Goal: Task Accomplishment & Management: Complete application form

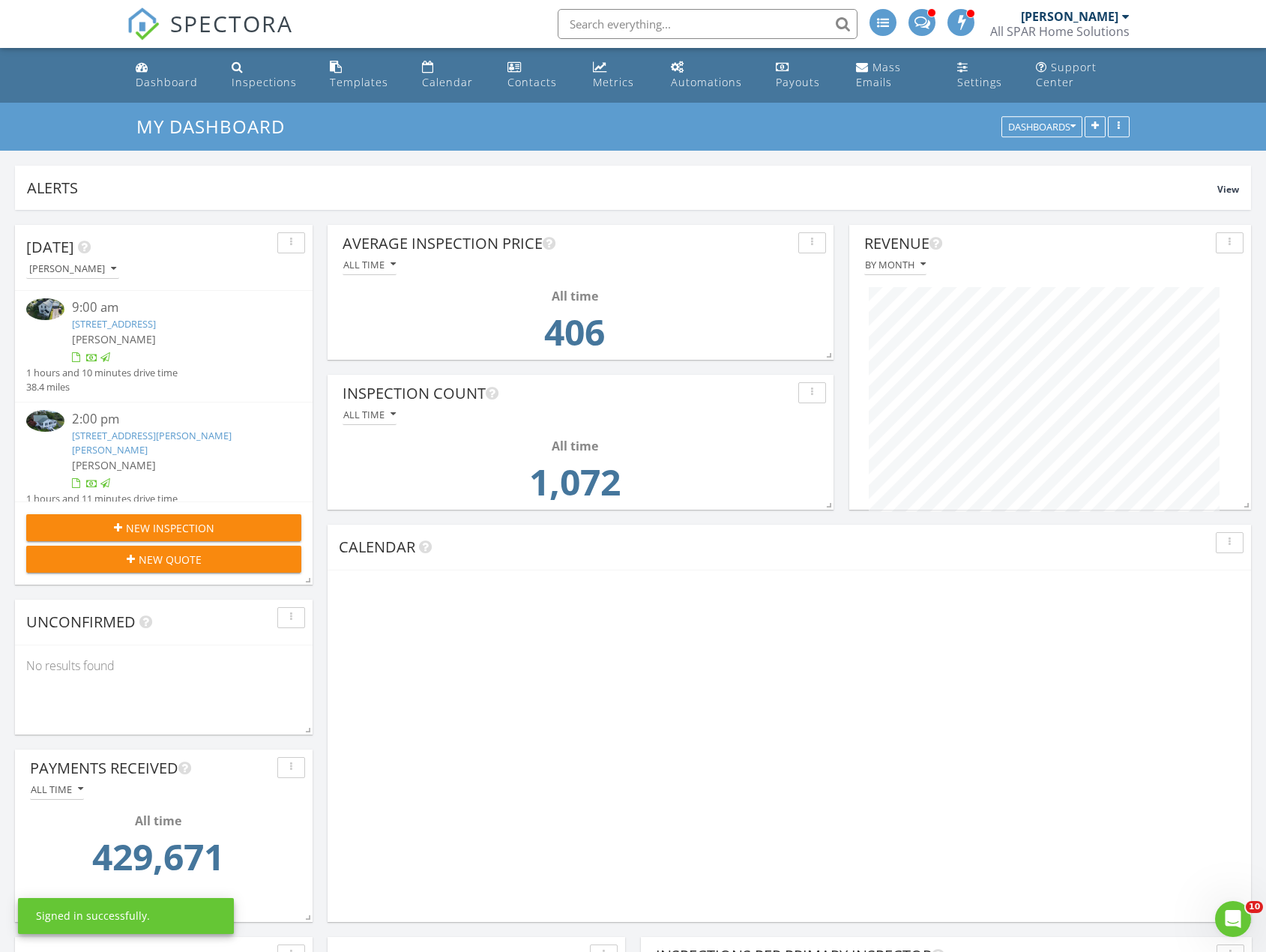
scroll to position [323, 611]
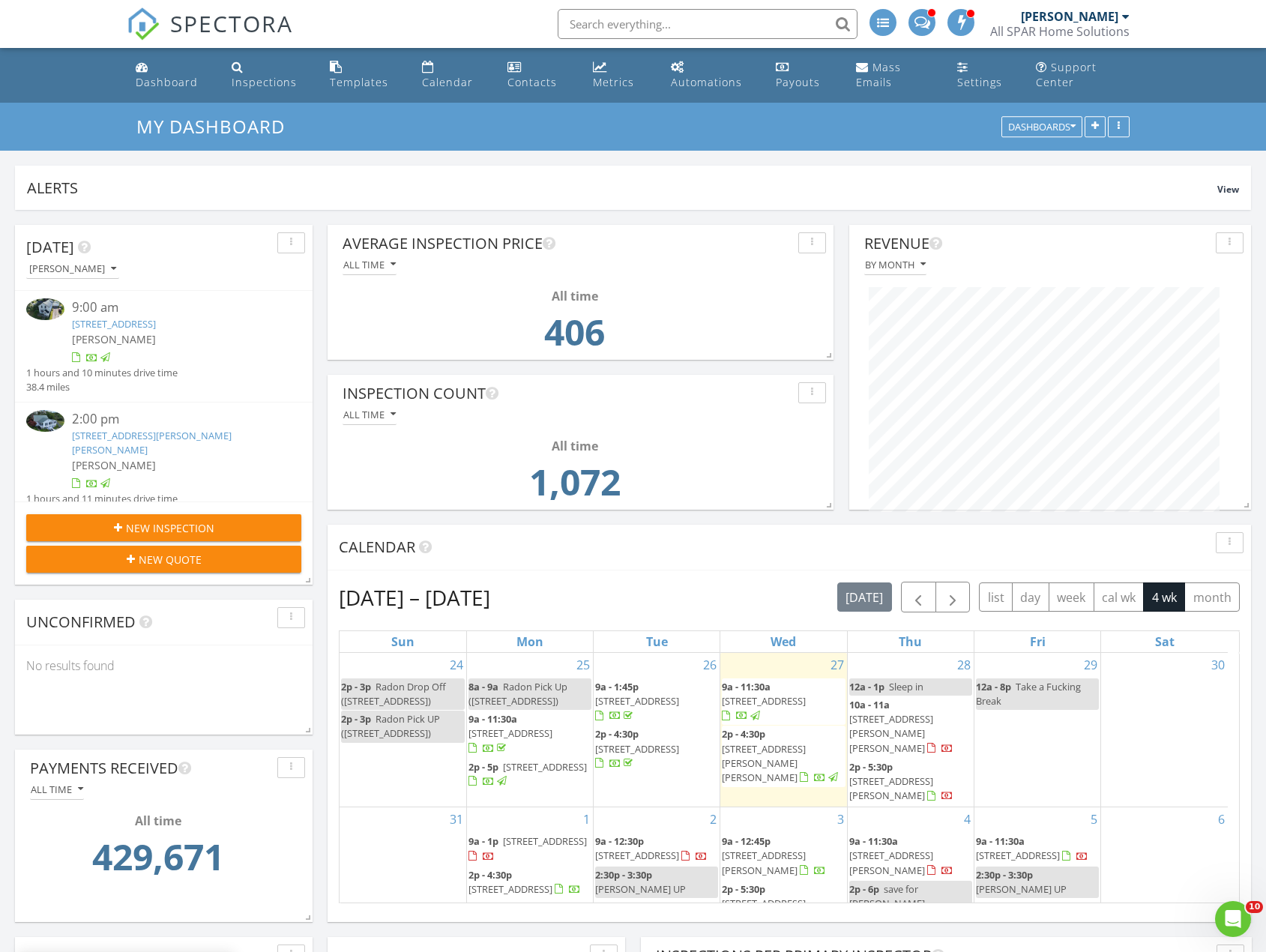
click at [523, 834] on span "43 N 3rd St, Allegany 14706" at bounding box center [544, 841] width 84 height 13
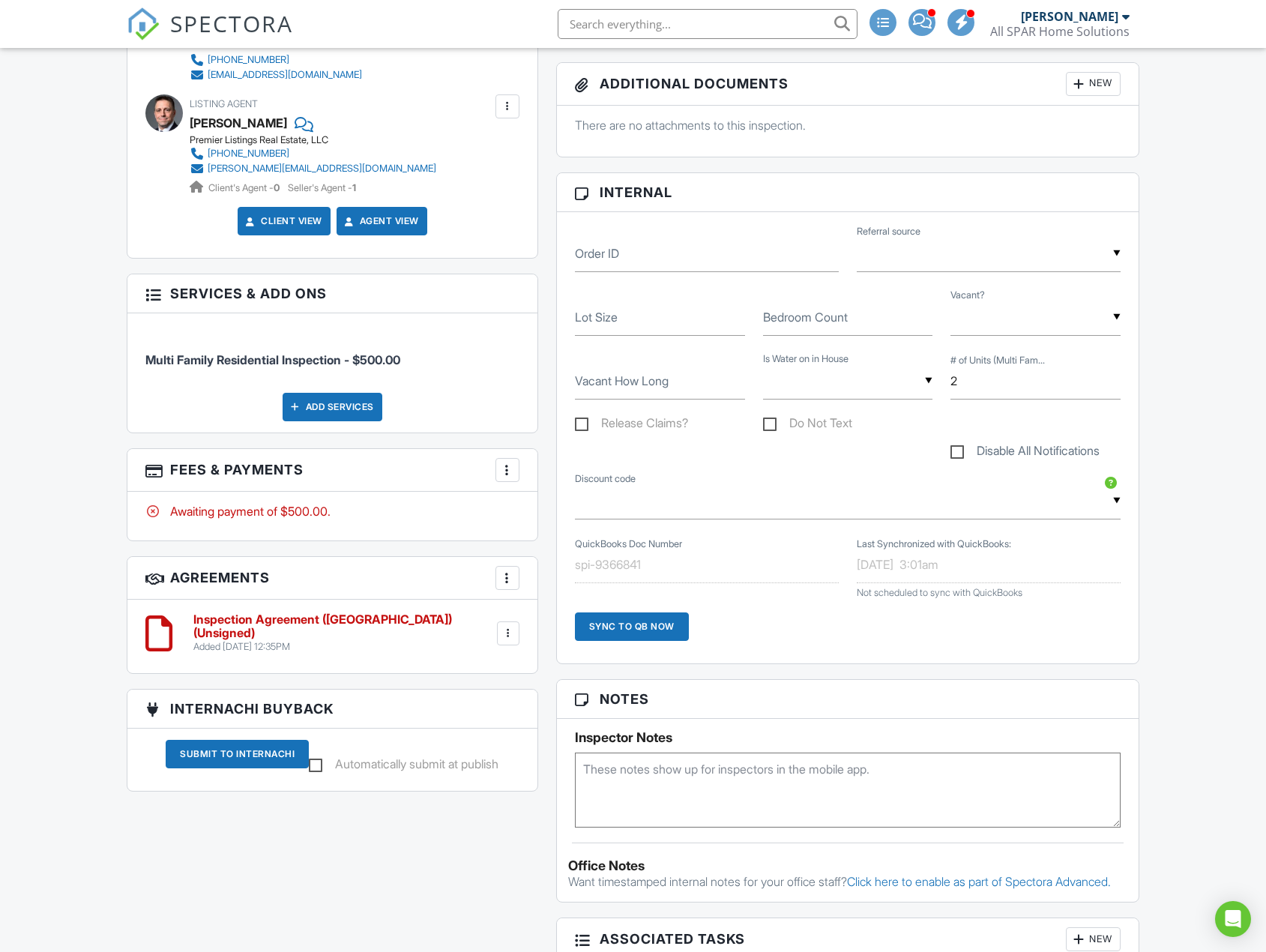
click at [510, 463] on div at bounding box center [508, 470] width 15 height 15
click at [330, 392] on div "Add Services" at bounding box center [333, 406] width 100 height 28
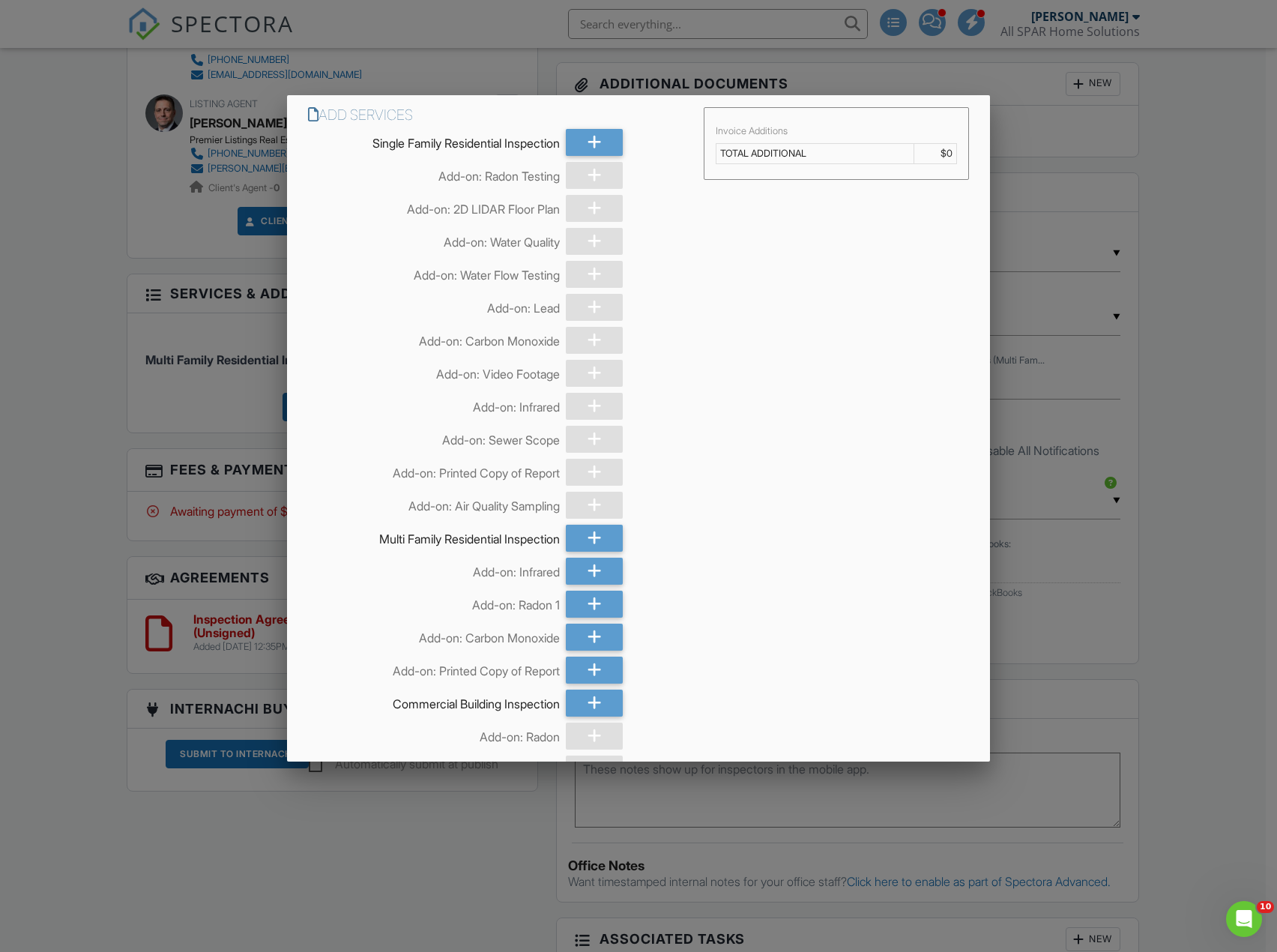
click at [279, 858] on div at bounding box center [638, 520] width 1277 height 1190
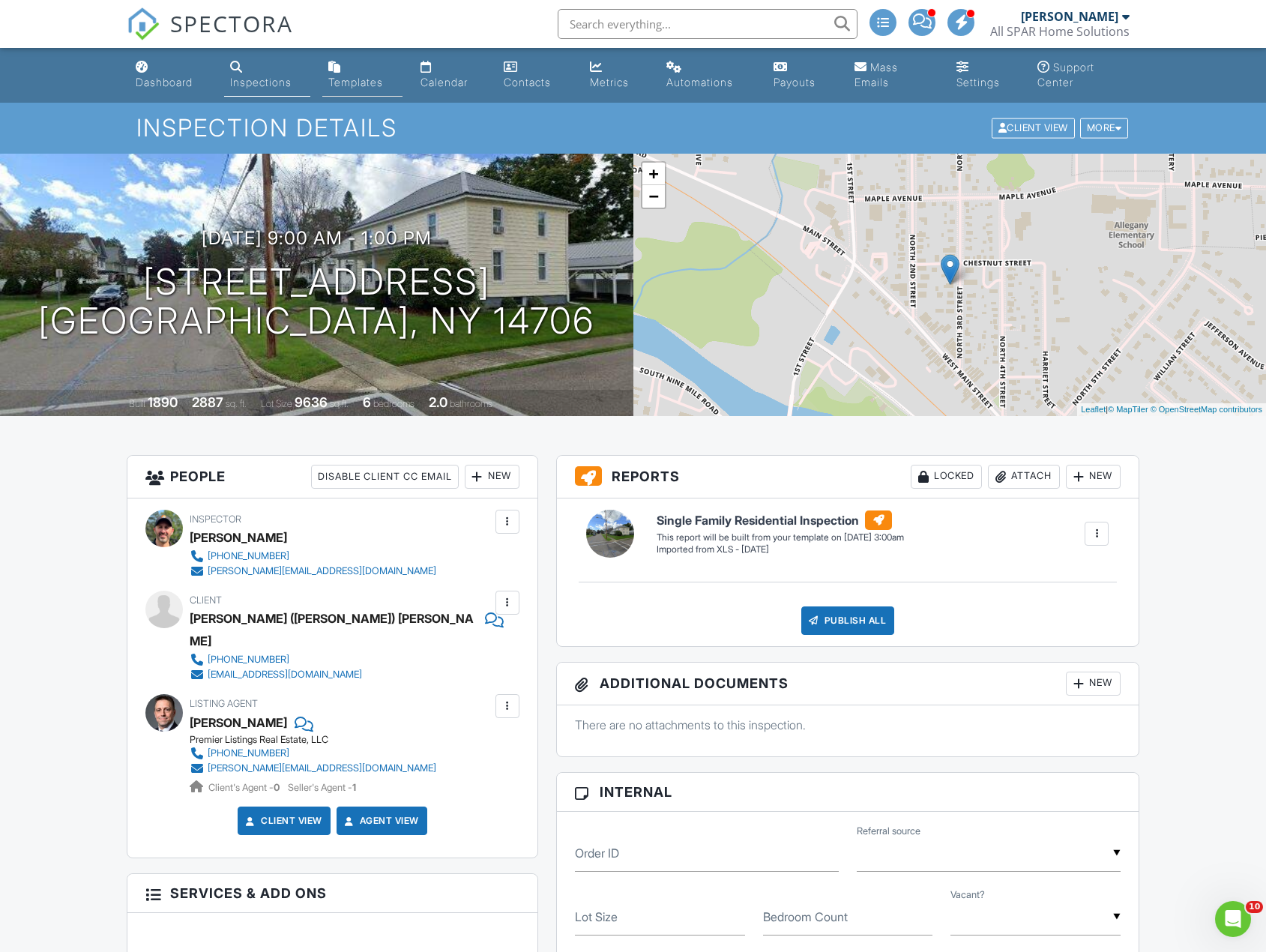
click at [369, 78] on div "Templates" at bounding box center [356, 81] width 55 height 12
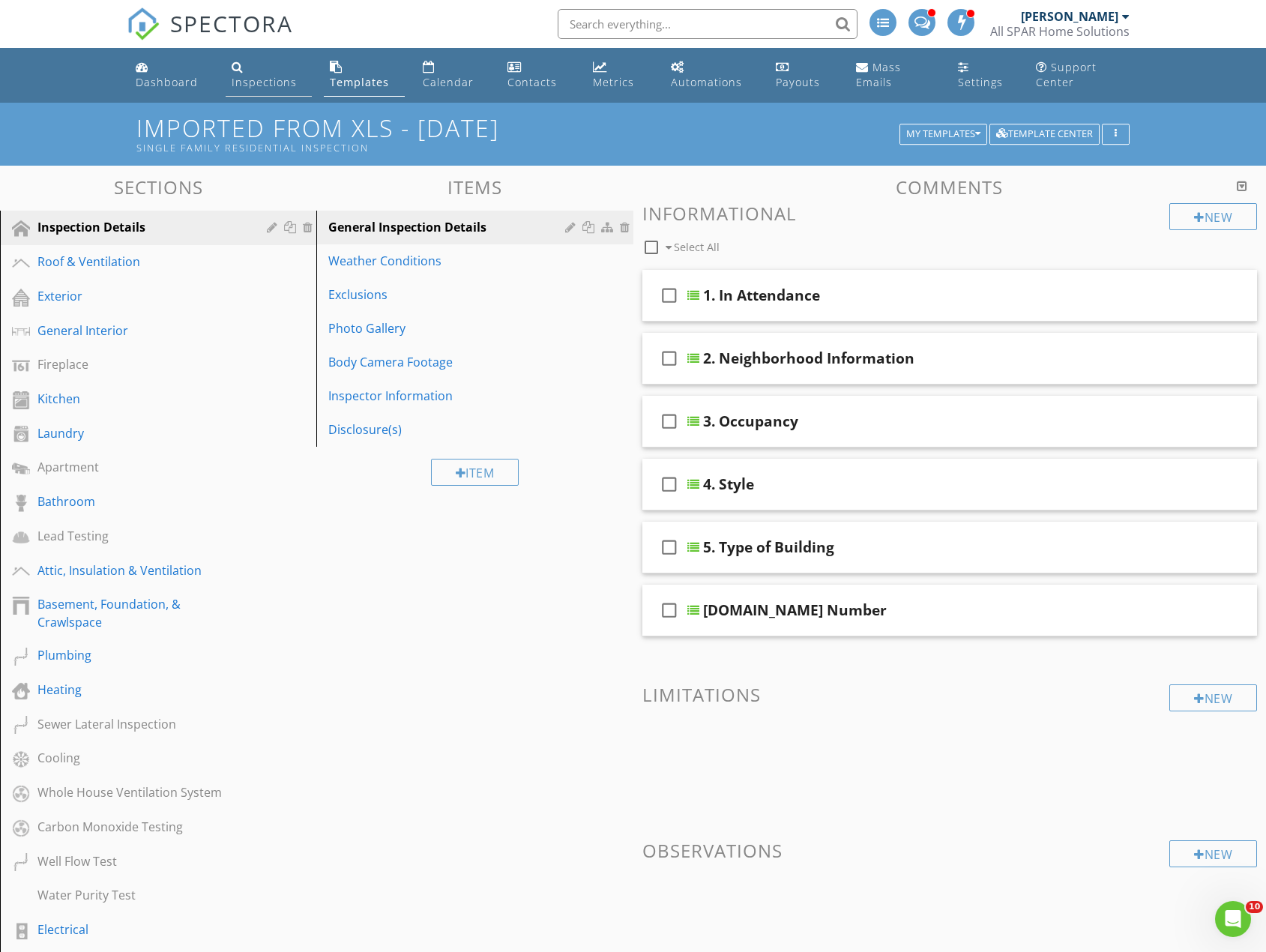
click at [253, 89] on div "Inspections" at bounding box center [264, 81] width 66 height 14
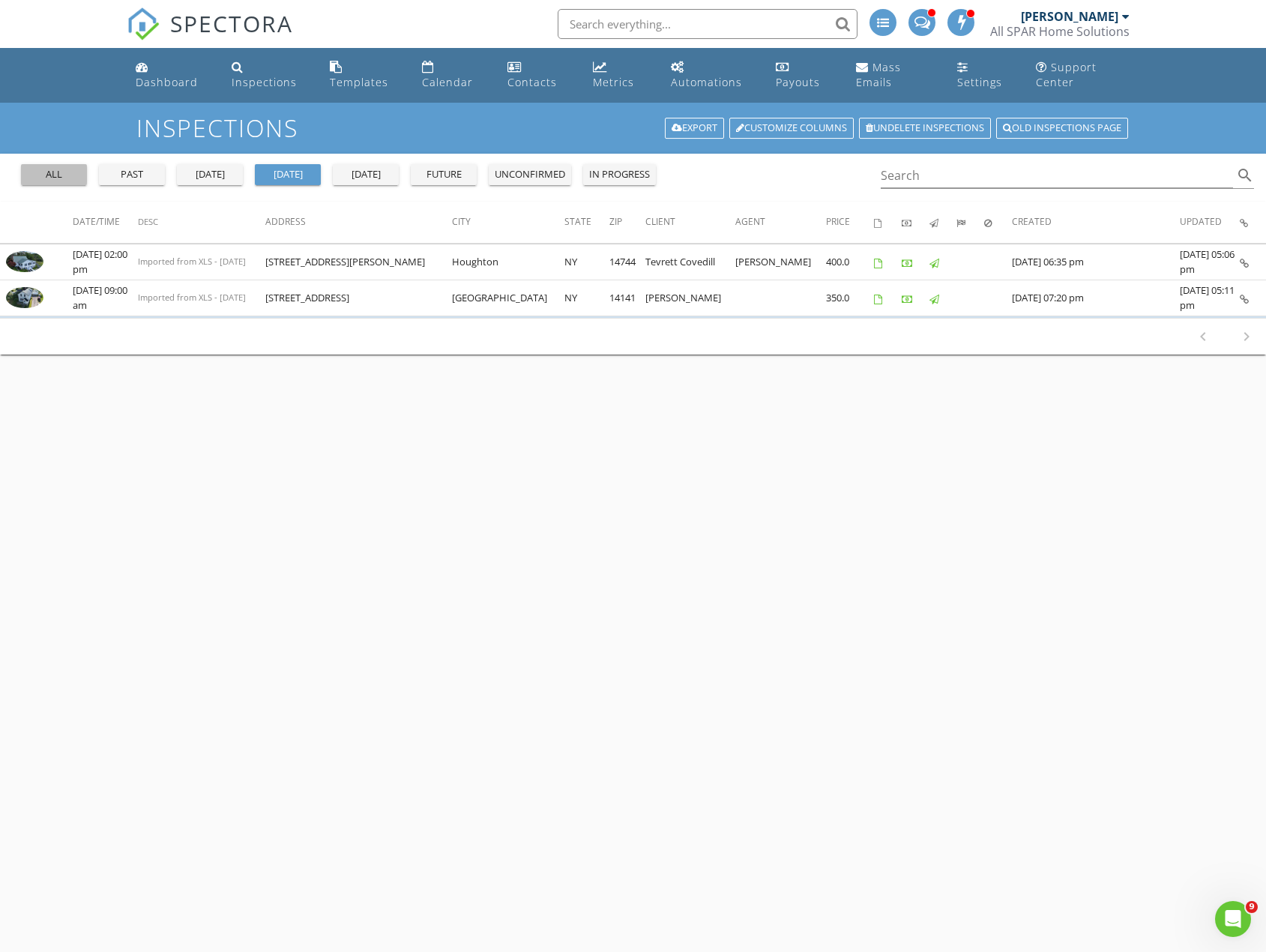
drag, startPoint x: 75, startPoint y: 180, endPoint x: 119, endPoint y: 180, distance: 44.0
click at [74, 179] on div "all" at bounding box center [54, 174] width 54 height 15
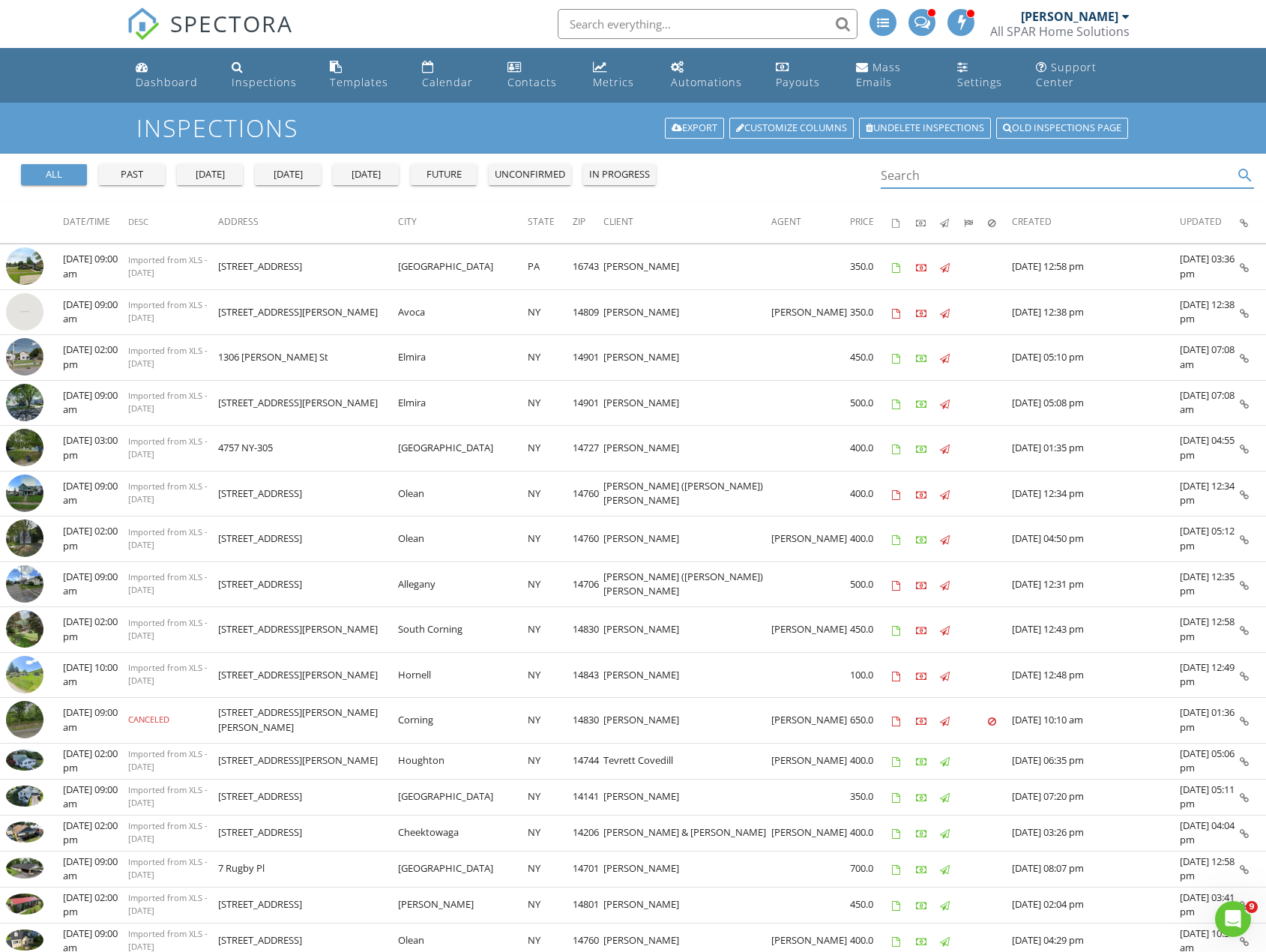
click at [960, 165] on input "Search" at bounding box center [1058, 176] width 353 height 25
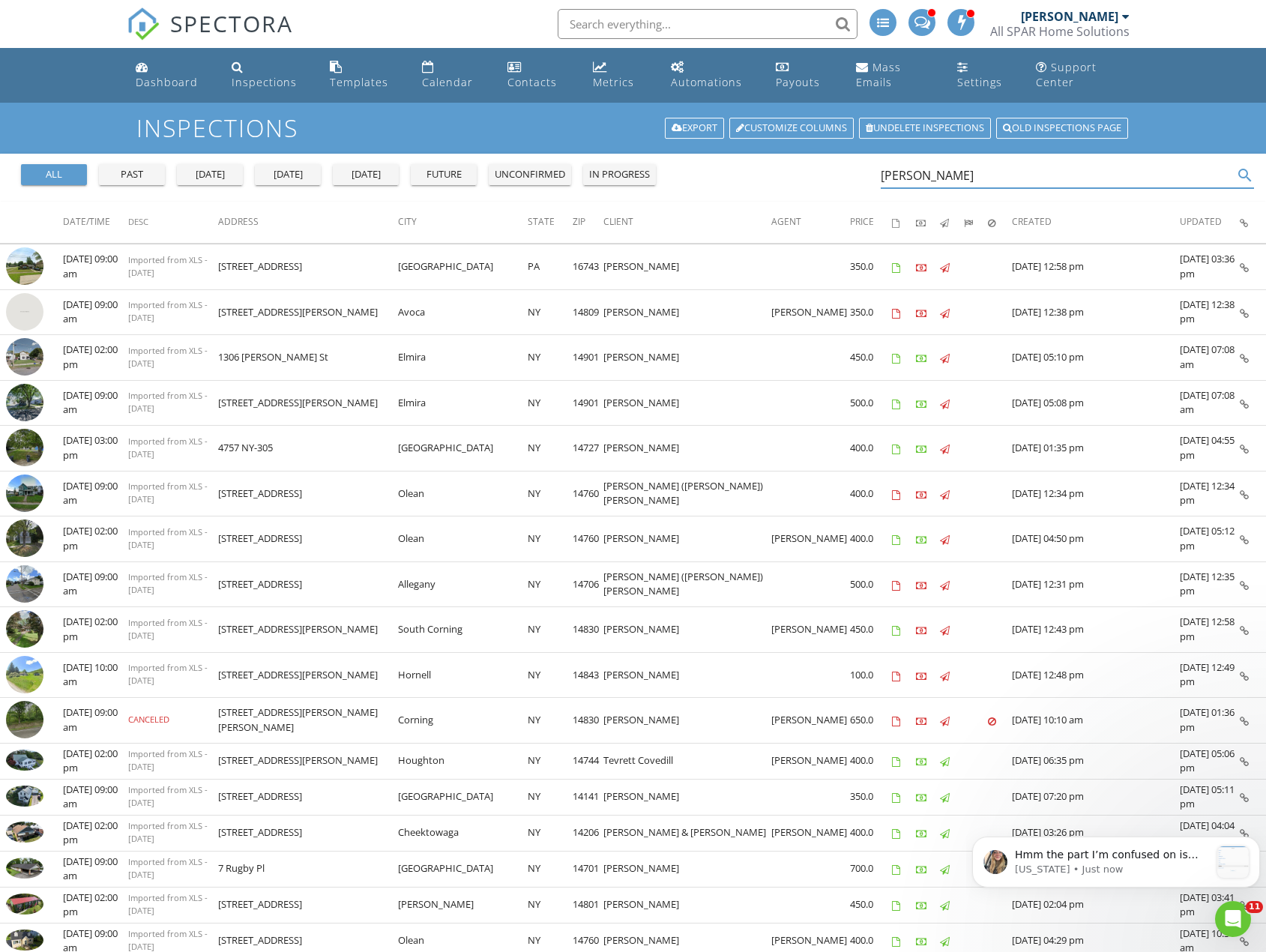
type input "sean"
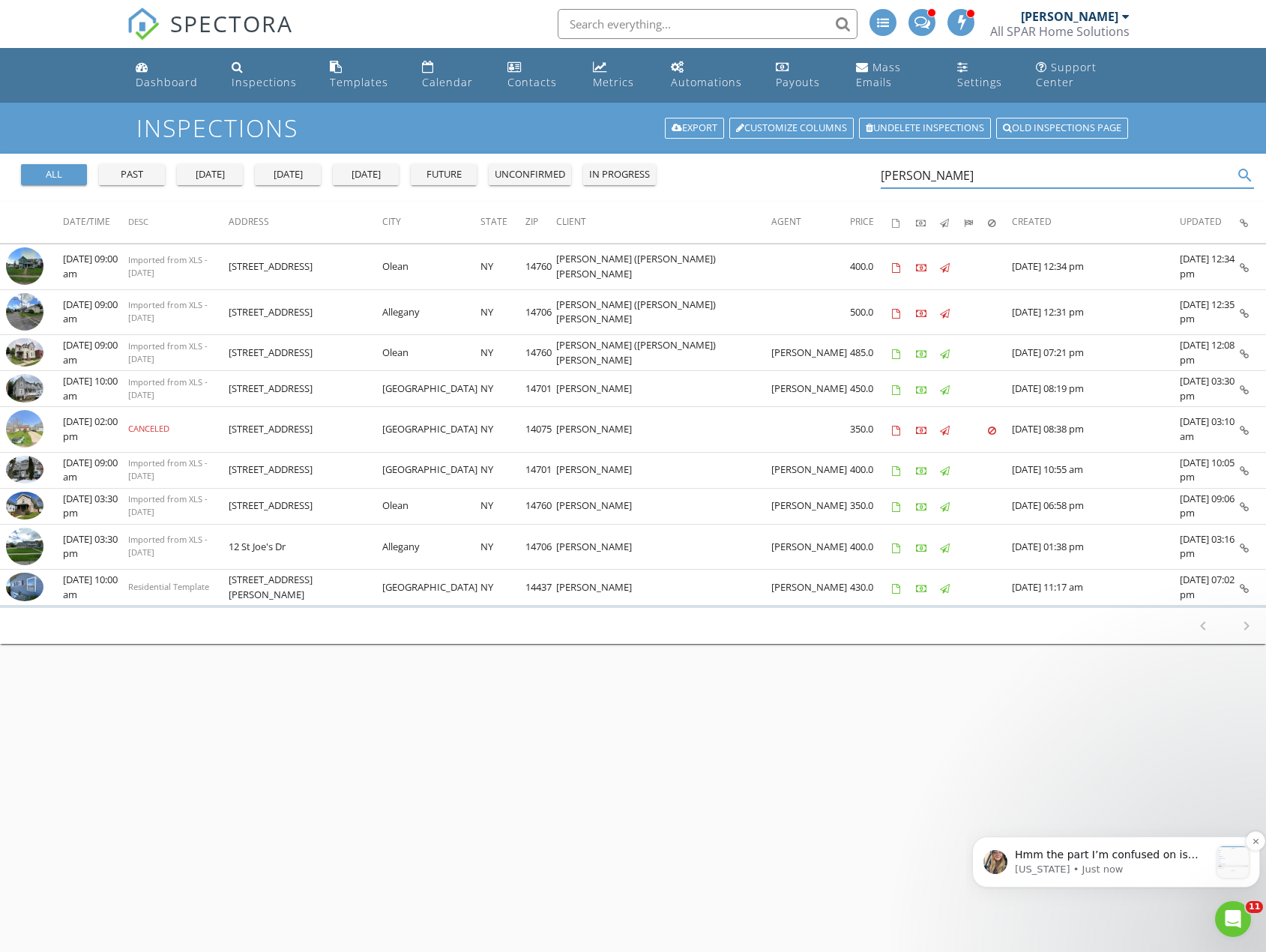
click at [1103, 855] on p "Hmm the part I’m confused on is that when I look at the template editor, I don’…" at bounding box center [1112, 855] width 195 height 15
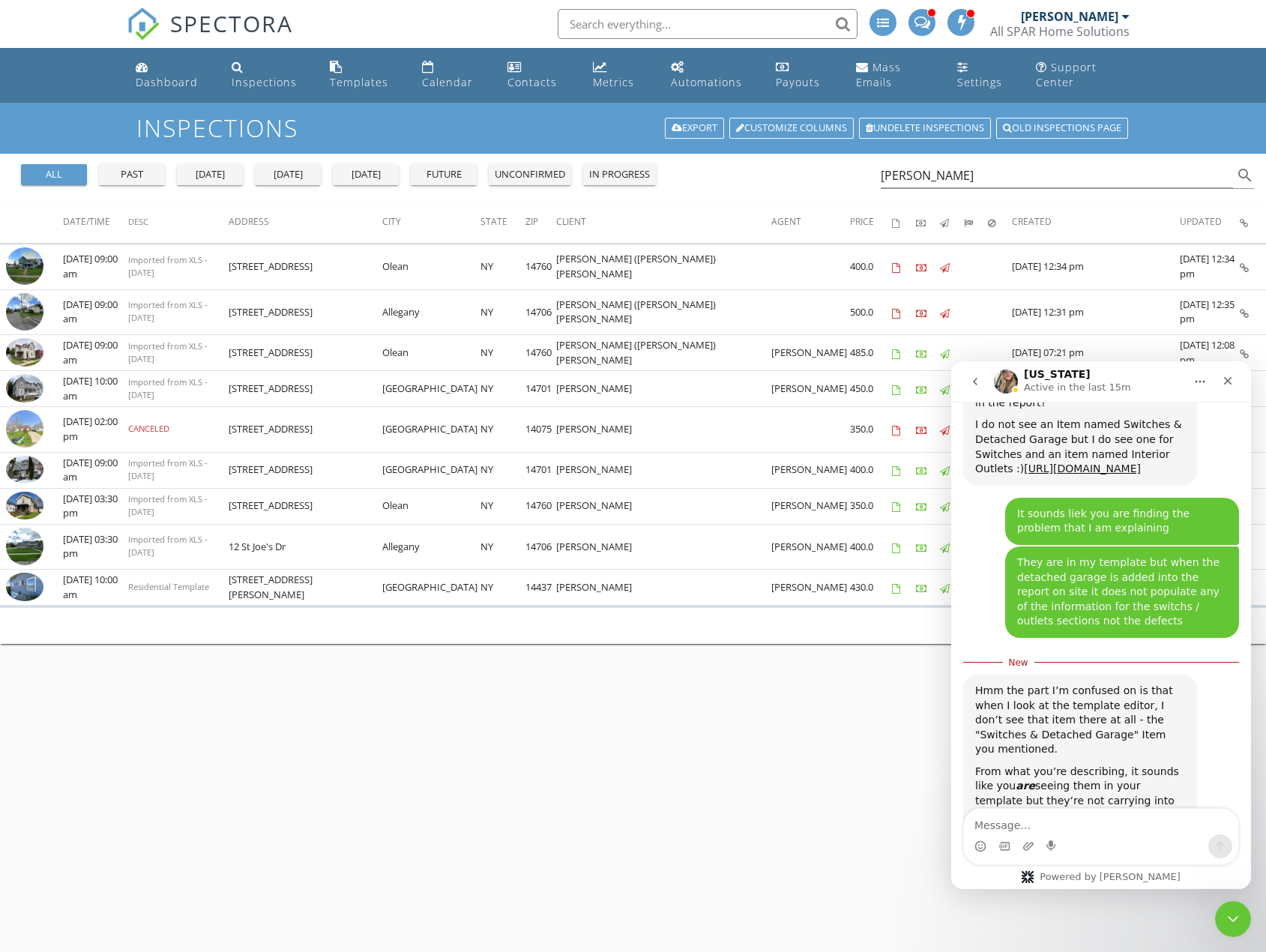
scroll to position [2696, 0]
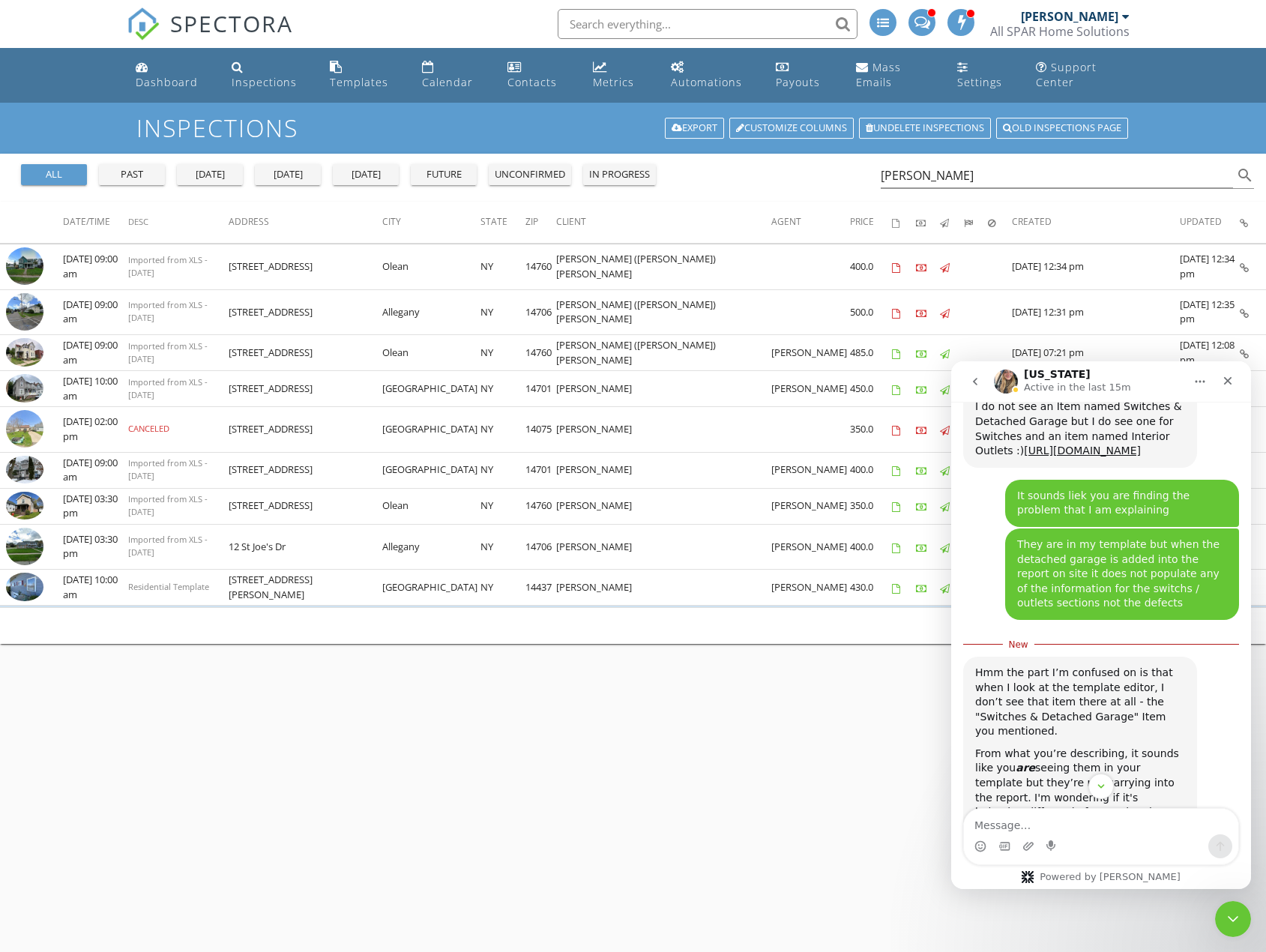
click at [1094, 827] on textarea "Message…" at bounding box center [1101, 821] width 275 height 26
drag, startPoint x: 1030, startPoint y: 566, endPoint x: 962, endPoint y: 508, distance: 89.4
copy div "From what you’re describing, it sounds like you are seeing them in your templat…"
click at [1025, 824] on textarea "Message…" at bounding box center [1101, 821] width 275 height 26
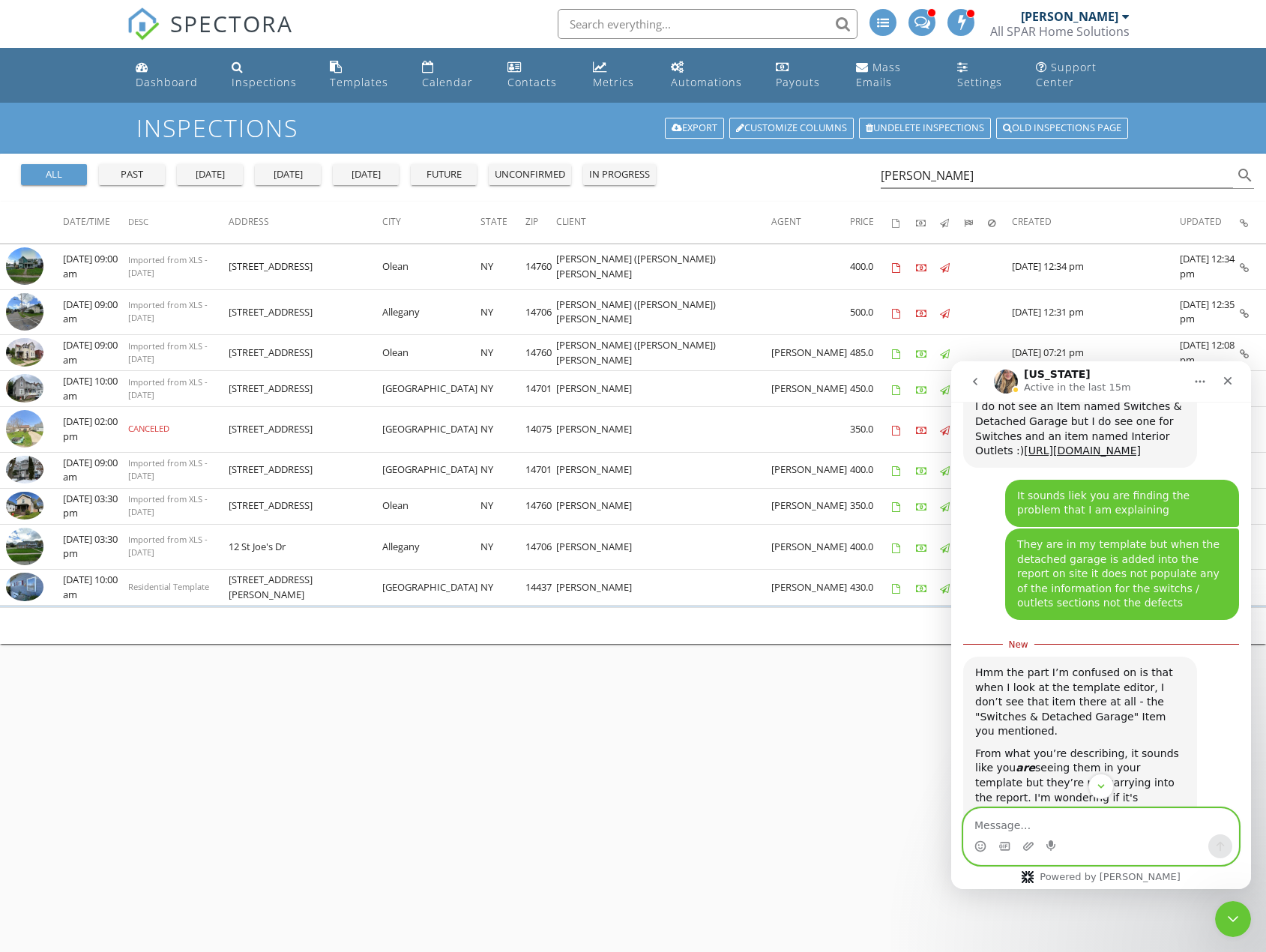
paste textarea "From what you’re describing, it sounds like you are seeing them in your templat…"
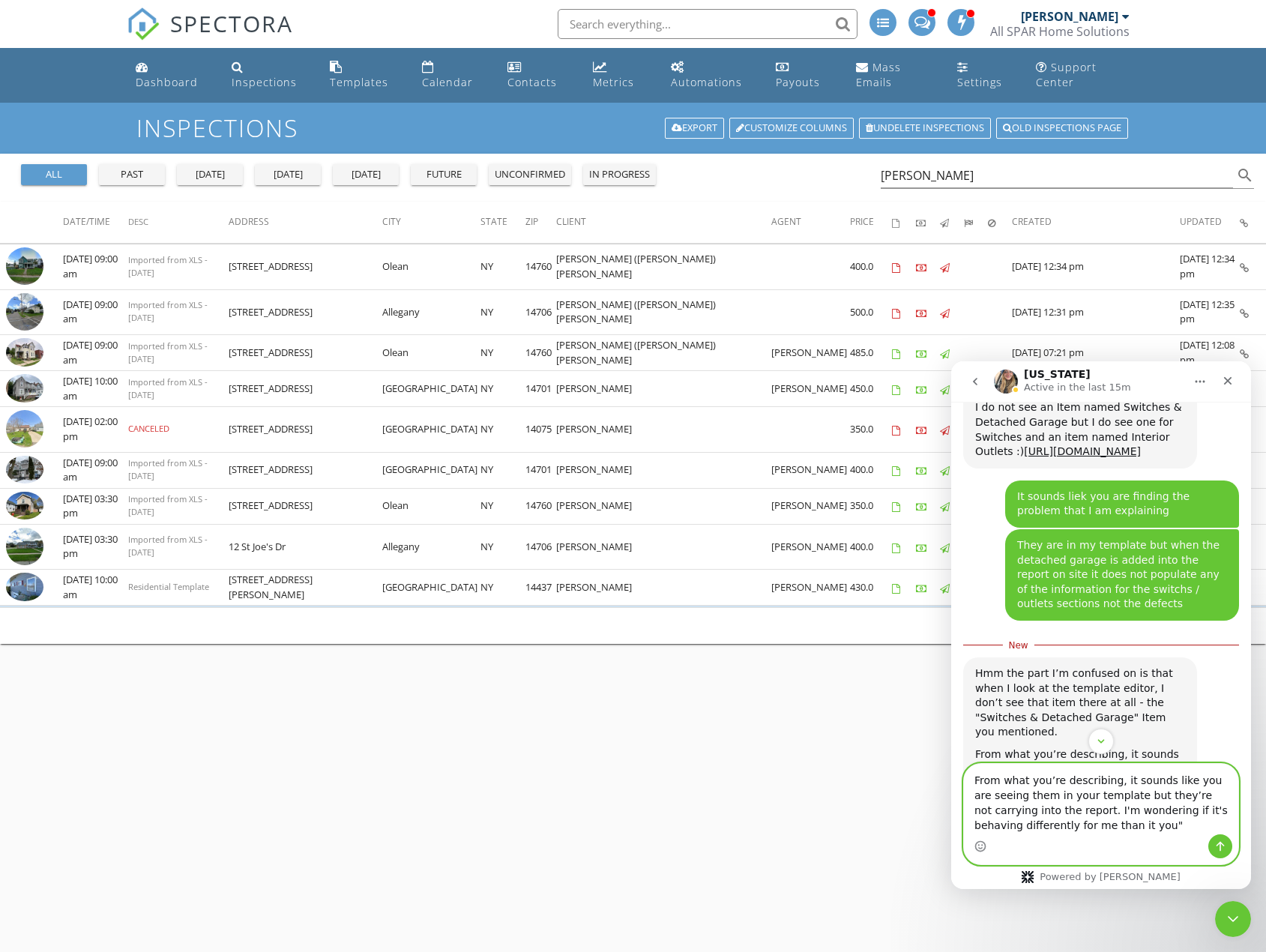
click at [968, 777] on textarea "From what you’re describing, it sounds like you are seeing them in your templat…" at bounding box center [1101, 799] width 275 height 70
click at [1125, 826] on textarea ""From what you’re describing, it sounds like you are seeing them in your templa…" at bounding box center [1101, 799] width 275 height 70
type textarea ""From what you’re describing, it sounds like you are seeing them in your templa…"
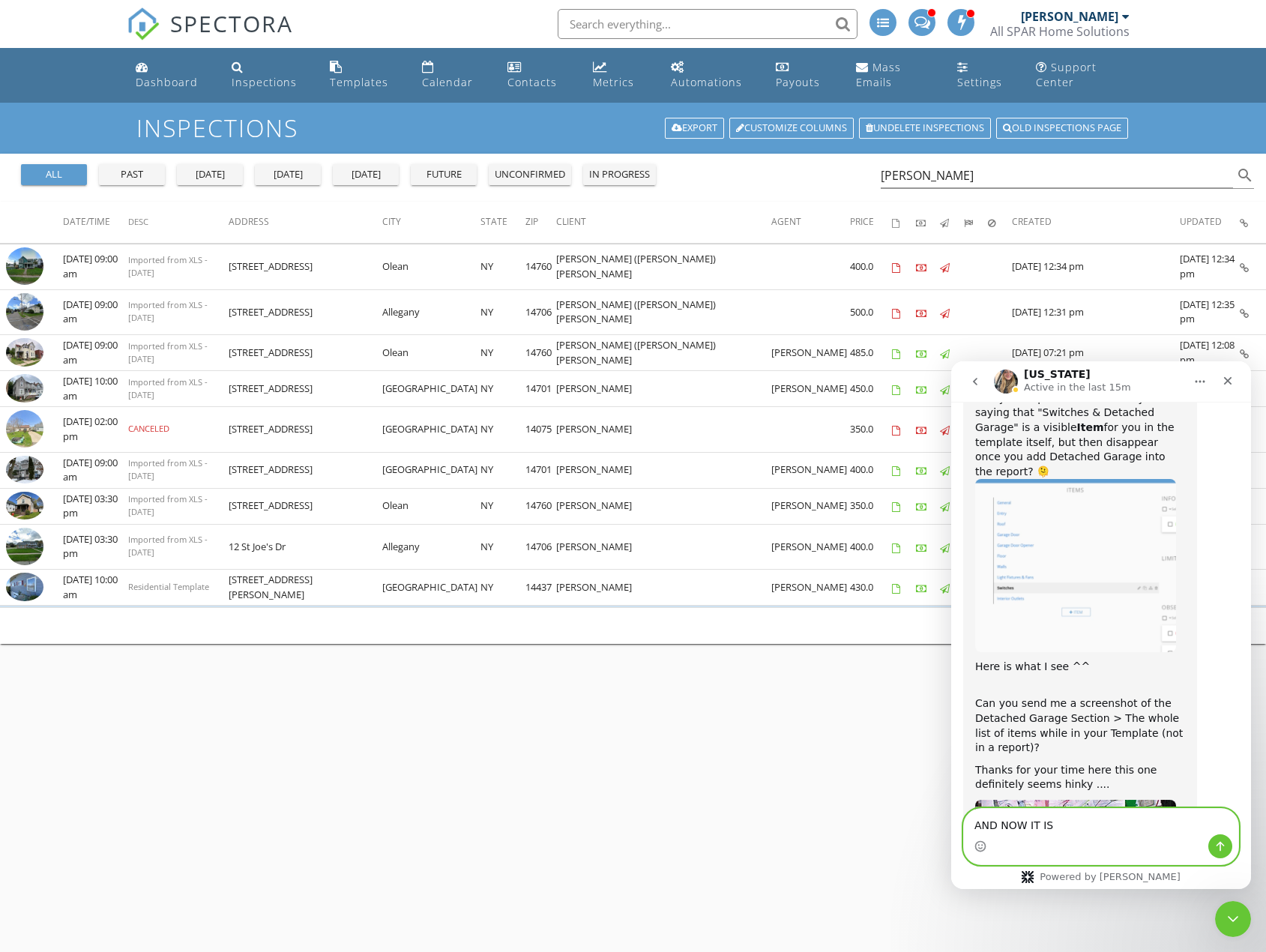
scroll to position [3165, 0]
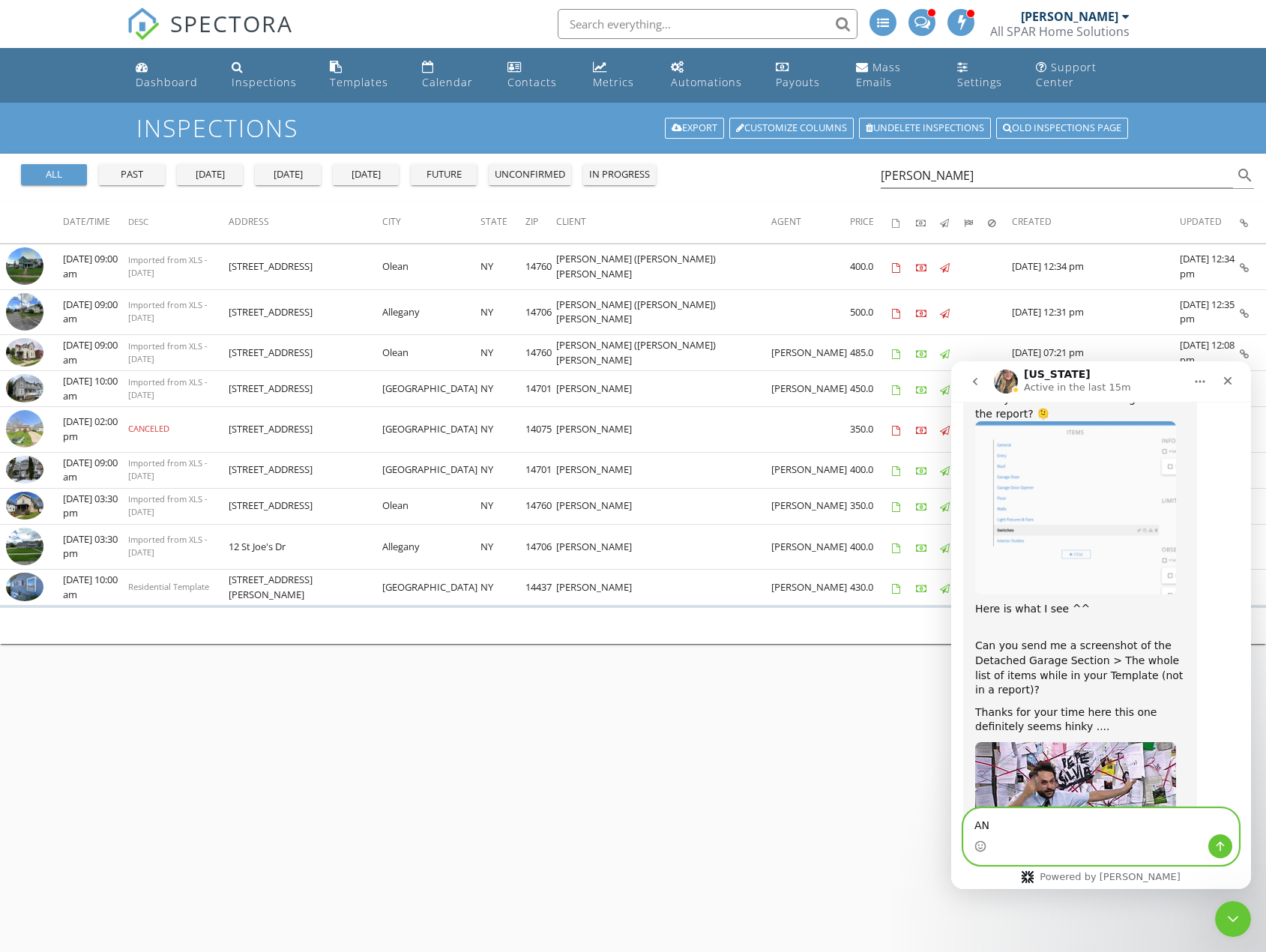
type textarea "A"
type textarea "I just retested it and it is showing..."
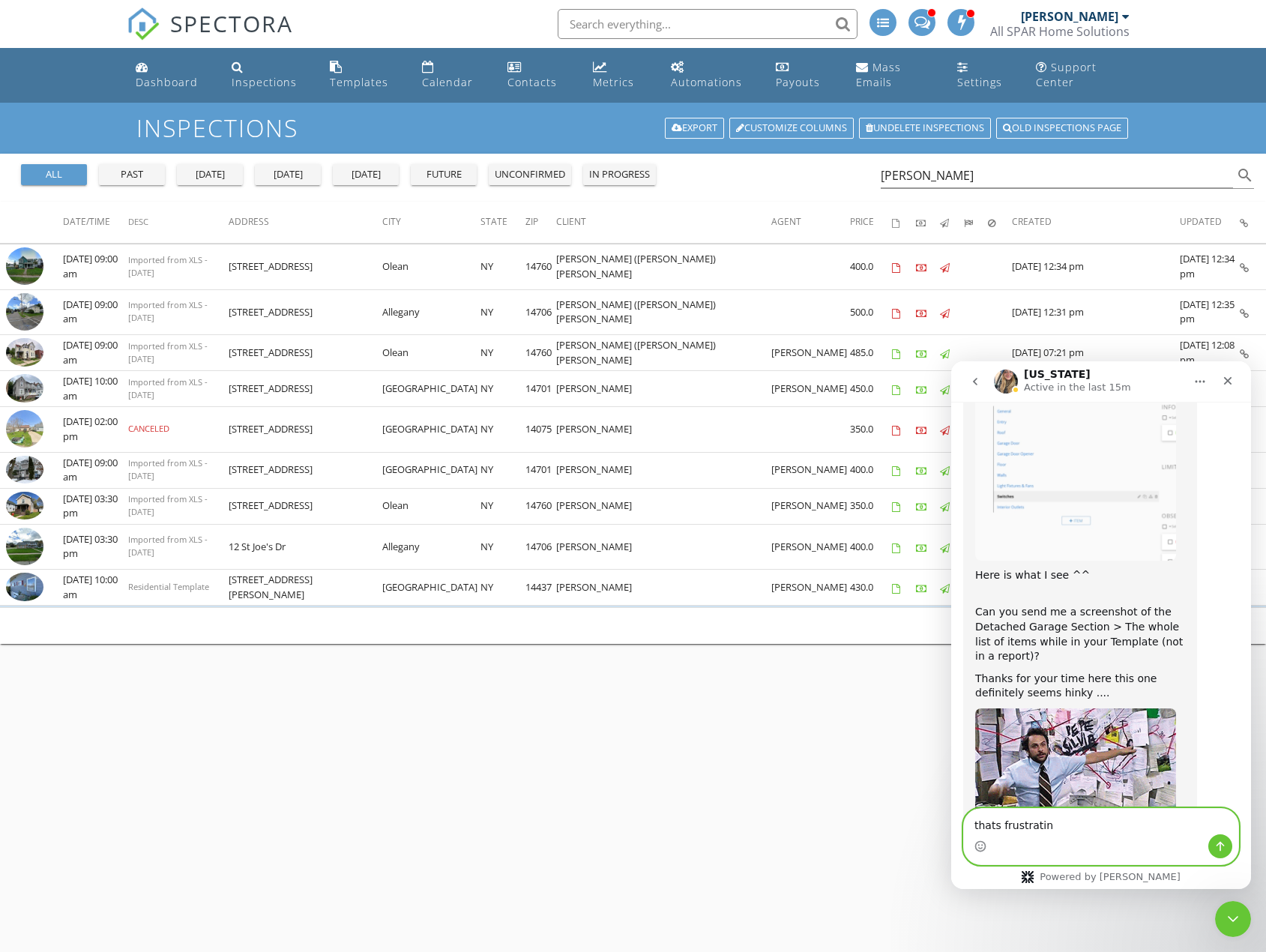
type textarea "thats frustrating"
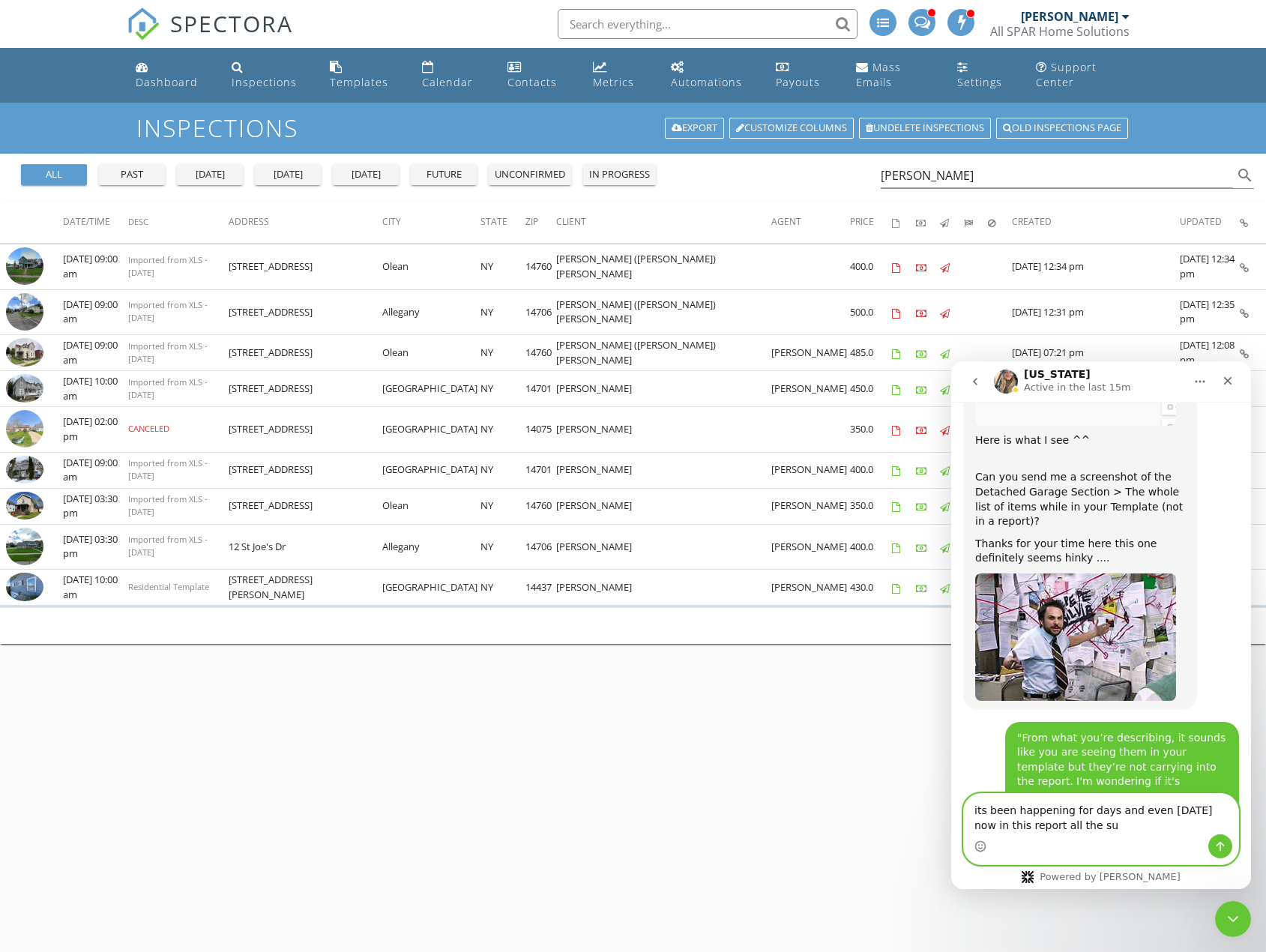
scroll to position [3333, 0]
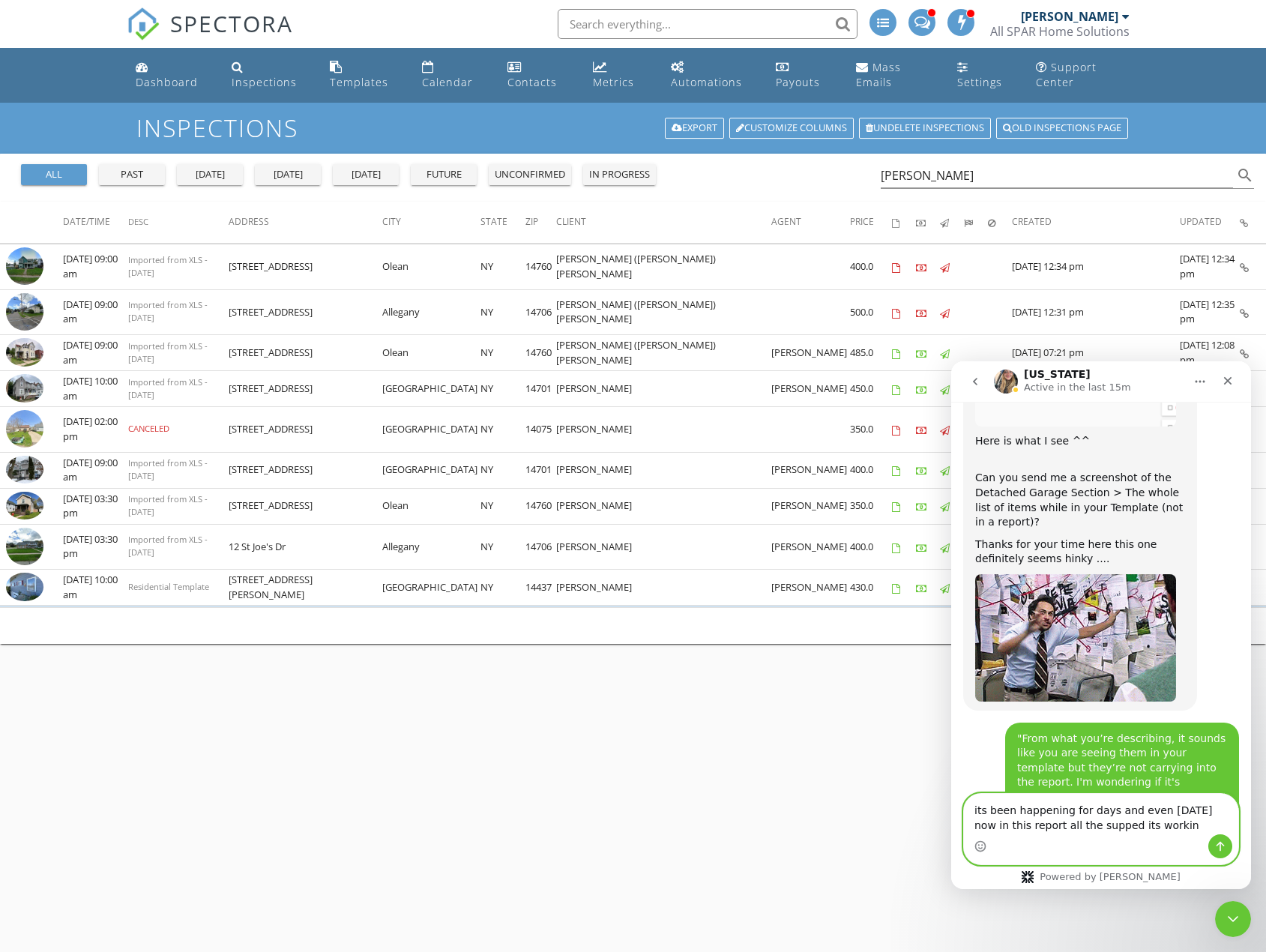
type textarea "its been happening for days and even [DATE] now in this report all the supped i…"
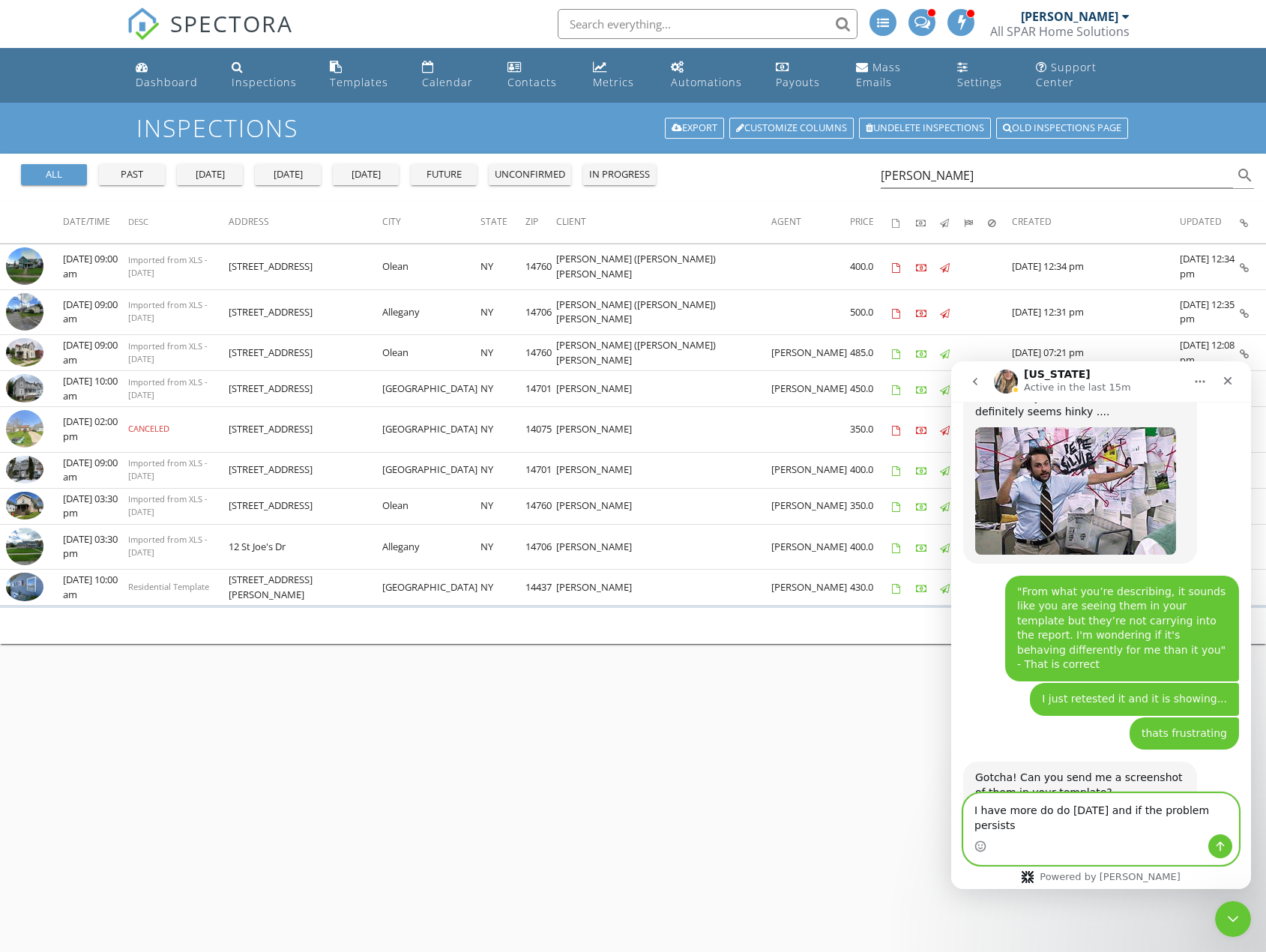
scroll to position [3495, 0]
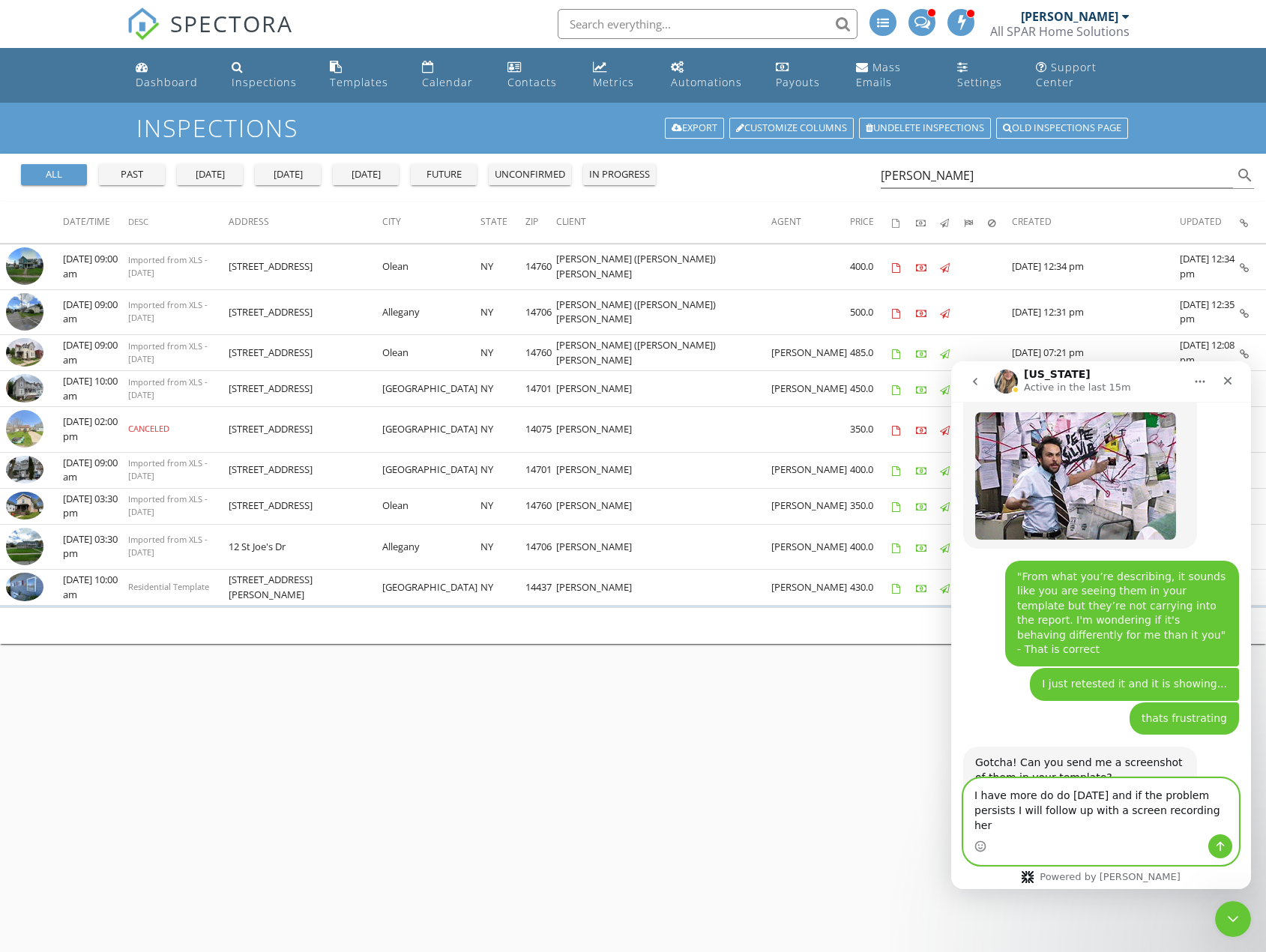
type textarea "I have more do do [DATE] and if the problem persists I will follow up with a sc…"
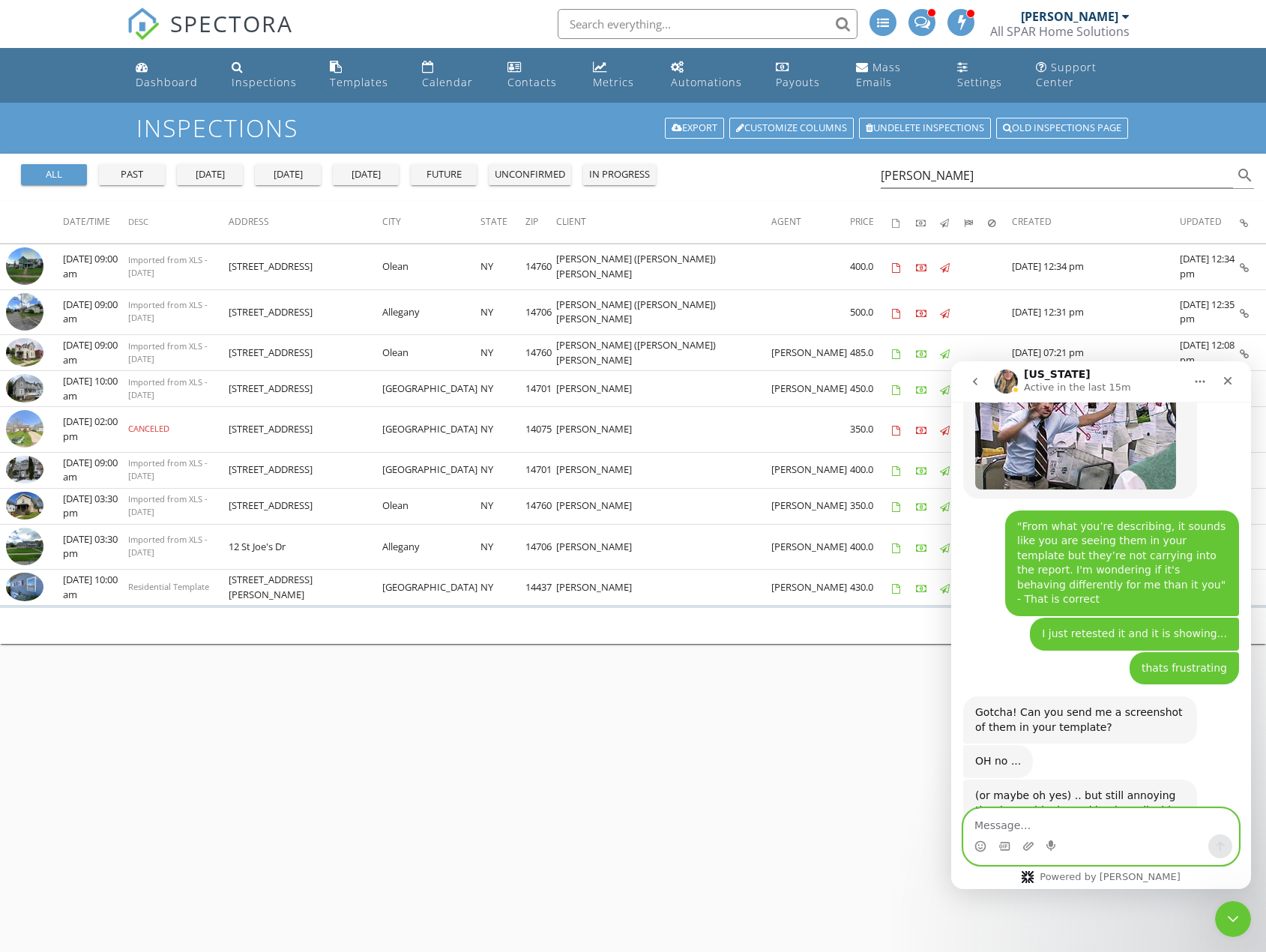
scroll to position [3554, 0]
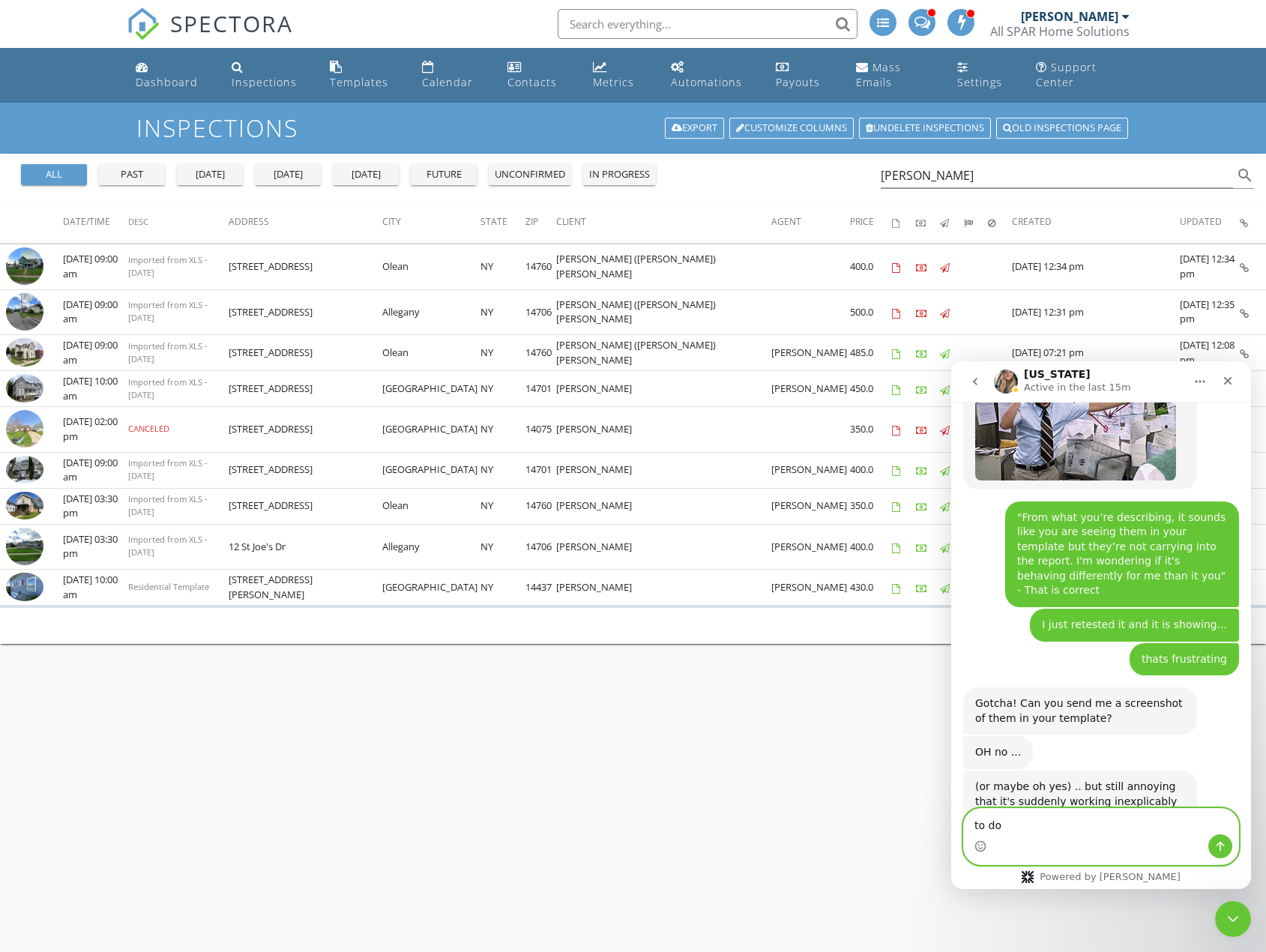
type textarea "to do*"
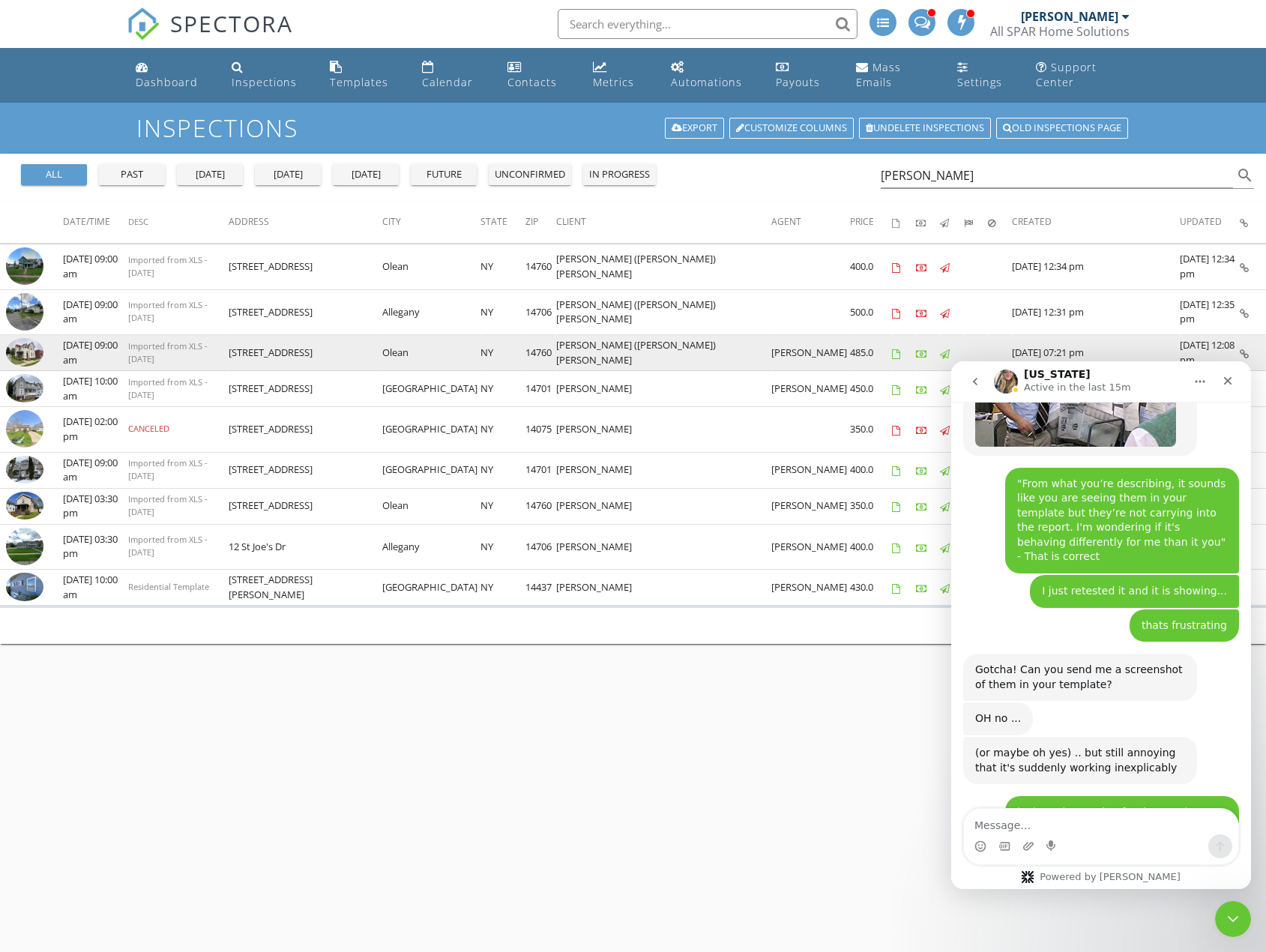
click at [30, 350] on img at bounding box center [24, 352] width 37 height 28
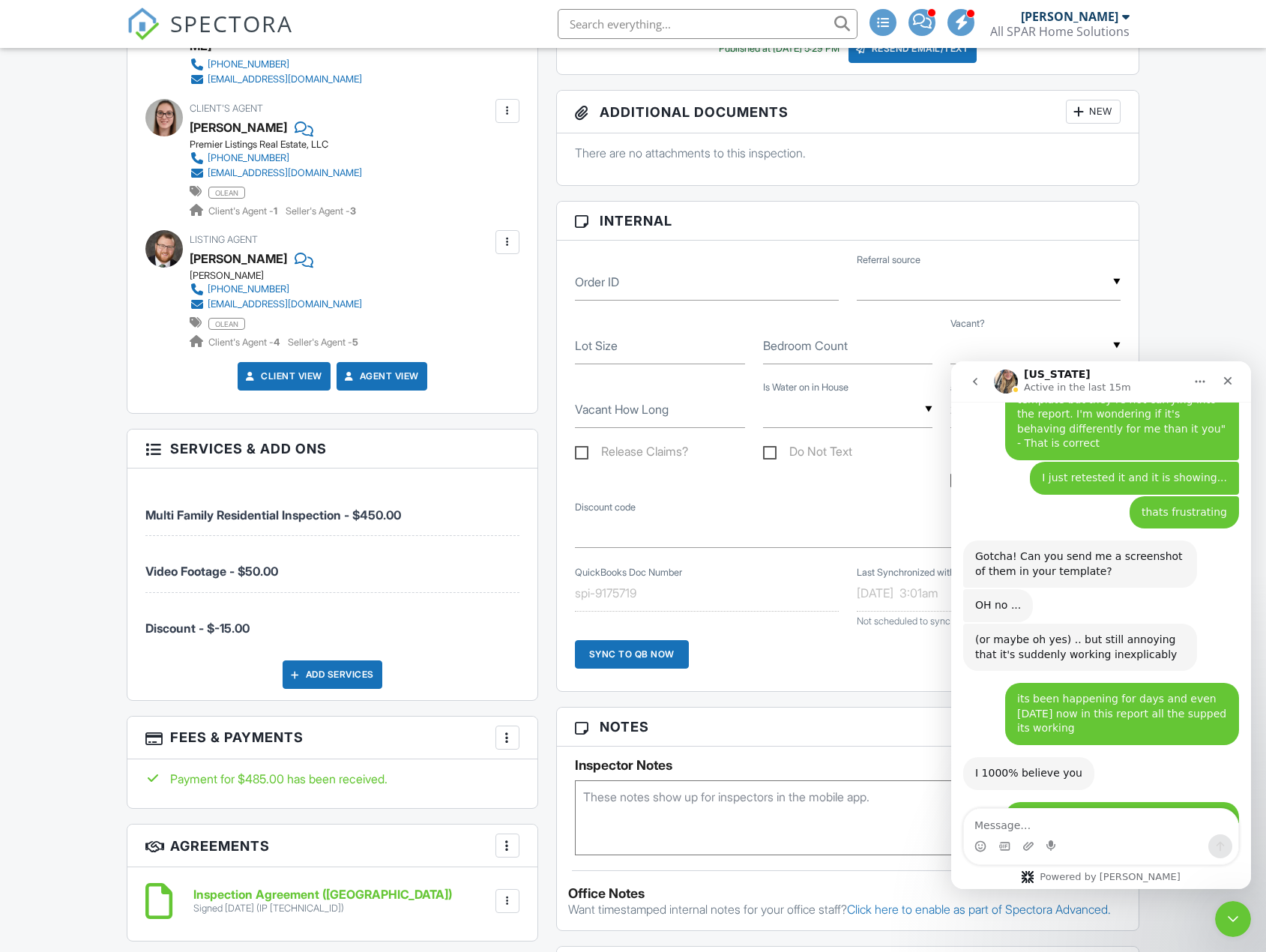
scroll to position [600, 0]
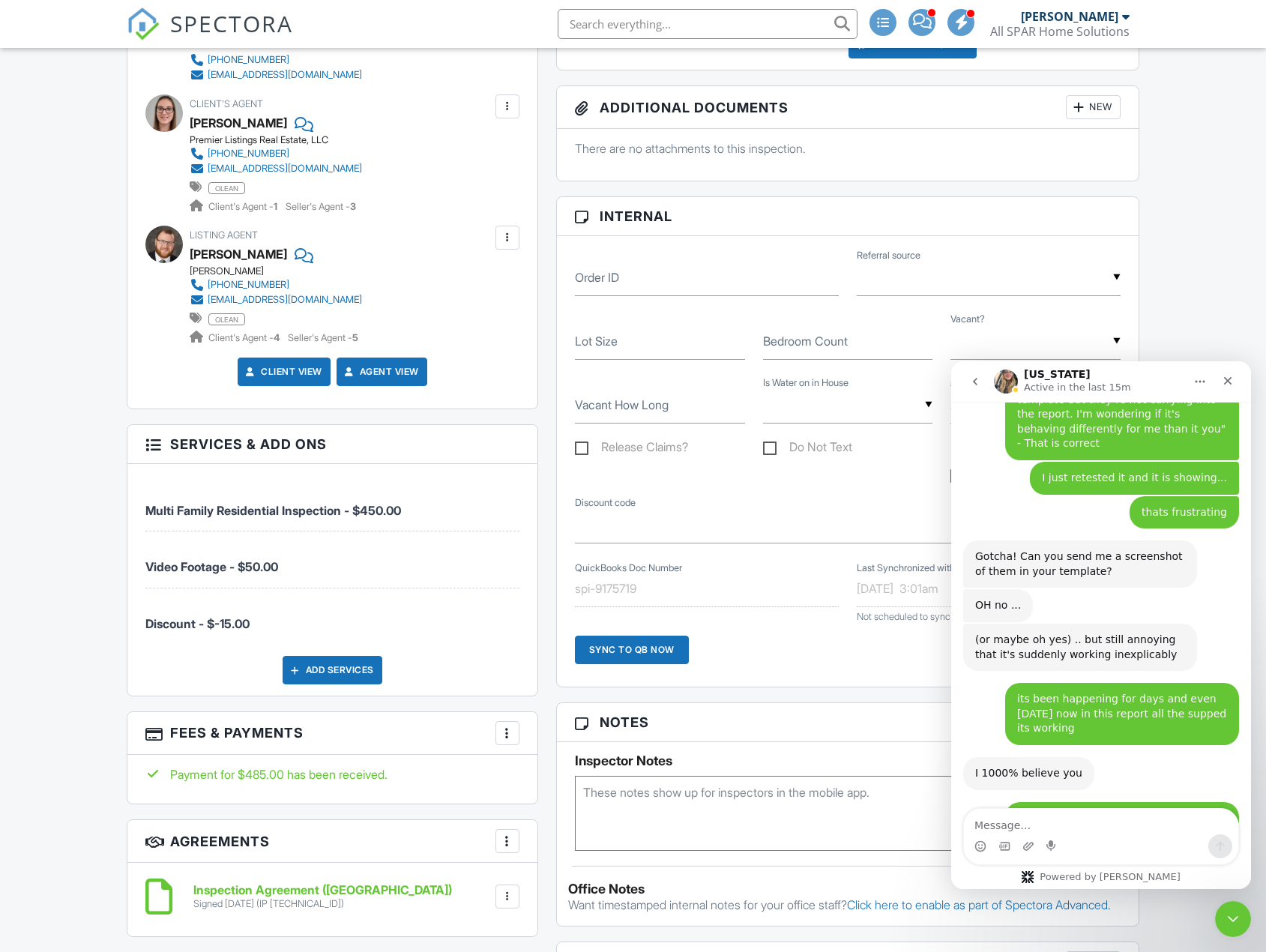
drag, startPoint x: 297, startPoint y: 540, endPoint x: 144, endPoint y: 539, distance: 153.0
click at [144, 539] on div "Multi Family Residential Inspection - $450.00 Video Footage - $50.00 Discount -…" at bounding box center [333, 579] width 410 height 231
copy span "Video Footage - $50.00"
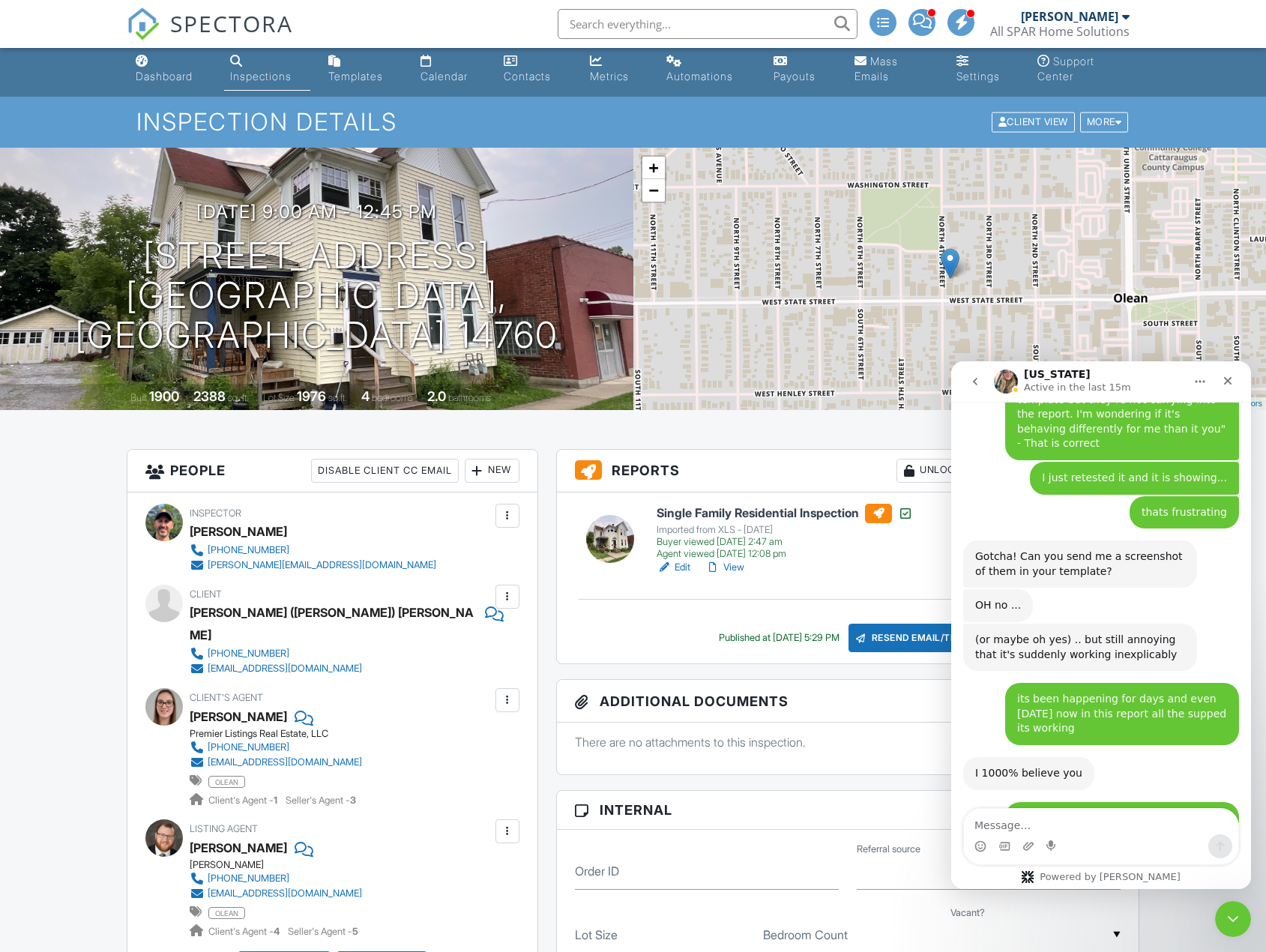
scroll to position [0, 0]
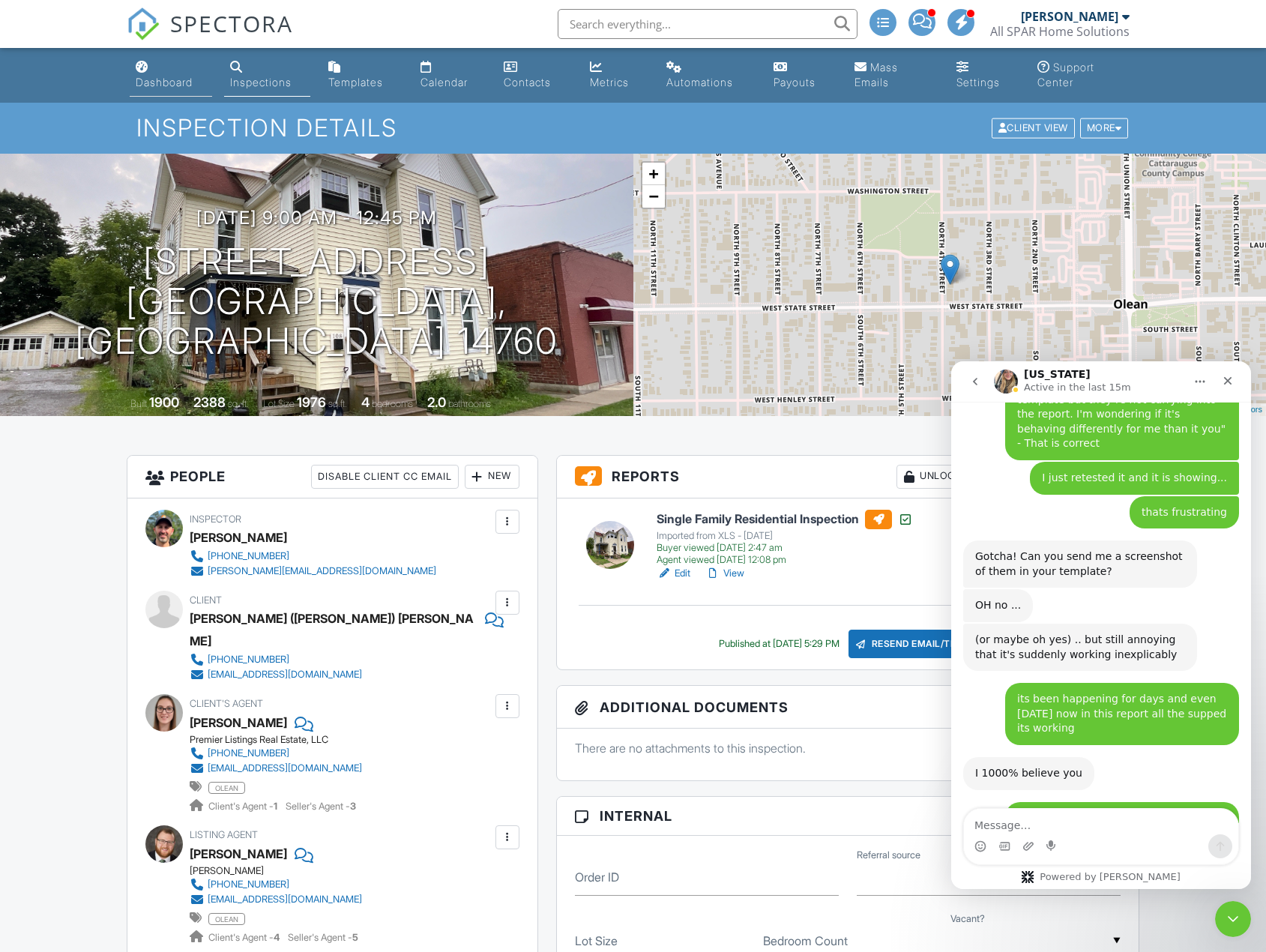
click at [183, 78] on div "Dashboard" at bounding box center [164, 81] width 57 height 12
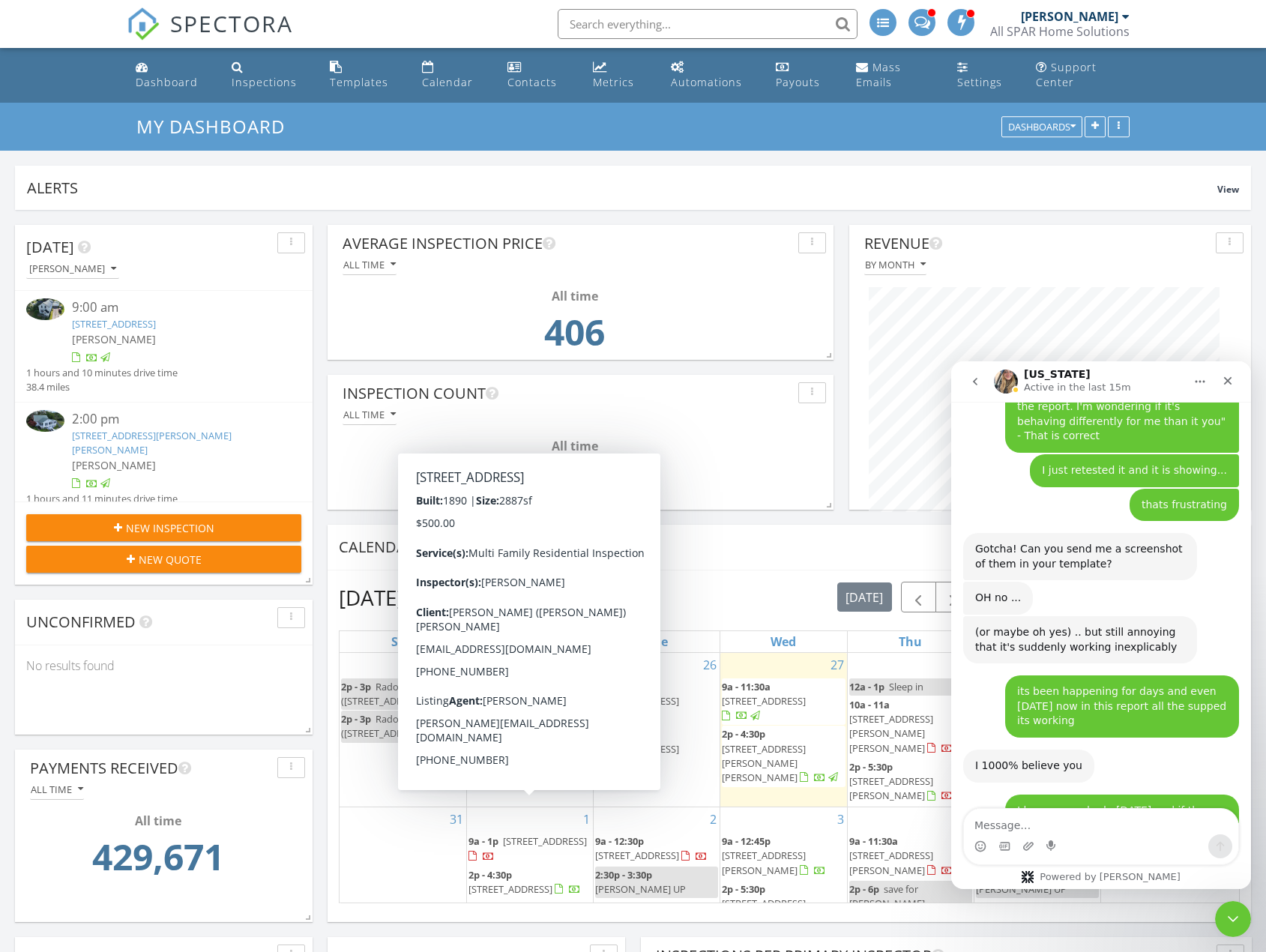
scroll to position [3746, 0]
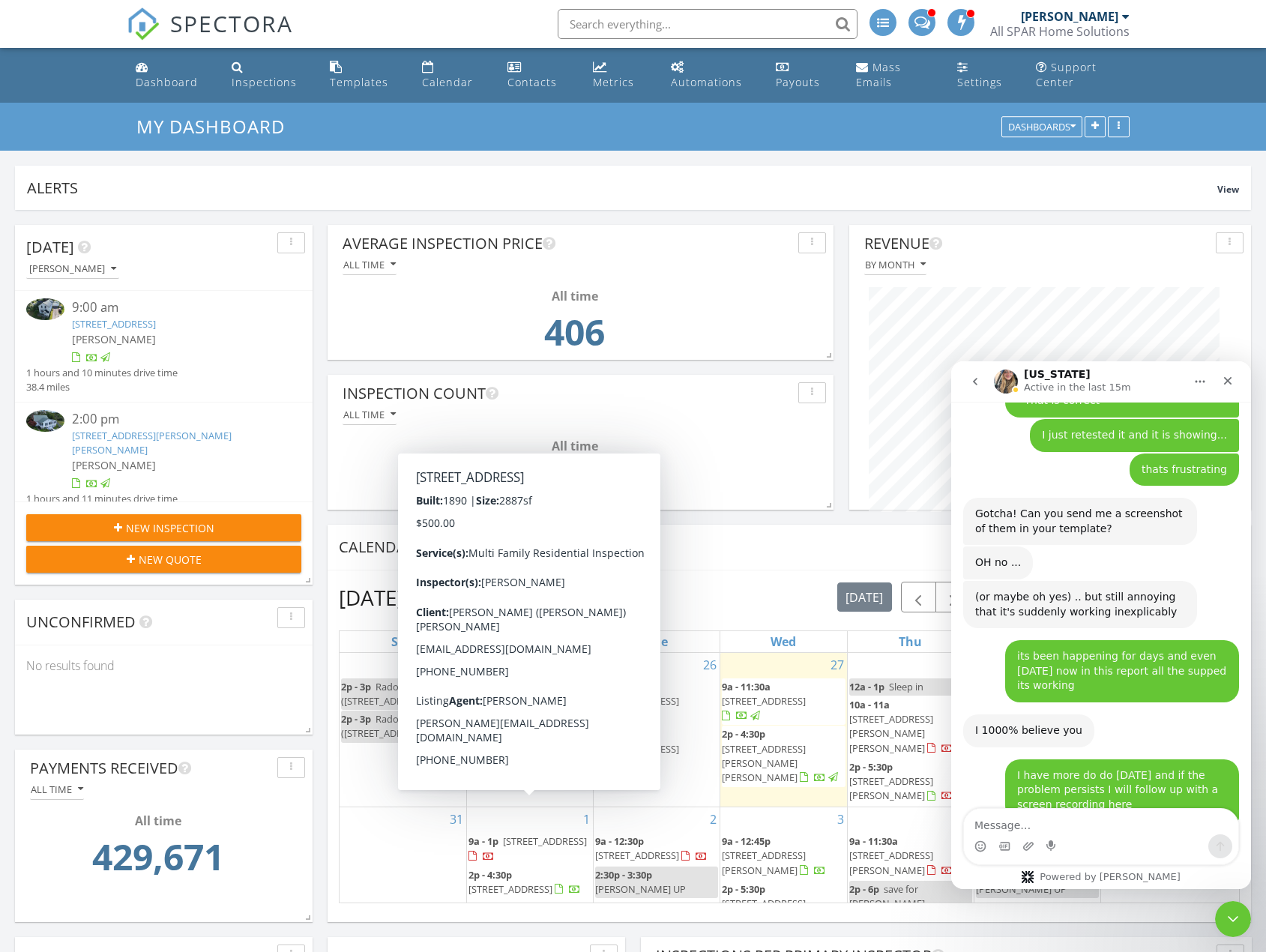
click at [511, 834] on span "43 N 3rd St, Allegany 14706" at bounding box center [544, 841] width 84 height 13
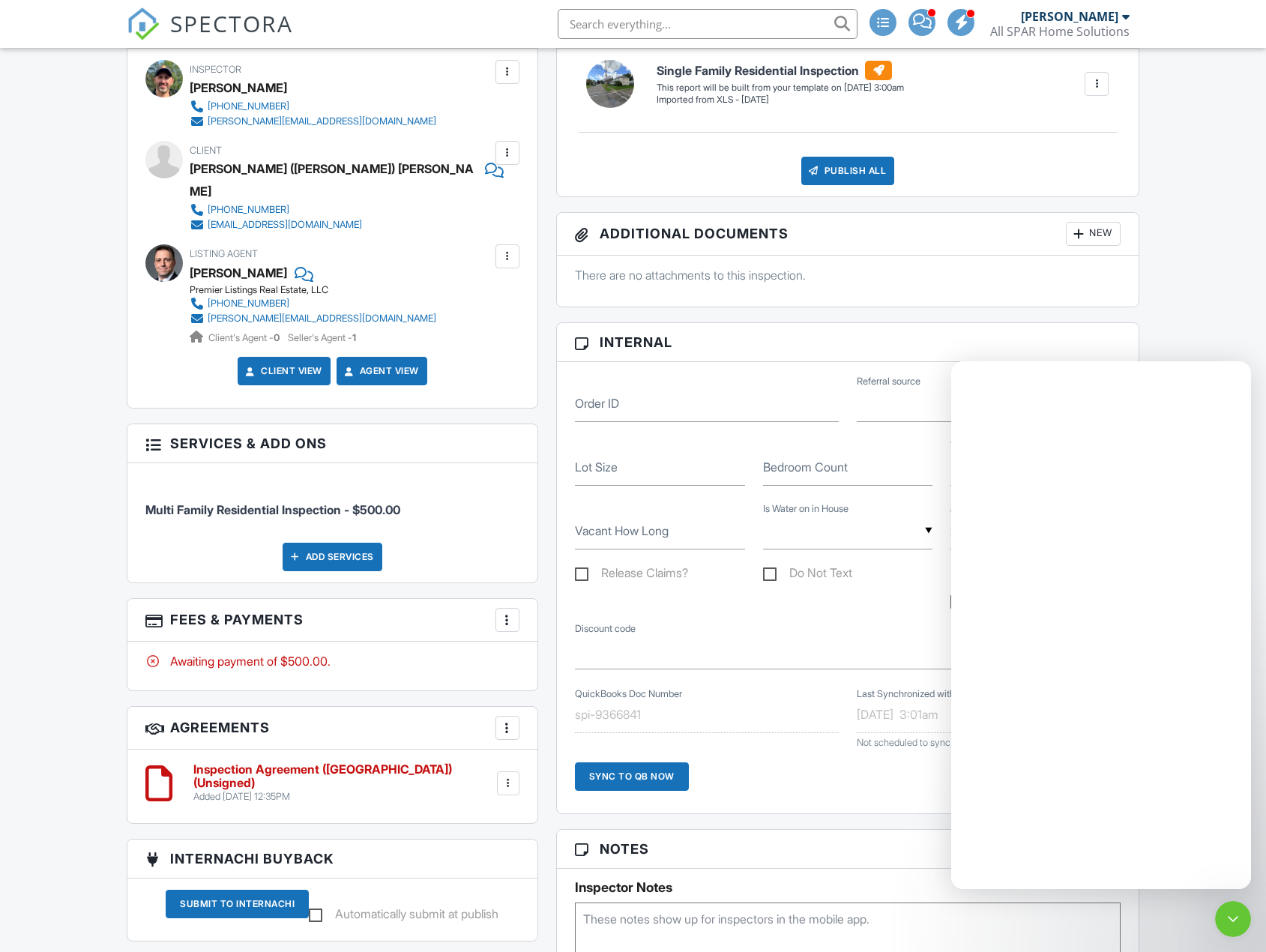
click at [344, 542] on div "Add Services" at bounding box center [333, 556] width 100 height 28
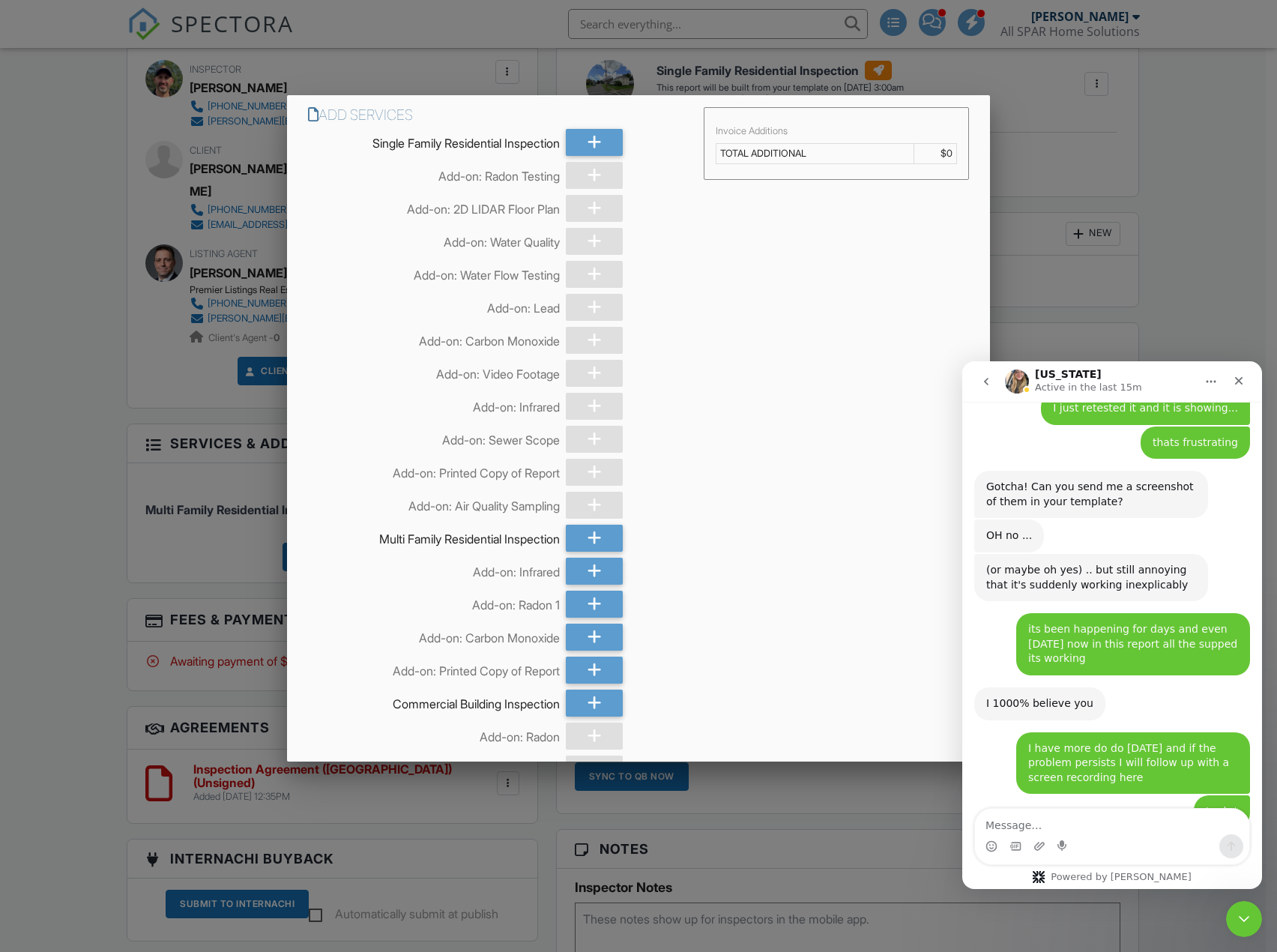
click at [78, 453] on div at bounding box center [638, 520] width 1277 height 1190
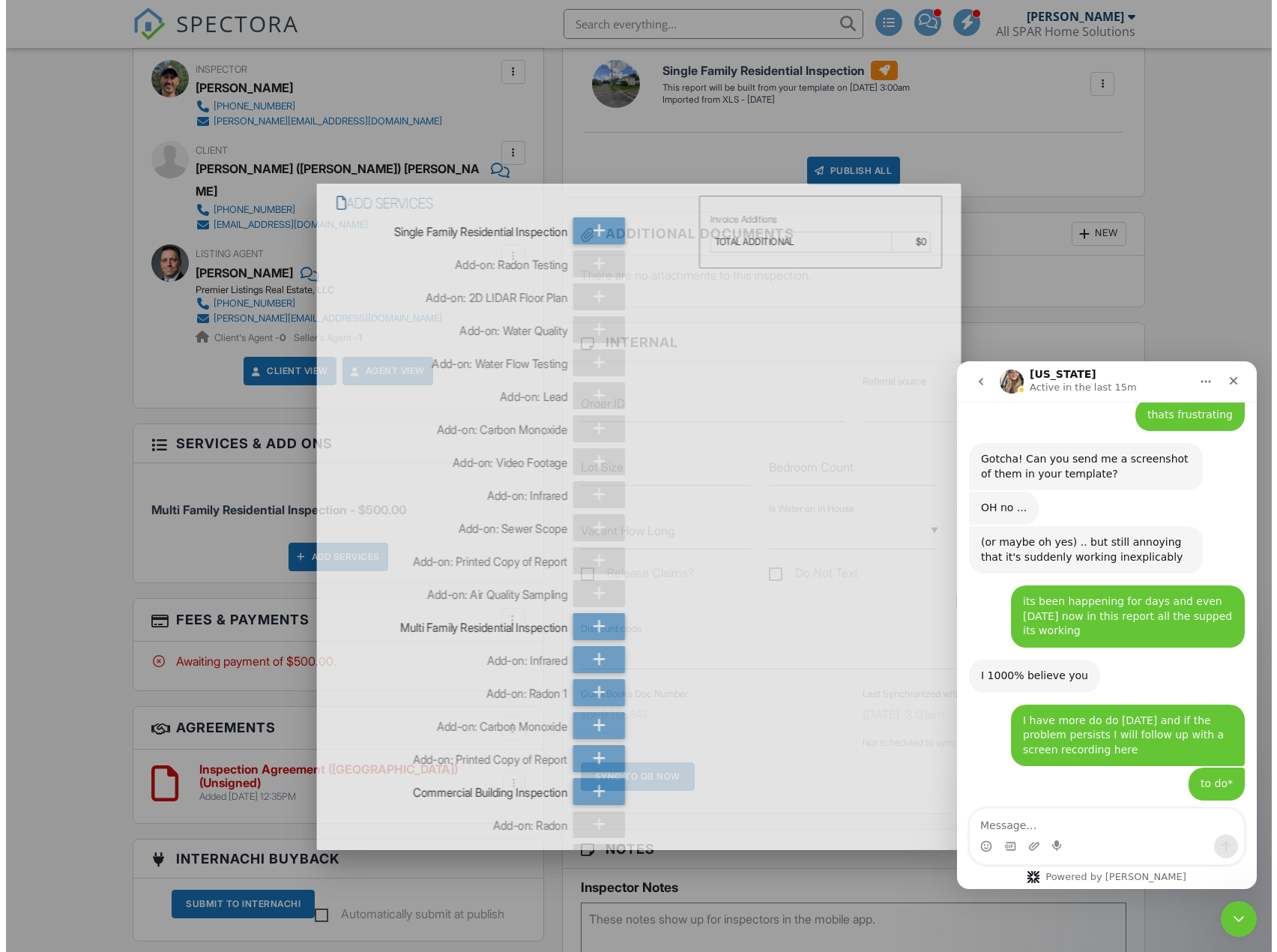
scroll to position [3804, 0]
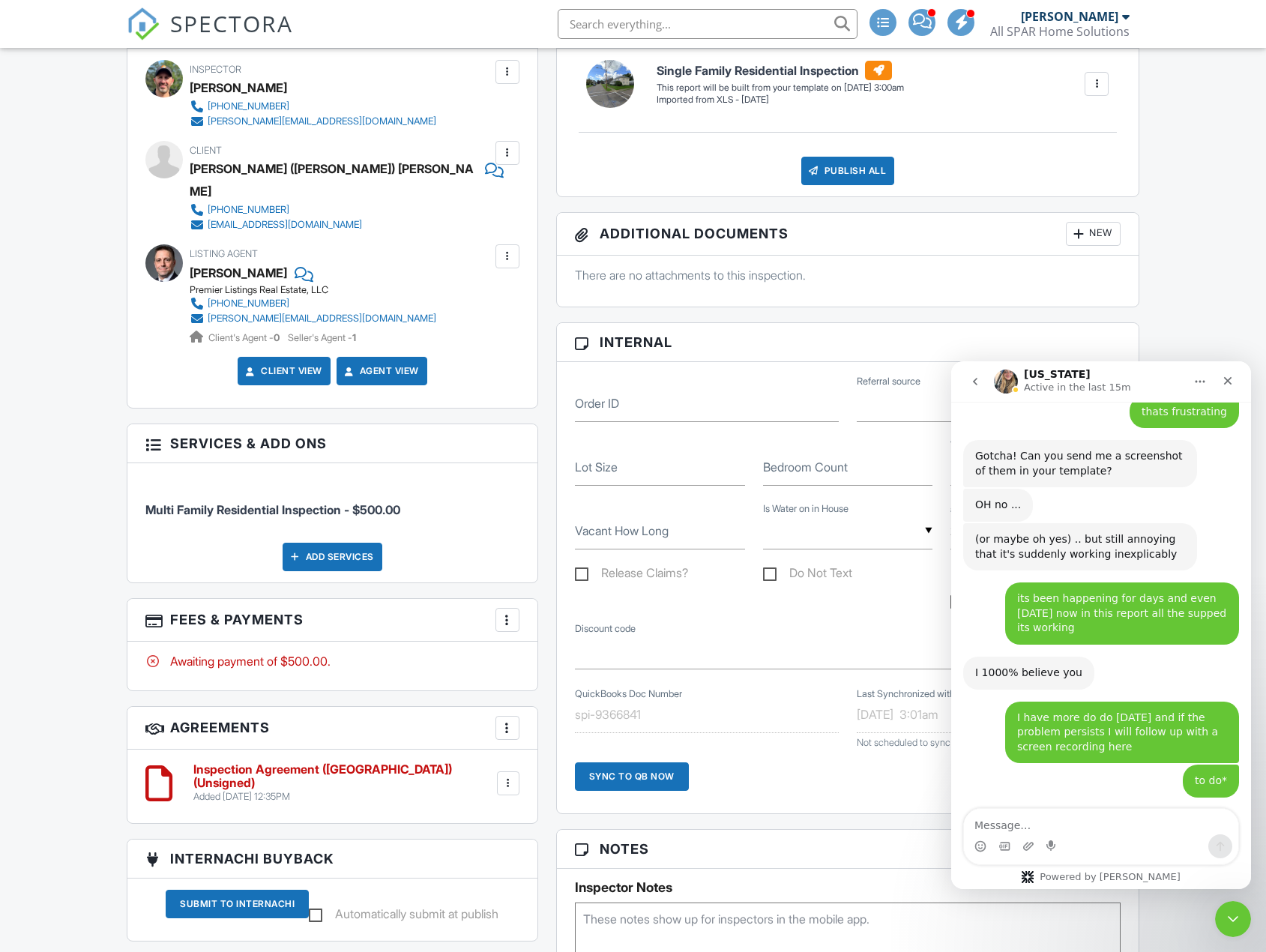
click at [511, 612] on div at bounding box center [508, 619] width 15 height 15
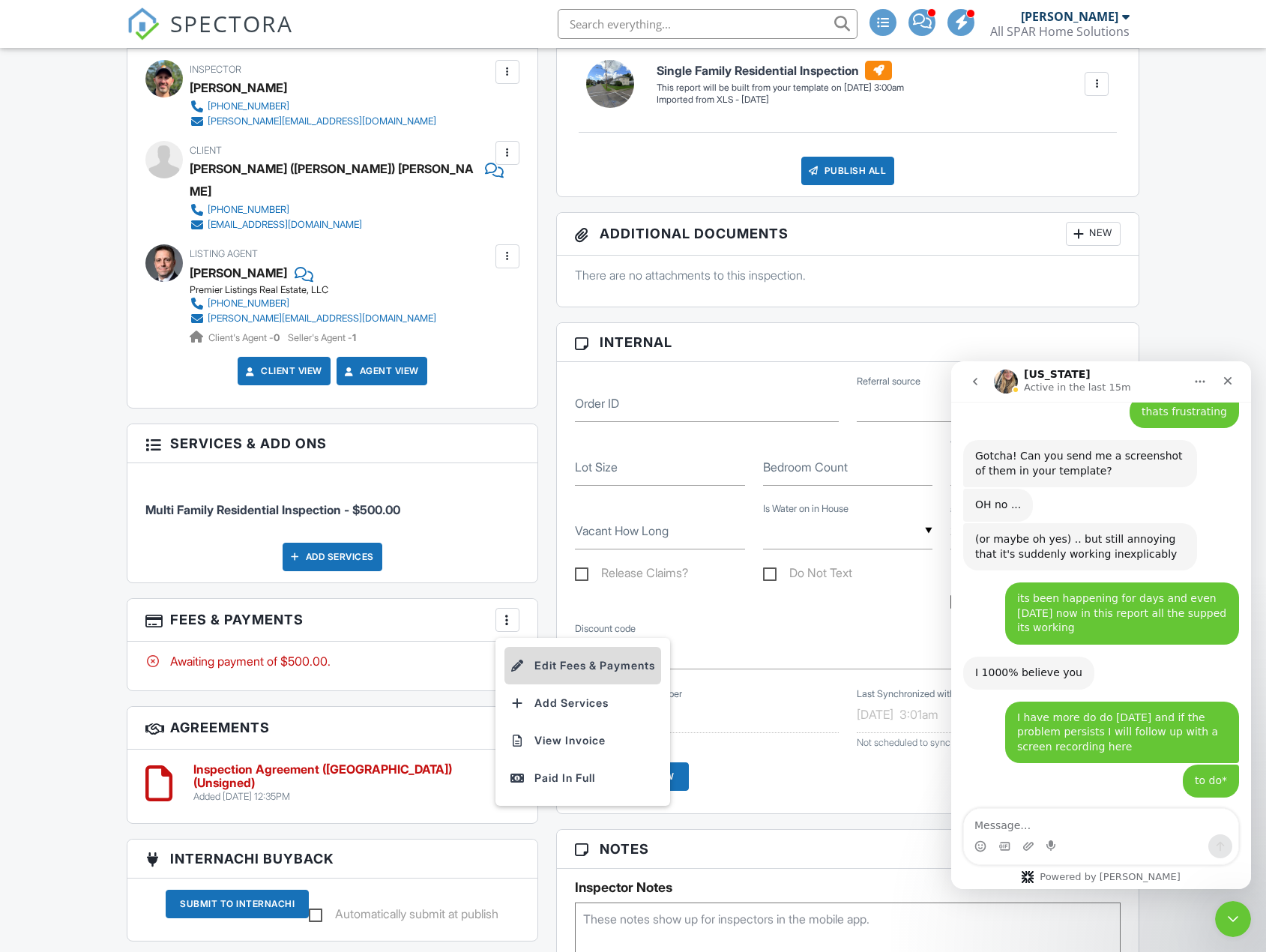
click at [559, 647] on li "Edit Fees & Payments" at bounding box center [582, 665] width 157 height 37
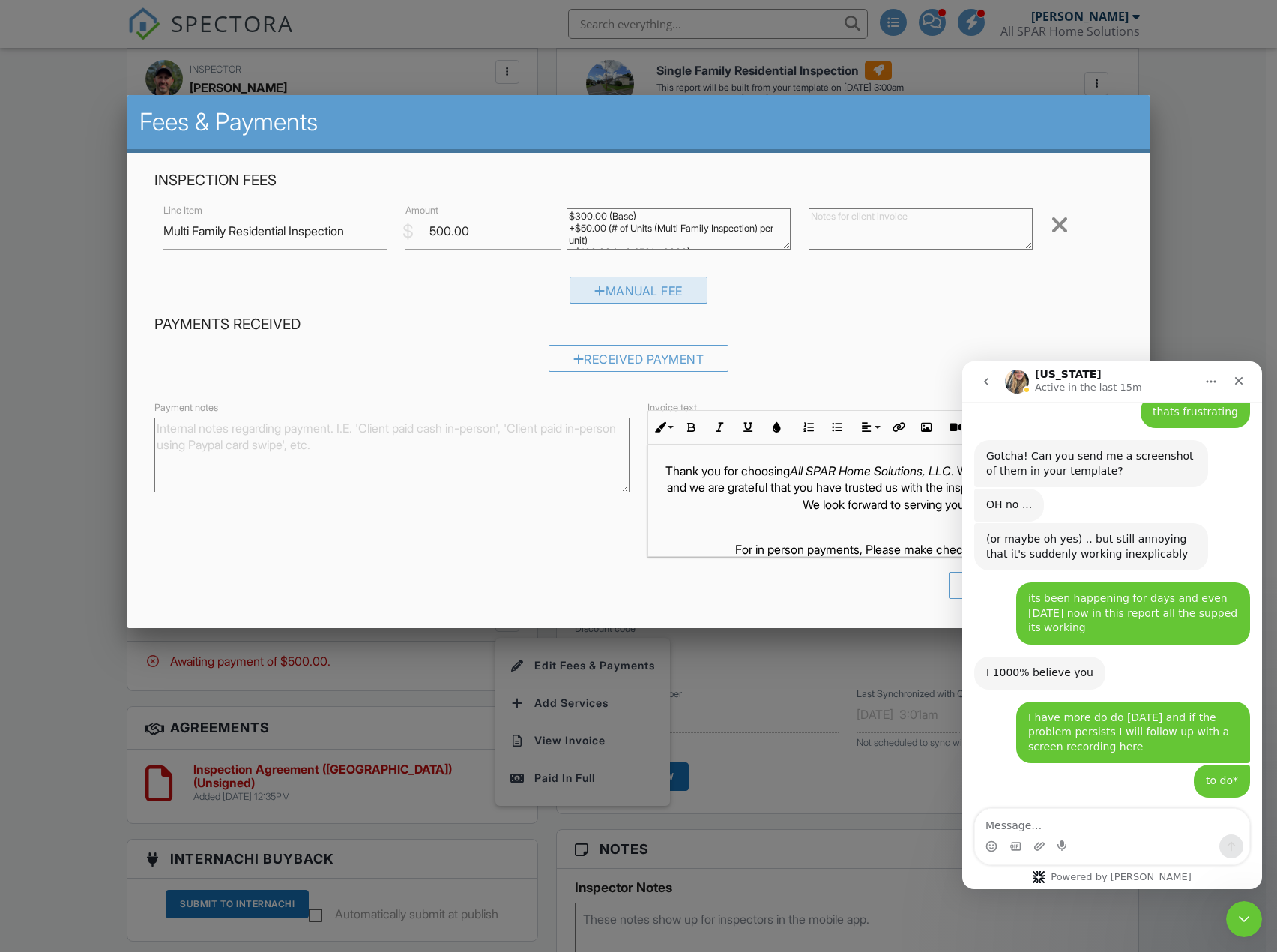
click at [622, 291] on div "Manual Fee" at bounding box center [638, 289] width 138 height 27
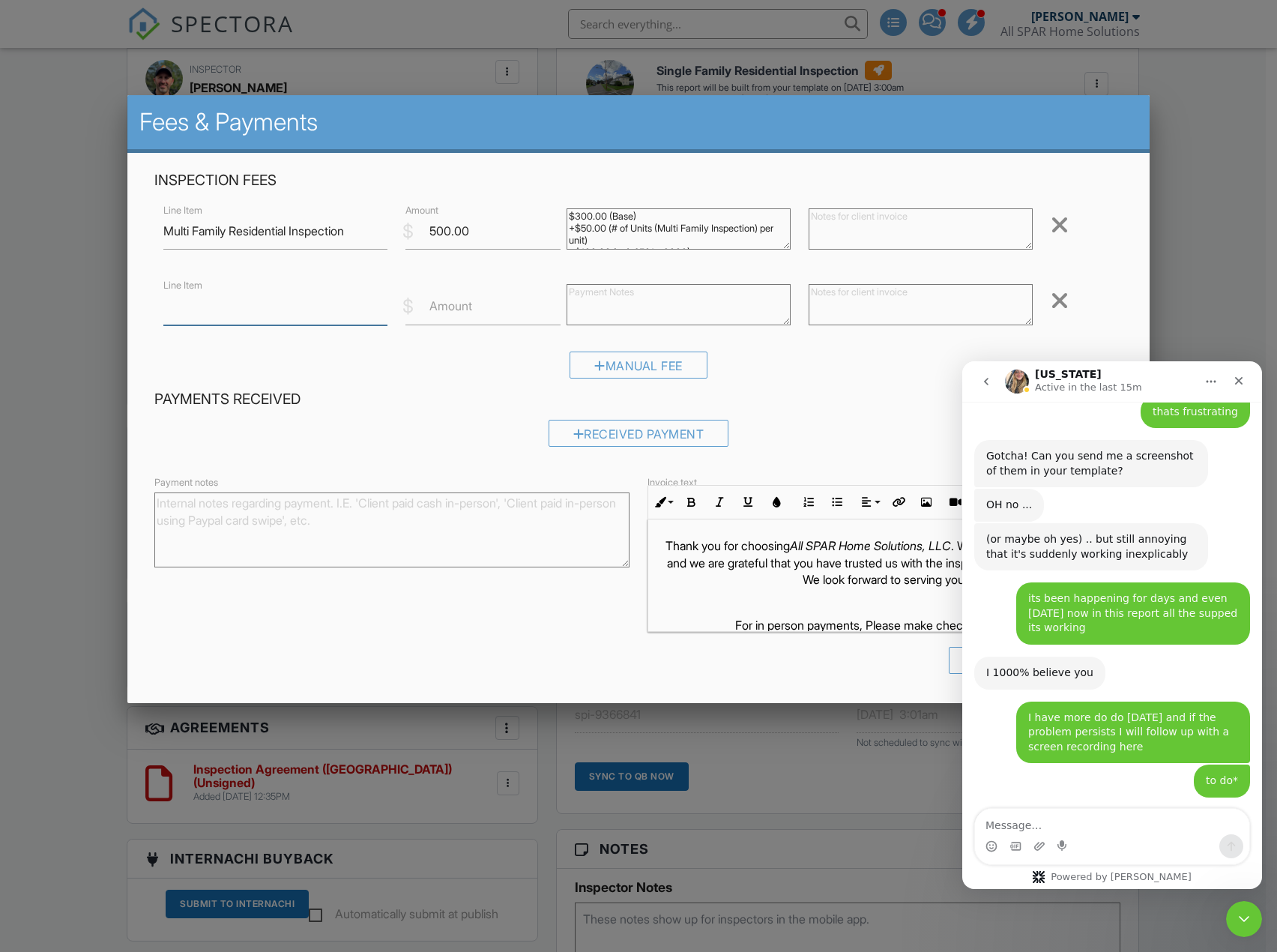
click at [303, 312] on input "Line Item" at bounding box center [275, 307] width 224 height 36
drag, startPoint x: 303, startPoint y: 312, endPoint x: 57, endPoint y: 280, distance: 248.1
click at [57, 280] on body "SPECTORA James Sparatta All SPAR Home Solutions Role: Inspector Dashboard New I…" at bounding box center [633, 855] width 1265 height 2609
type input "Body Camera Footage"
click at [500, 313] on input "Amount" at bounding box center [483, 307] width 155 height 36
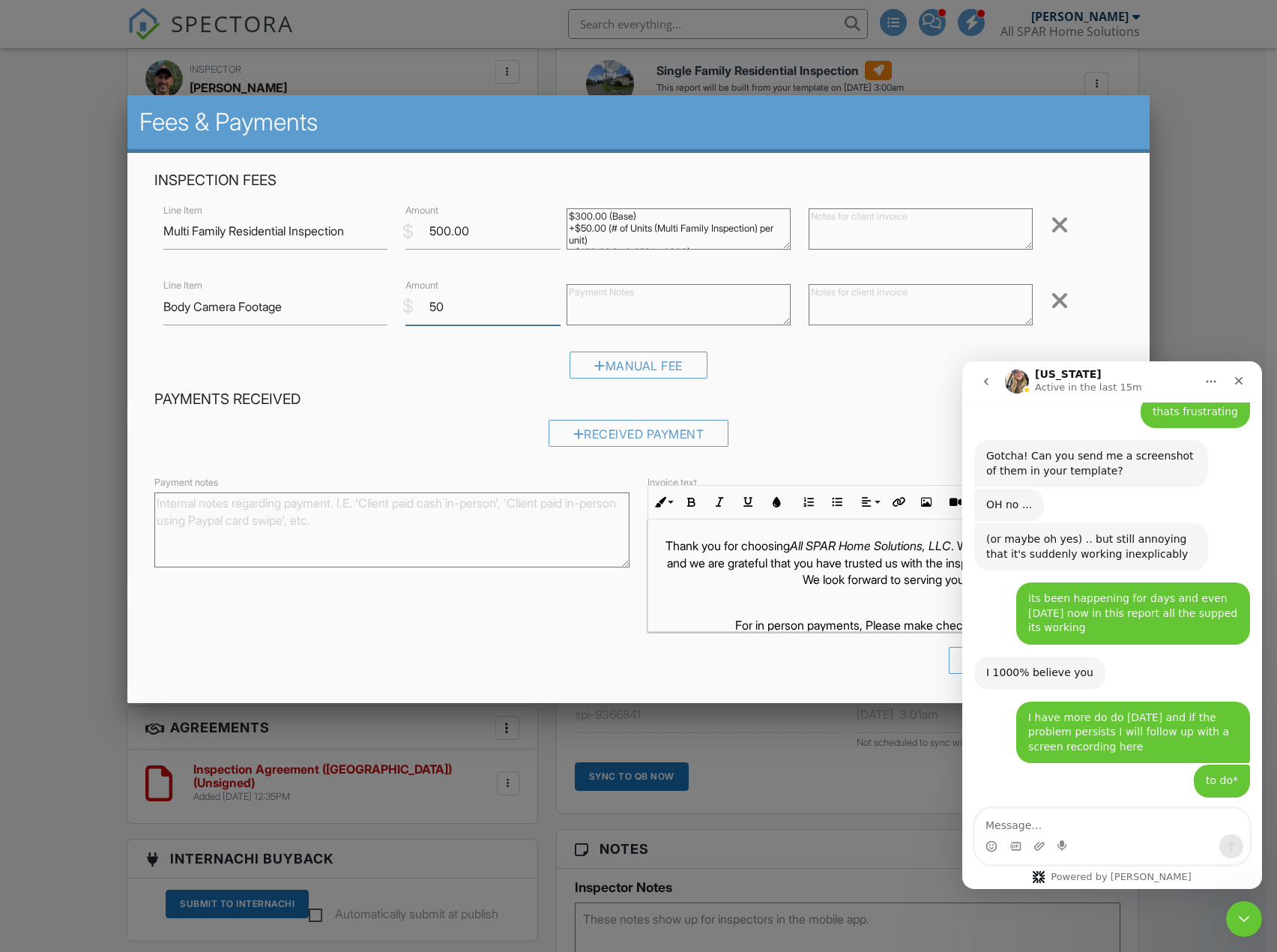
type input "50"
drag, startPoint x: 460, startPoint y: 435, endPoint x: 464, endPoint y: 424, distance: 11.7
click at [459, 435] on div "Received Payment" at bounding box center [638, 439] width 968 height 38
click at [1241, 915] on icon "Close Intercom Messenger" at bounding box center [1241, 916] width 18 height 18
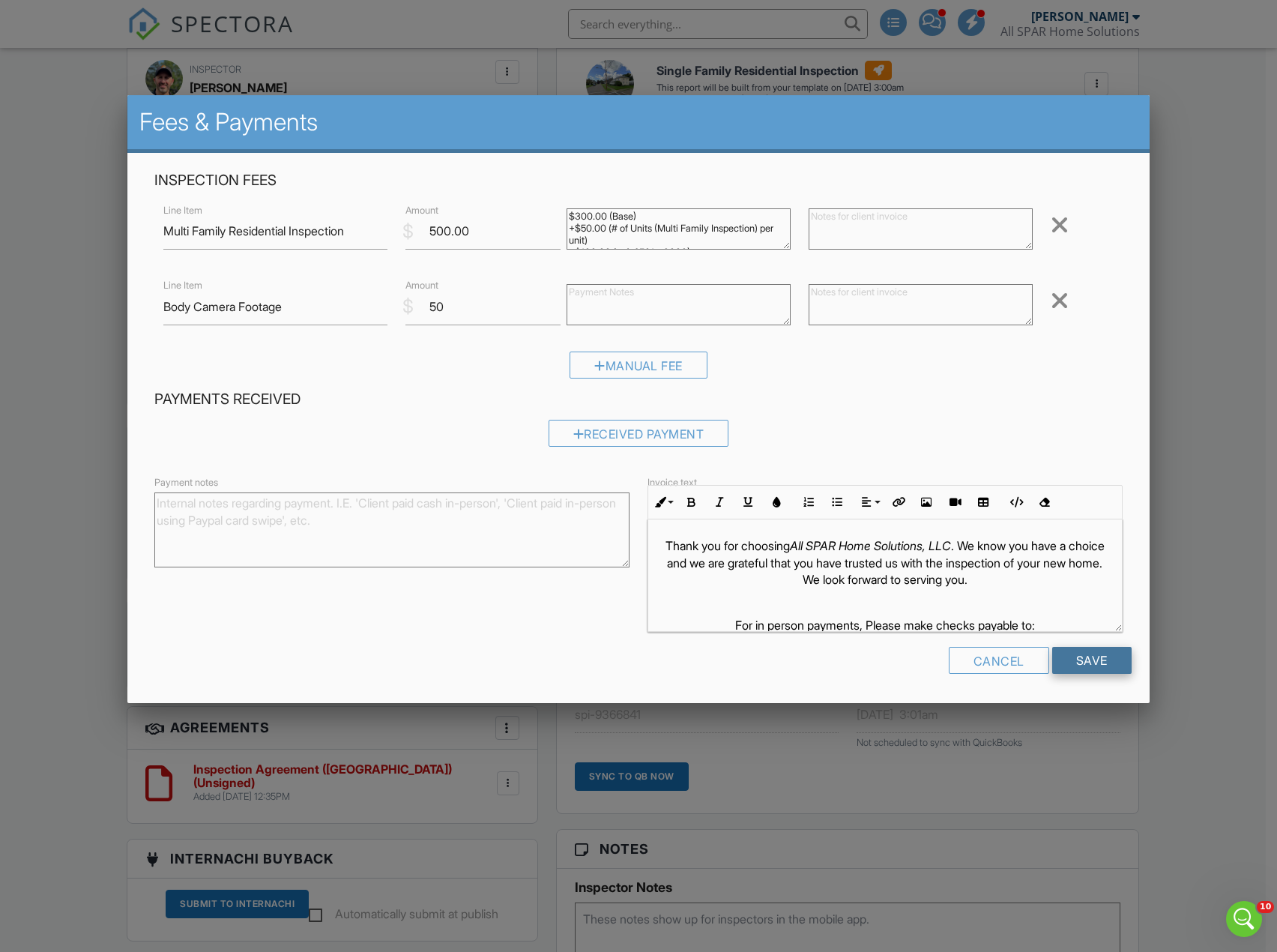
click at [1092, 662] on input "Save" at bounding box center [1092, 660] width 80 height 27
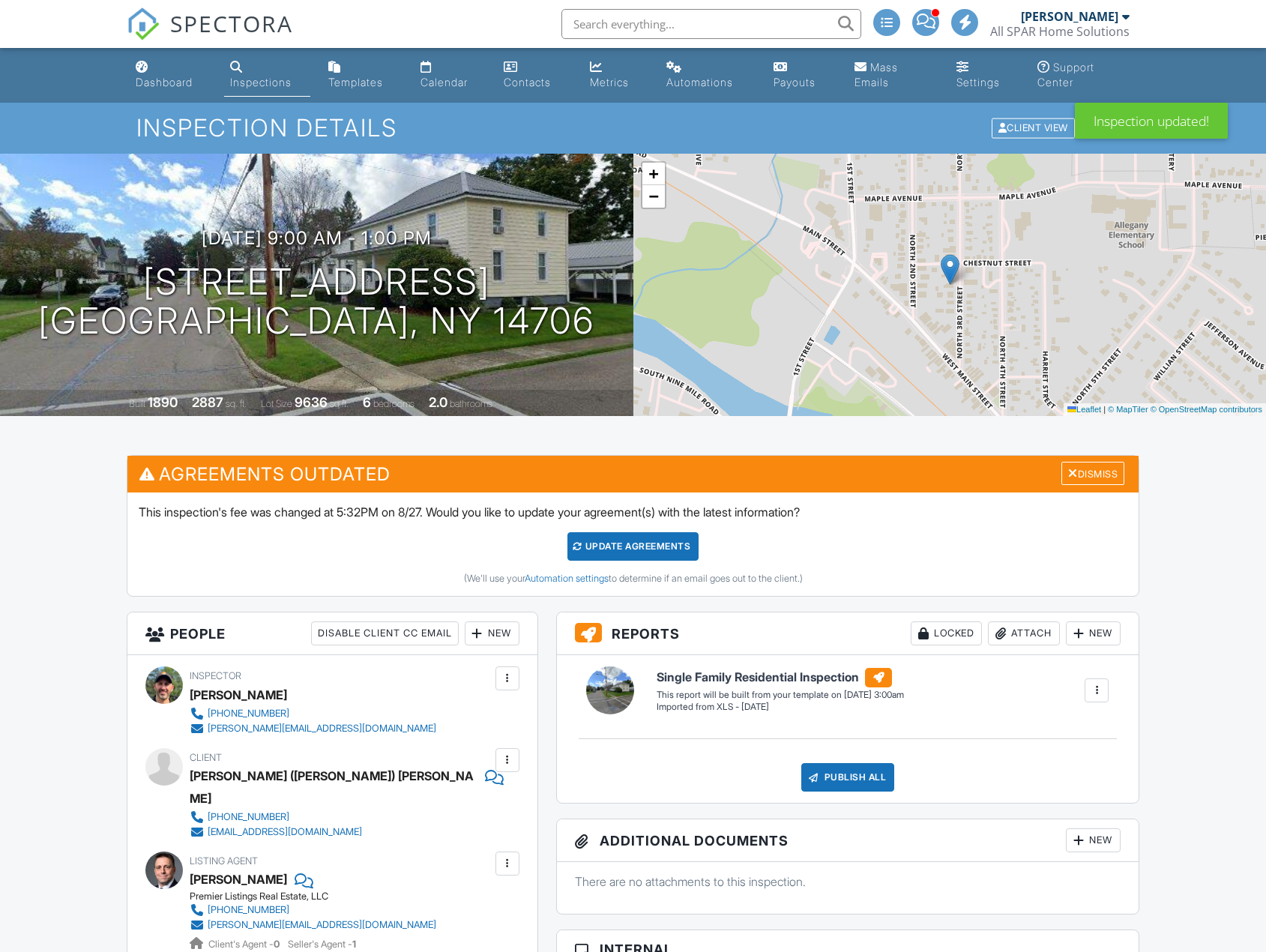
click at [662, 543] on div "Update Agreements" at bounding box center [633, 546] width 131 height 28
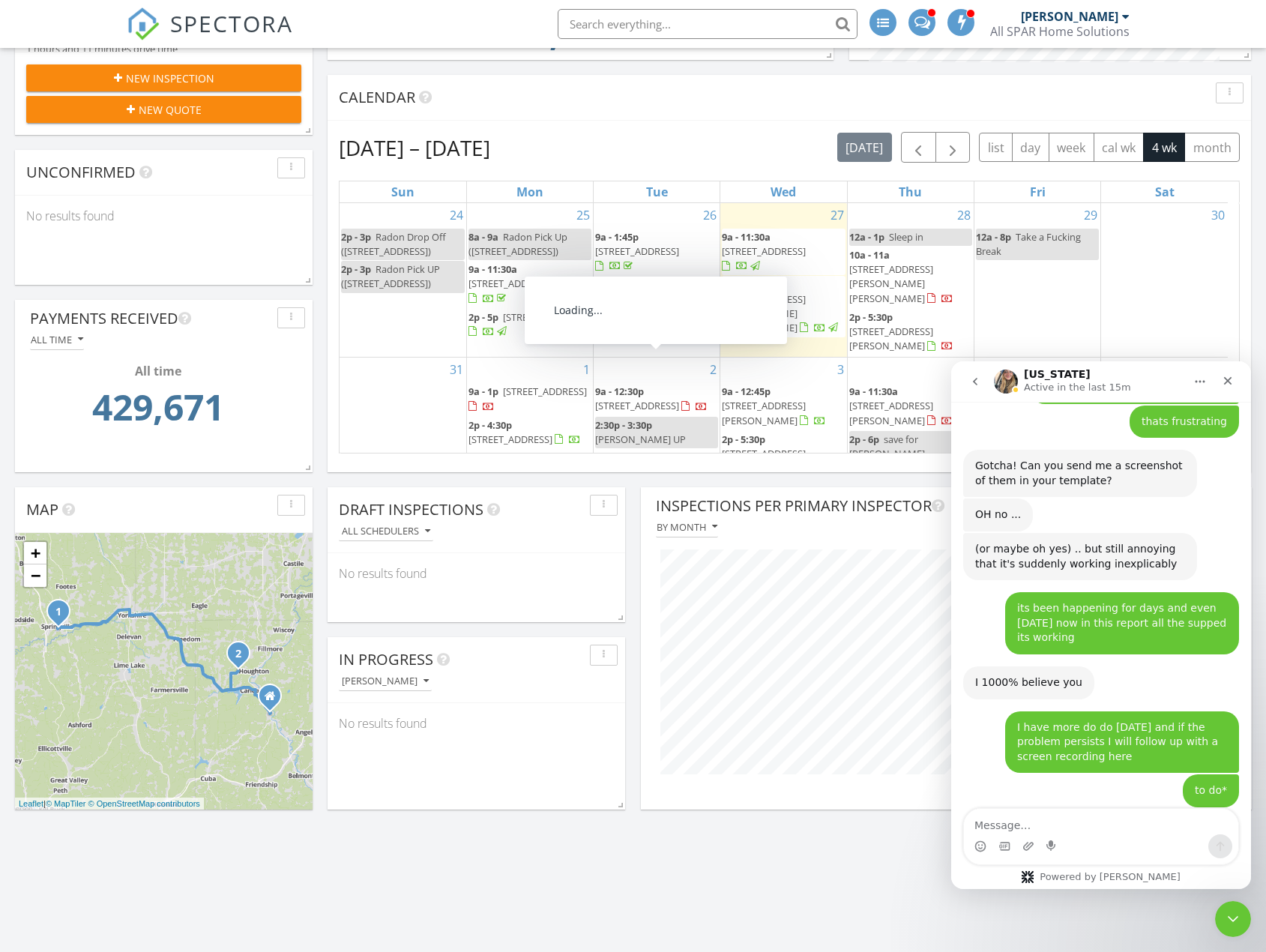
scroll to position [3804, 0]
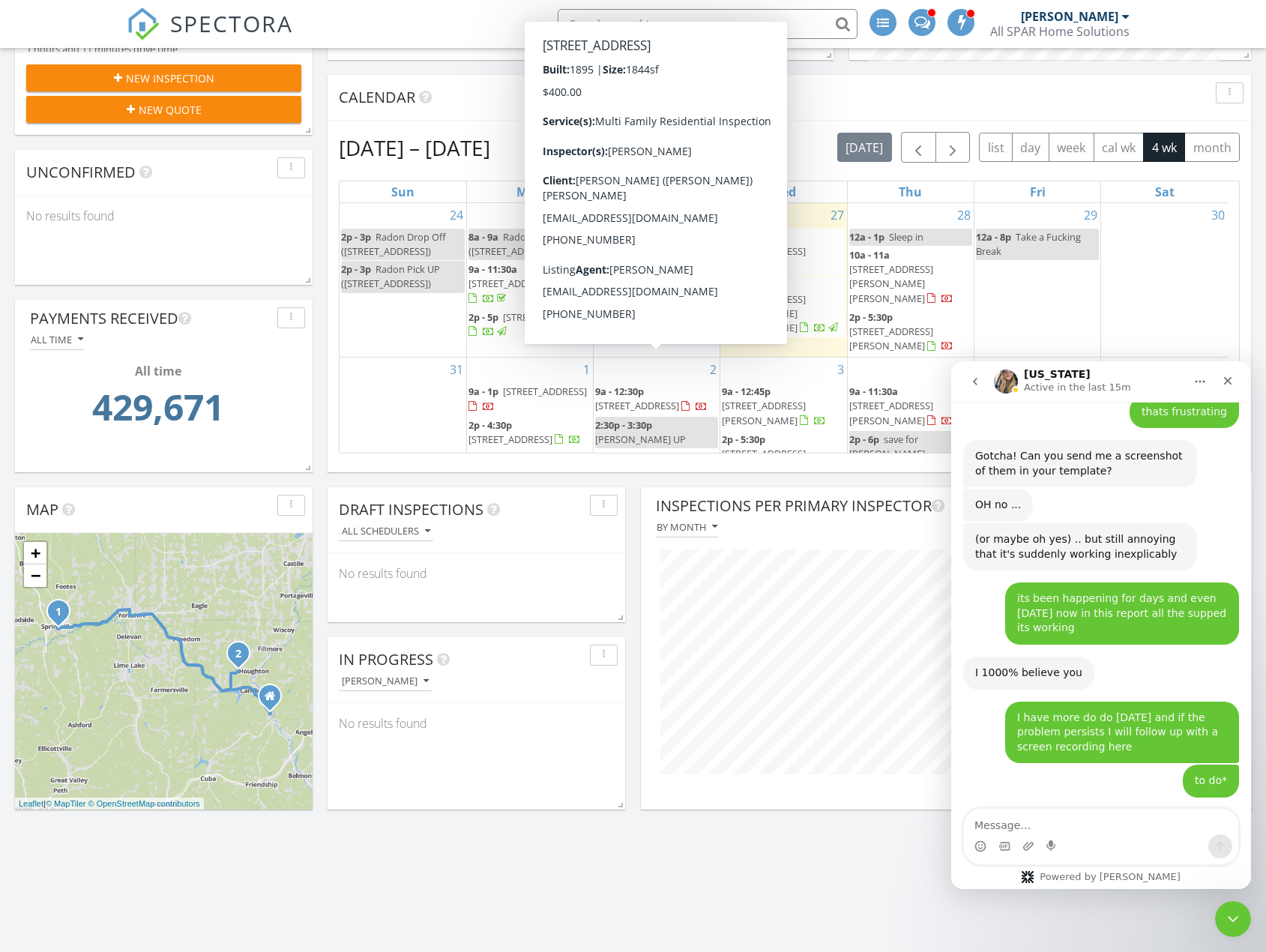
click at [654, 399] on span "801 Bell St, Olean 14760" at bounding box center [636, 406] width 84 height 13
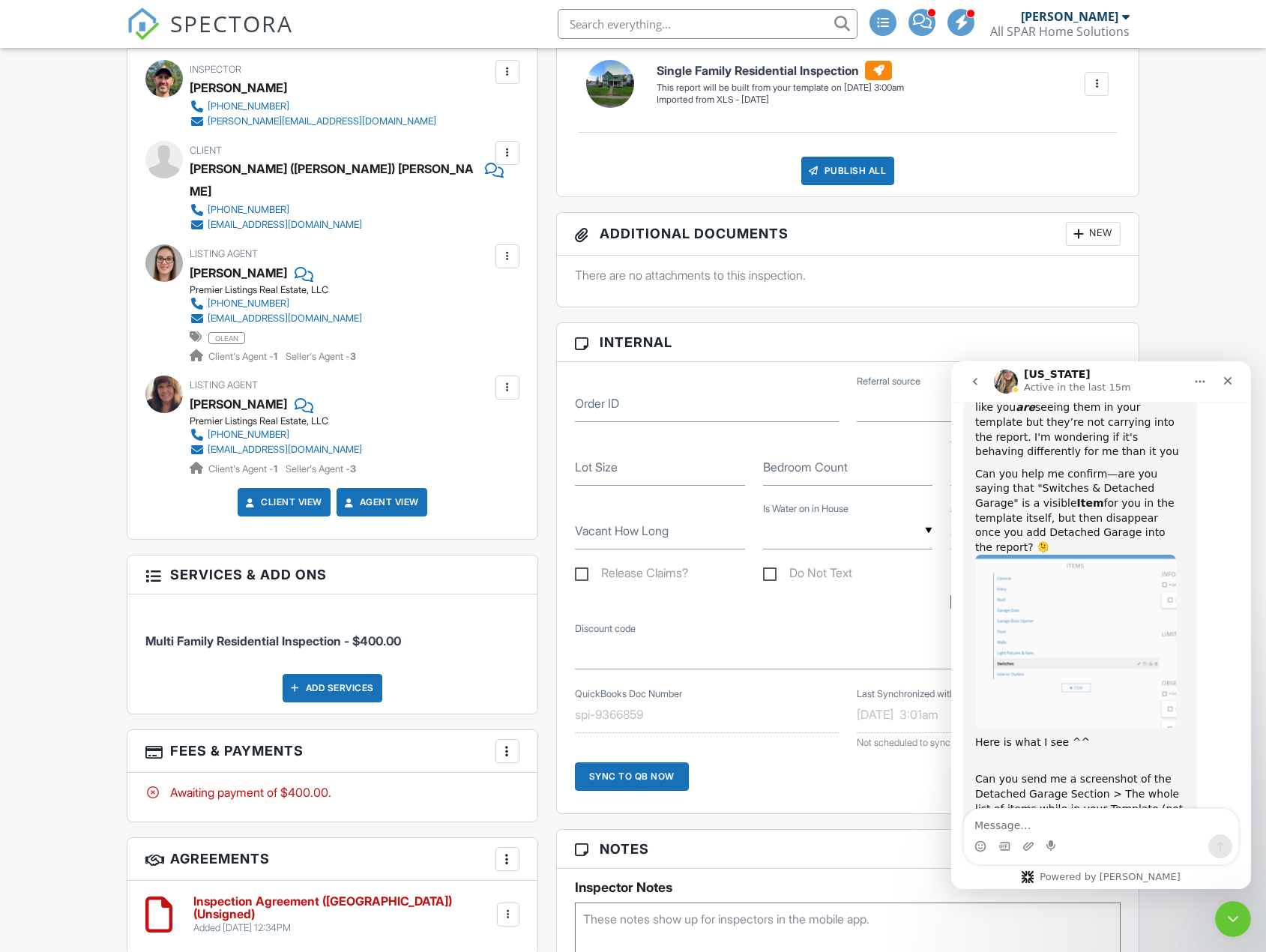
click at [509, 743] on div at bounding box center [508, 750] width 15 height 15
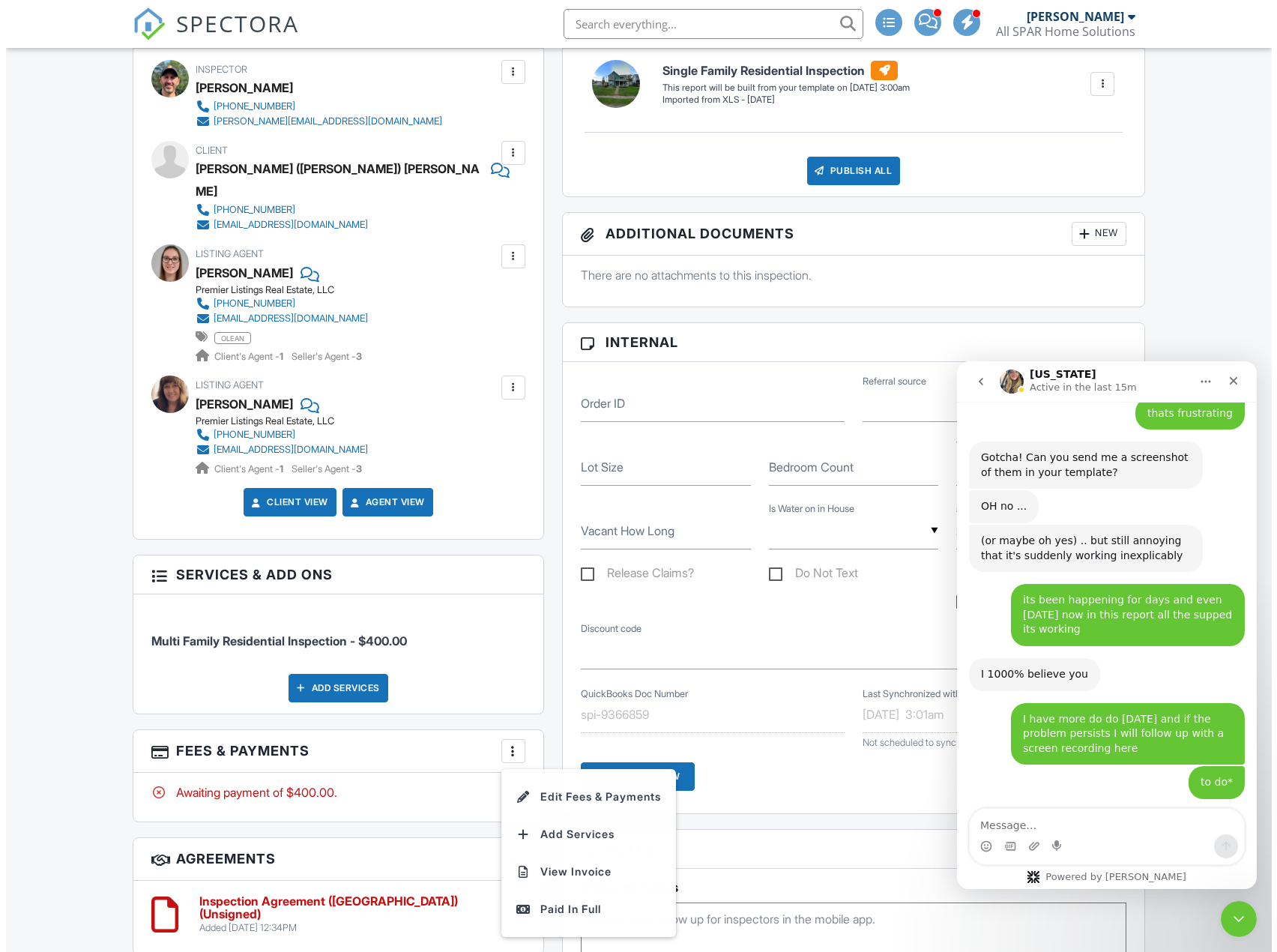
scroll to position [3804, 0]
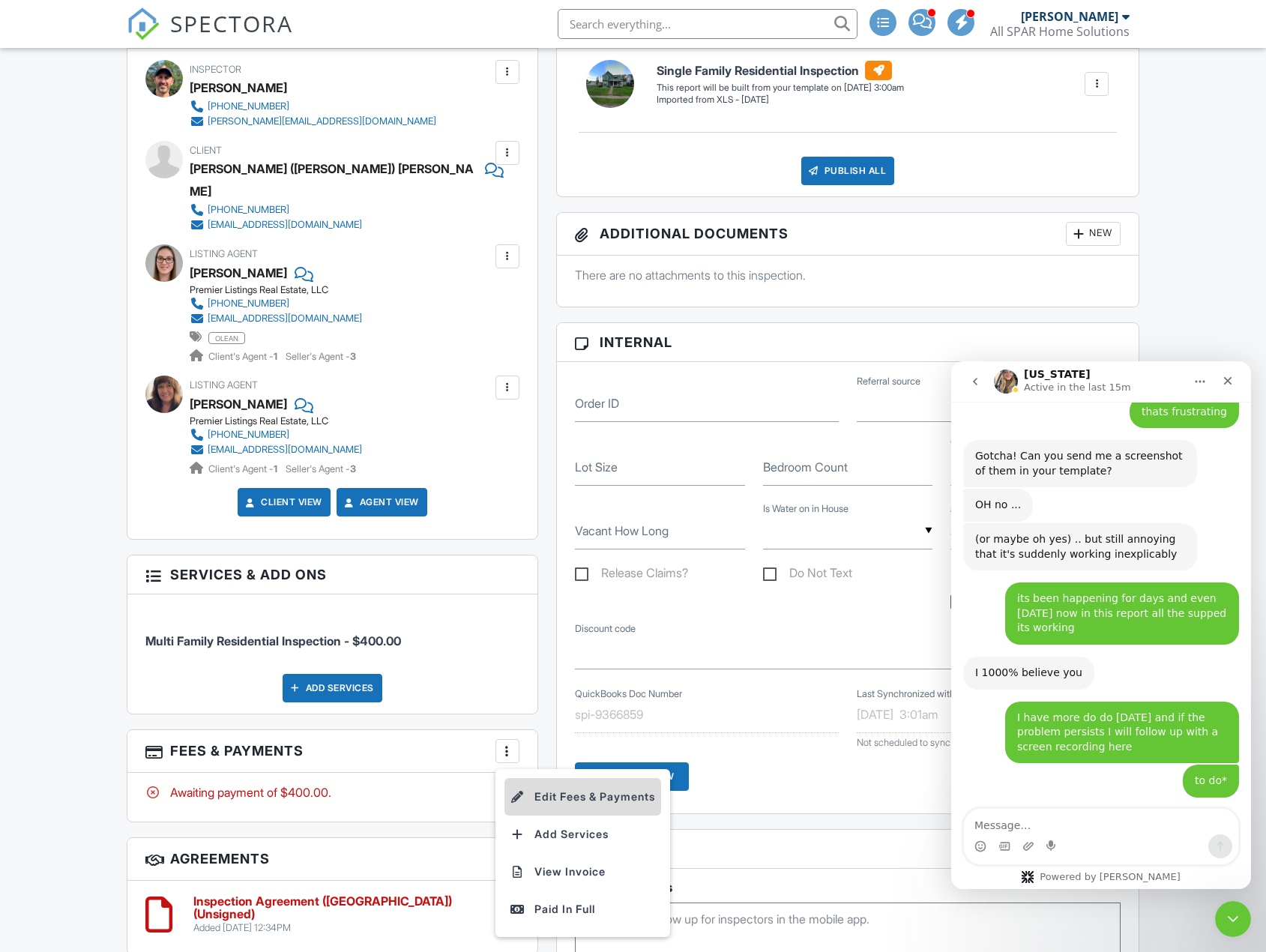
click at [549, 778] on li "Edit Fees & Payments" at bounding box center [582, 796] width 157 height 37
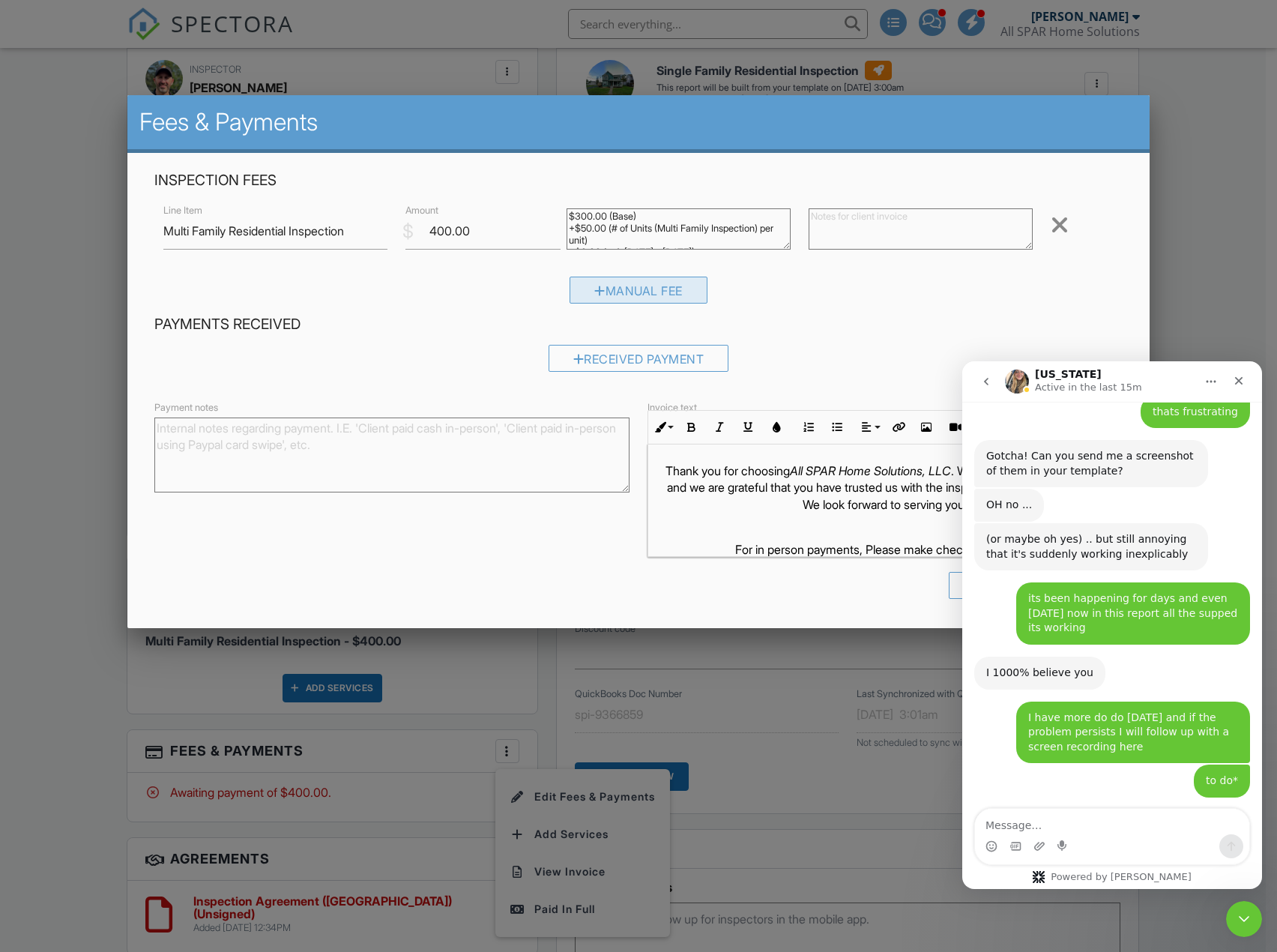
click at [618, 276] on div "Manual Fee" at bounding box center [638, 289] width 138 height 27
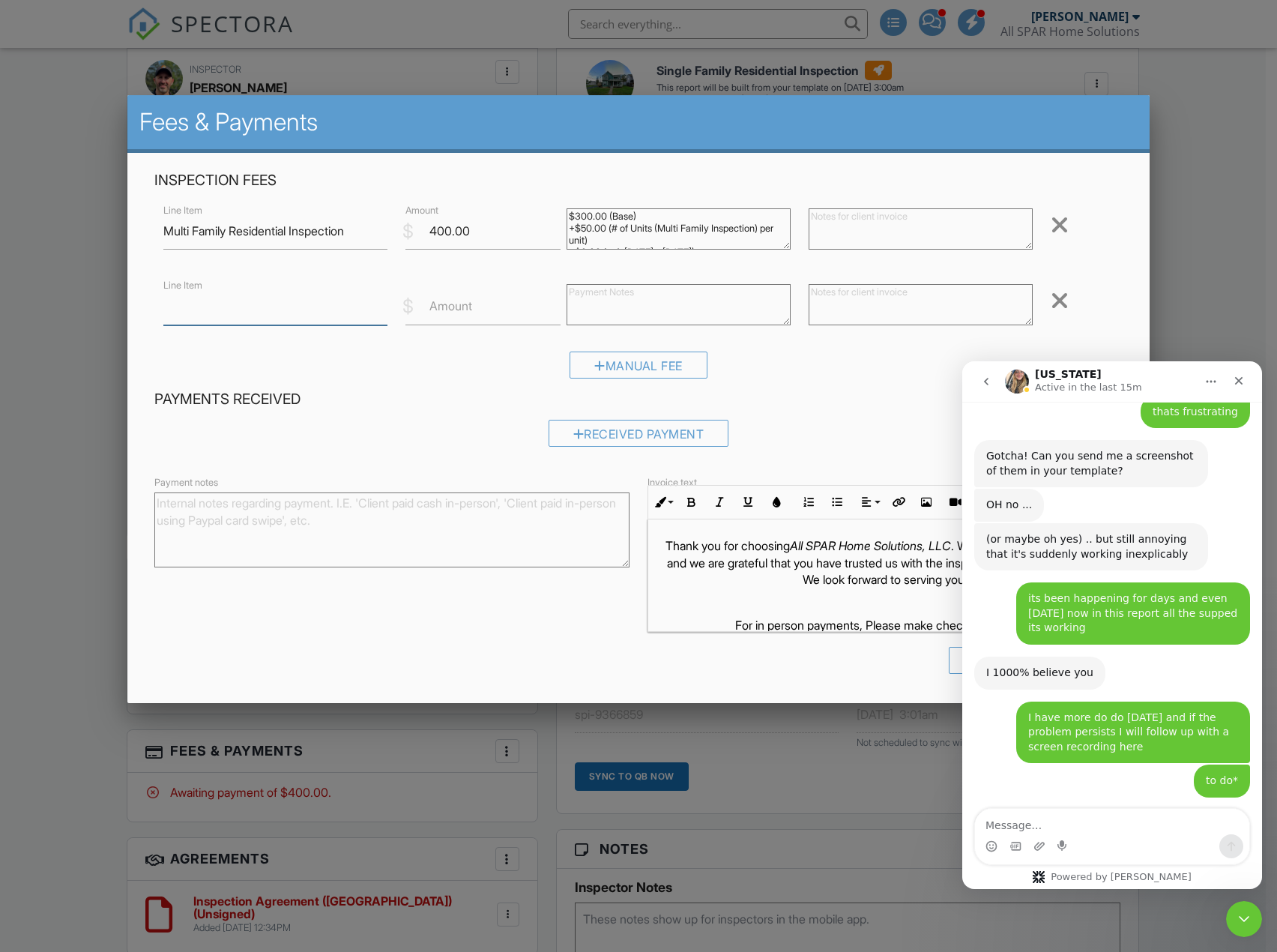
click at [294, 310] on input "Line Item" at bounding box center [275, 307] width 224 height 36
paste input "Body Camera Footage"
type input "Body Camera Footage"
click at [435, 311] on label "Amount" at bounding box center [451, 306] width 43 height 17
click at [435, 311] on input "Amount" at bounding box center [483, 307] width 155 height 36
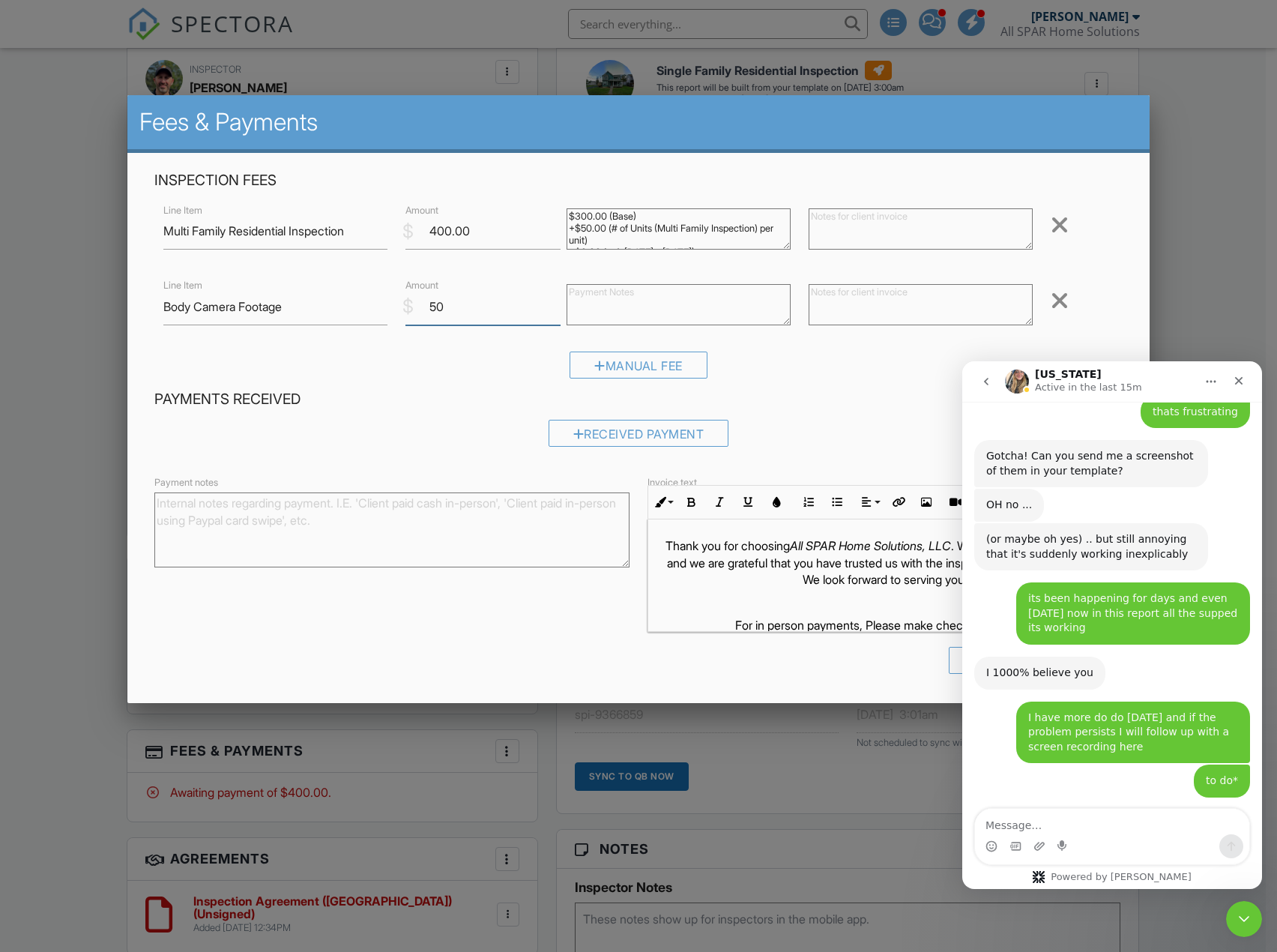
type input "50"
click at [463, 425] on div "Received Payment" at bounding box center [638, 439] width 968 height 38
drag, startPoint x: 1247, startPoint y: 916, endPoint x: 2402, endPoint y: 1761, distance: 1431.1
click at [1248, 917] on icon "Close Intercom Messenger" at bounding box center [1241, 916] width 18 height 18
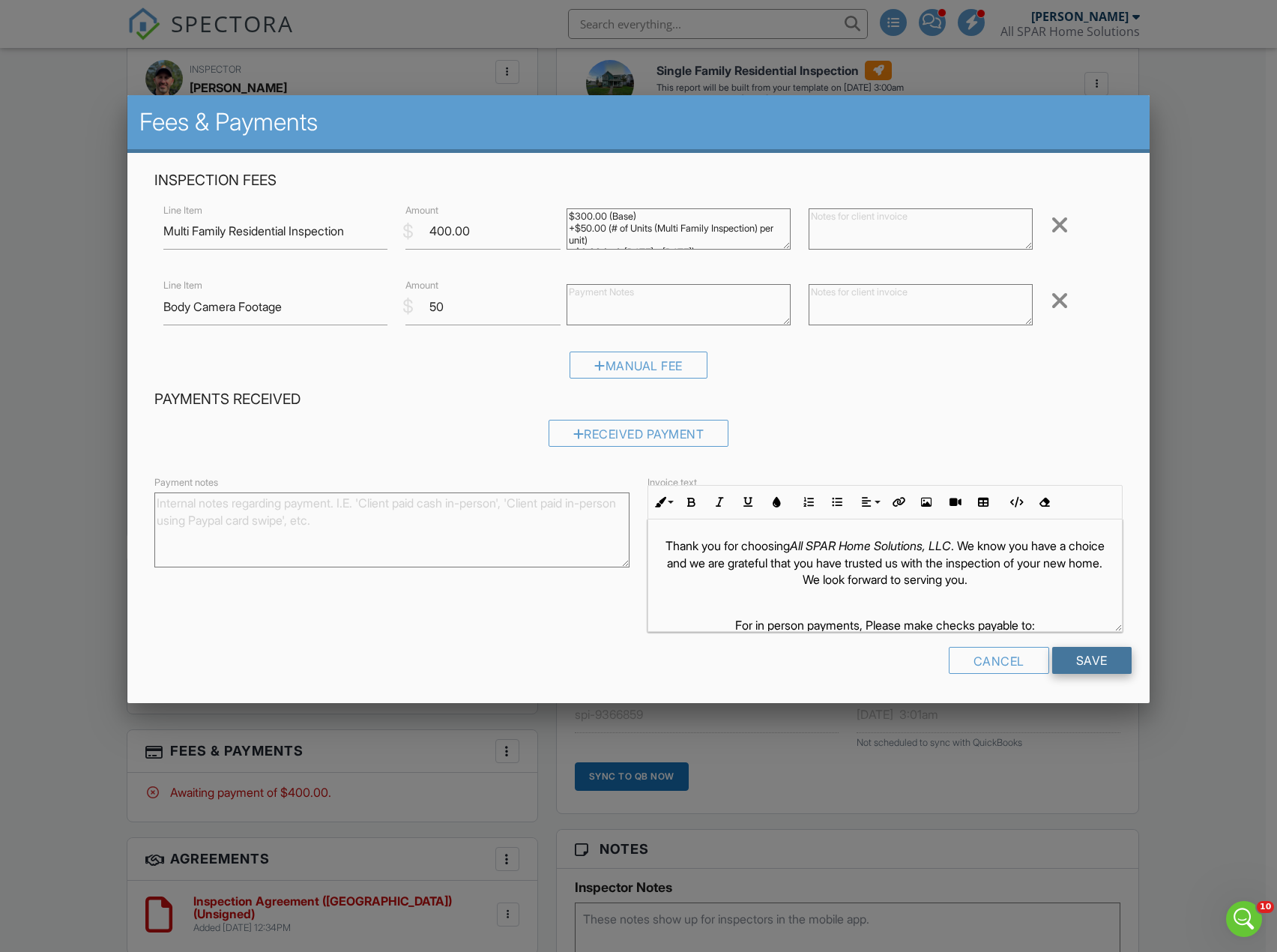
click at [1072, 659] on input "Save" at bounding box center [1092, 660] width 80 height 27
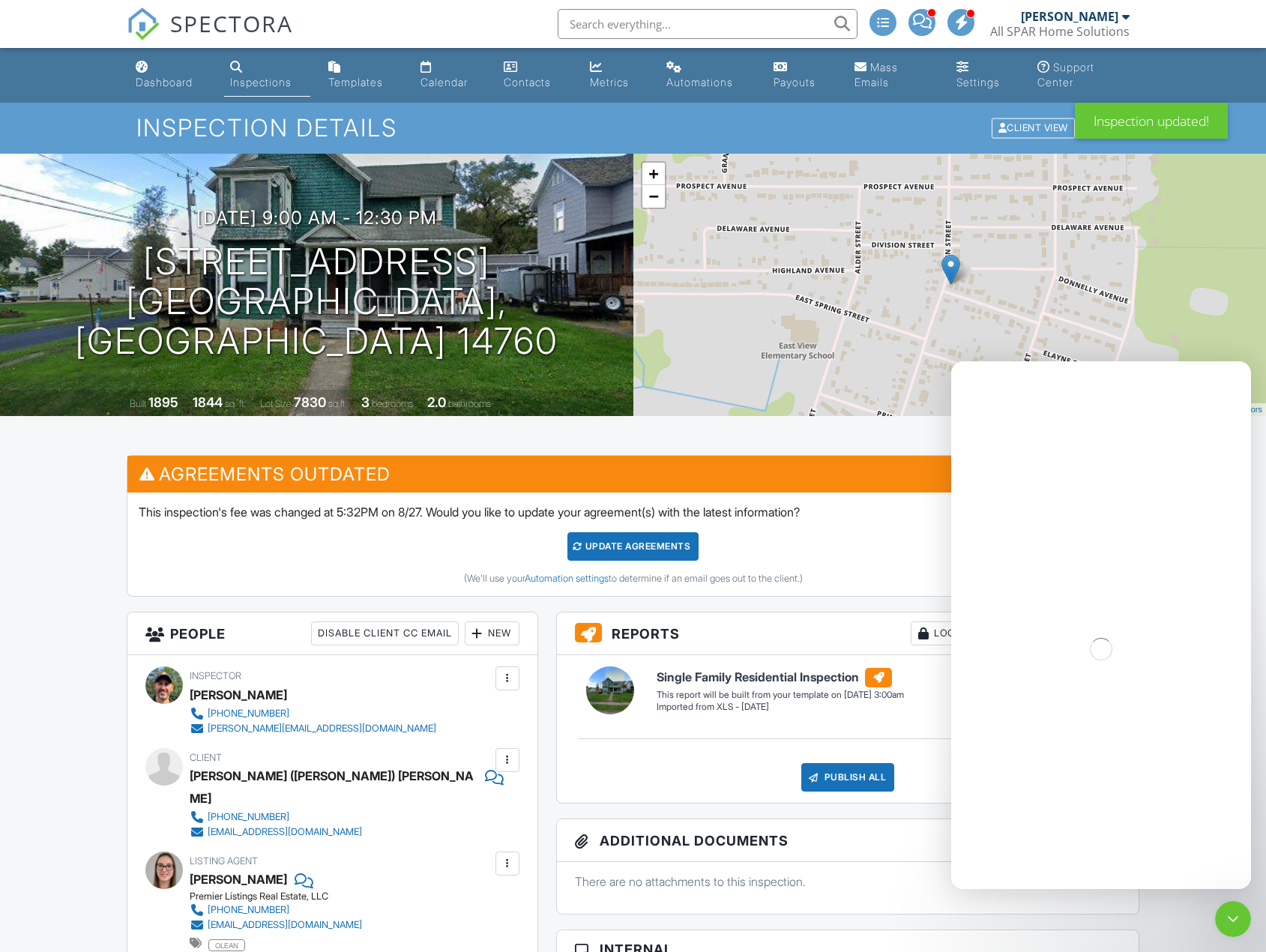
click at [606, 538] on div "Update Agreements" at bounding box center [633, 546] width 131 height 28
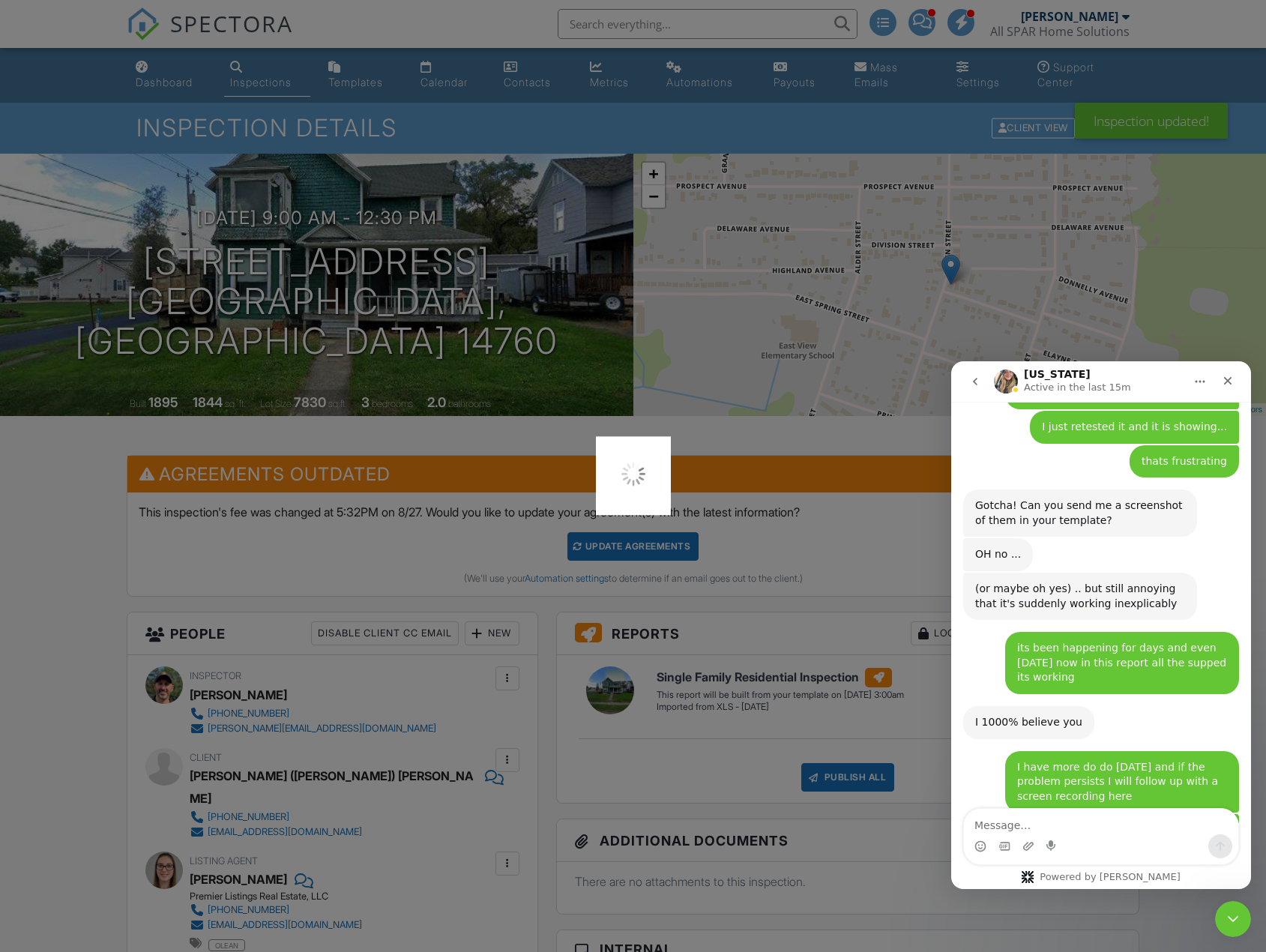
scroll to position [3788, 0]
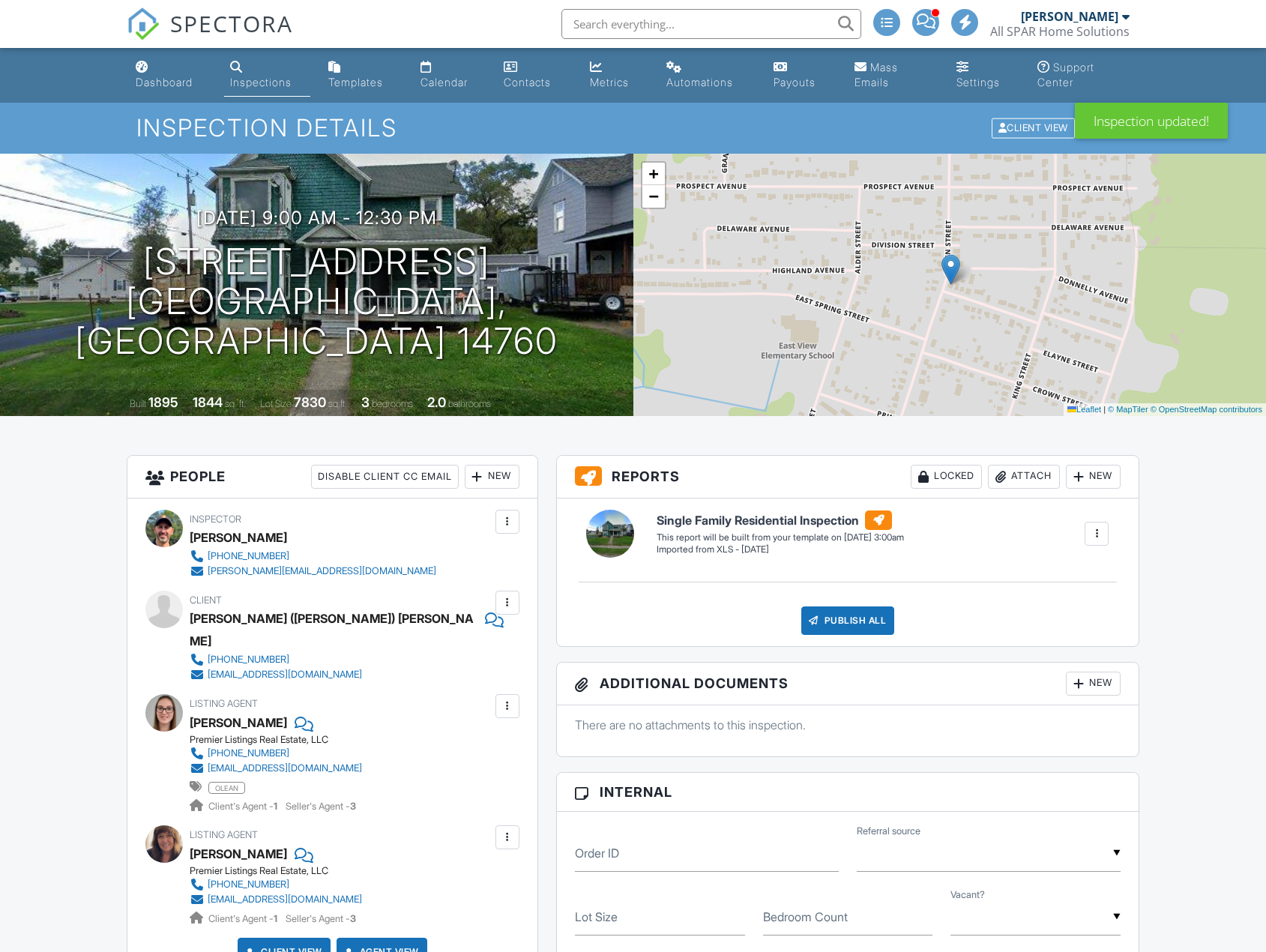
click at [117, 49] on ul "Dashboard Inspections Templates Calendar Contacts Metrics Automations Payouts M…" at bounding box center [633, 75] width 1266 height 55
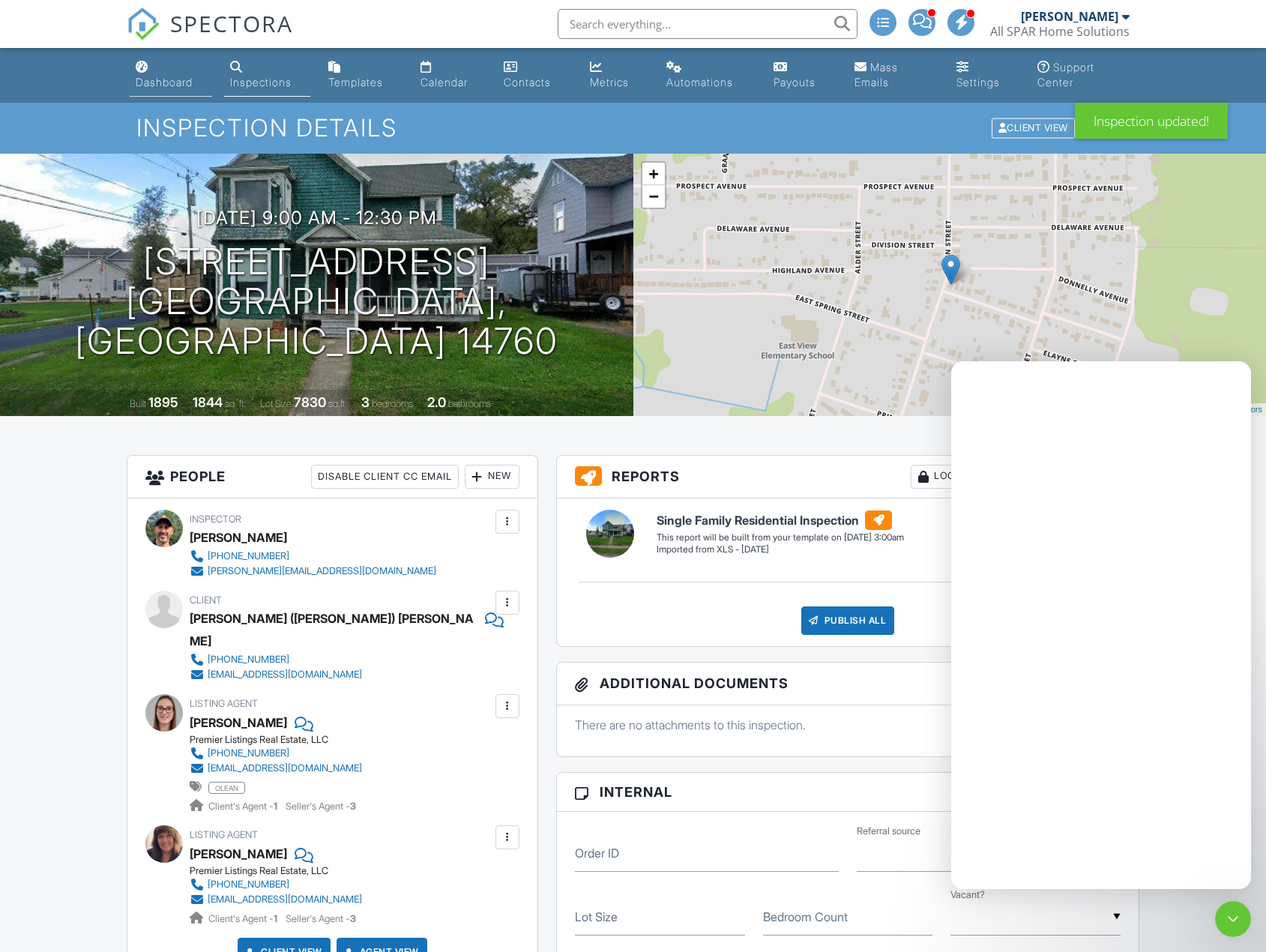
click at [153, 75] on link "Dashboard" at bounding box center [170, 75] width 82 height 43
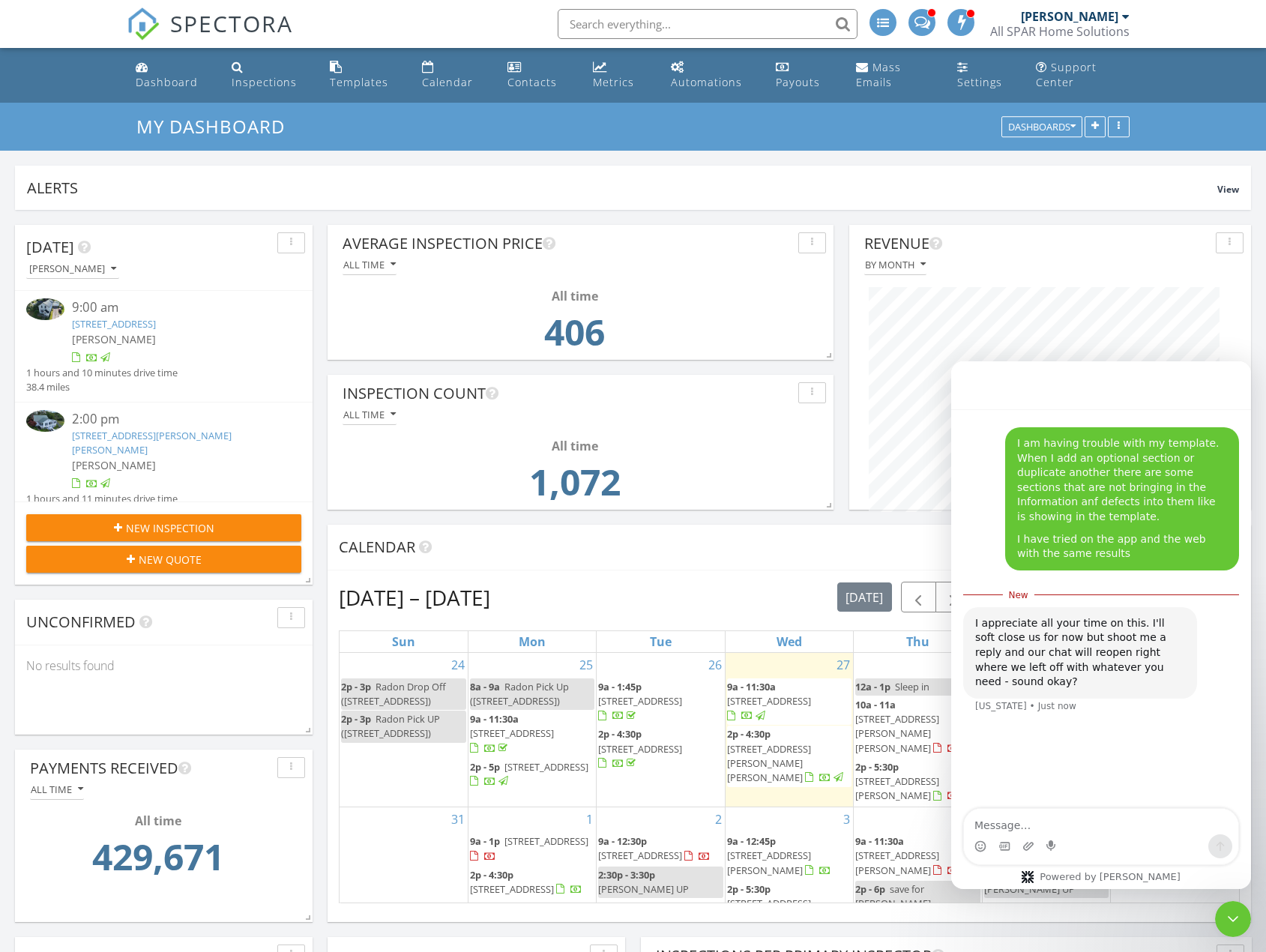
scroll to position [2, 0]
click at [1108, 744] on div "I am having trouble with my template. When I add an optional section or duplica…" at bounding box center [1101, 607] width 299 height 401
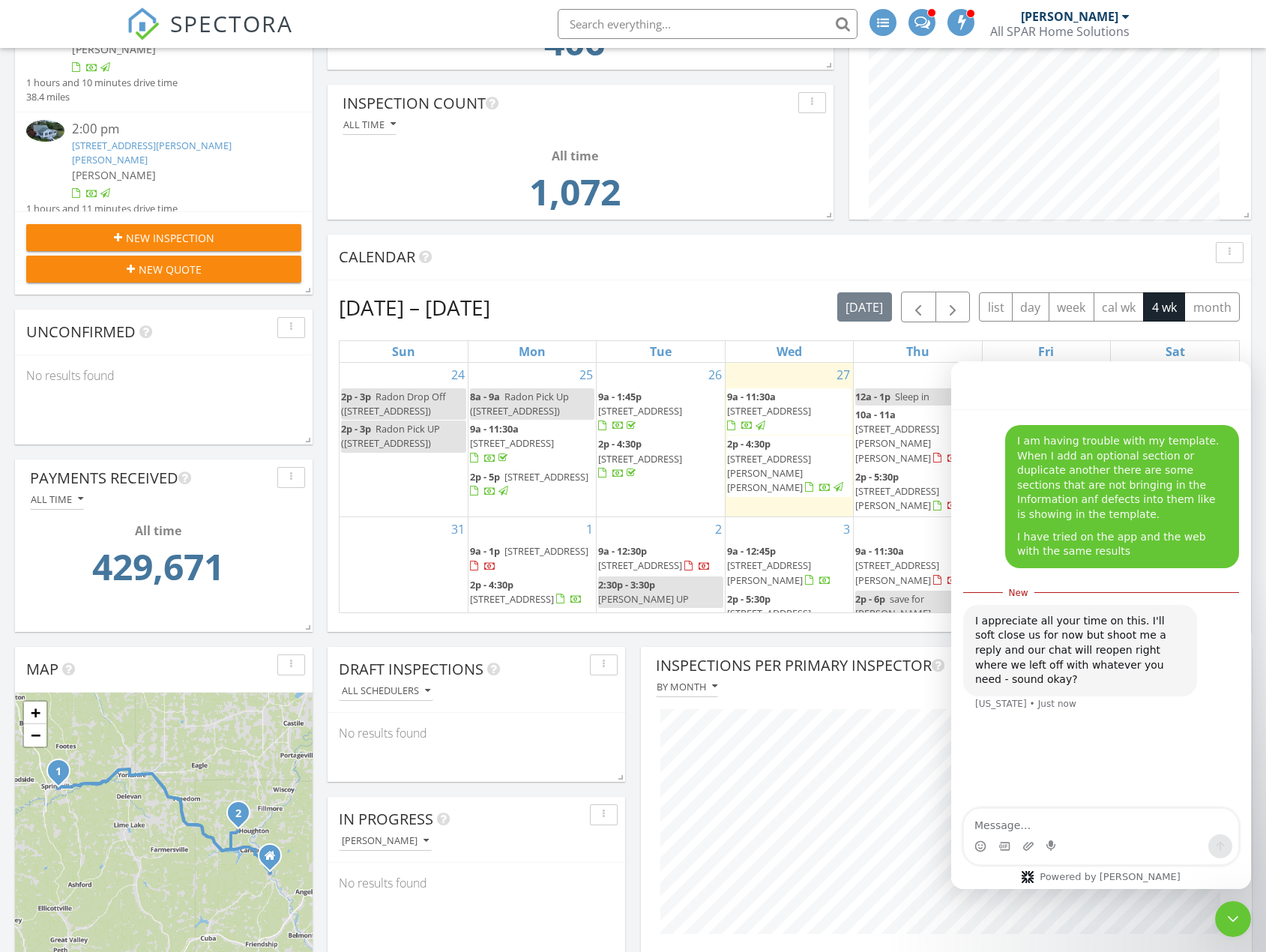
scroll to position [299, 0]
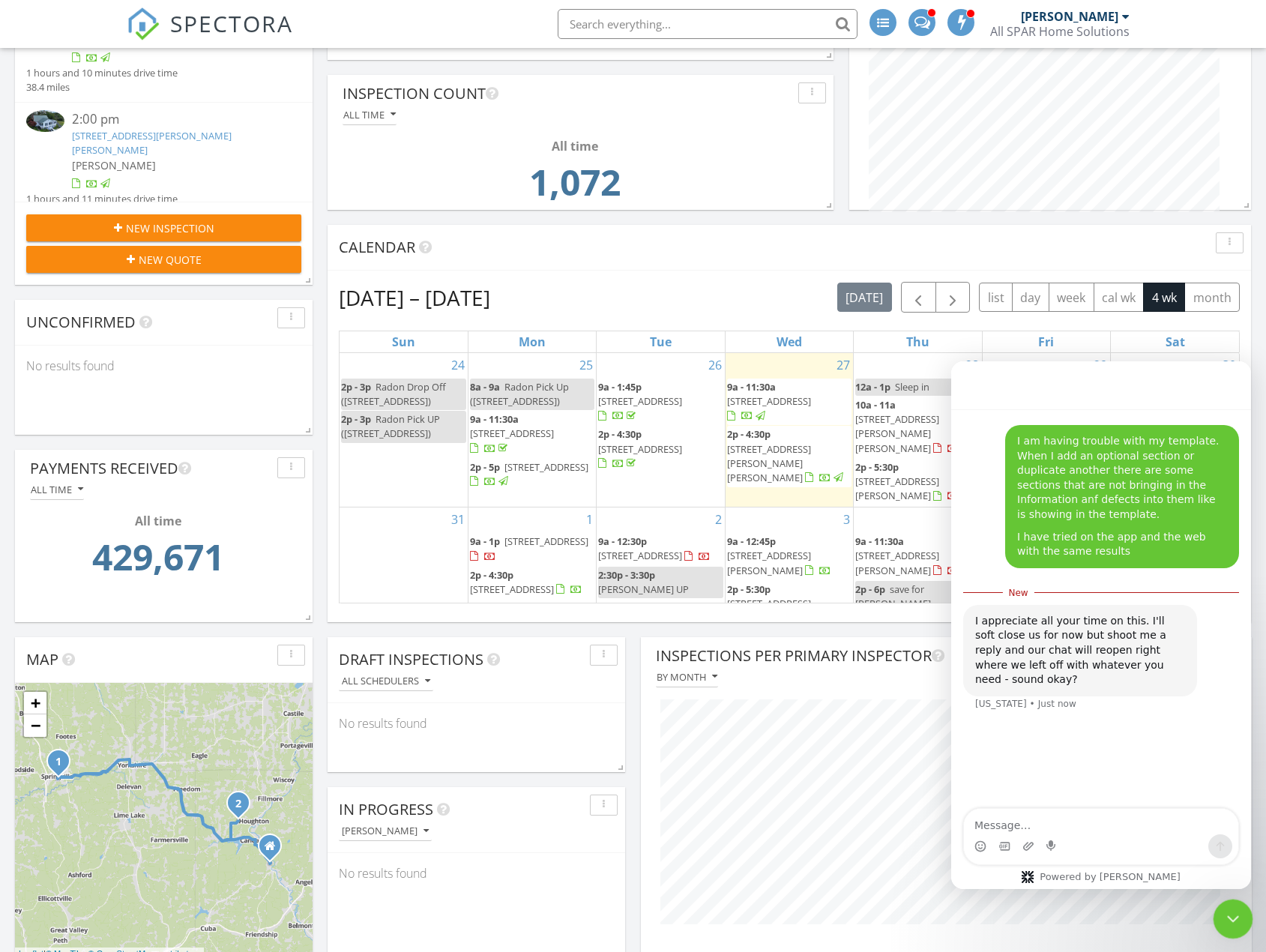
click at [1232, 916] on icon "Close Intercom Messenger" at bounding box center [1230, 916] width 11 height 6
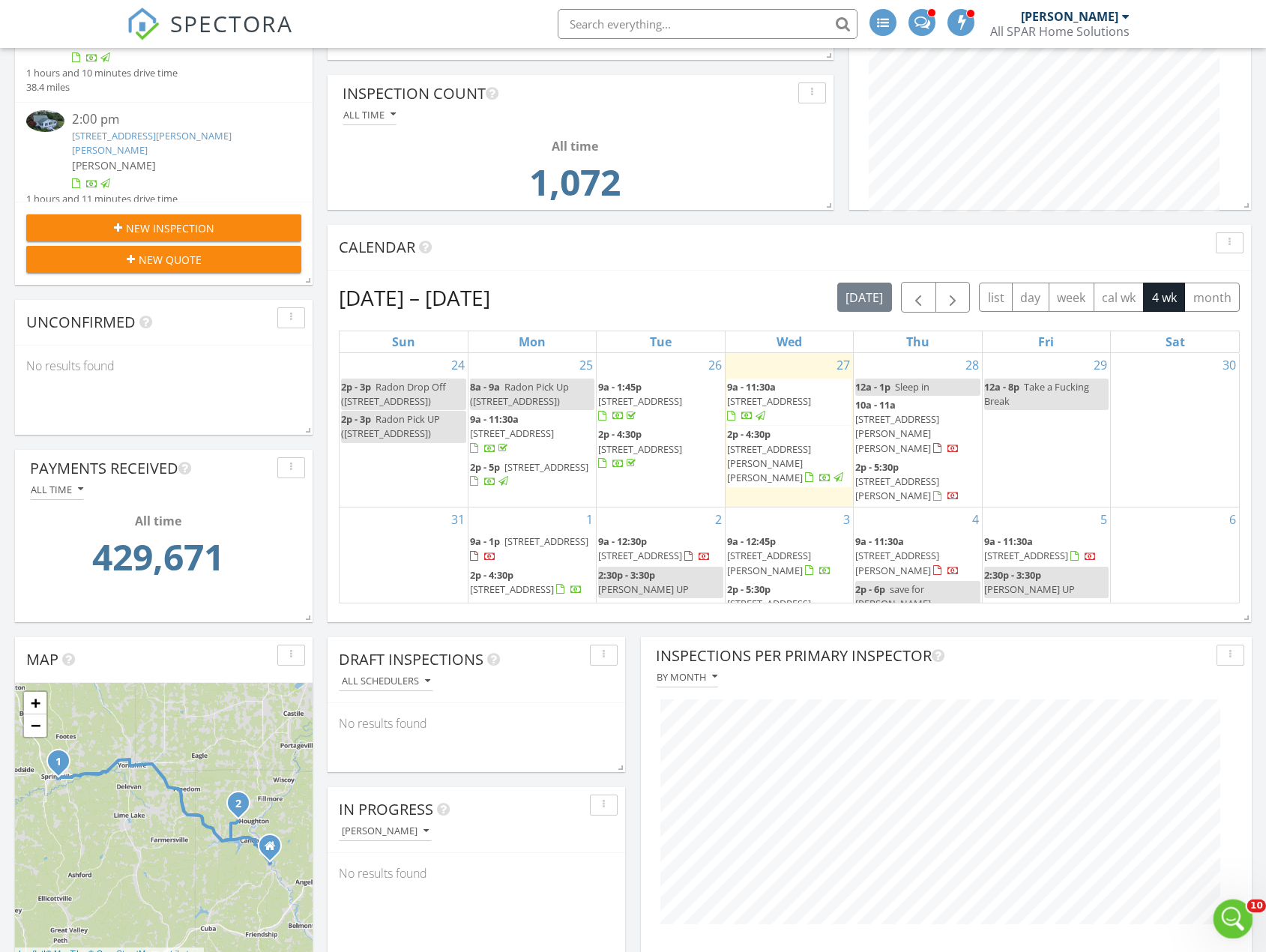
scroll to position [0, 0]
click at [1234, 916] on icon "Open Intercom Messenger" at bounding box center [1231, 917] width 25 height 25
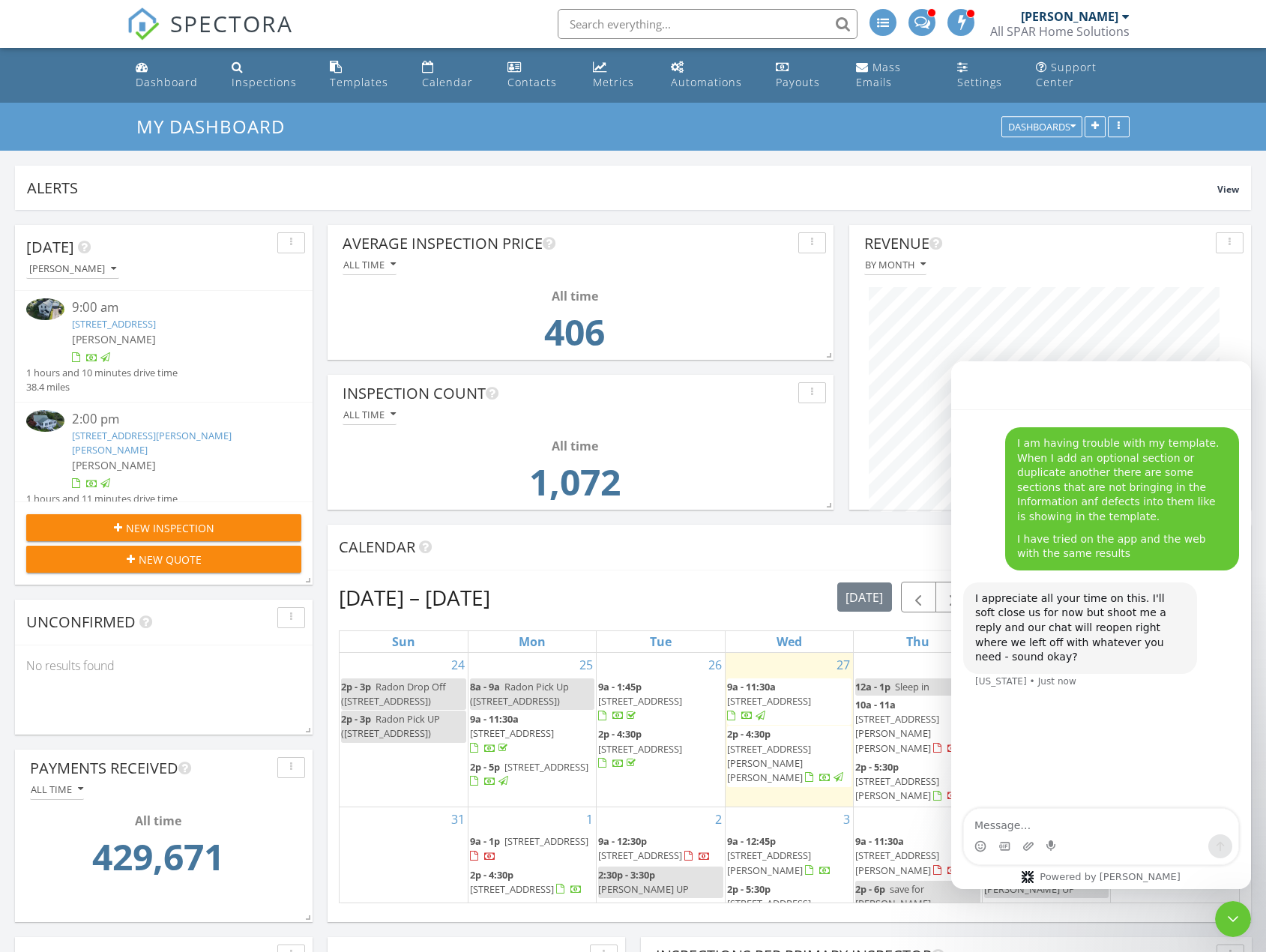
click at [1132, 729] on div "I am having trouble with my template. When I add an optional section or duplica…" at bounding box center [1101, 609] width 299 height 401
click at [1106, 553] on div "I am having trouble with my template. When I add an optional section or duplica…" at bounding box center [1122, 498] width 234 height 143
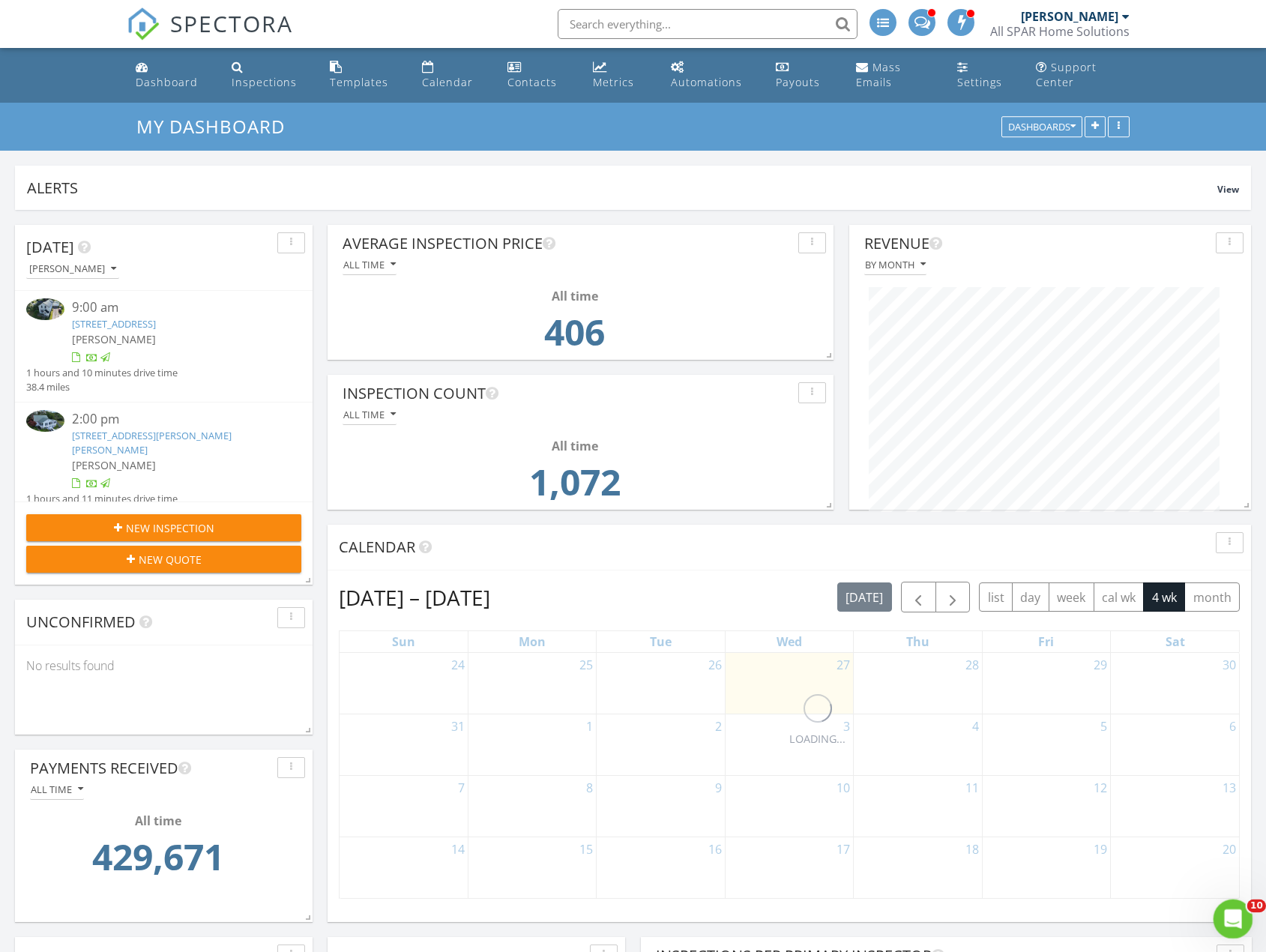
scroll to position [323, 611]
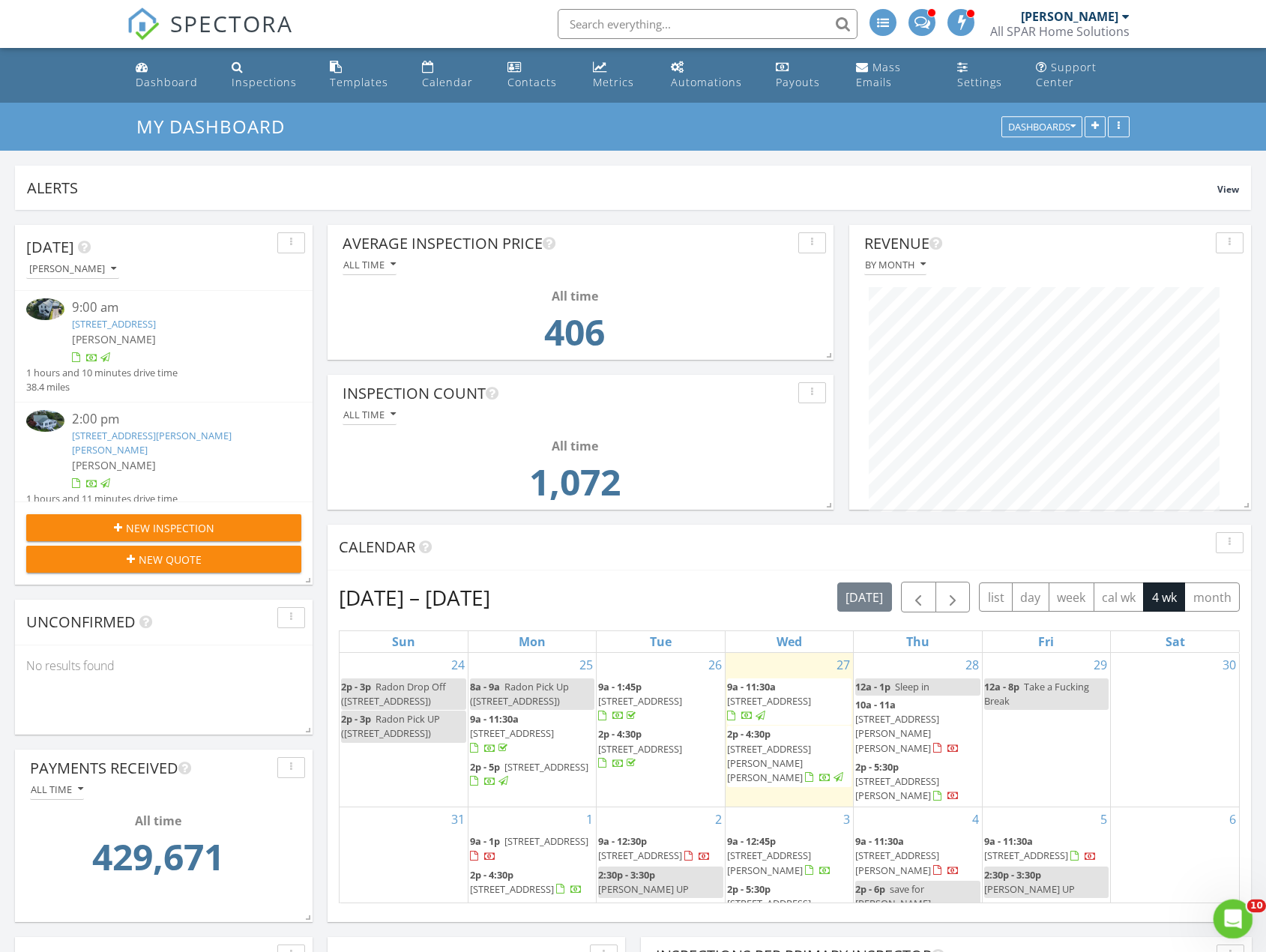
click at [1231, 913] on icon "Open Intercom Messenger" at bounding box center [1231, 917] width 25 height 25
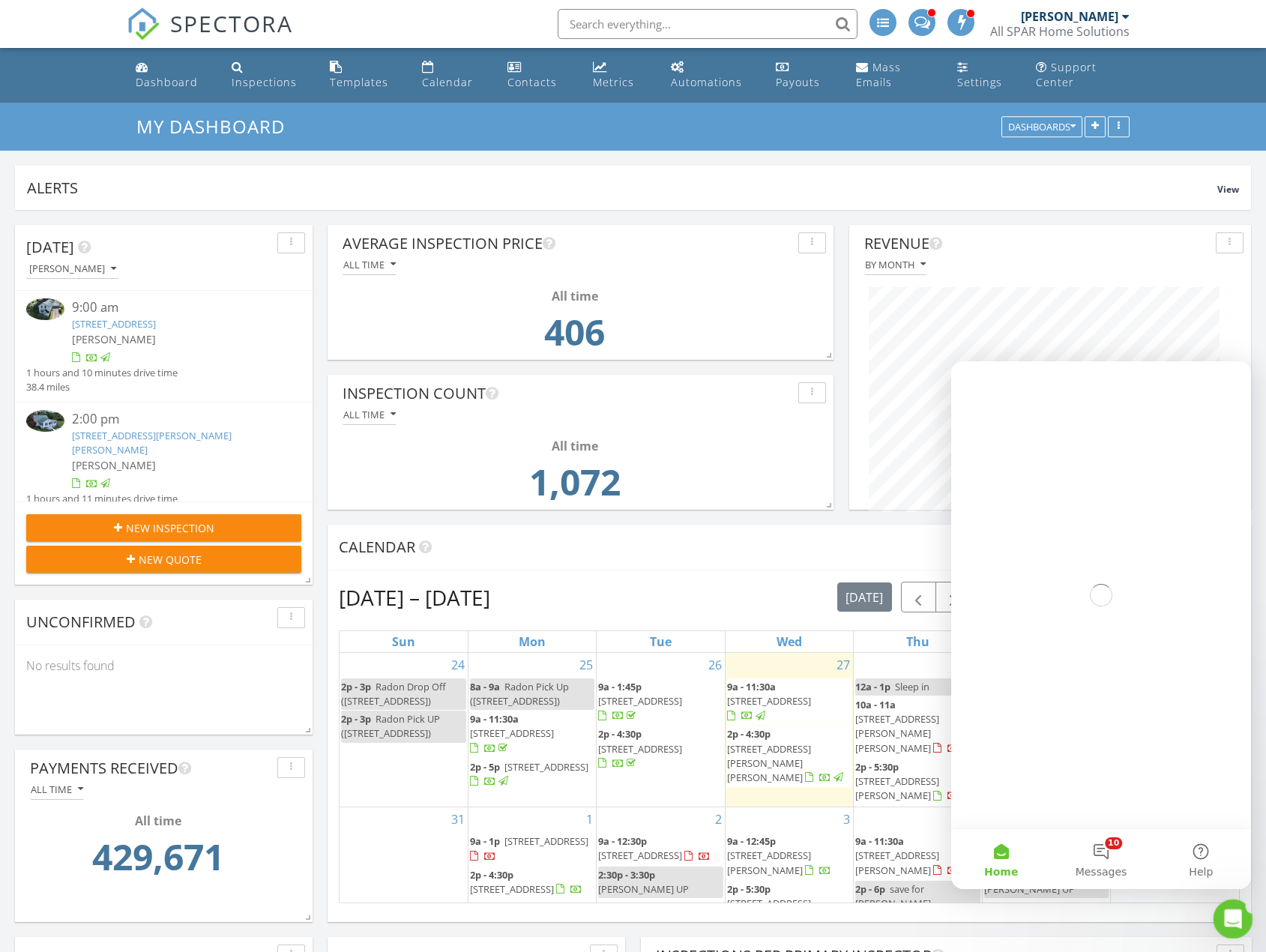
scroll to position [0, 0]
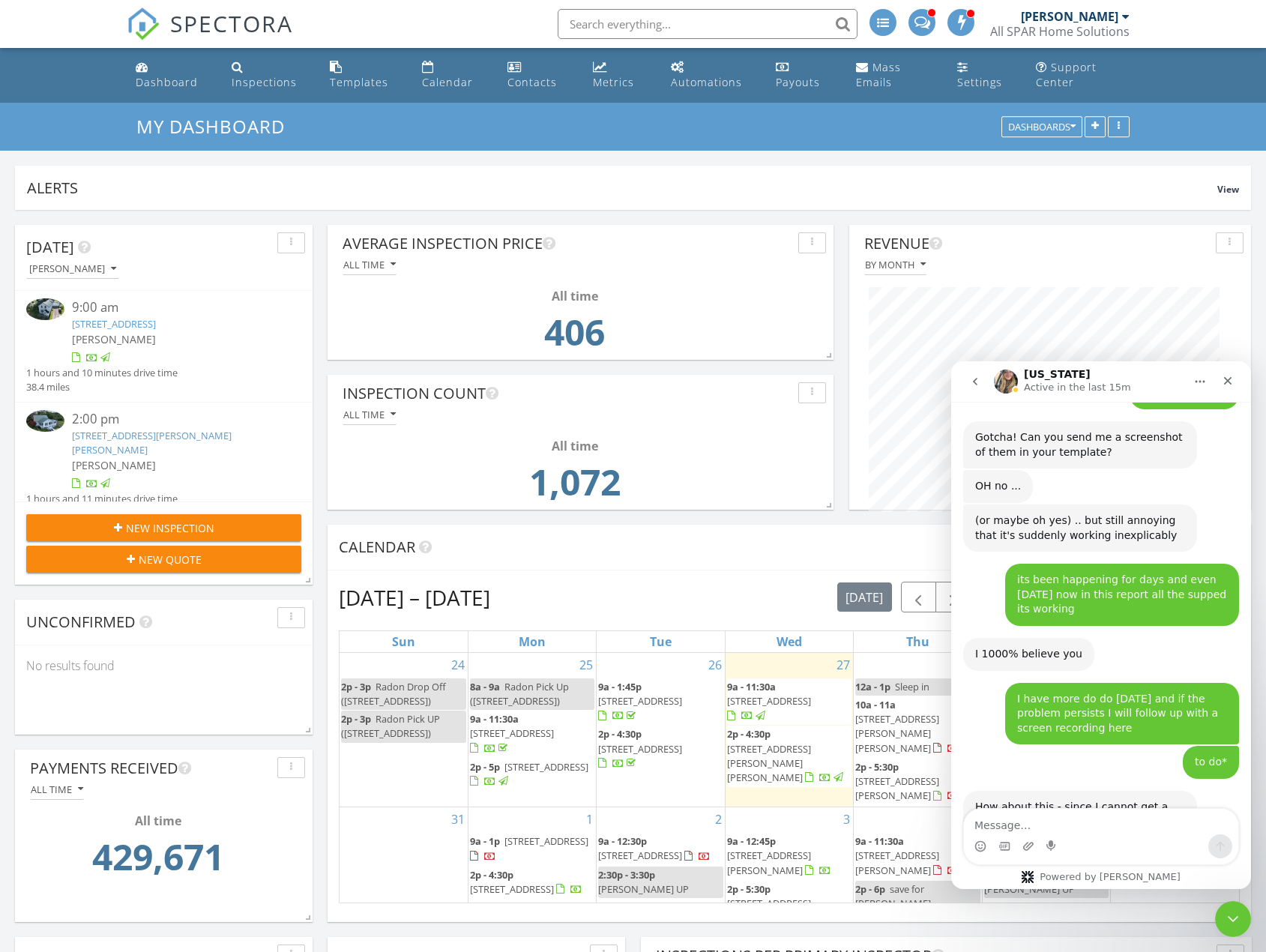
scroll to position [3824, 0]
click at [1092, 823] on textarea "Message…" at bounding box center [1101, 821] width 275 height 26
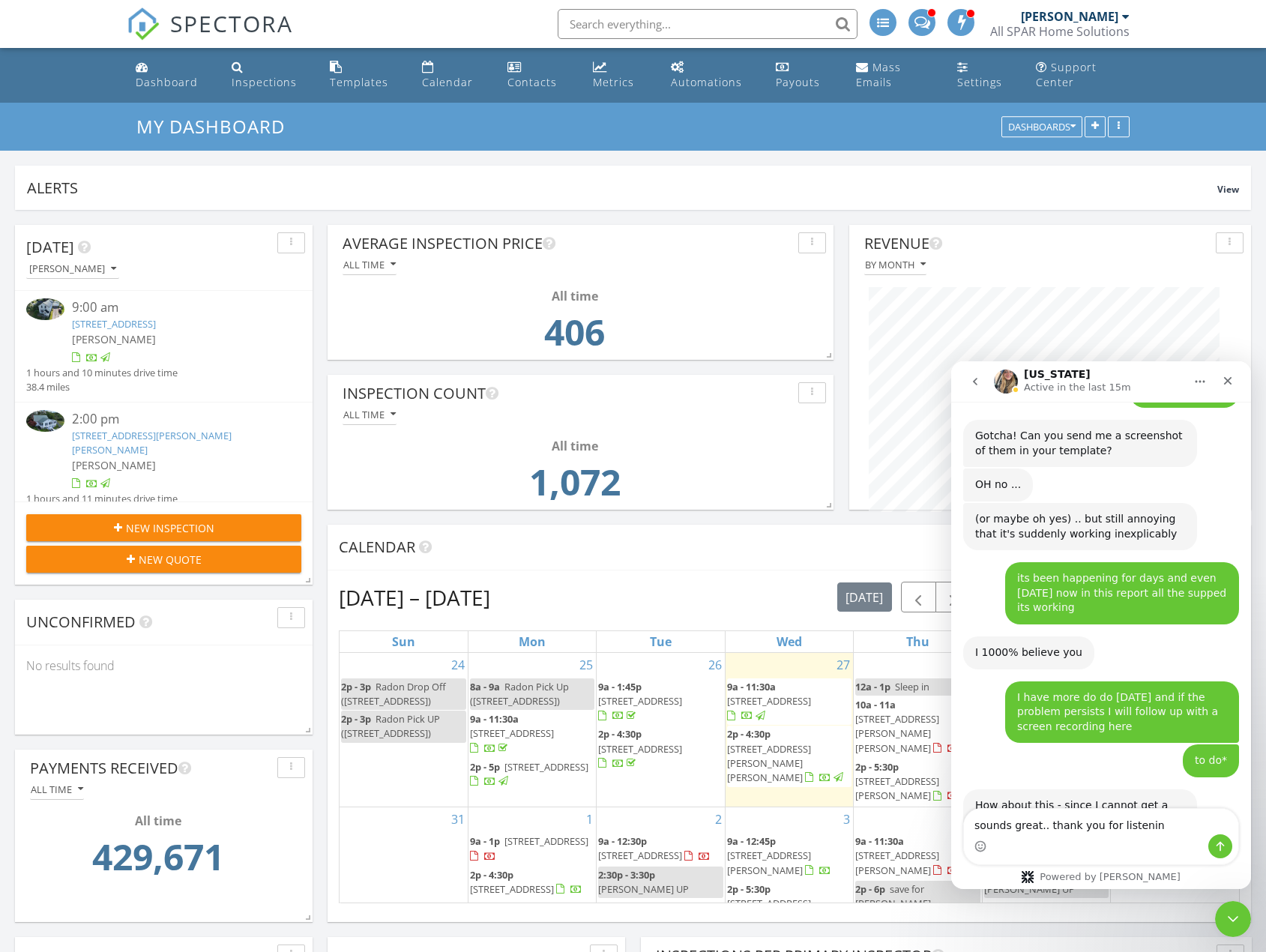
type textarea "sounds great.. thank you for listening"
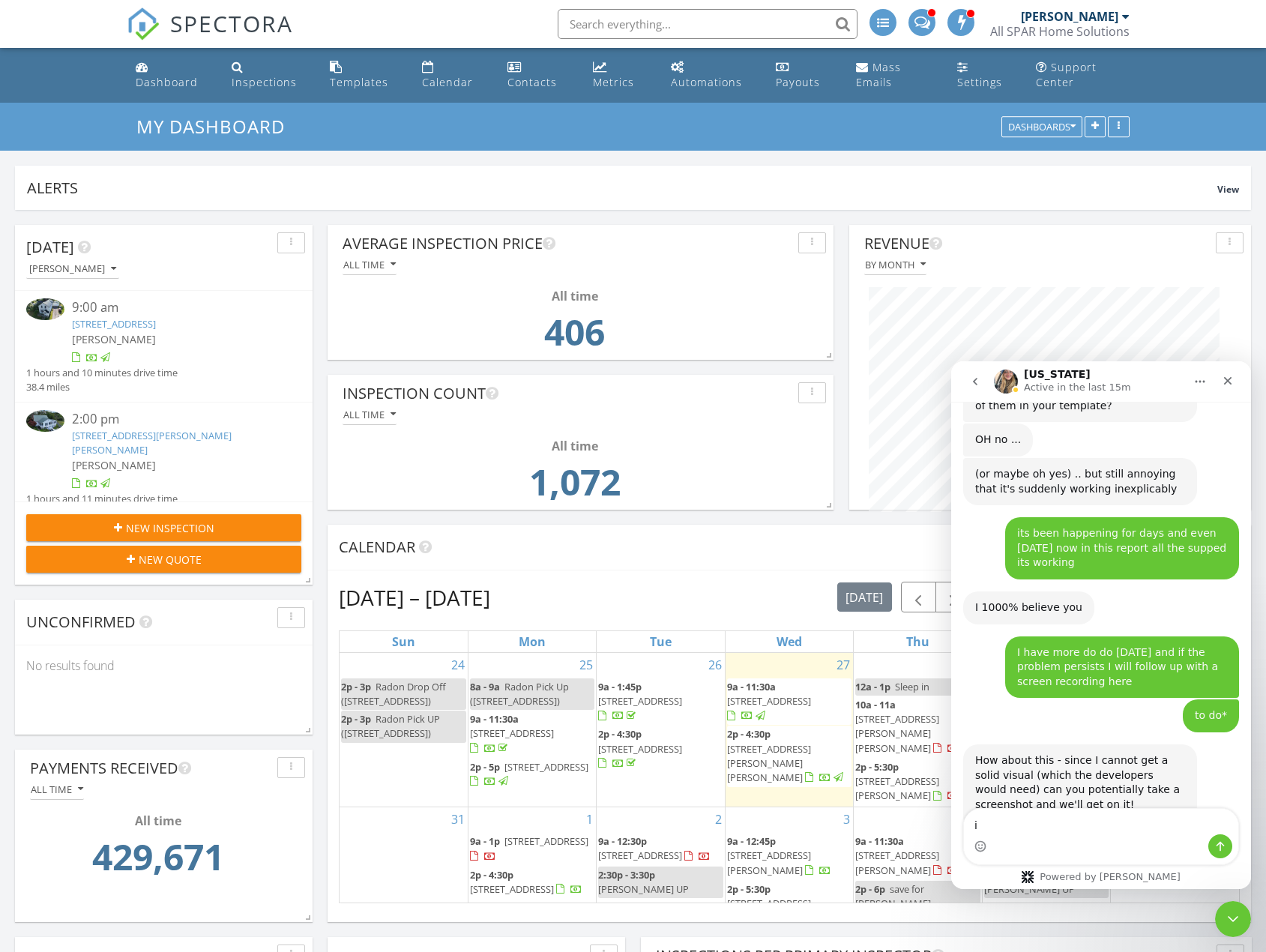
type textarea "i"
type textarea "I will be in touch again if it happens.."
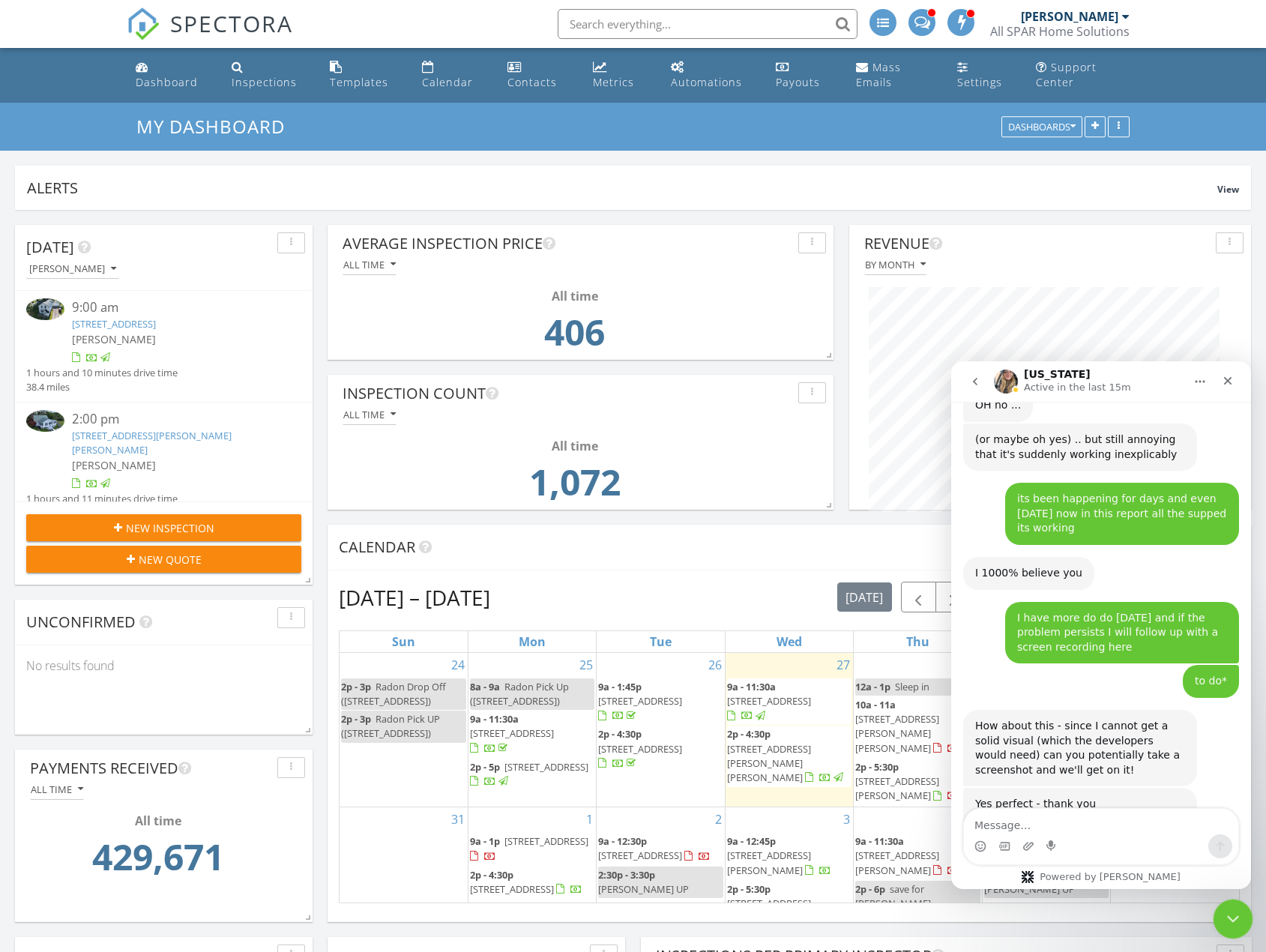
click at [1224, 917] on icon "Close Intercom Messenger" at bounding box center [1231, 916] width 18 height 18
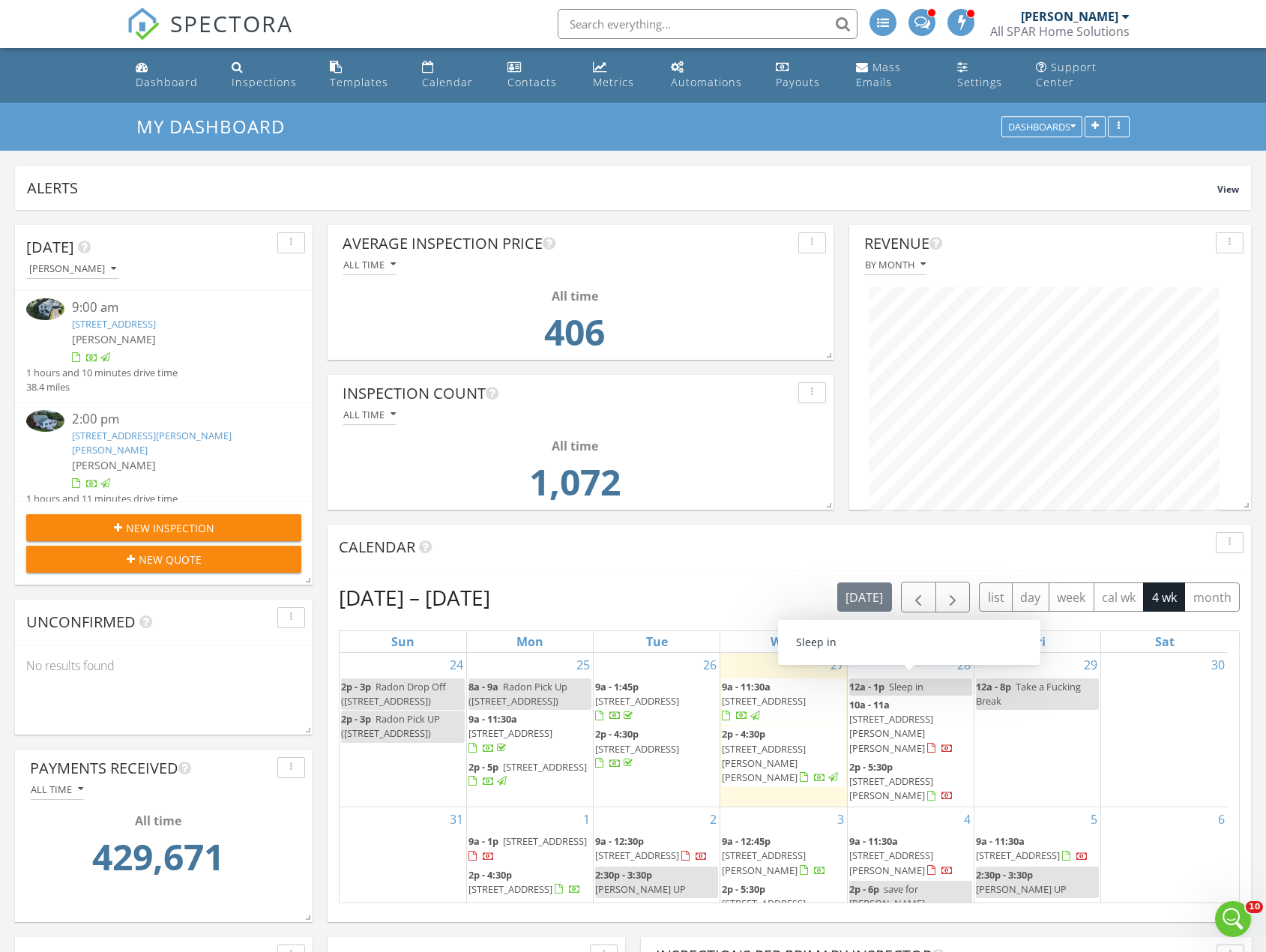
scroll to position [3961, 0]
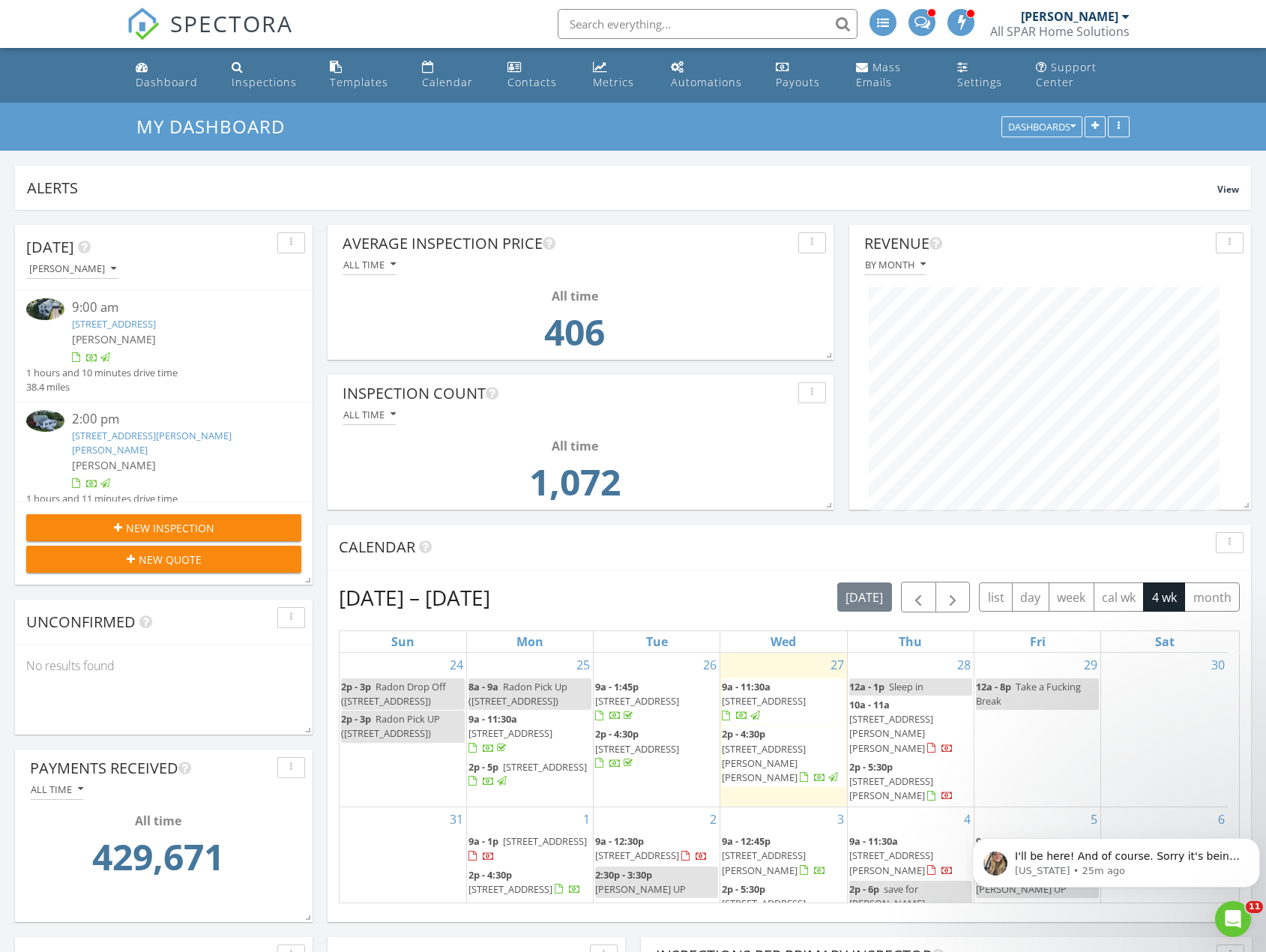
click at [637, 682] on span "9a - 1:45p" at bounding box center [616, 687] width 43 height 13
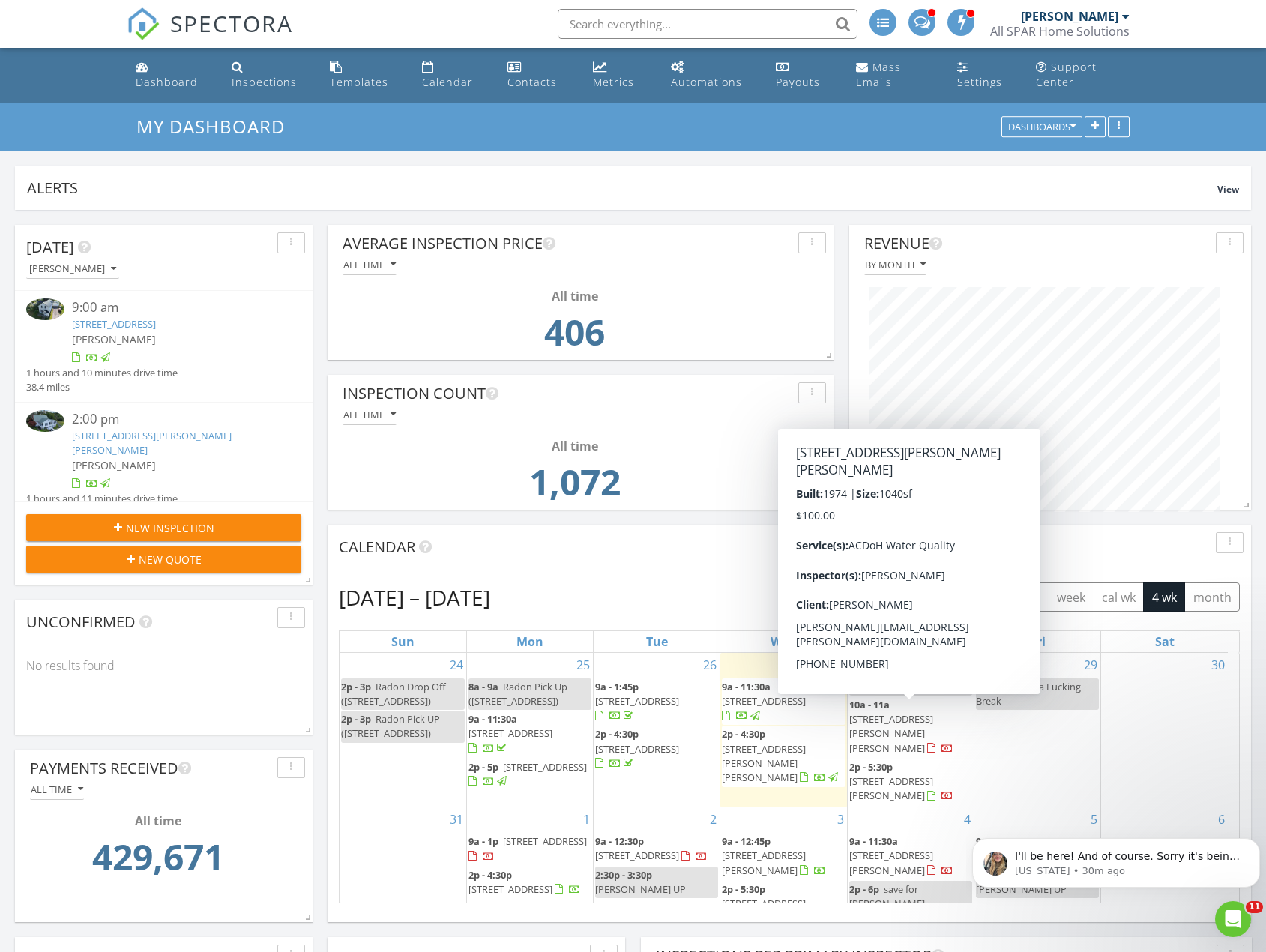
click at [894, 741] on span "10a - 11a 5159 Purdy Creek Rd, Hornell 14843" at bounding box center [911, 726] width 123 height 58
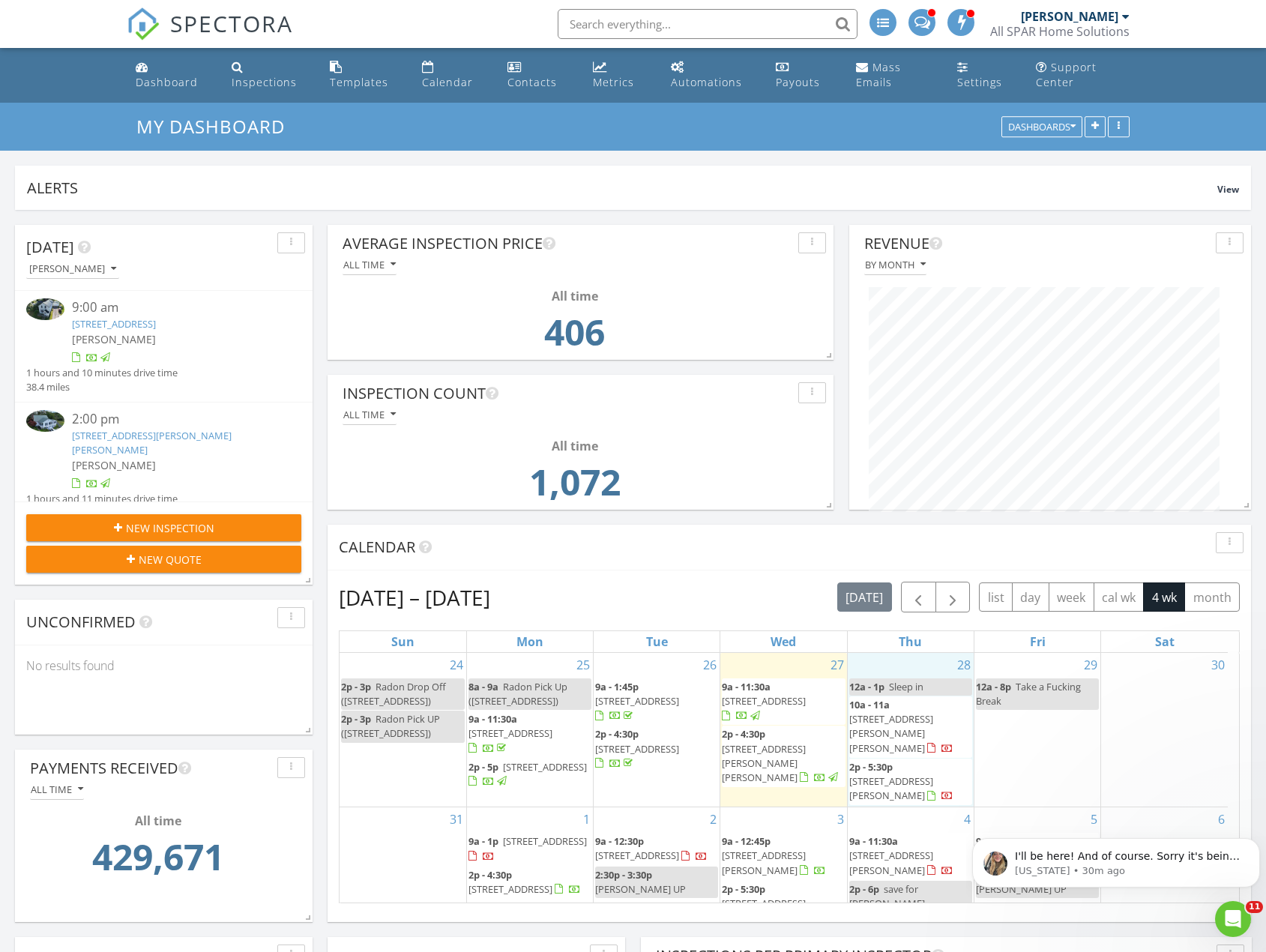
click at [892, 667] on div "28 12a - 1p Sleep in 10a - 11a 5159 Purdy Creek Rd, Hornell 14843 2p - 5:30p 17…" at bounding box center [911, 729] width 126 height 153
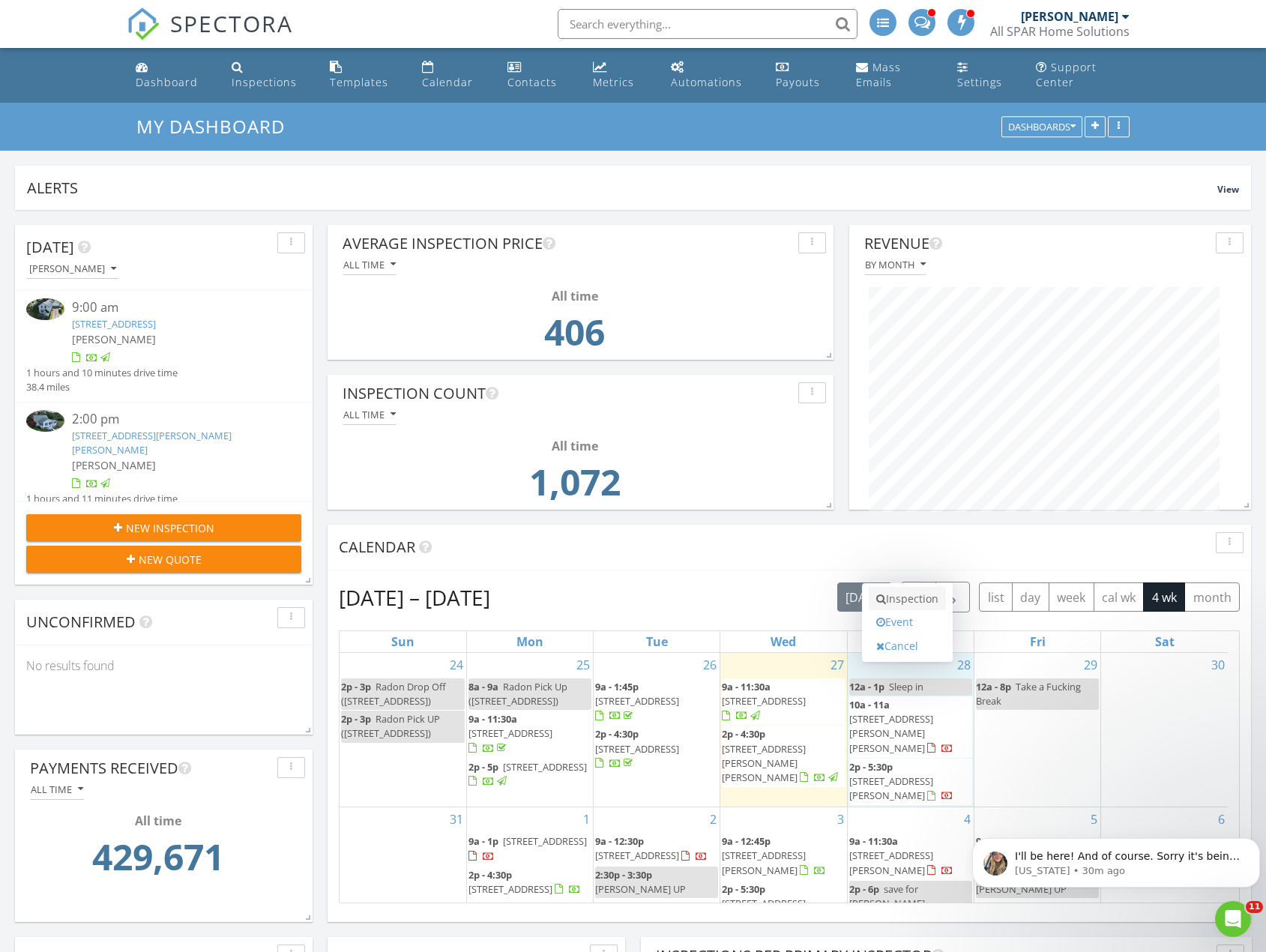
click at [913, 607] on link "Inspection" at bounding box center [907, 599] width 77 height 24
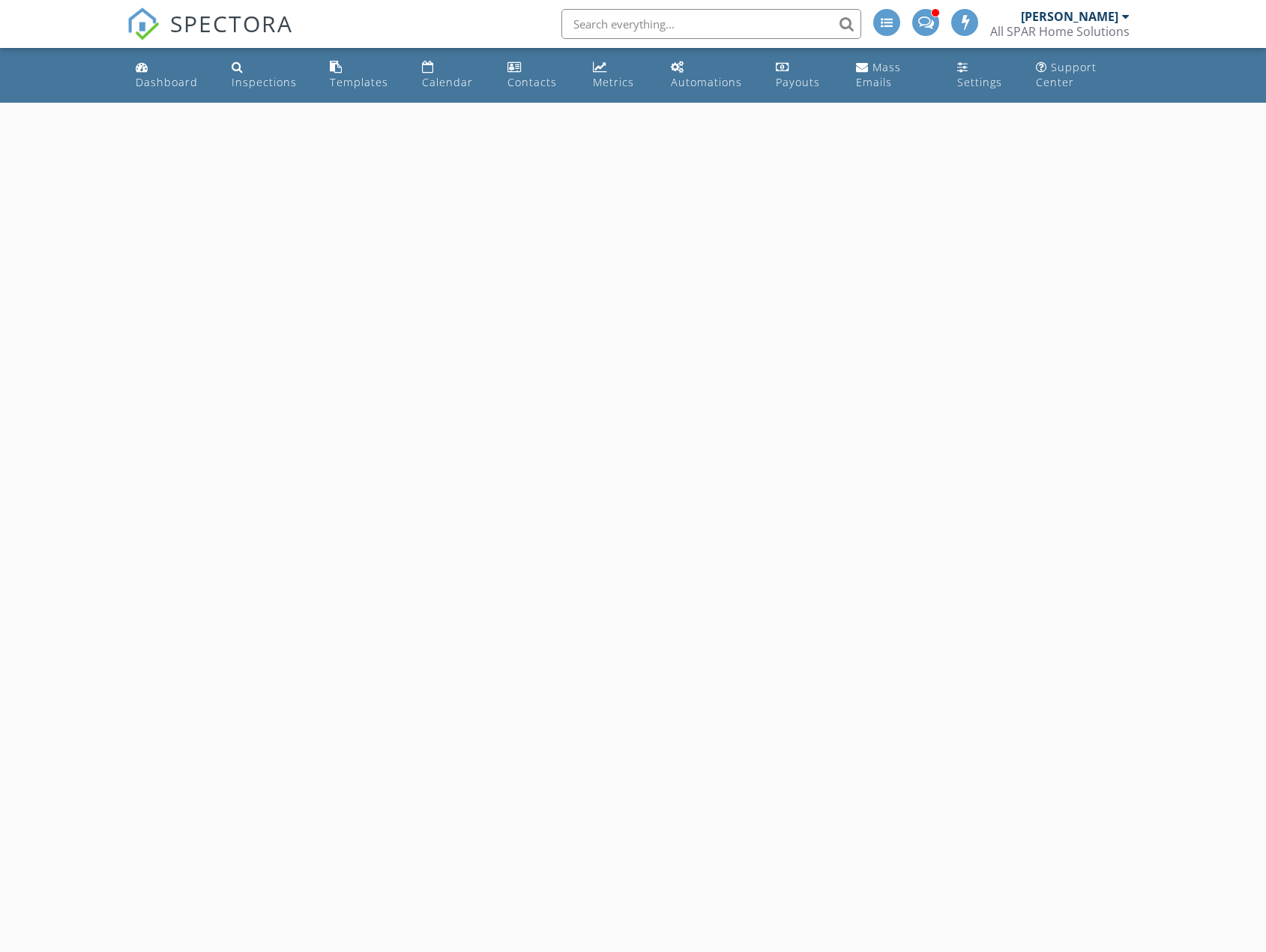
select select "7"
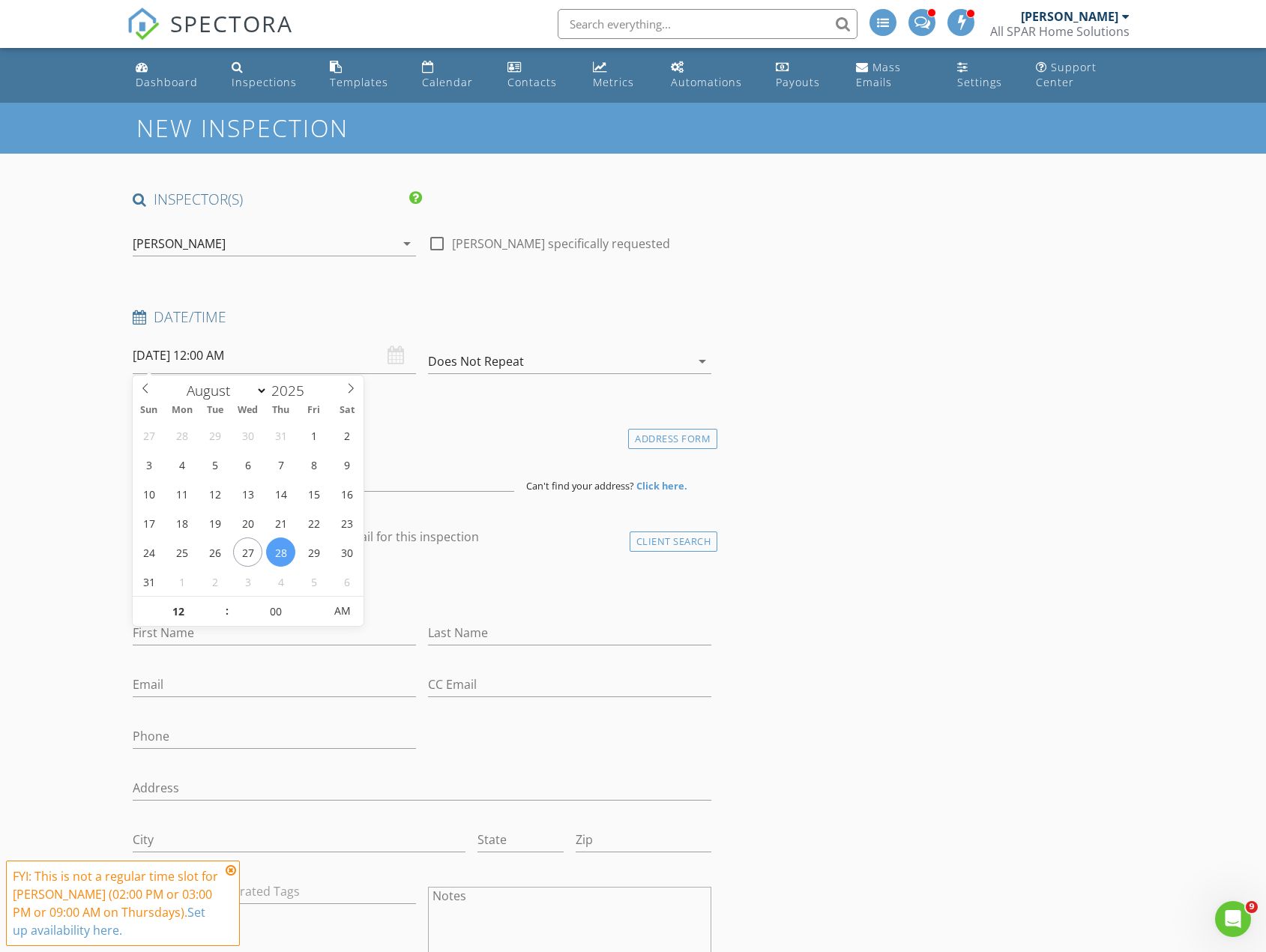
click at [231, 361] on input "08/28/2025 12:00 AM" at bounding box center [275, 356] width 284 height 36
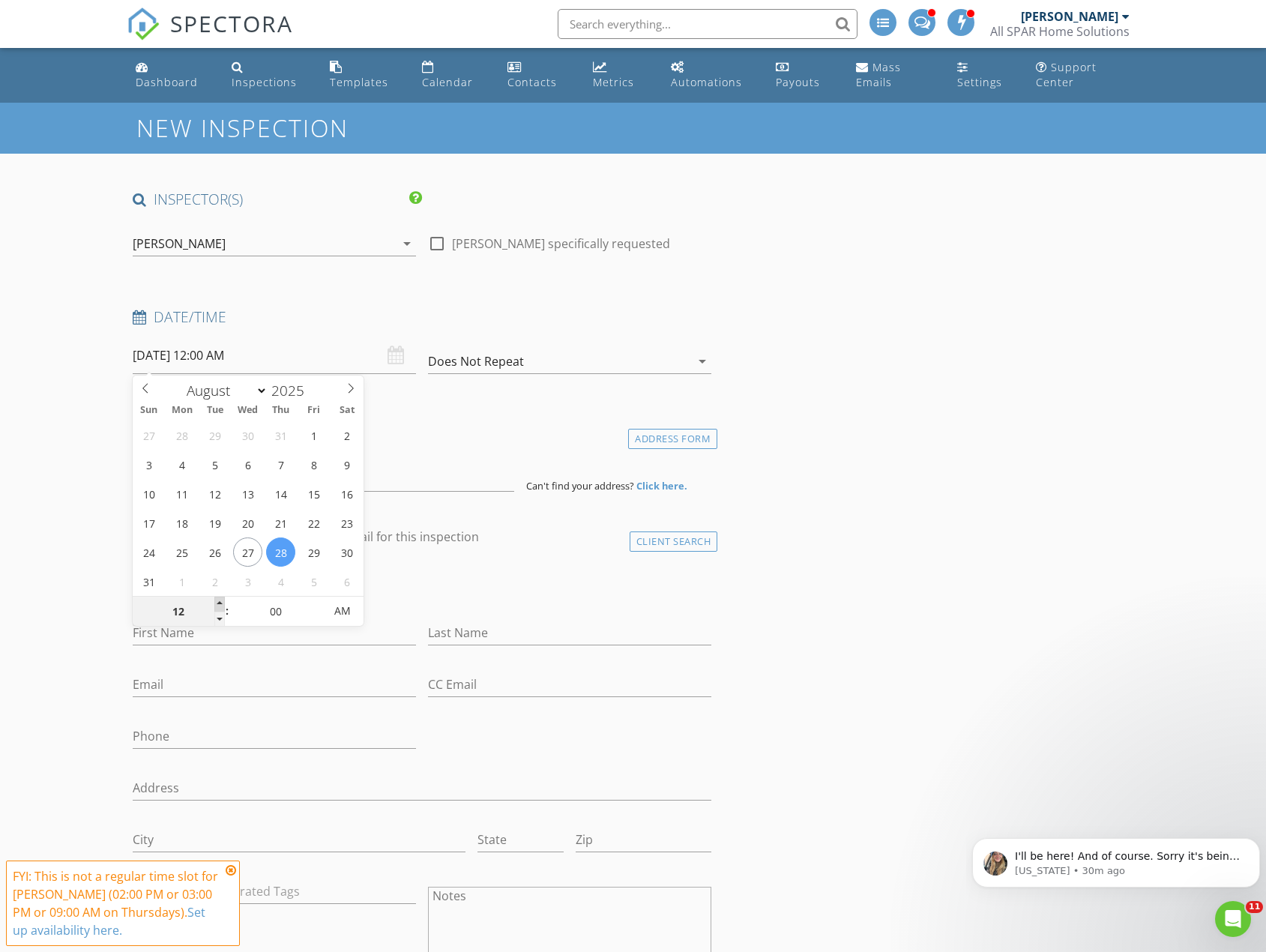
type input "01"
type input "08/28/2025 1:00 AM"
click at [220, 602] on span at bounding box center [219, 604] width 11 height 15
type input "02"
type input "08/28/2025 2:00 AM"
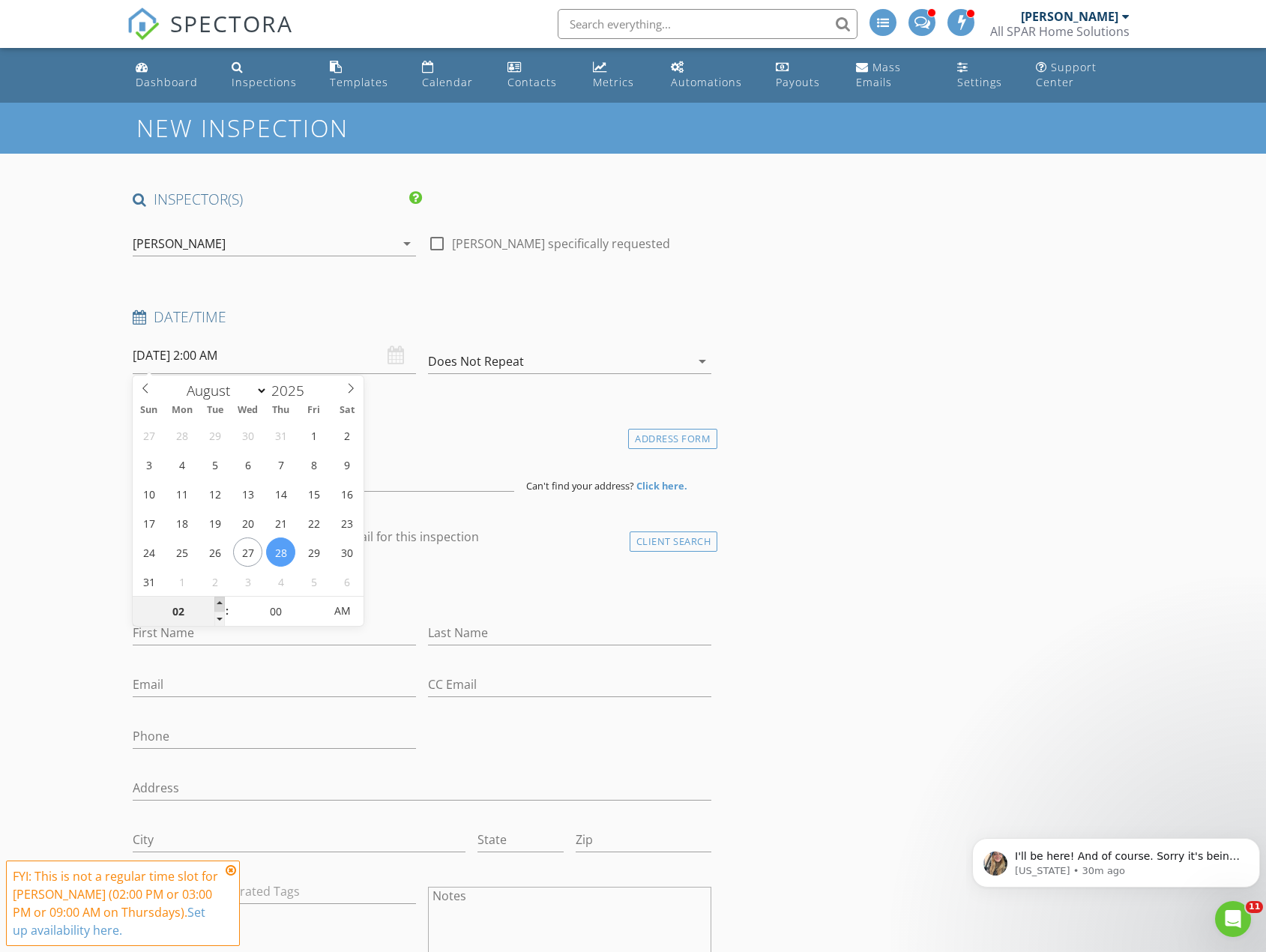
click at [220, 602] on span at bounding box center [219, 604] width 11 height 15
type input "01"
type input "08/28/2025 1:00 AM"
click at [217, 615] on span at bounding box center [219, 619] width 11 height 15
type input "12"
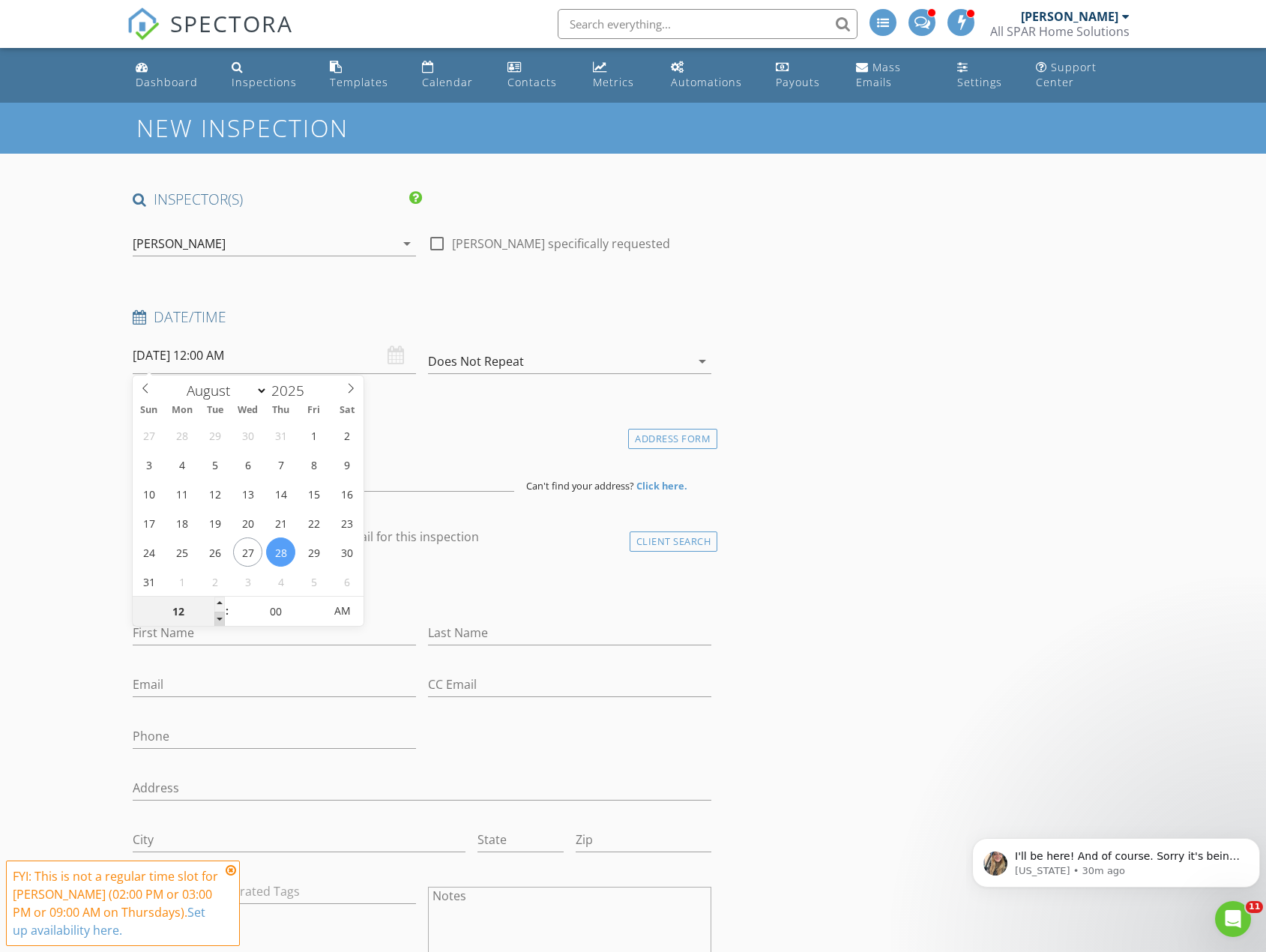
click at [217, 615] on span at bounding box center [219, 619] width 11 height 15
type input "[DATE] 12:00 PM"
click at [344, 610] on span "AM" at bounding box center [343, 610] width 41 height 30
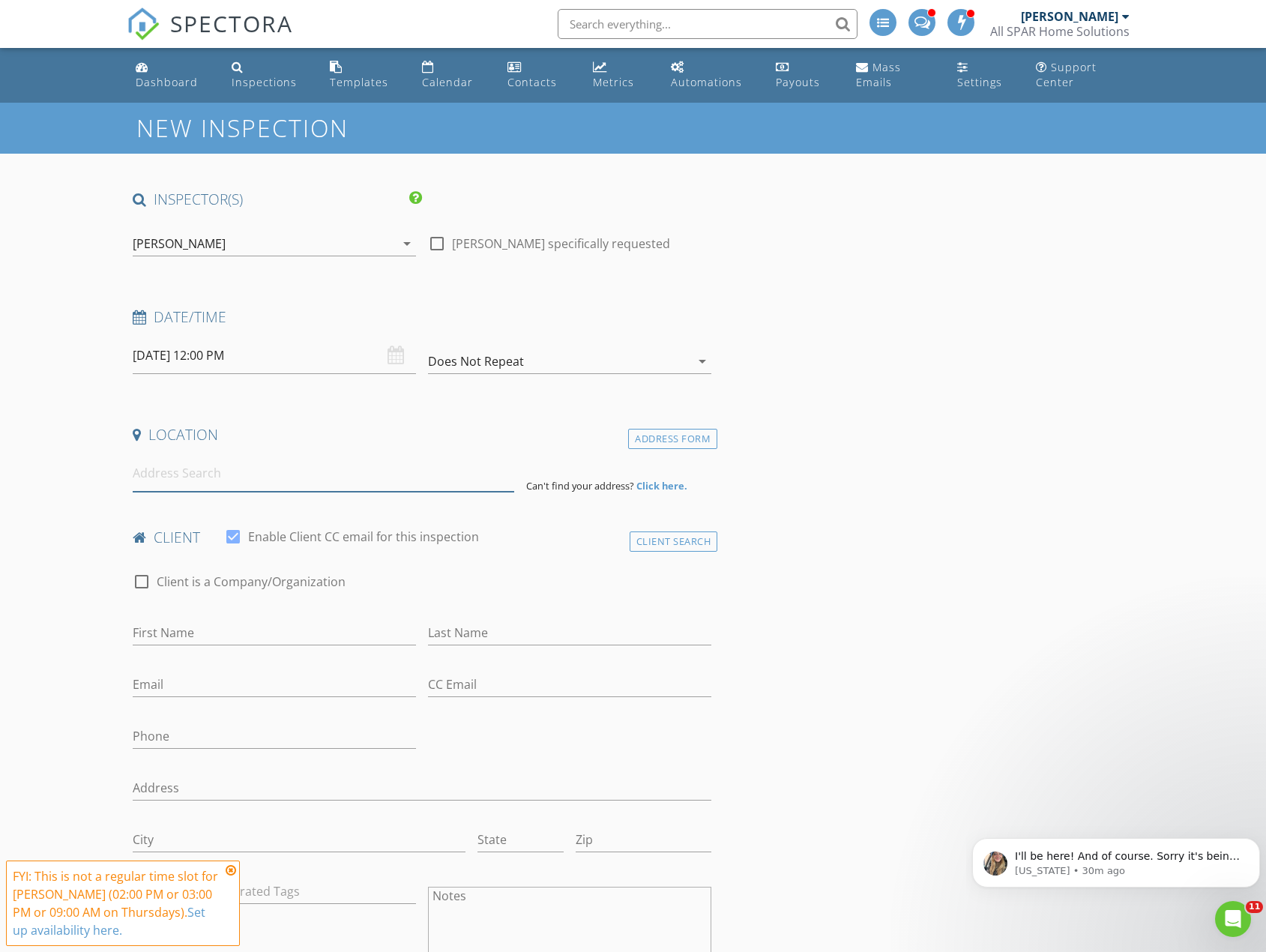
click at [404, 472] on input at bounding box center [324, 473] width 382 height 36
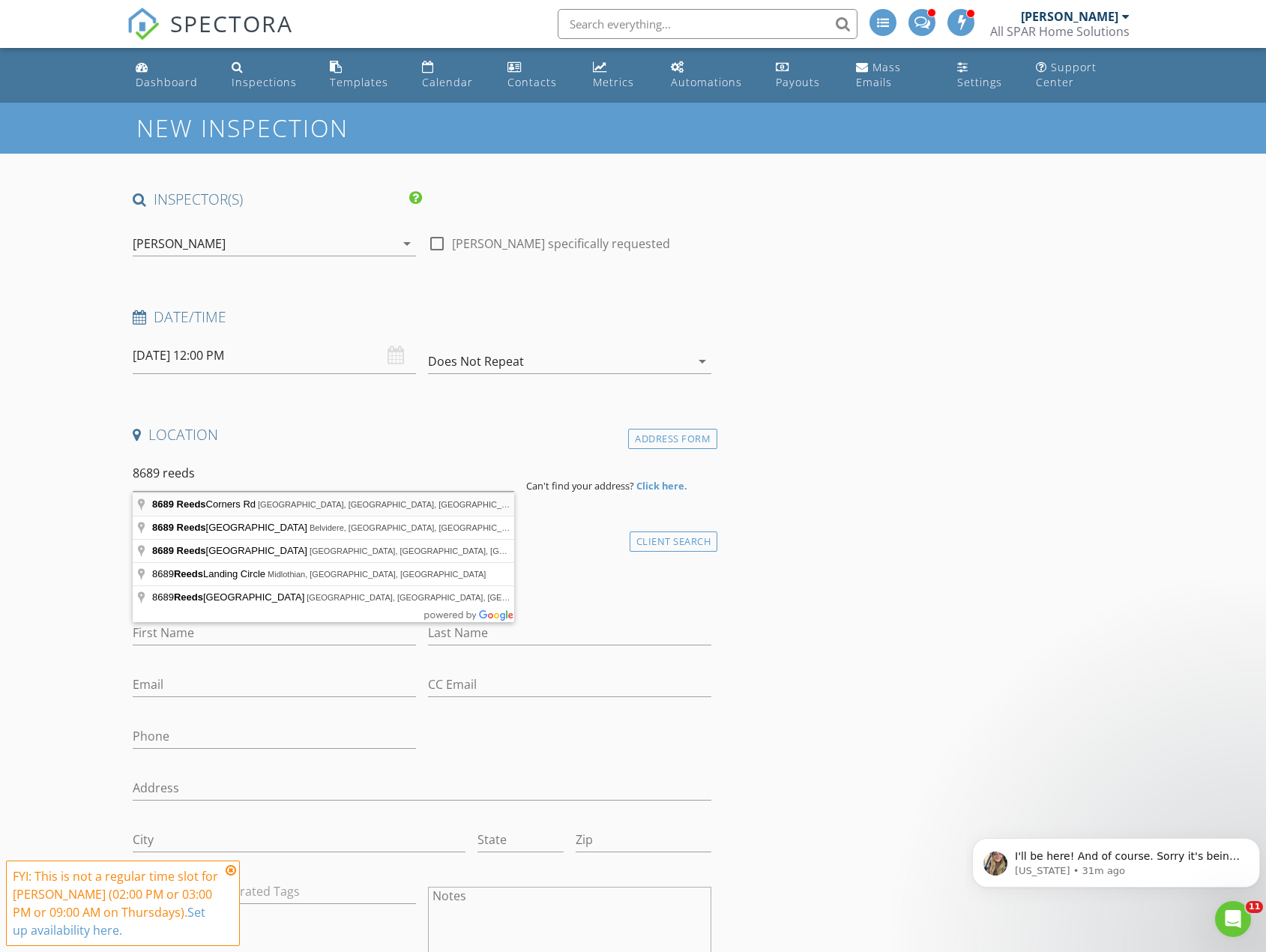
type input "8689 Reeds Corners Rd, Dansville, NY, USA"
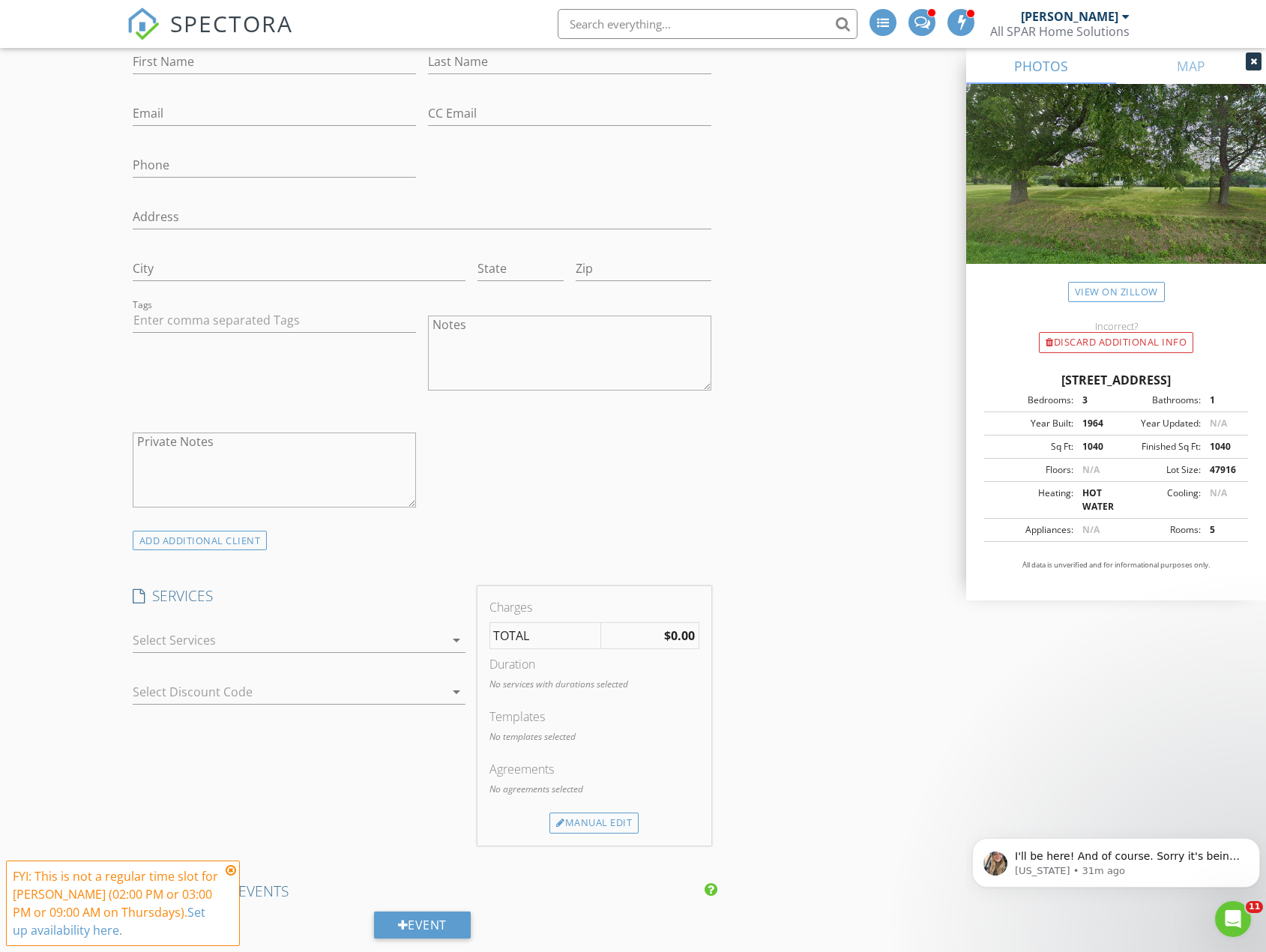
scroll to position [824, 0]
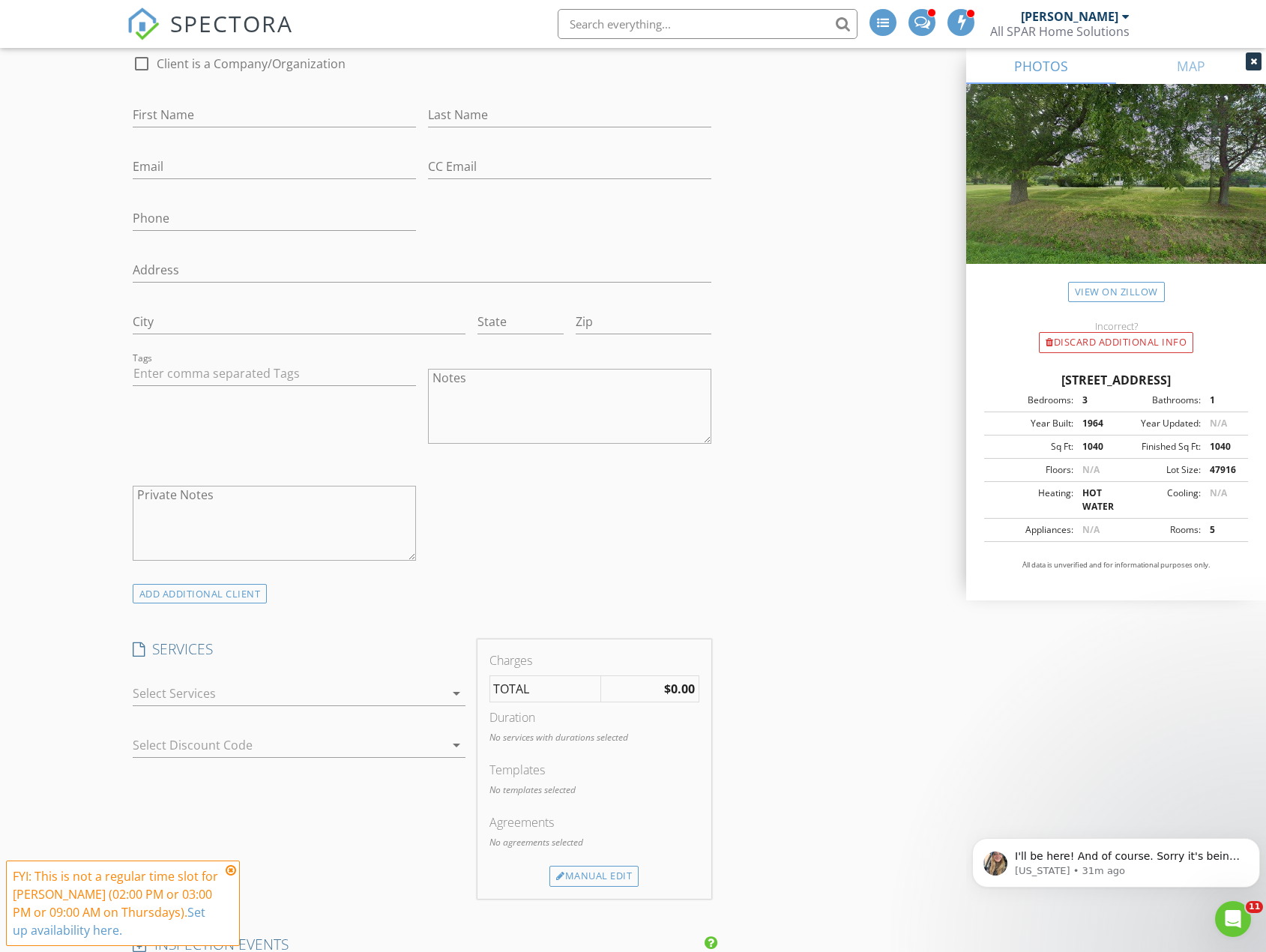
click at [322, 699] on div at bounding box center [289, 692] width 312 height 24
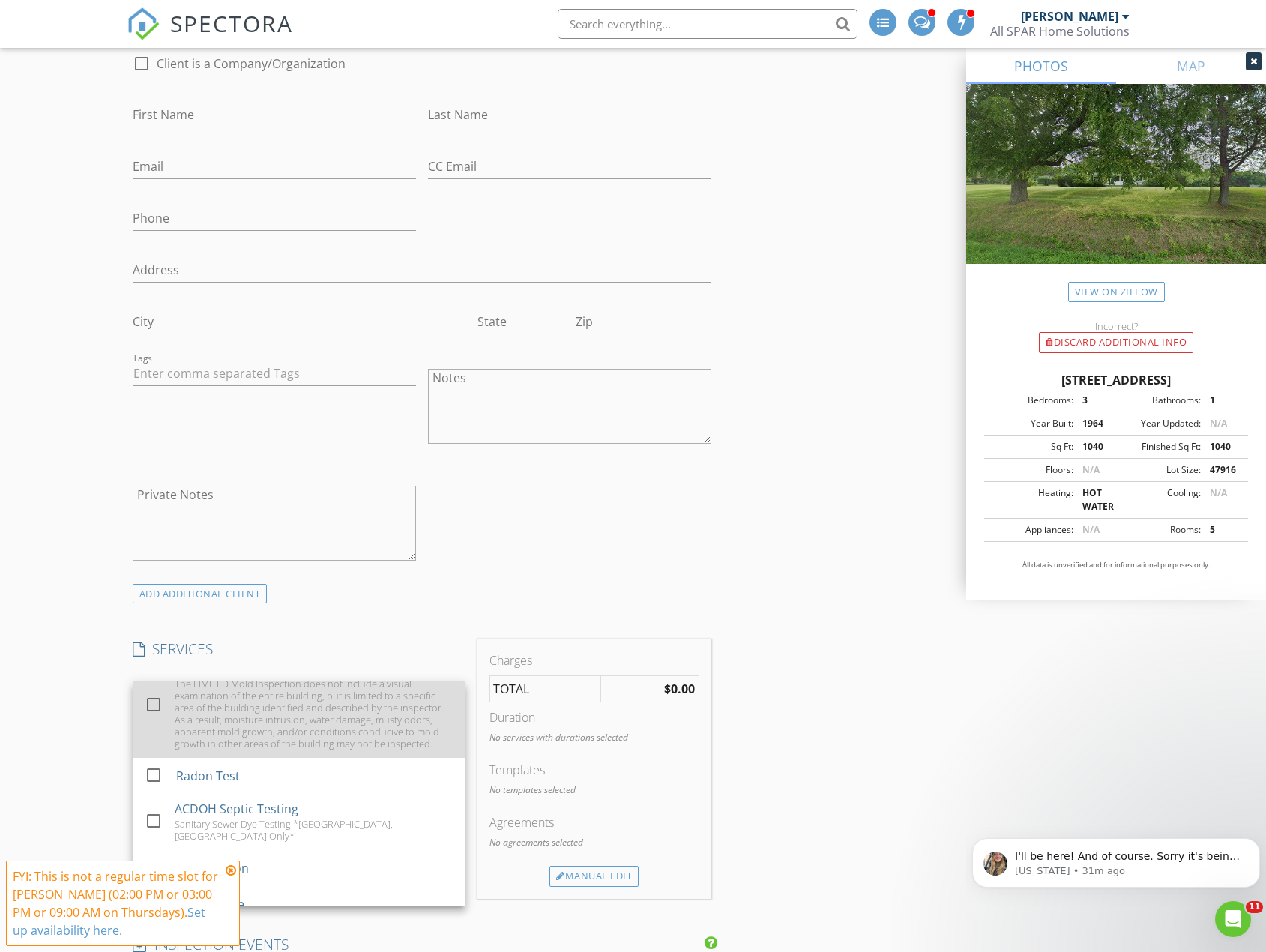
scroll to position [375, 0]
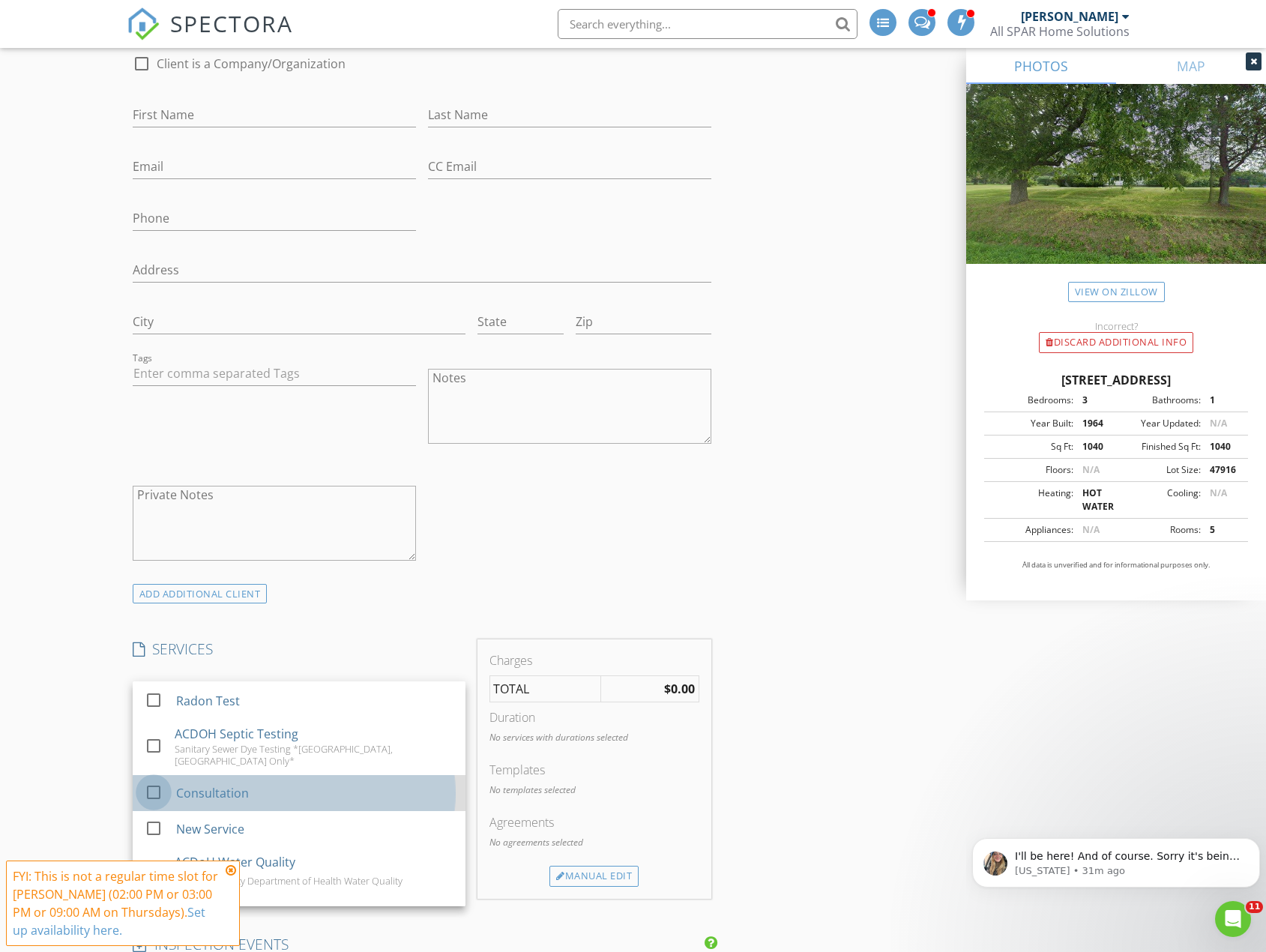
click at [154, 788] on div at bounding box center [153, 792] width 26 height 26
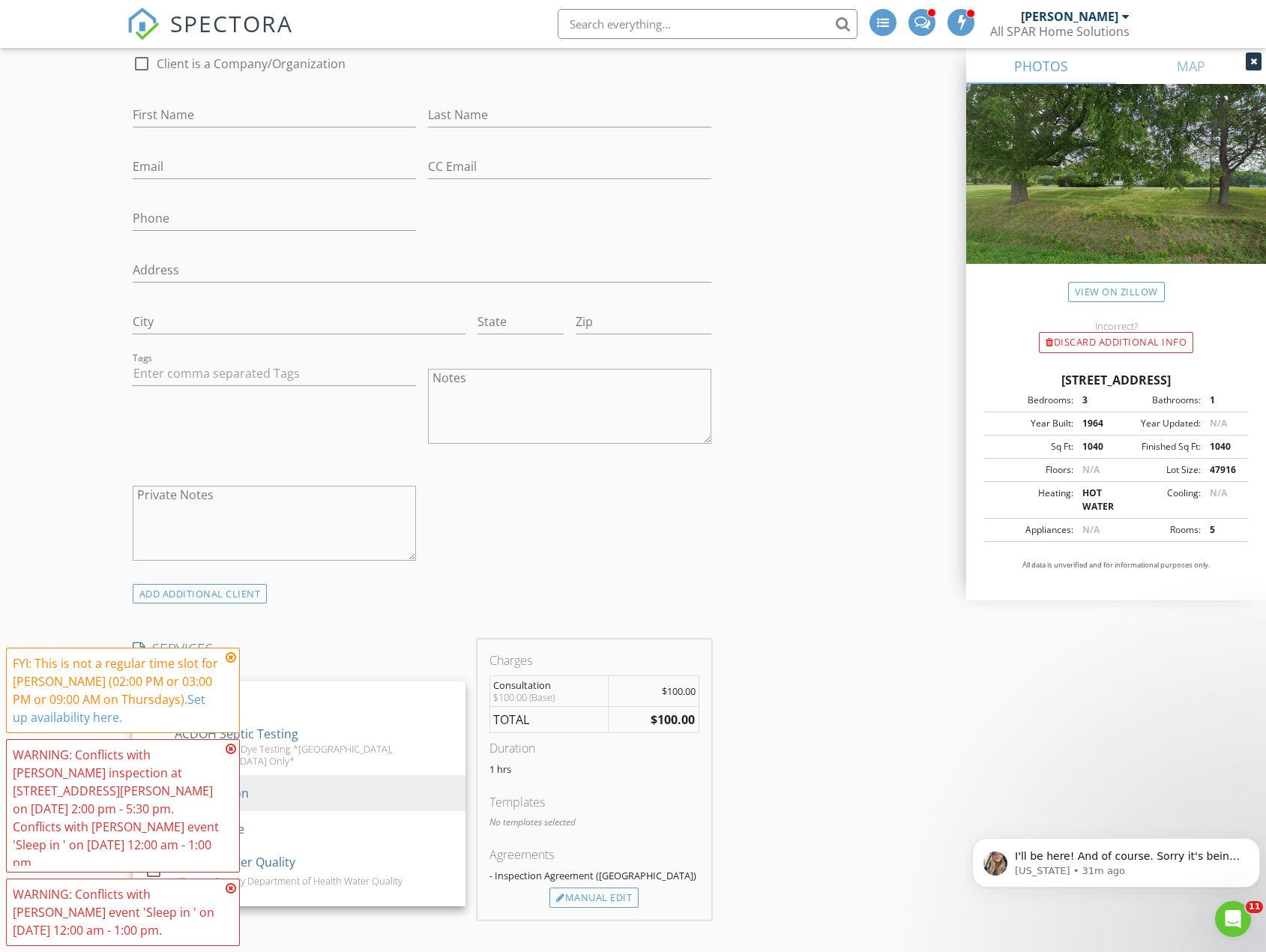
click at [227, 767] on div "WARNING: Conflicts with James Sparatta's inspection at 17 Owen St on 08/28/2025…" at bounding box center [123, 805] width 221 height 120
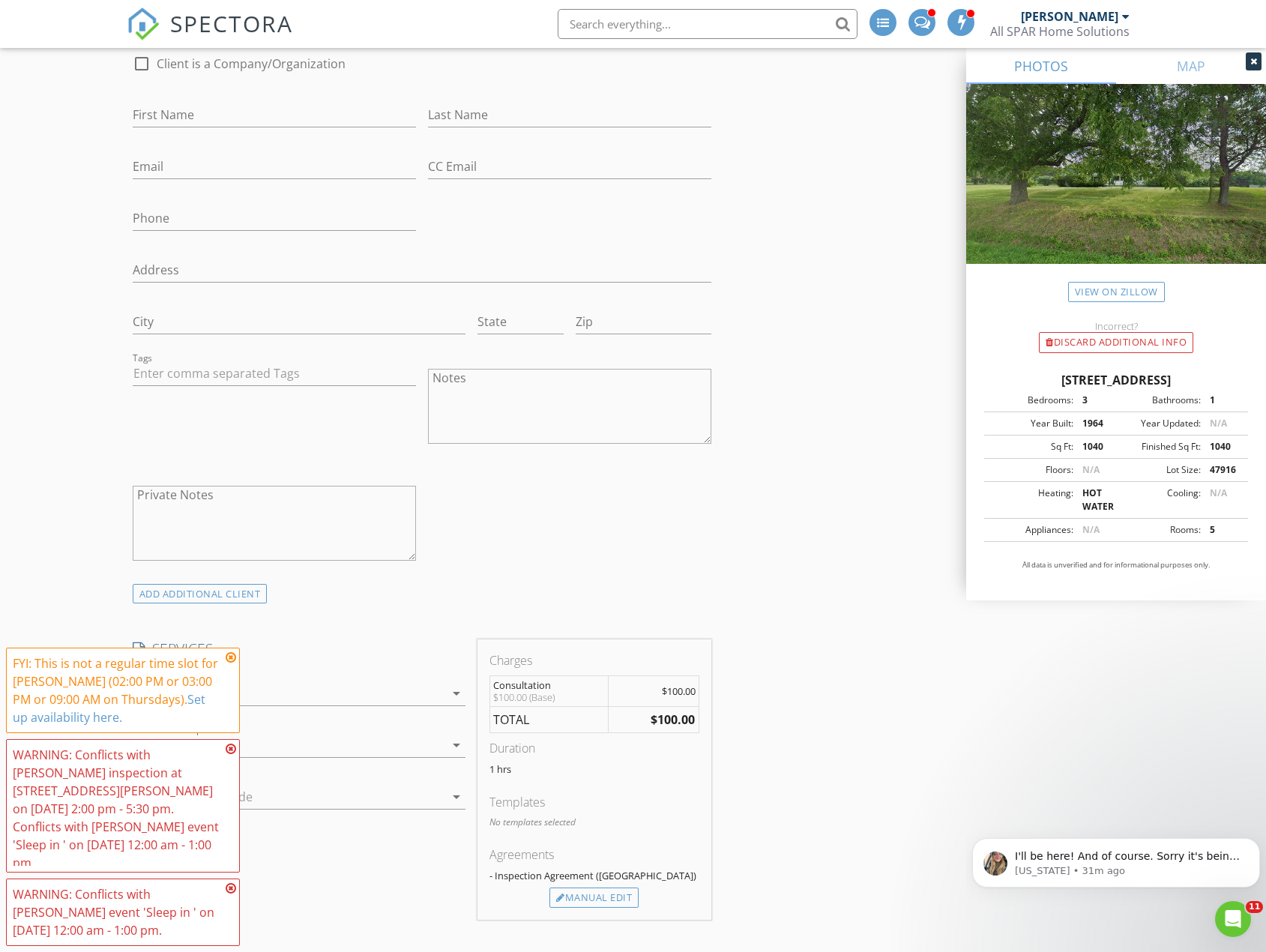
click at [234, 892] on icon at bounding box center [231, 888] width 11 height 12
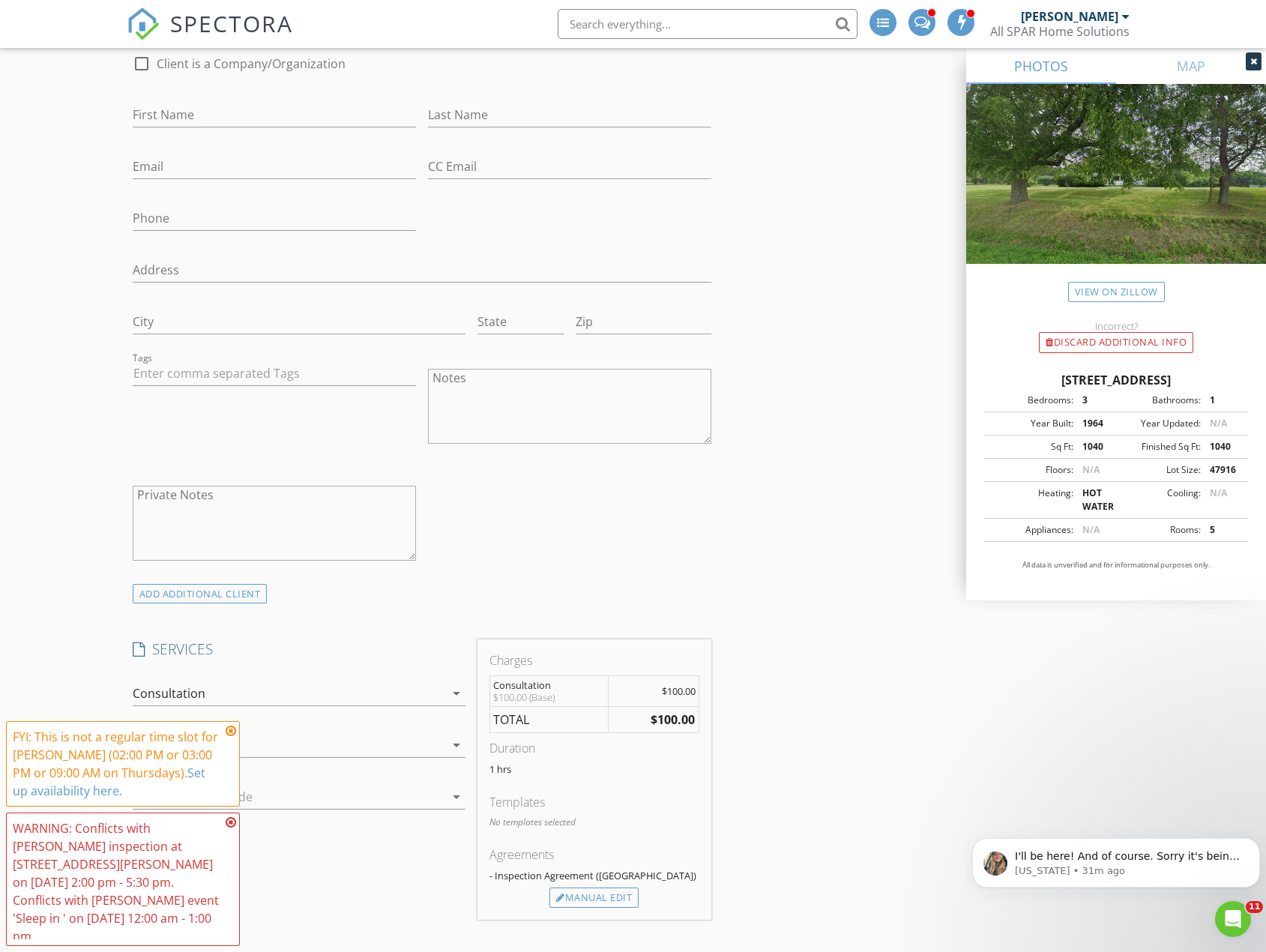
click at [229, 828] on icon at bounding box center [231, 822] width 11 height 12
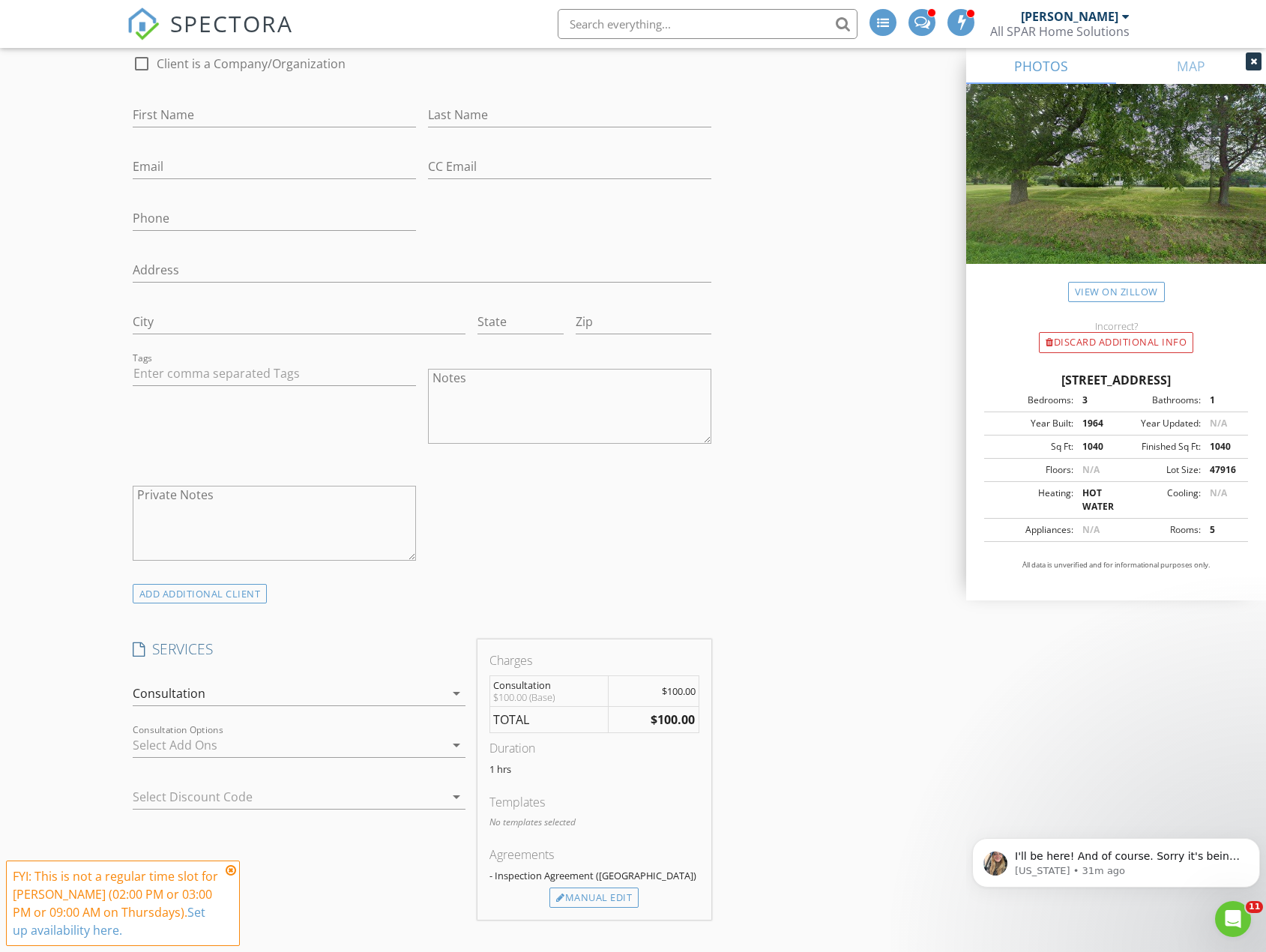
click at [231, 866] on icon at bounding box center [231, 870] width 11 height 12
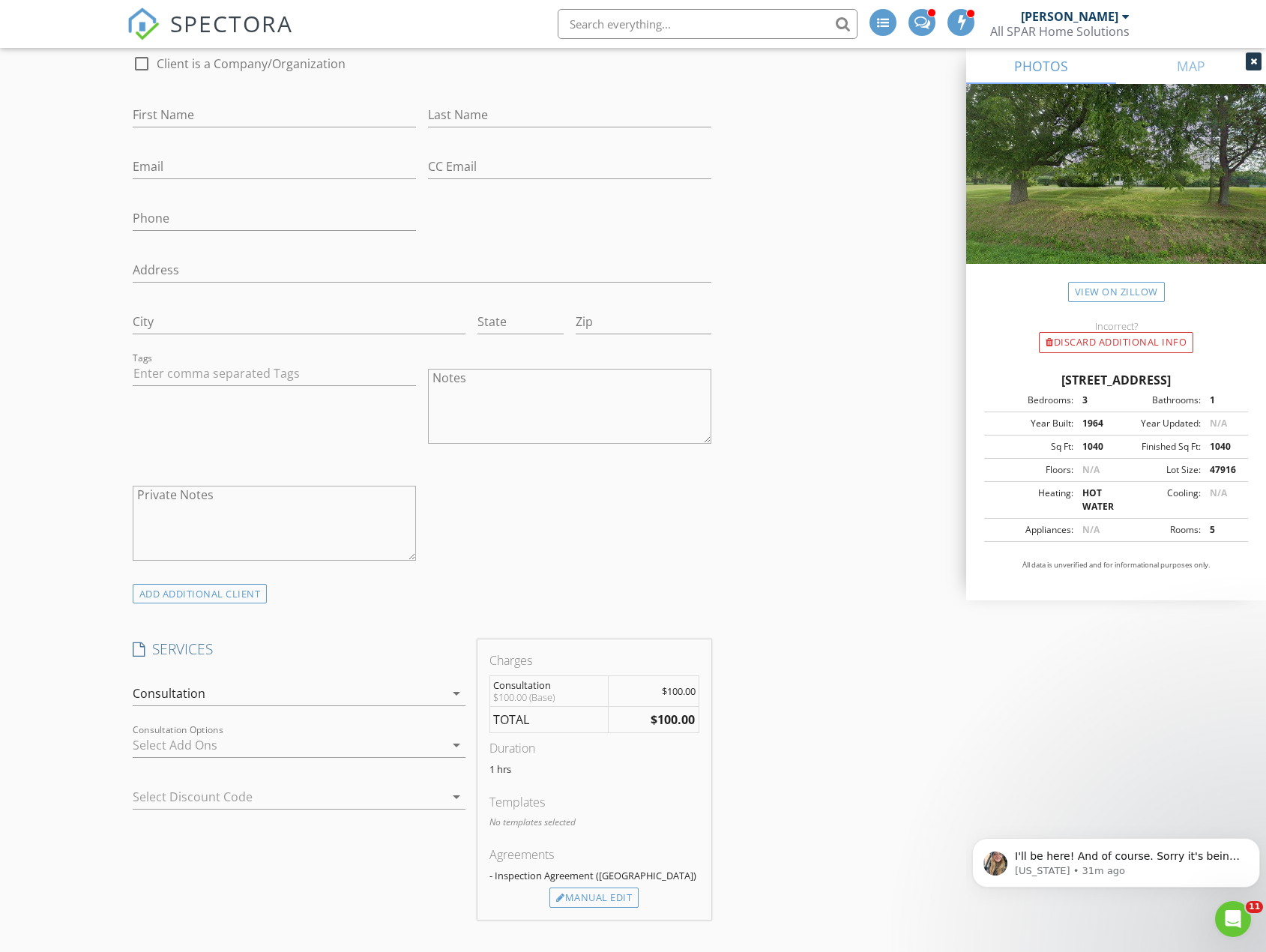
drag, startPoint x: 762, startPoint y: 556, endPoint x: 779, endPoint y: 556, distance: 17.0
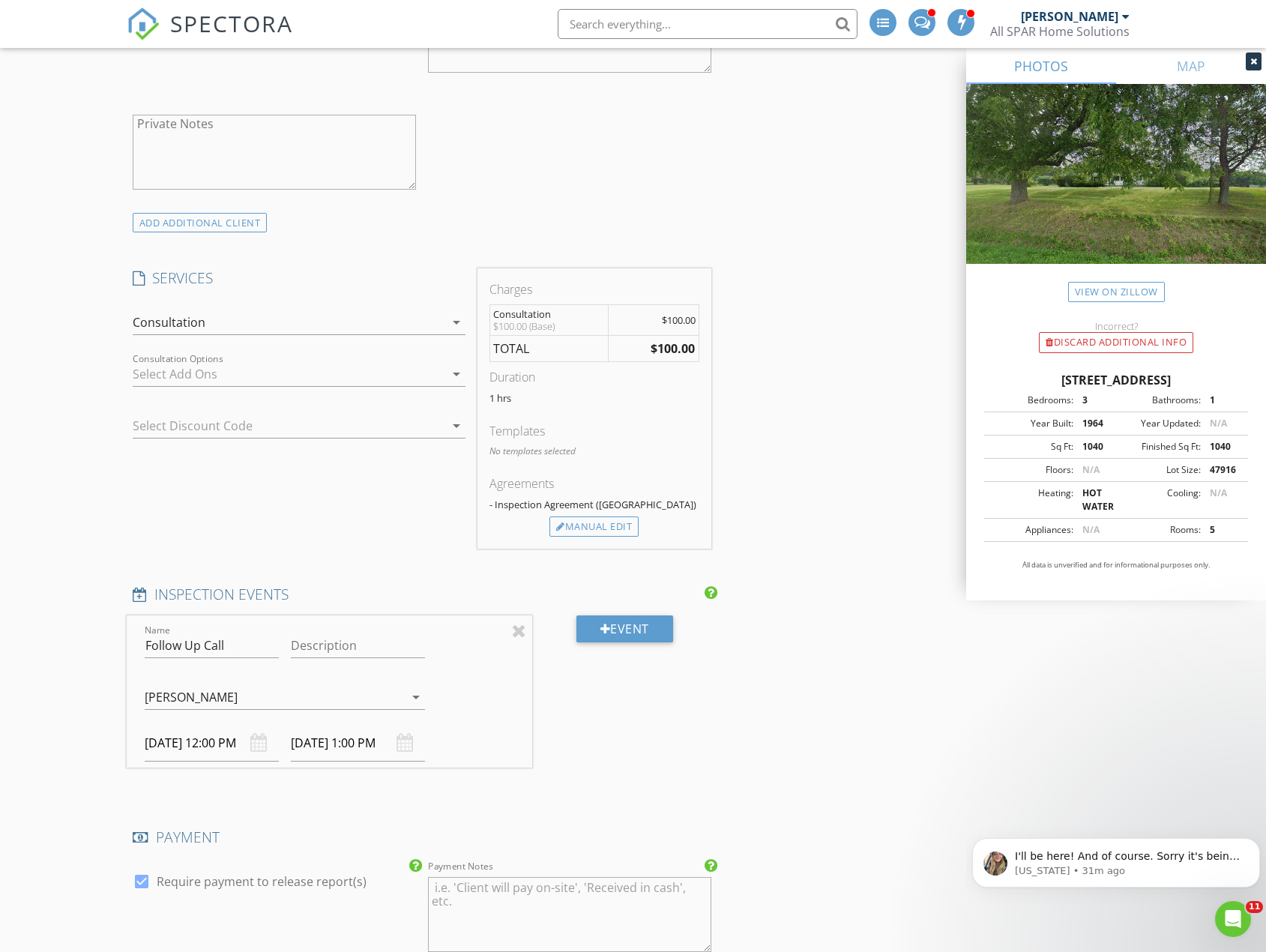
scroll to position [1274, 0]
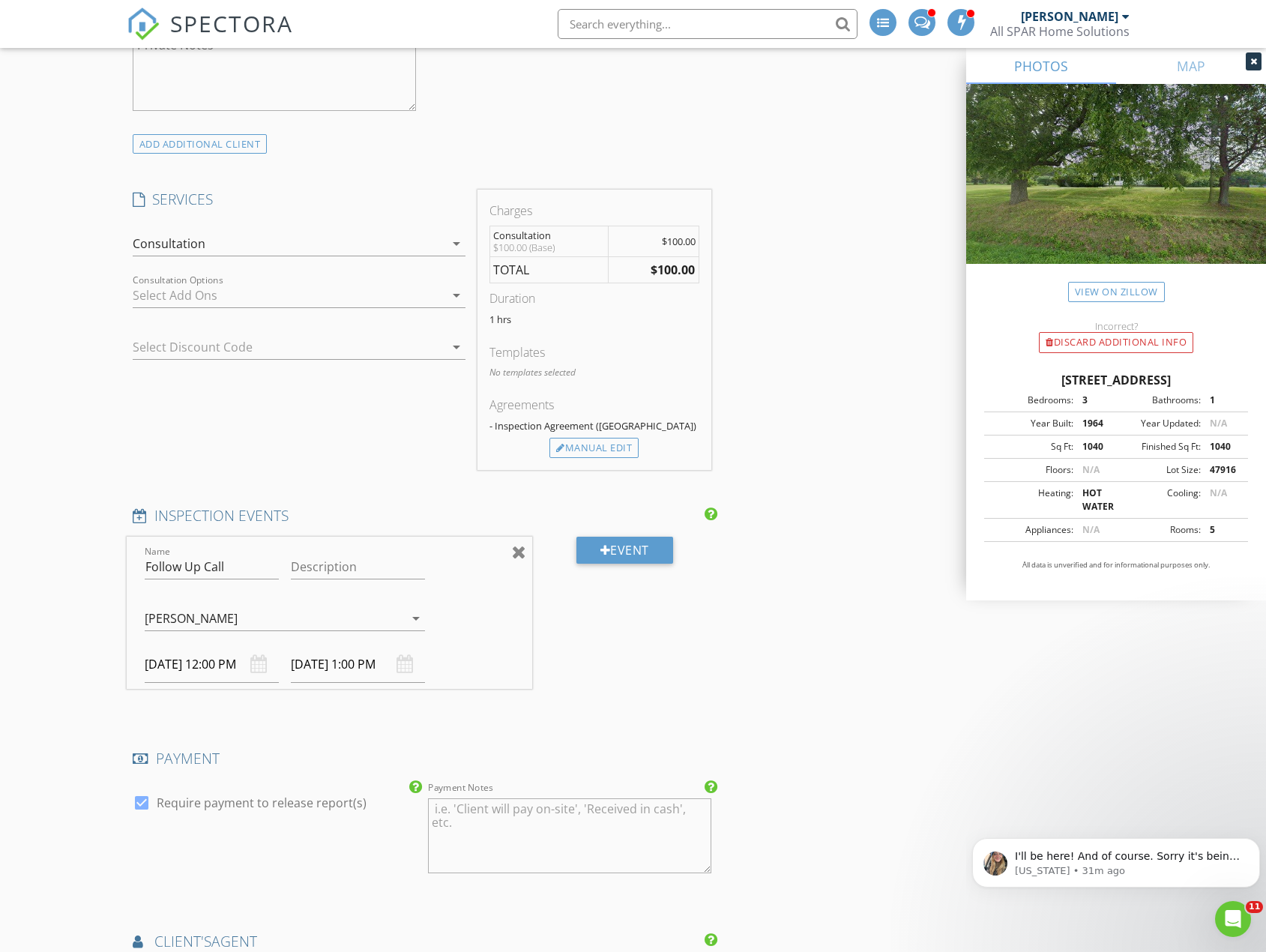
click at [522, 556] on div at bounding box center [519, 551] width 14 height 18
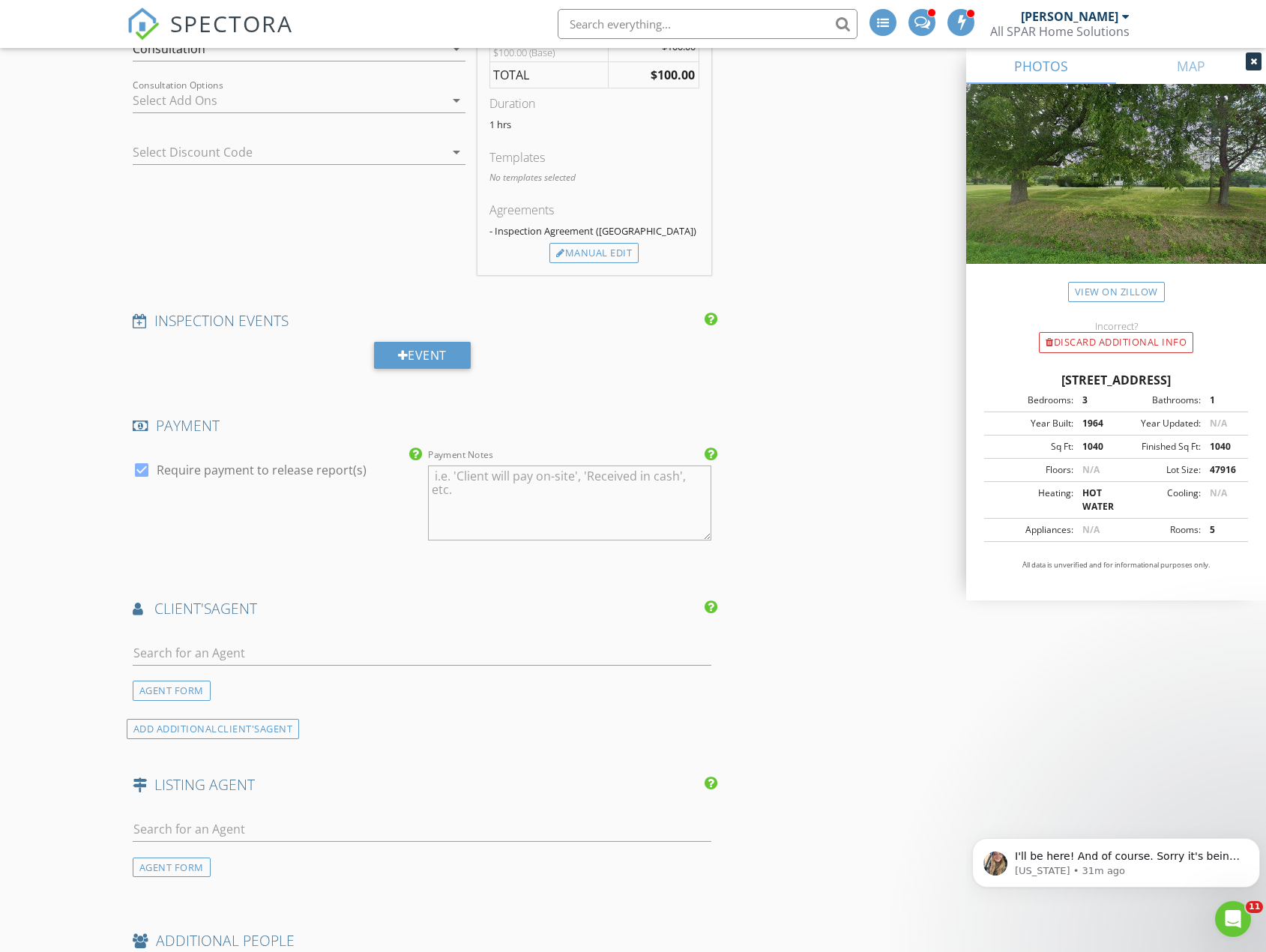
scroll to position [1498, 0]
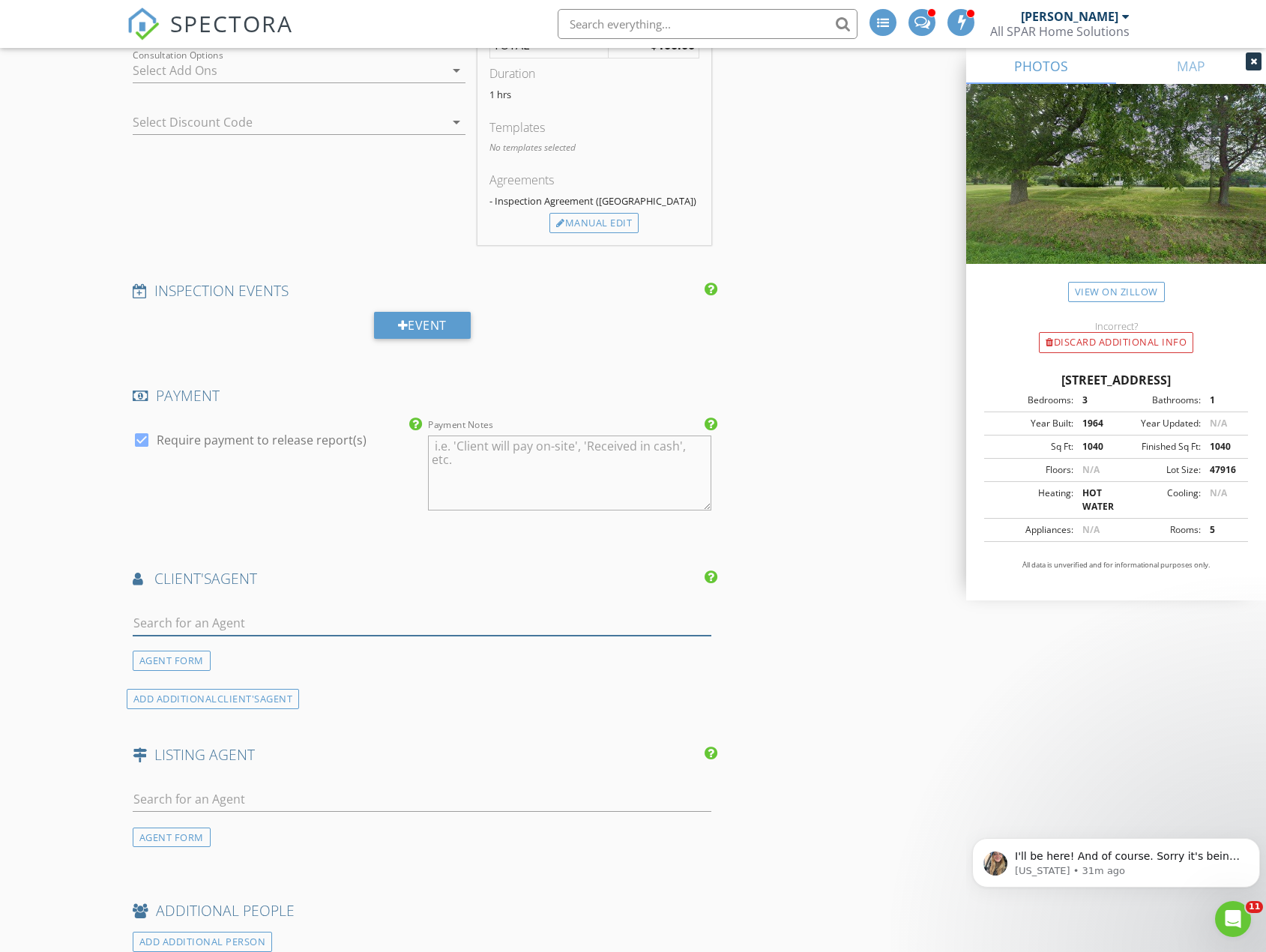
click at [259, 619] on input "text" at bounding box center [422, 623] width 579 height 25
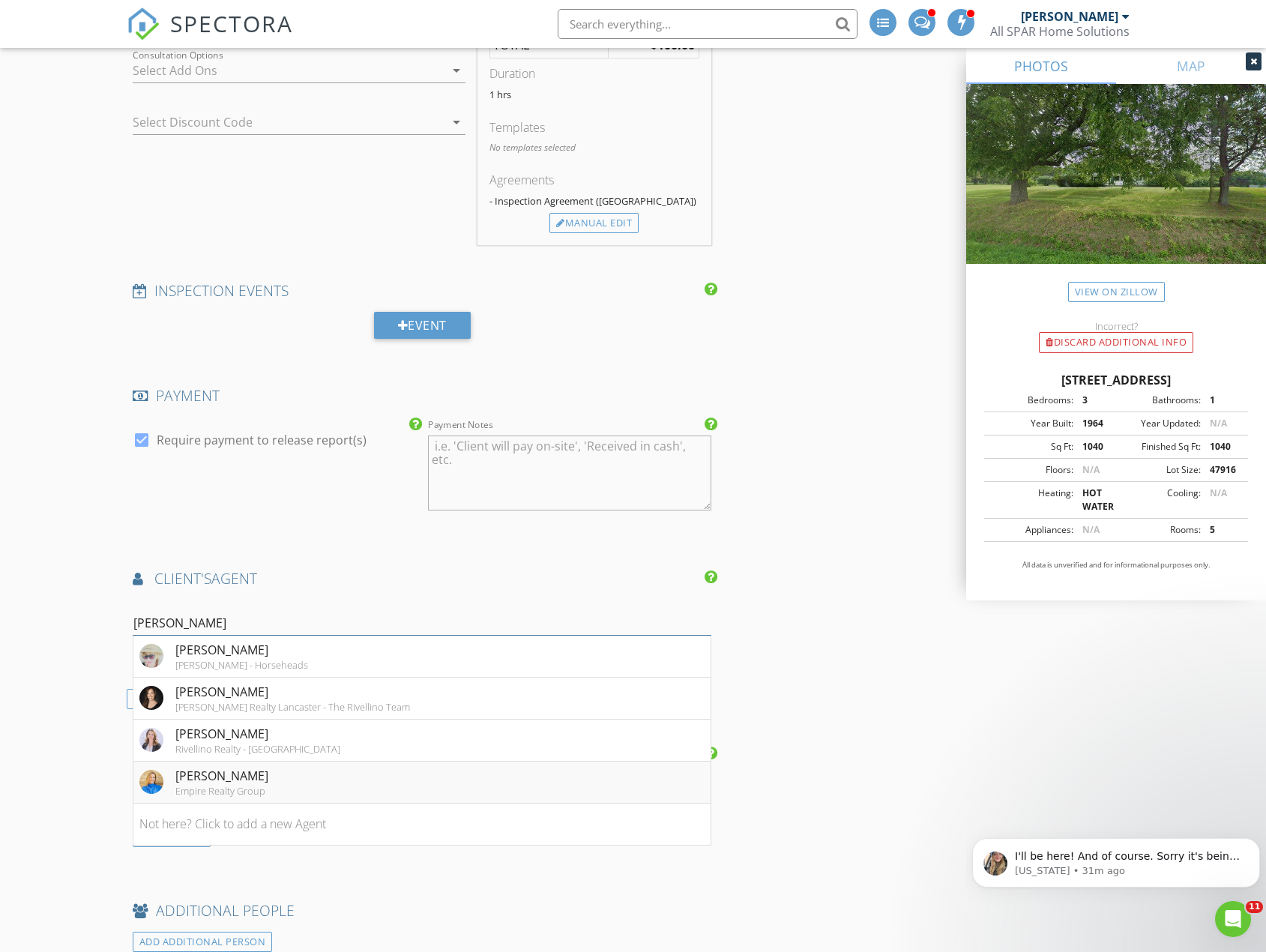
type input "bridget"
click at [253, 777] on div "Bridgett Hoag" at bounding box center [222, 775] width 93 height 18
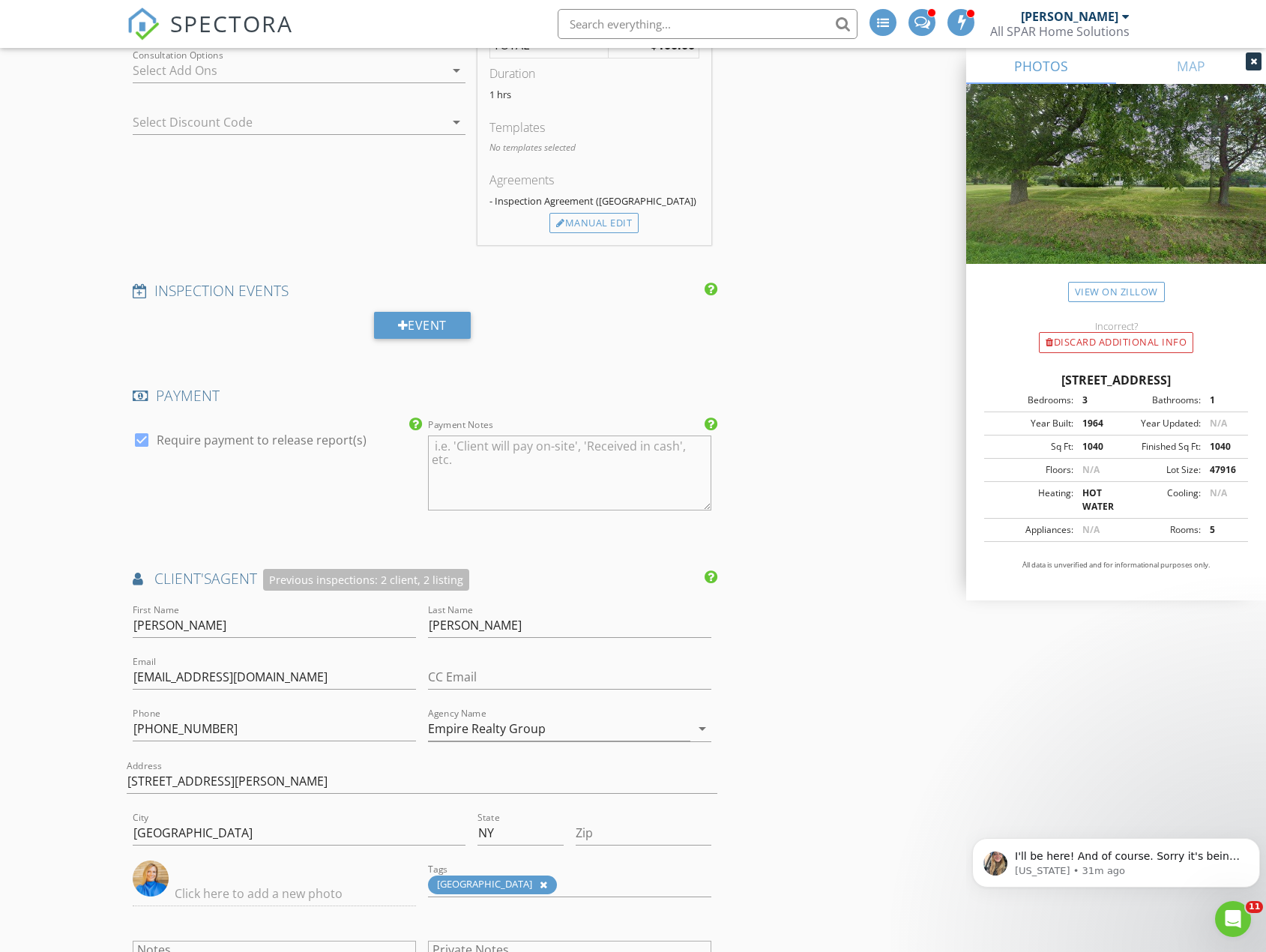
click at [839, 653] on div "INSPECTOR(S) check_box James Sparatta PRIMARY James Sparatta arrow_drop_down ch…" at bounding box center [633, 480] width 1013 height 3579
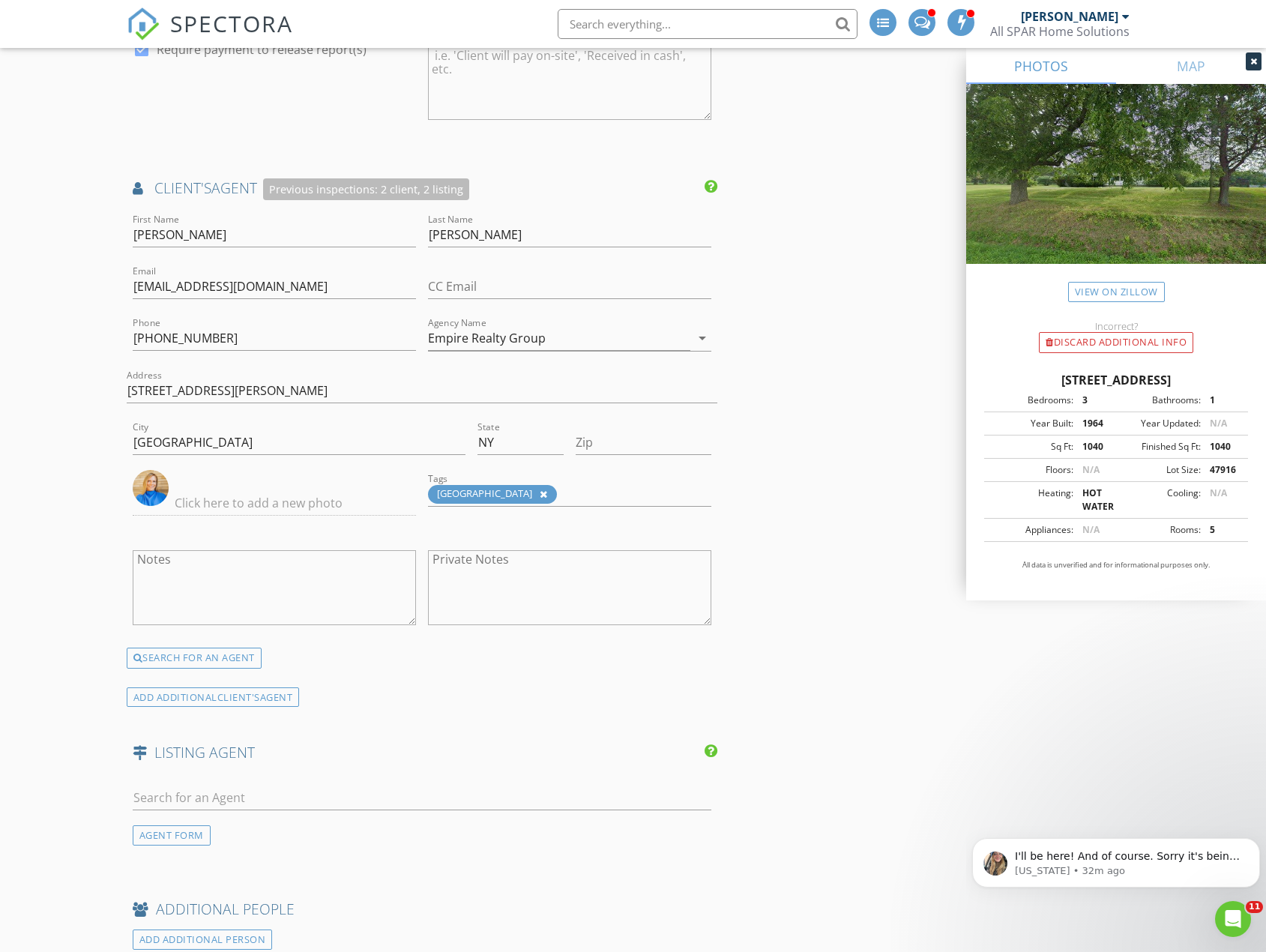
scroll to position [2023, 0]
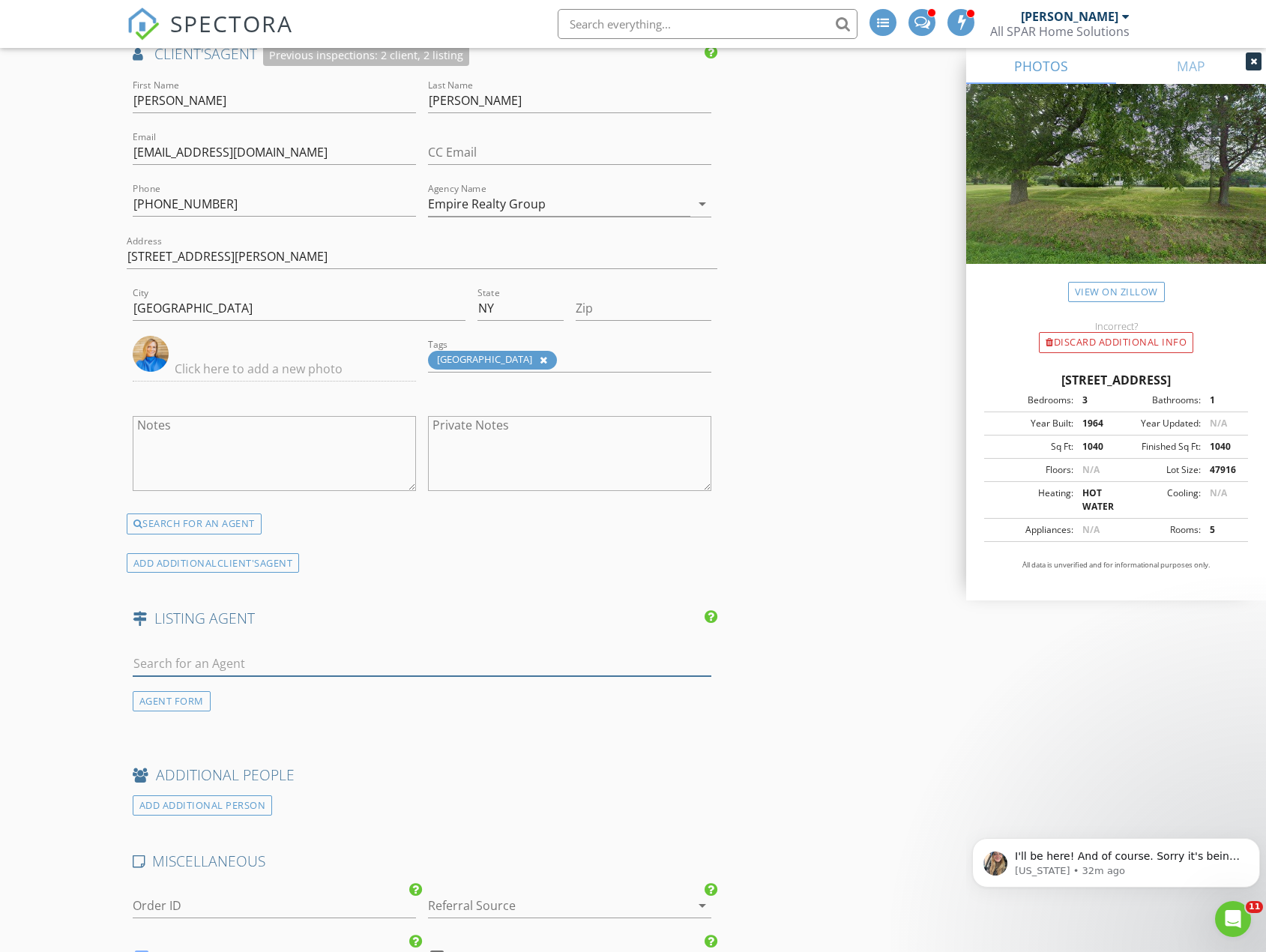
click at [299, 664] on input "text" at bounding box center [422, 663] width 579 height 25
type input "jesse"
click at [194, 692] on div "Jesse Ells" at bounding box center [222, 690] width 93 height 18
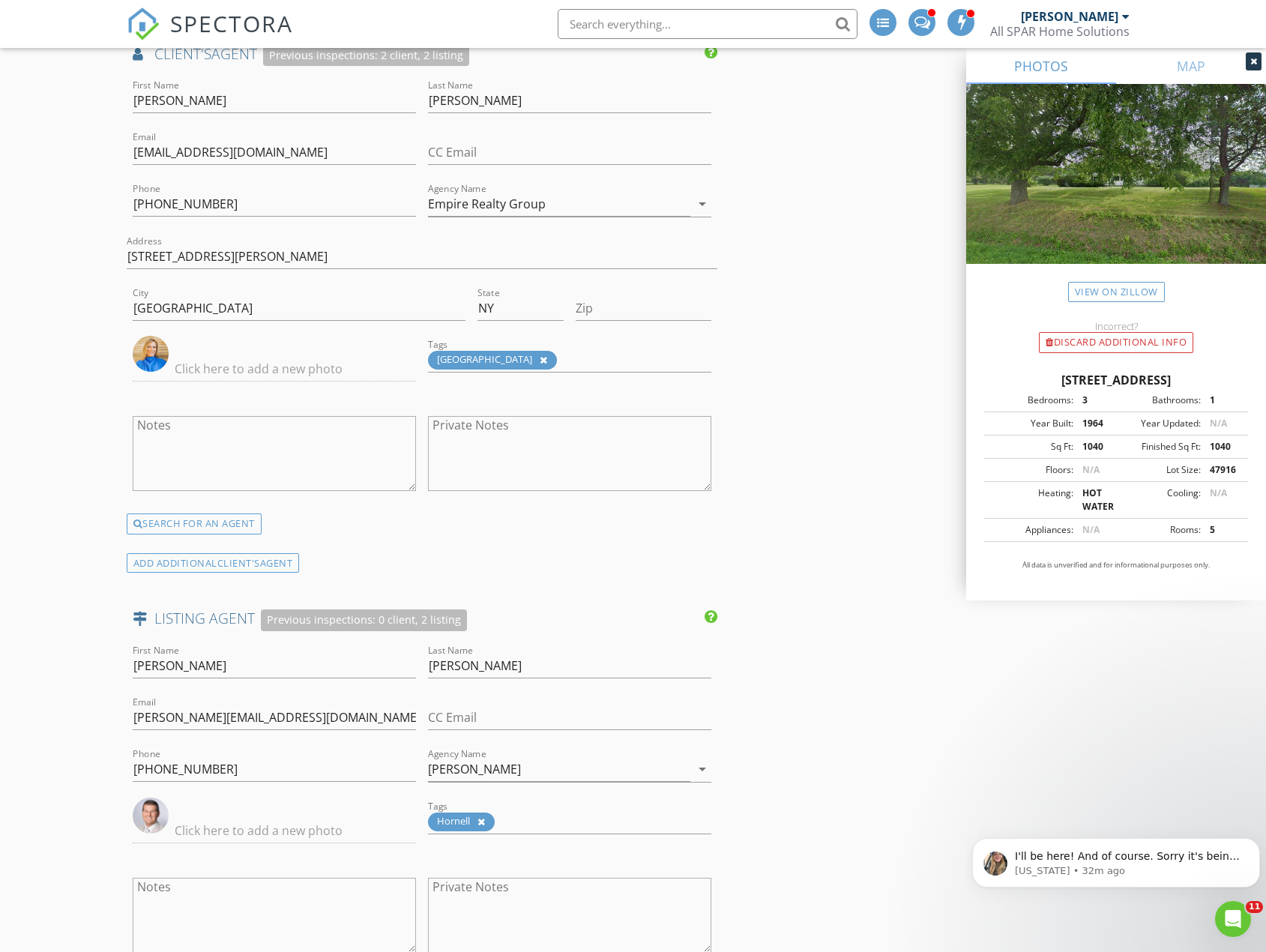
click at [793, 577] on div "INSPECTOR(S) check_box James Sparatta PRIMARY James Sparatta arrow_drop_down ch…" at bounding box center [633, 109] width 1013 height 3884
click at [906, 717] on div "INSPECTOR(S) check_box James Sparatta PRIMARY James Sparatta arrow_drop_down ch…" at bounding box center [633, 109] width 1013 height 3884
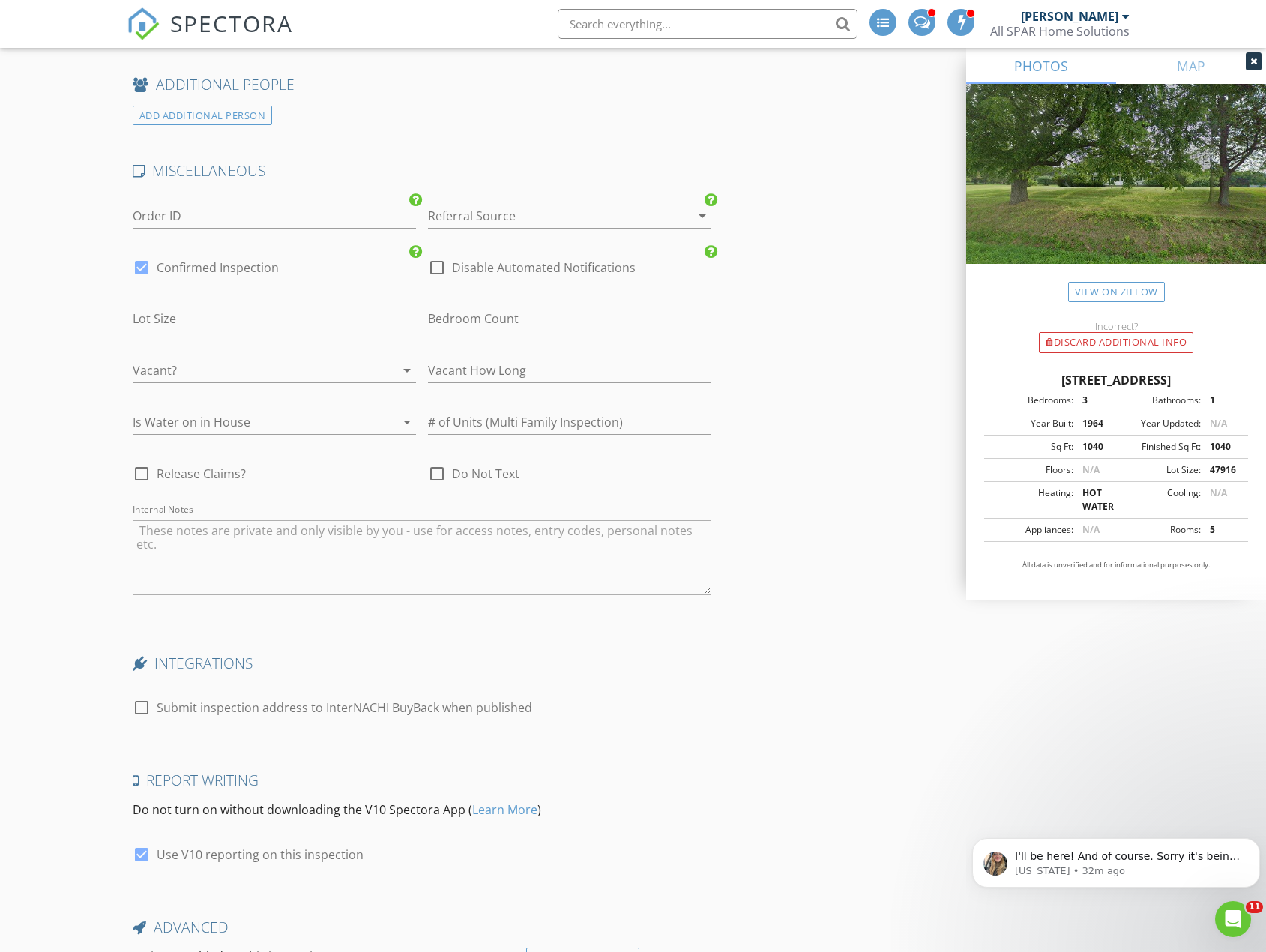
scroll to position [3072, 0]
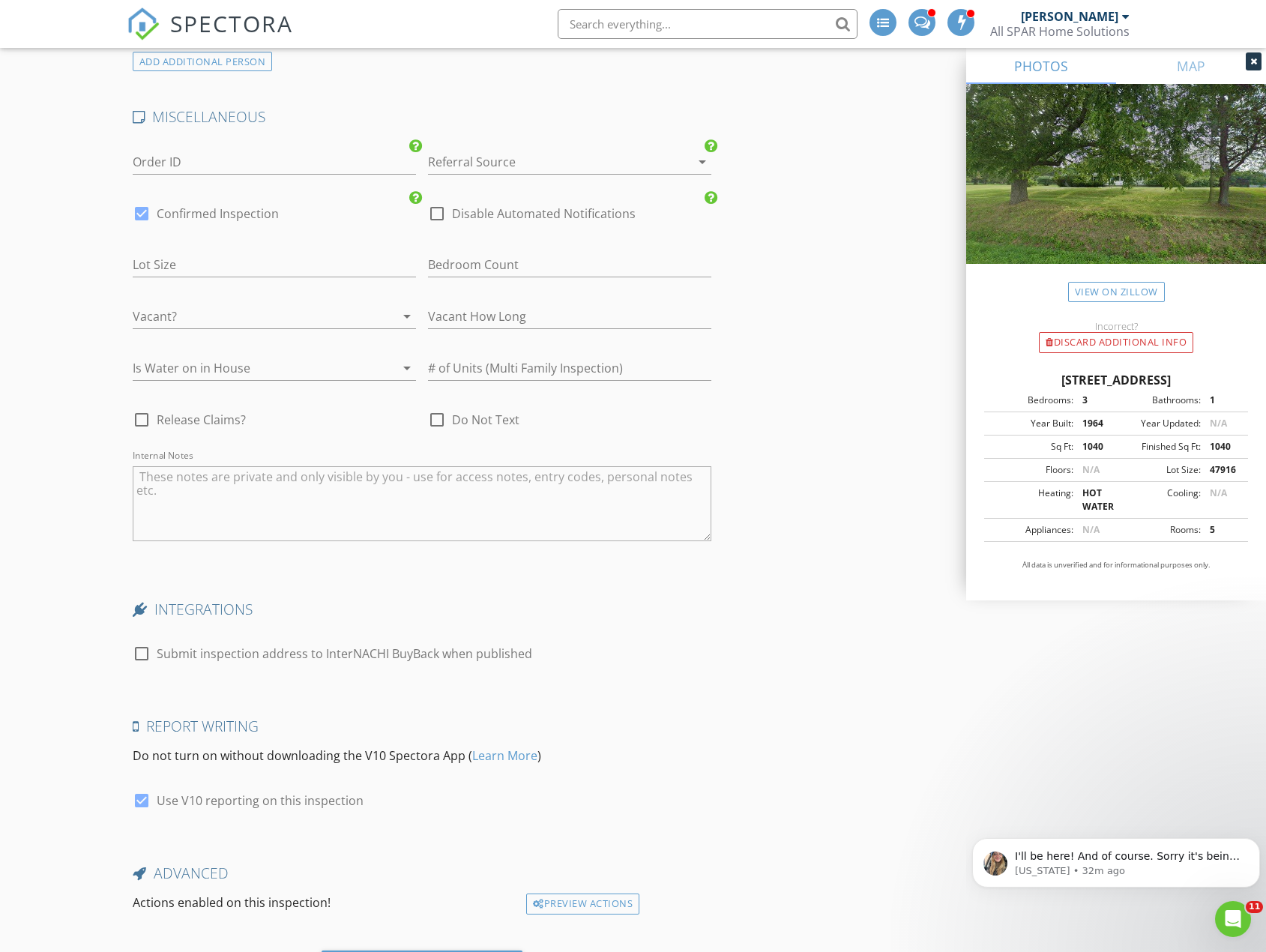
click at [222, 500] on textarea "Internal Notes" at bounding box center [422, 503] width 579 height 75
click at [214, 501] on textarea "Internal Notes" at bounding box center [422, 503] width 579 height 75
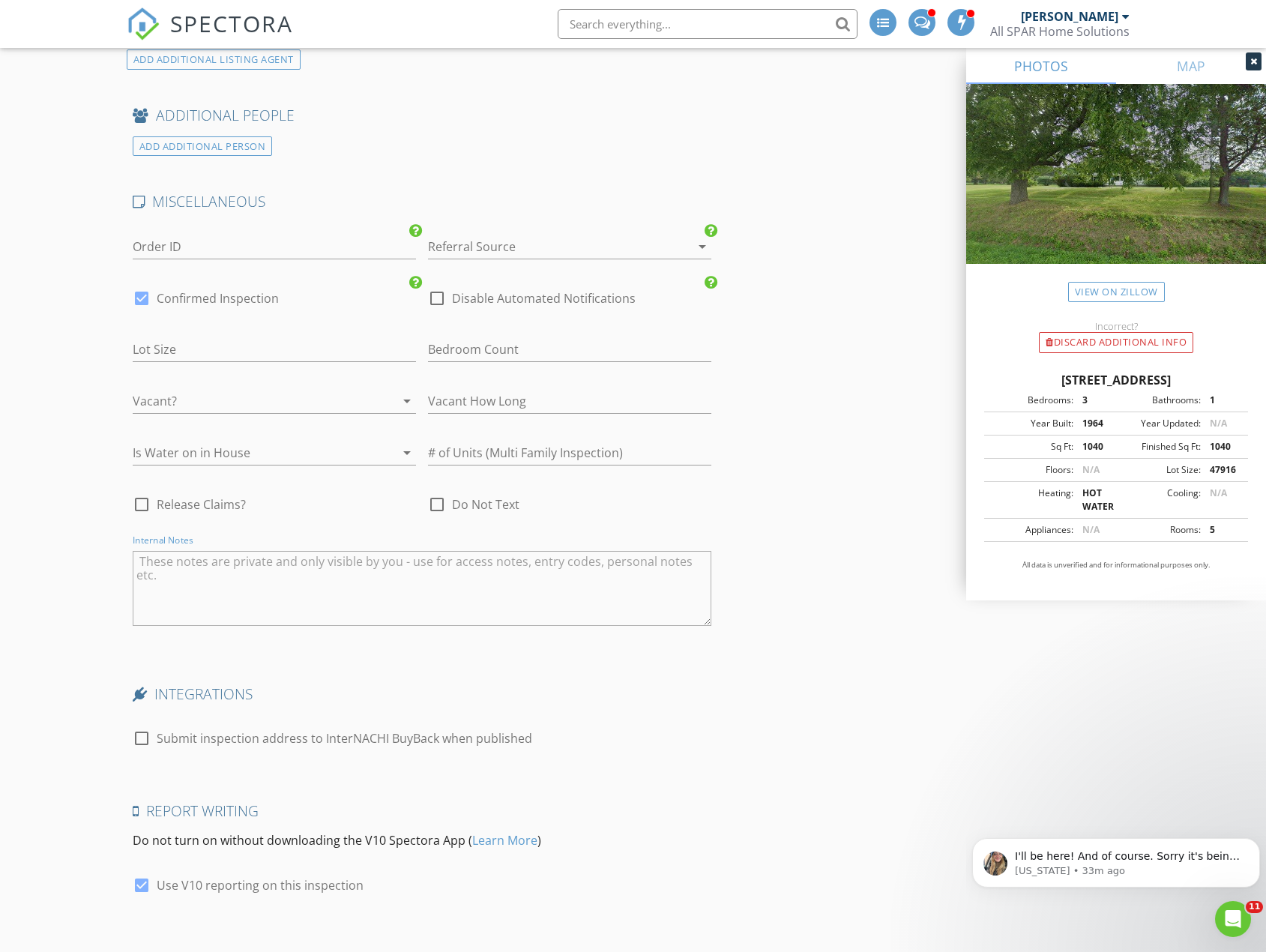
scroll to position [2997, 0]
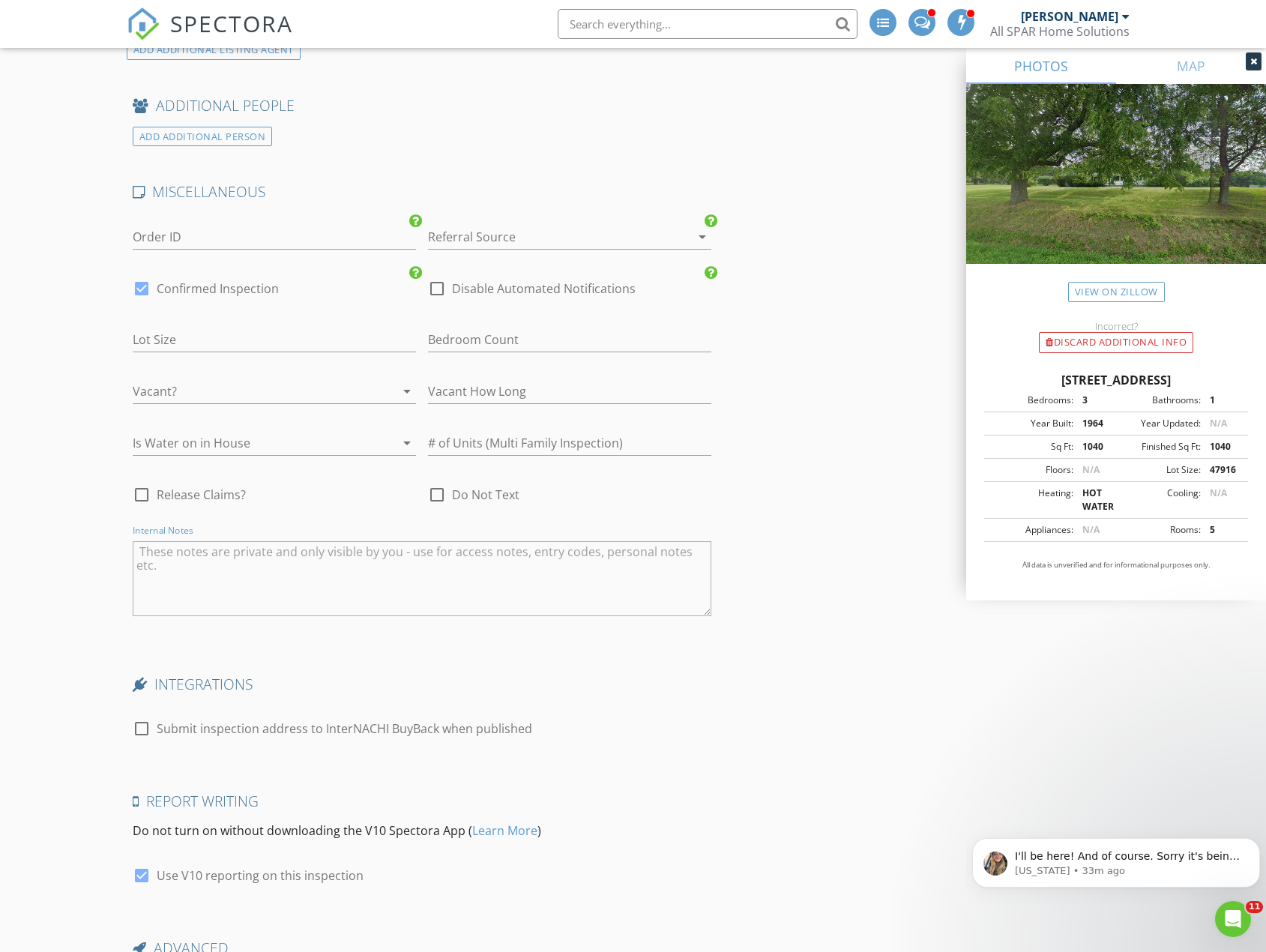
click at [257, 587] on textarea "Internal Notes" at bounding box center [422, 578] width 579 height 75
type textarea "door code 1919"
click at [1232, 933] on div "Open Intercom Messenger" at bounding box center [1231, 916] width 50 height 50
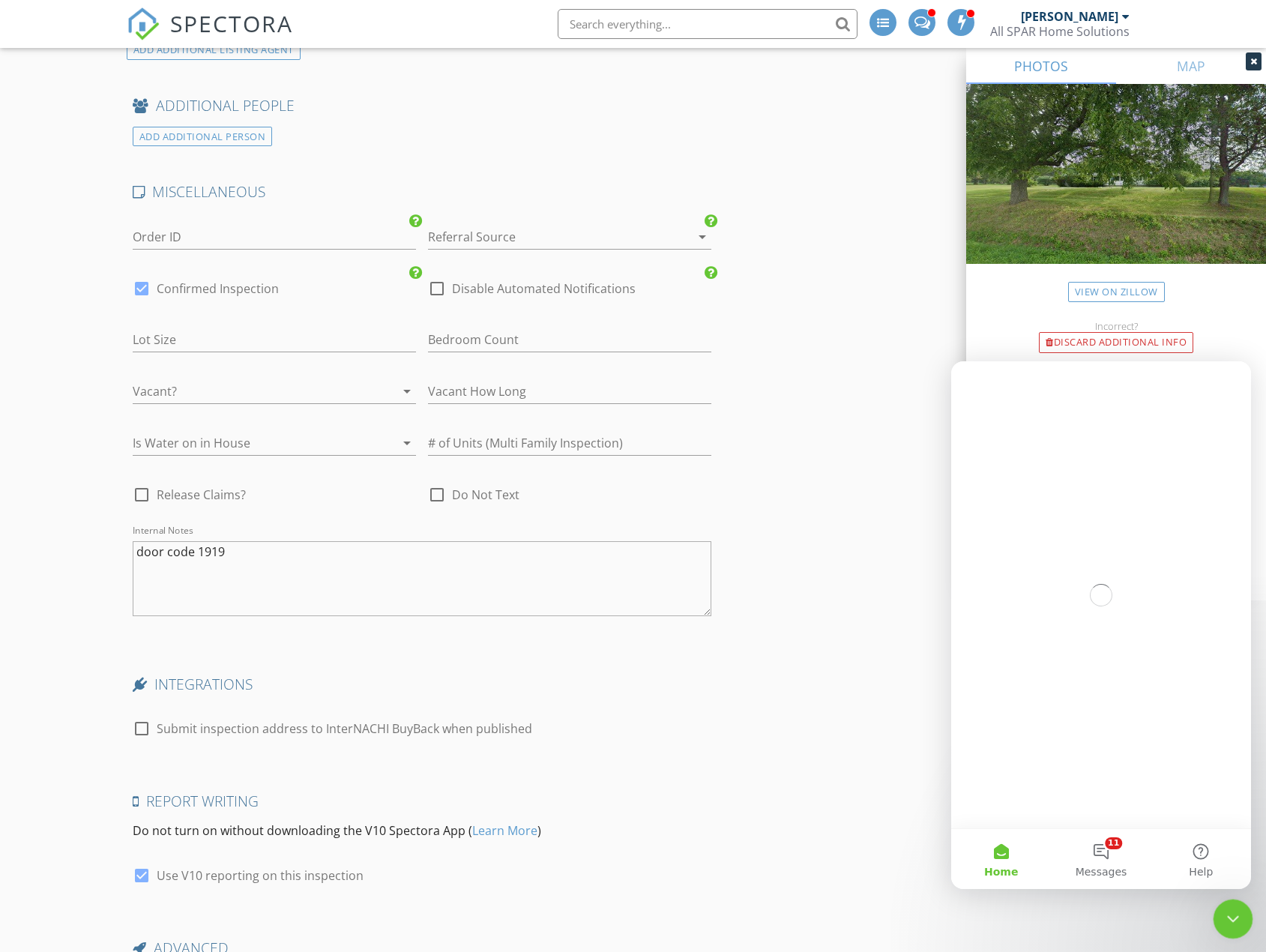
scroll to position [0, 0]
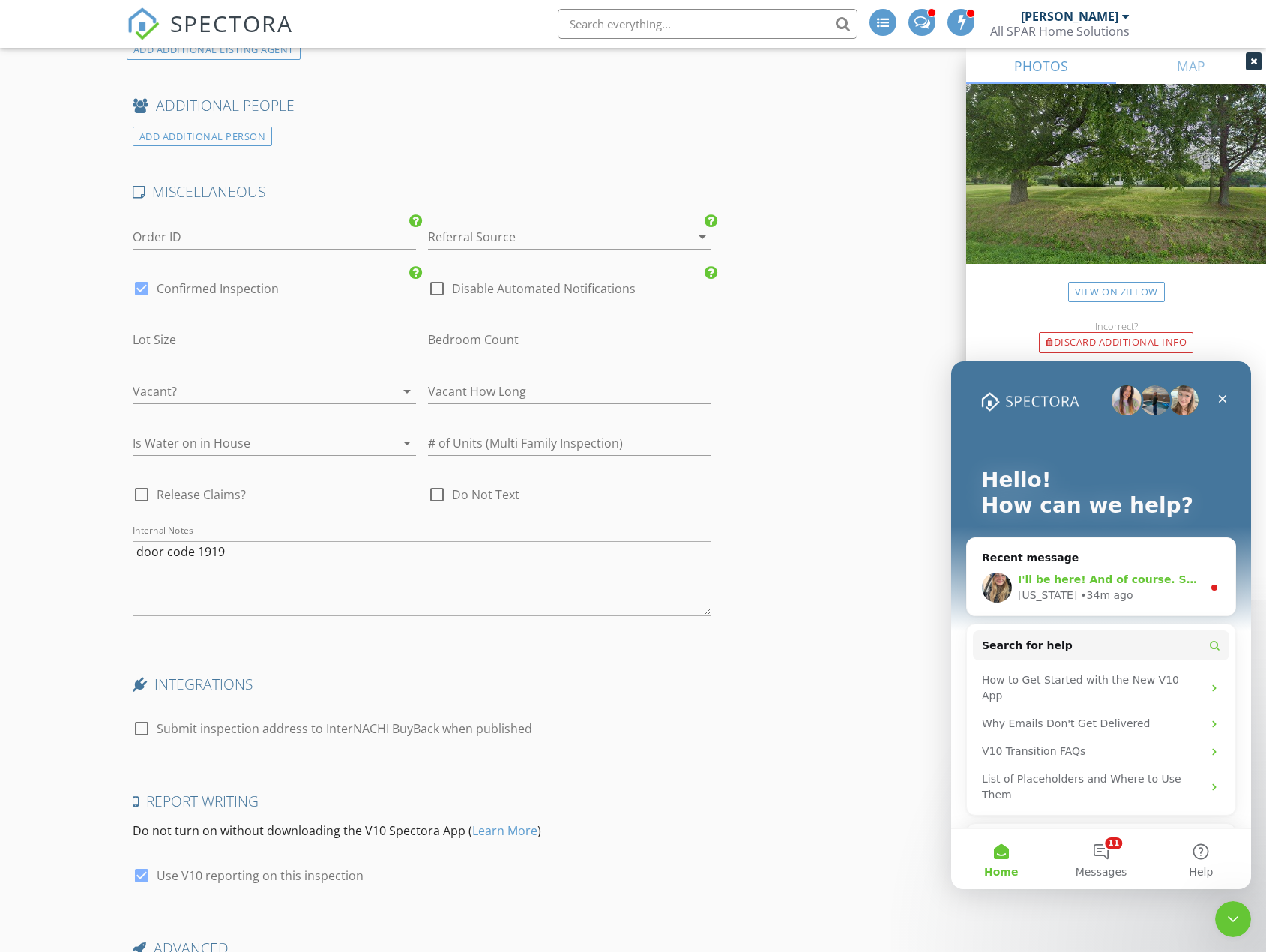
click at [1137, 564] on div "I'll be here! And of course. Sorry it's being such a pain 😓 I've left a summary…" at bounding box center [1101, 587] width 268 height 56
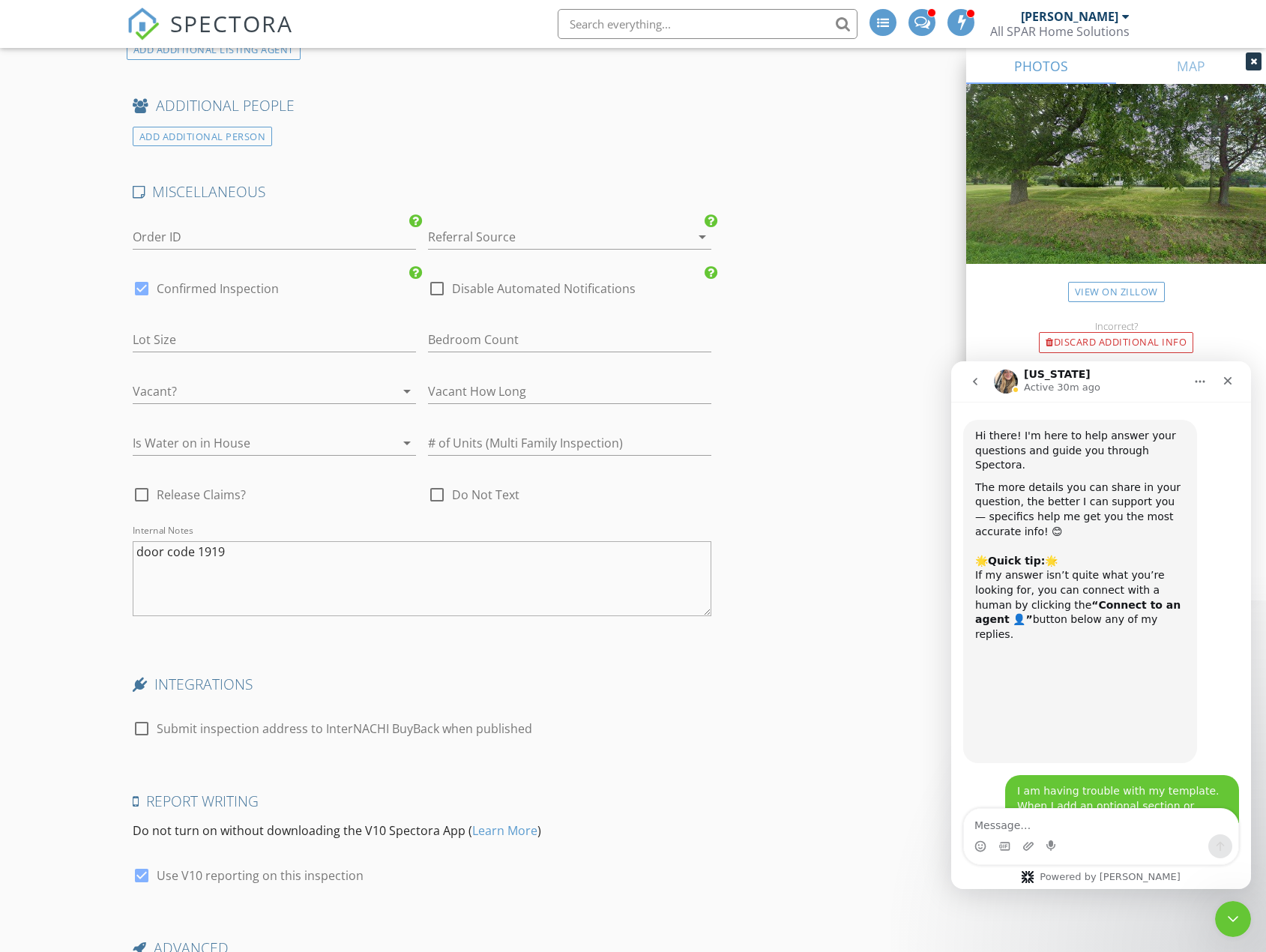
scroll to position [17, 0]
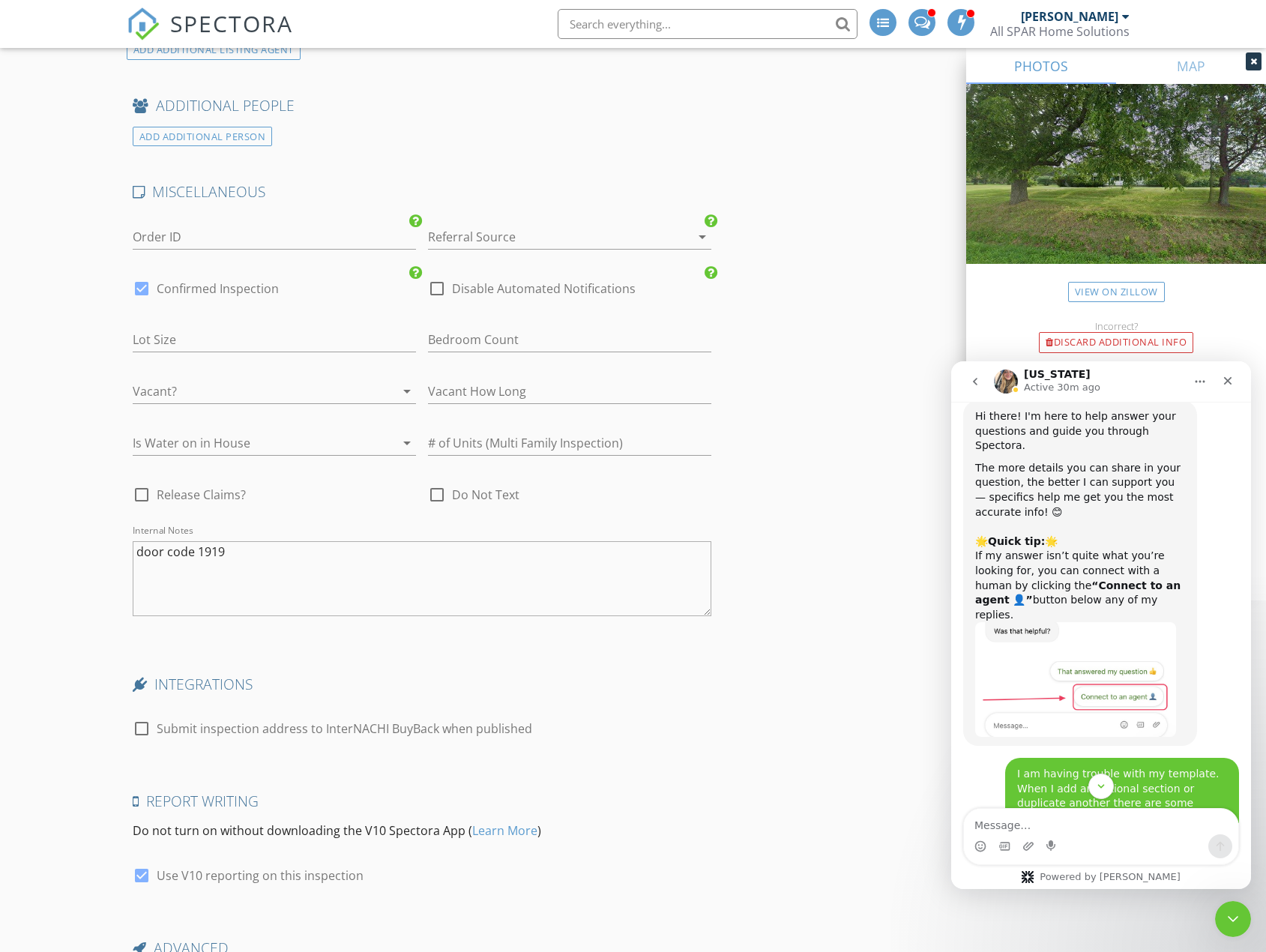
click at [1098, 784] on icon "Scroll to bottom" at bounding box center [1101, 786] width 13 height 13
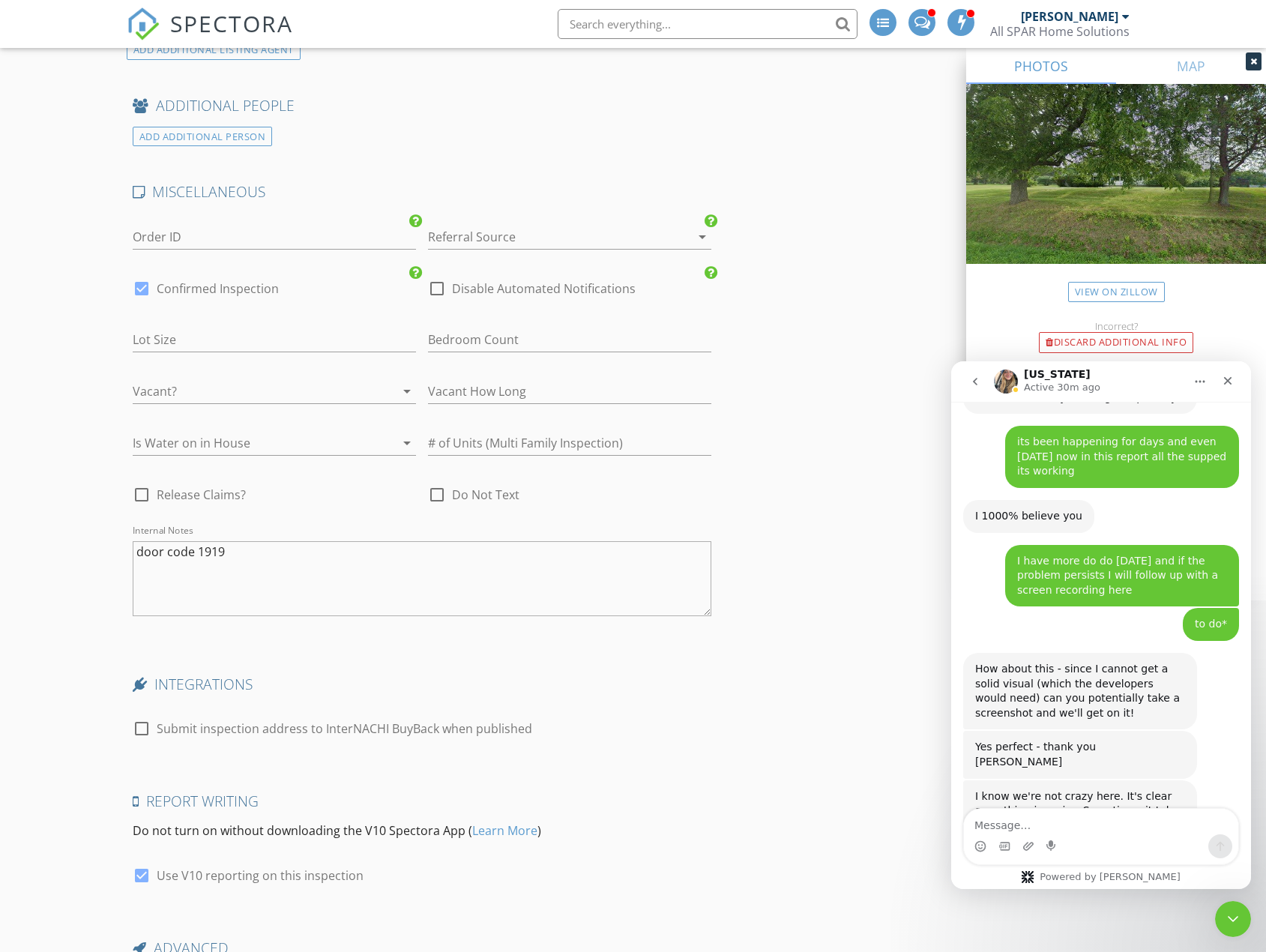
scroll to position [3976, 0]
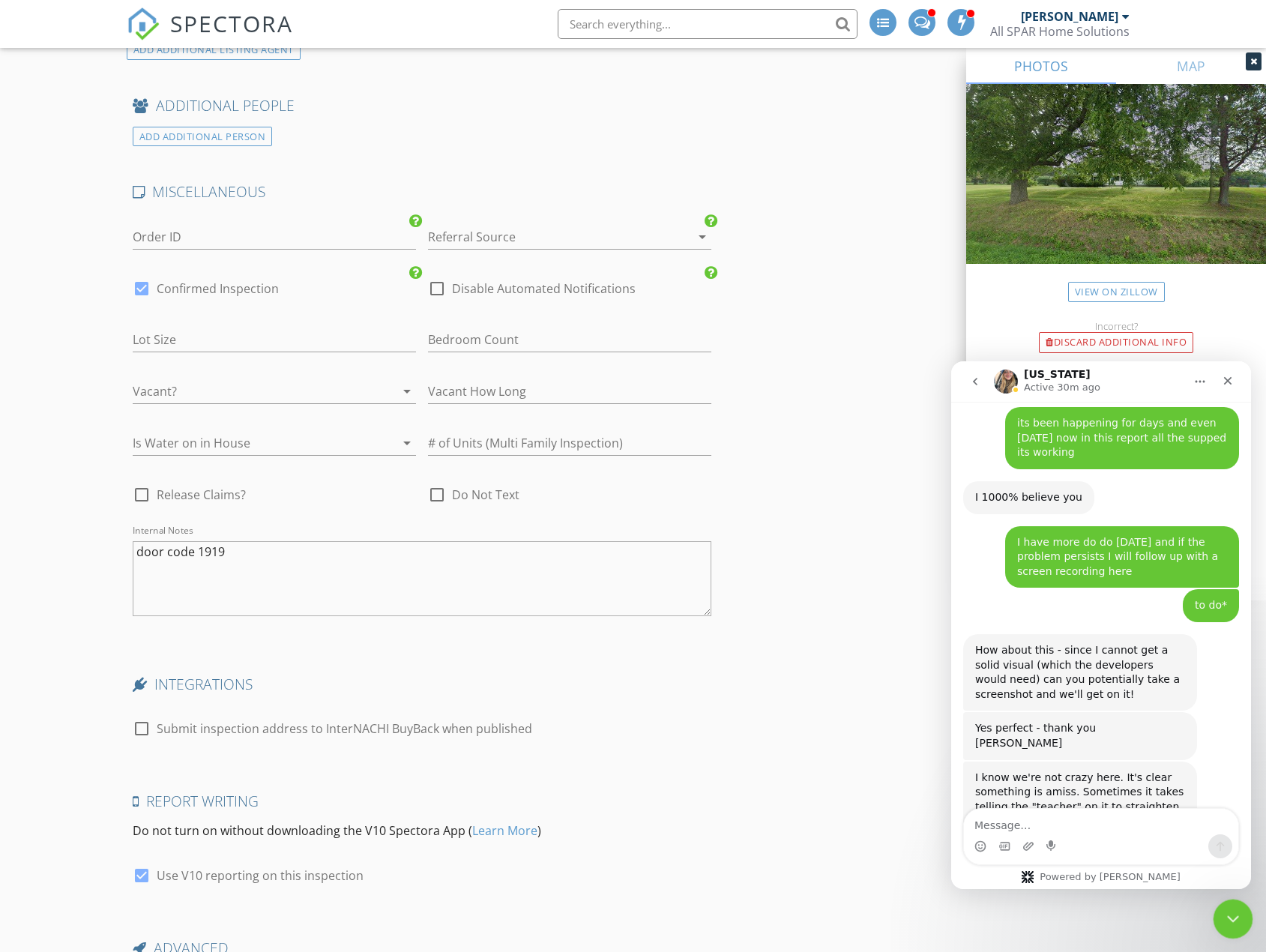
click at [1242, 925] on div "Close Intercom Messenger" at bounding box center [1230, 916] width 36 height 36
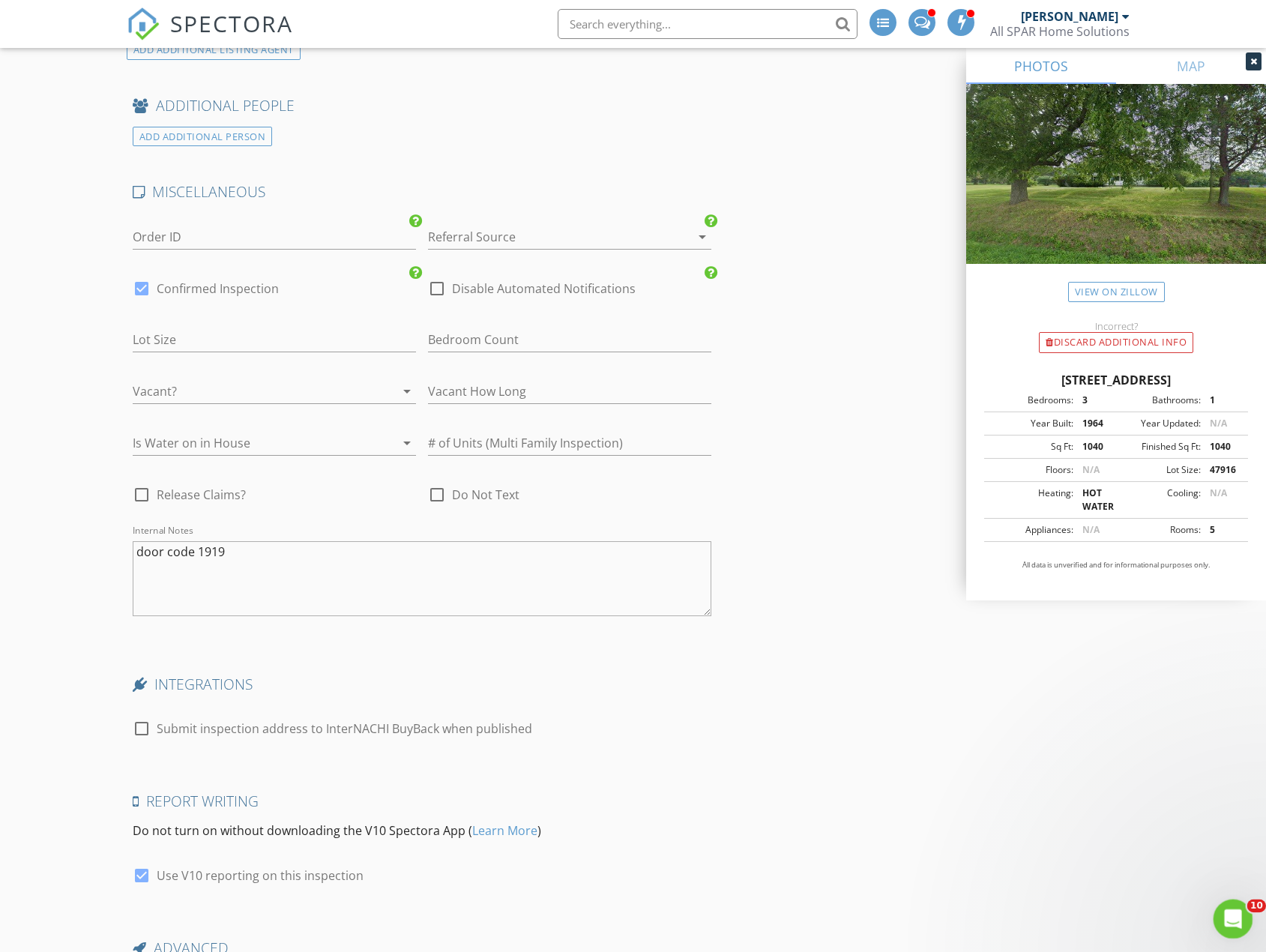
scroll to position [0, 0]
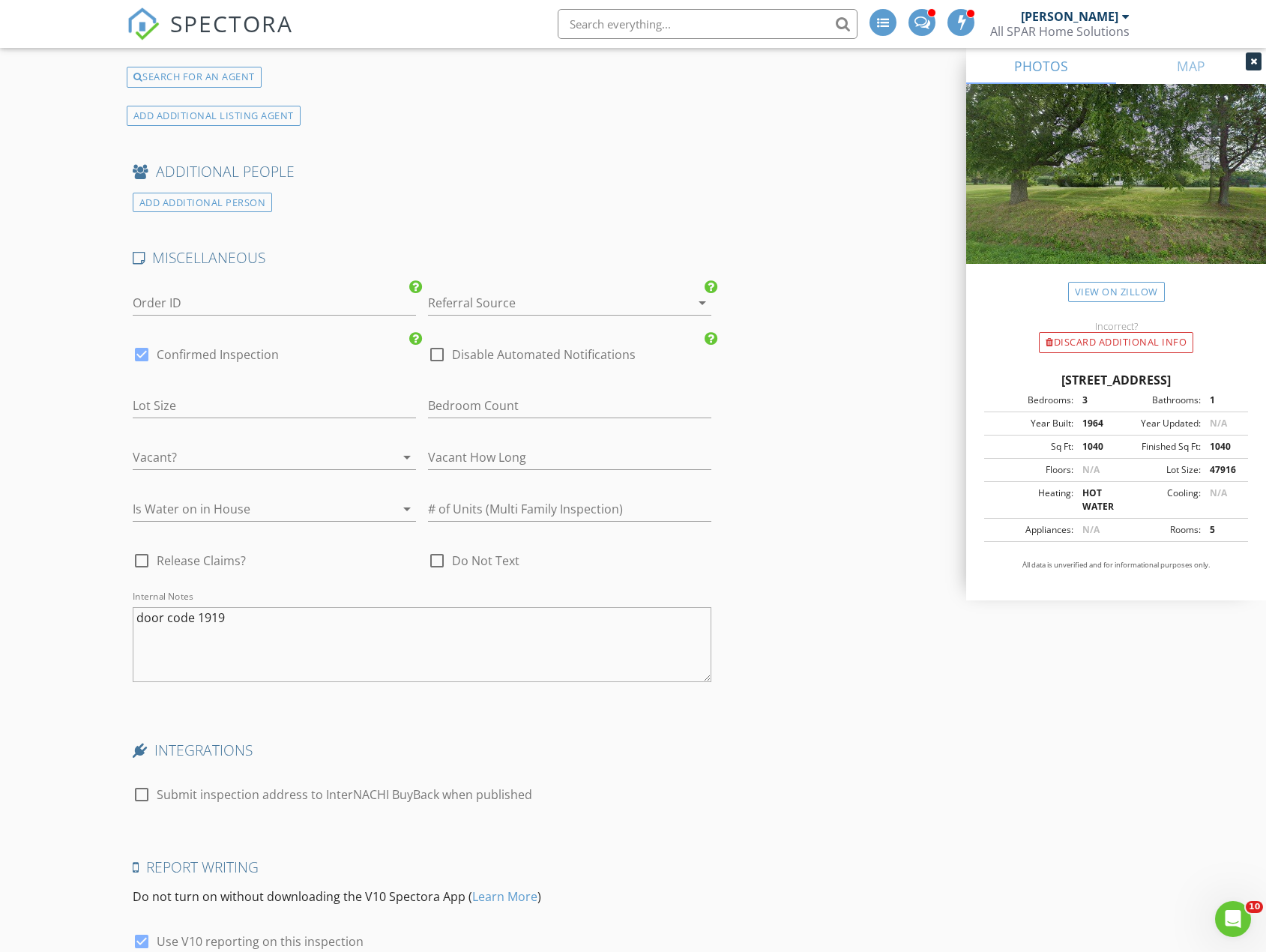
scroll to position [2922, 0]
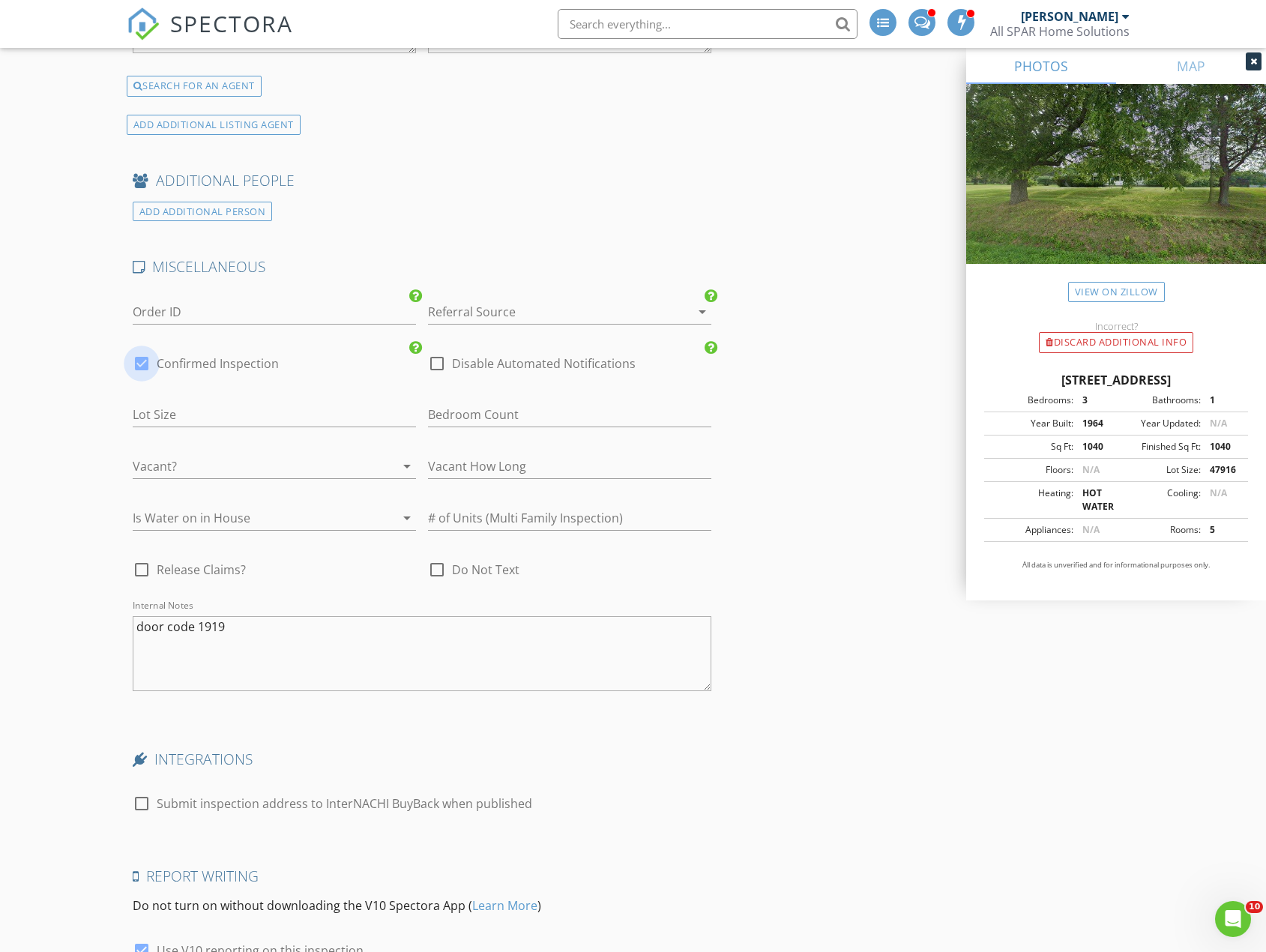
click at [139, 368] on div at bounding box center [141, 363] width 26 height 26
checkbox input "false"
checkbox input "true"
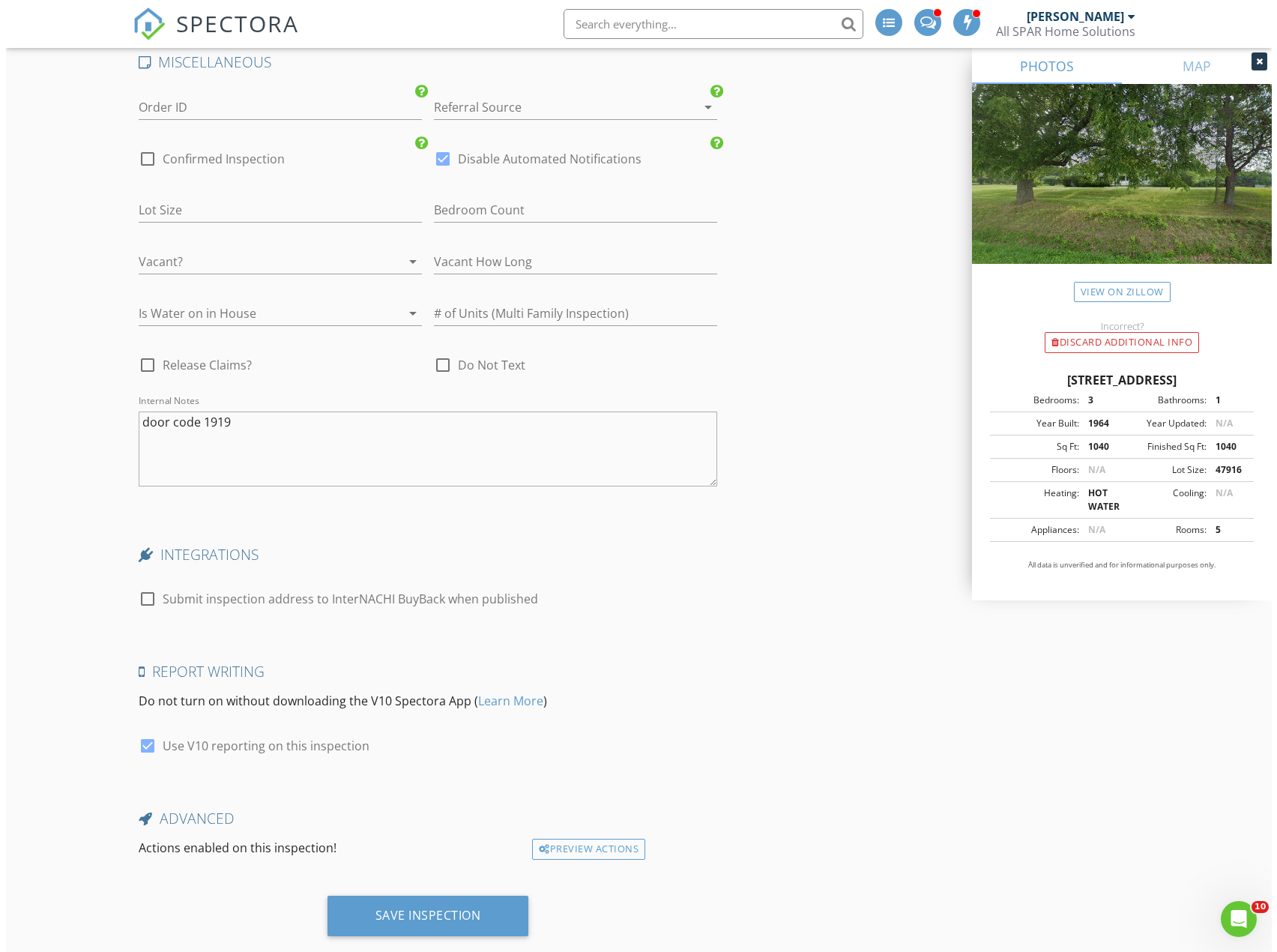
scroll to position [3159, 0]
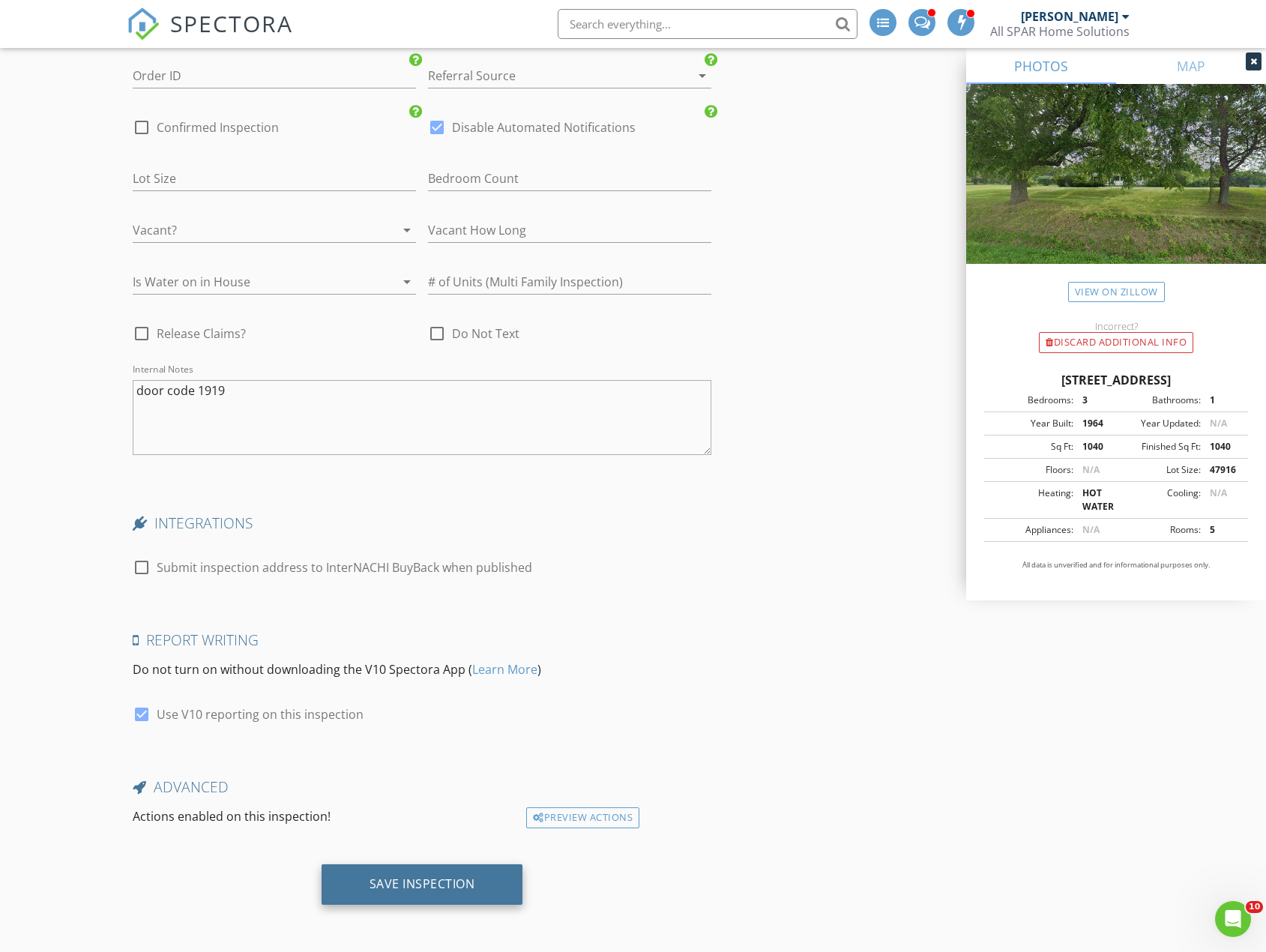
click at [420, 884] on div "Save Inspection" at bounding box center [421, 883] width 105 height 15
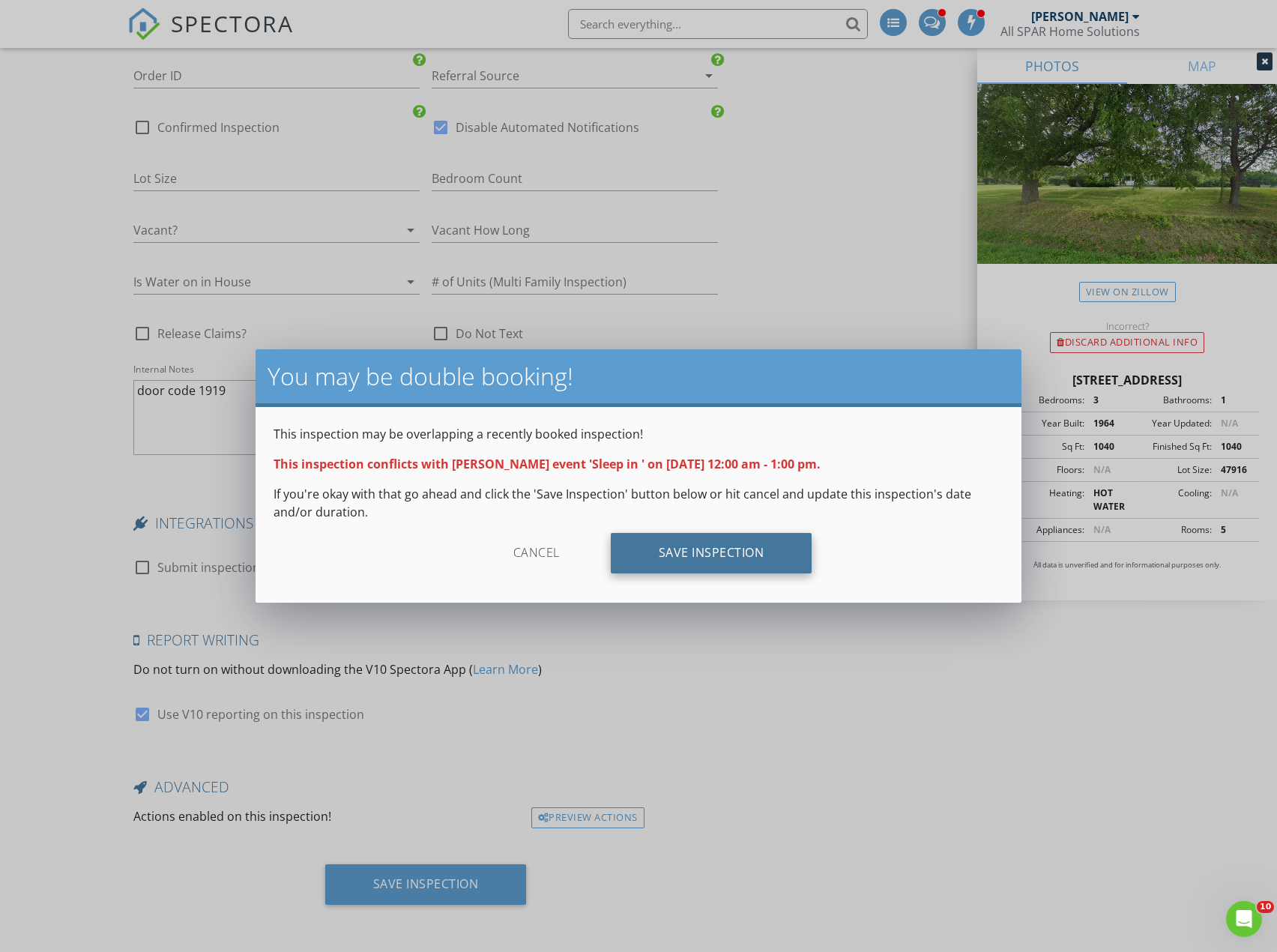
click at [725, 564] on div "Save Inspection" at bounding box center [711, 552] width 202 height 41
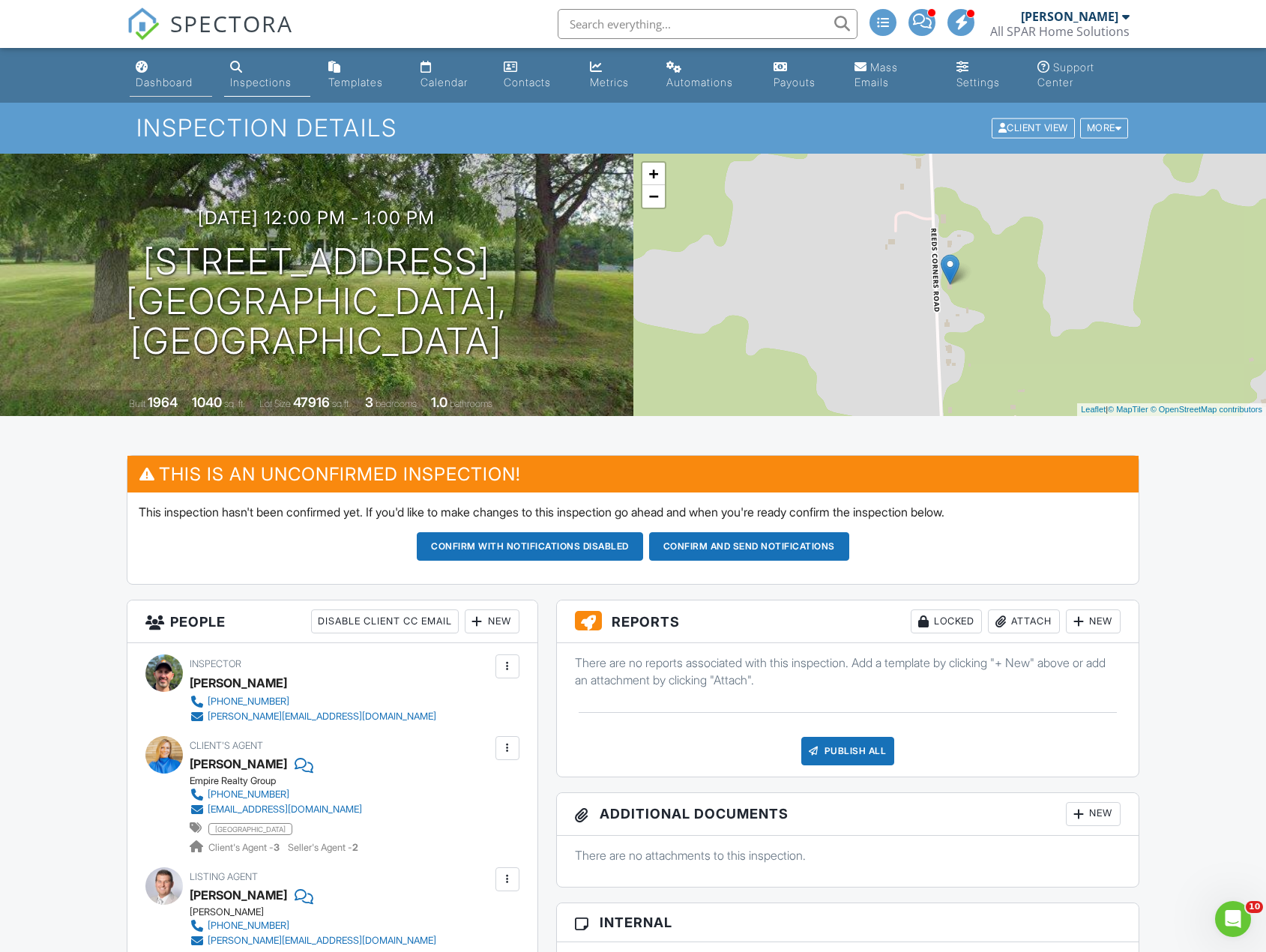
click at [149, 74] on link "Dashboard" at bounding box center [170, 75] width 82 height 43
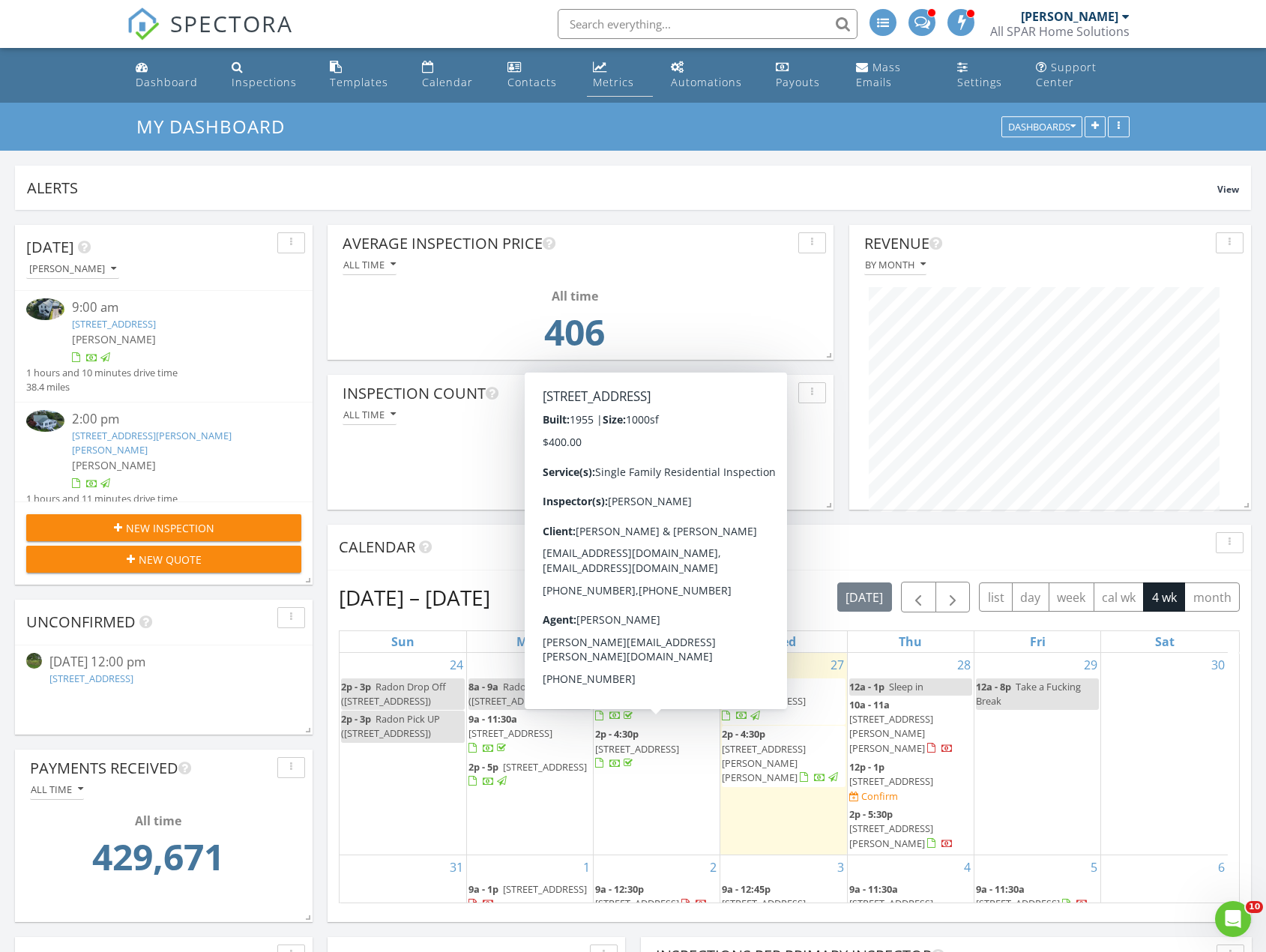
click at [626, 85] on div "Metrics" at bounding box center [614, 81] width 41 height 14
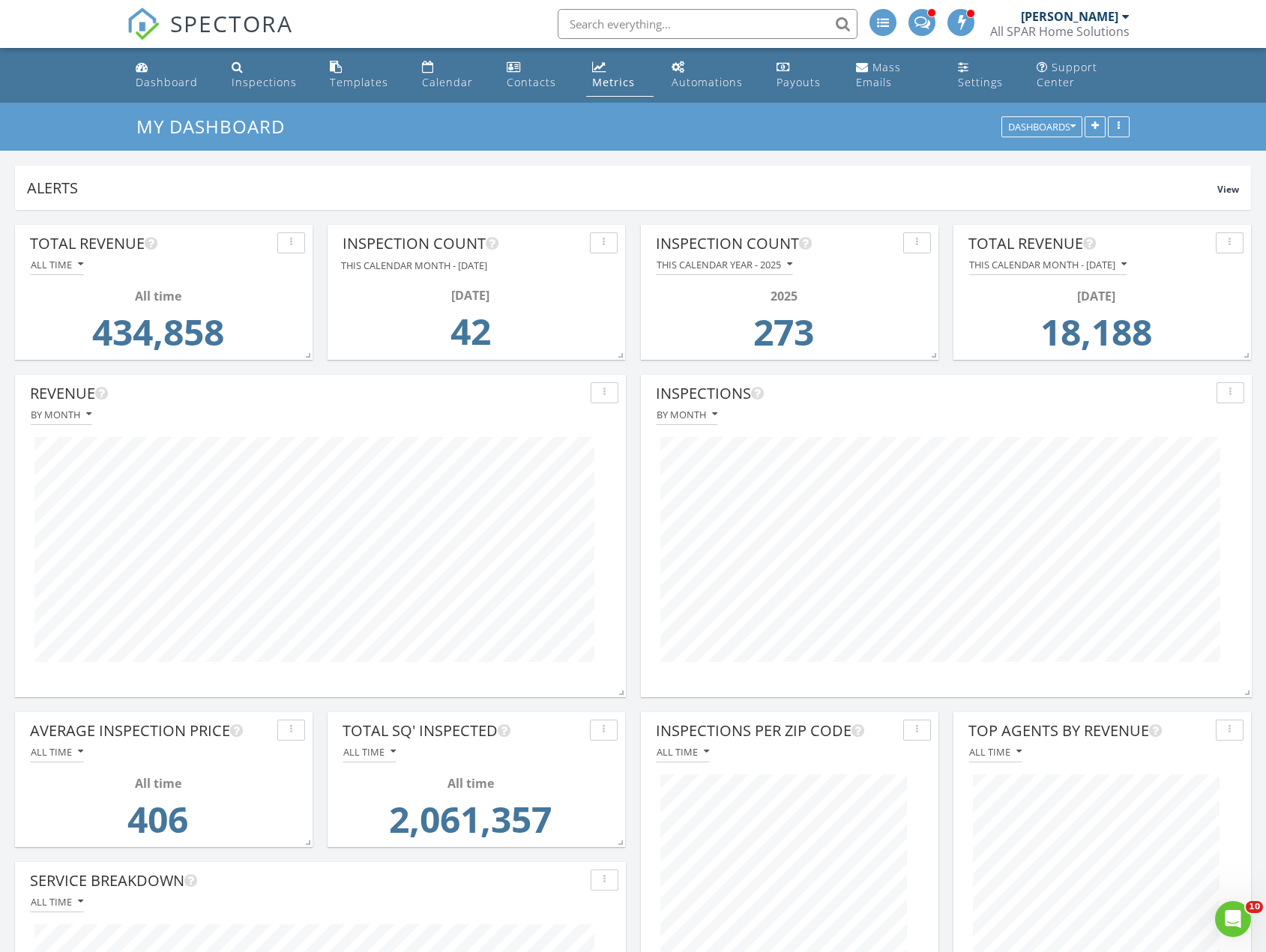
drag, startPoint x: 1020, startPoint y: 330, endPoint x: 1167, endPoint y: 324, distance: 147.1
click at [1167, 324] on td "18,188" at bounding box center [1096, 337] width 246 height 63
click at [153, 75] on div "Dashboard" at bounding box center [167, 81] width 62 height 14
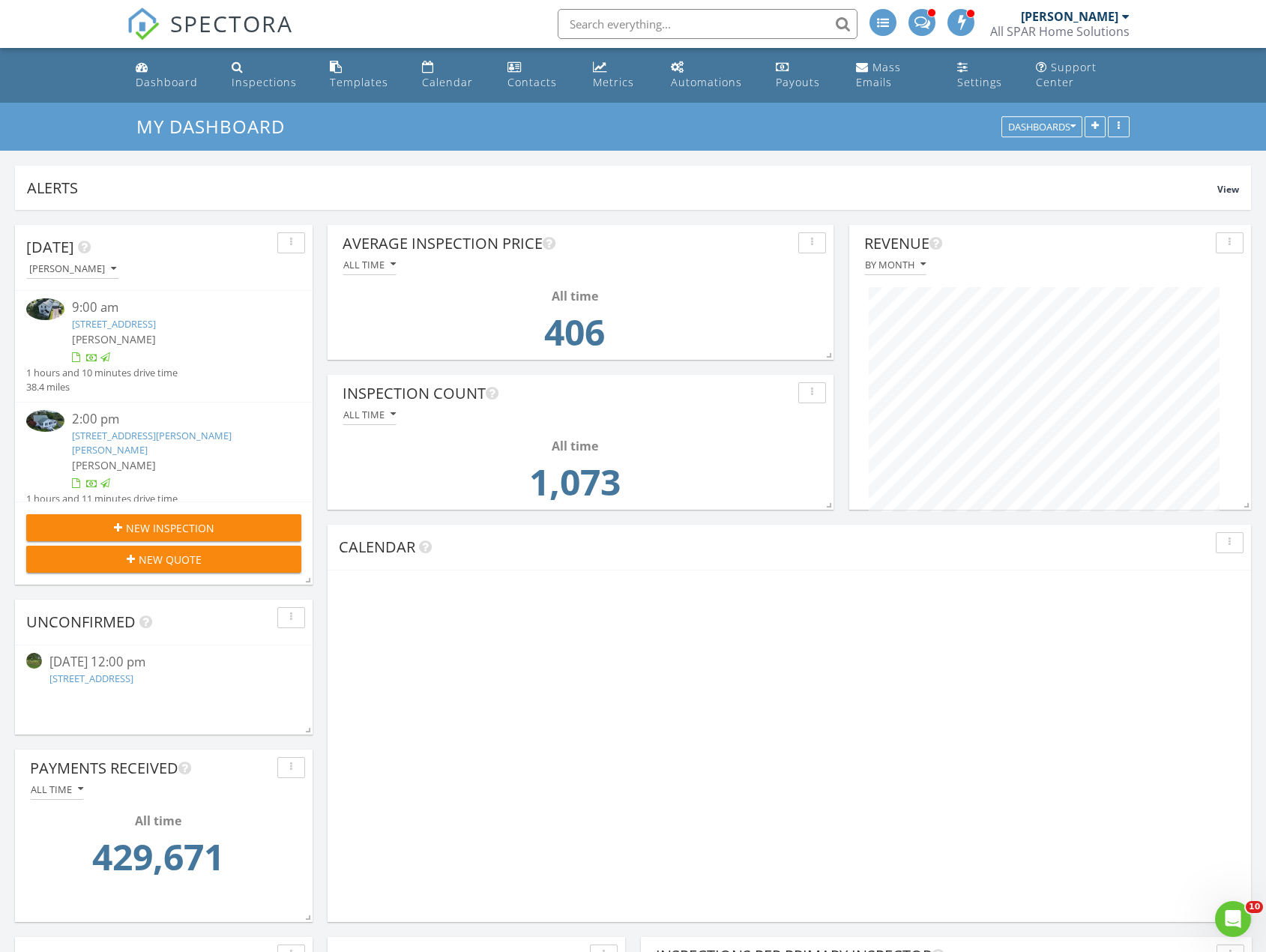
scroll to position [323, 611]
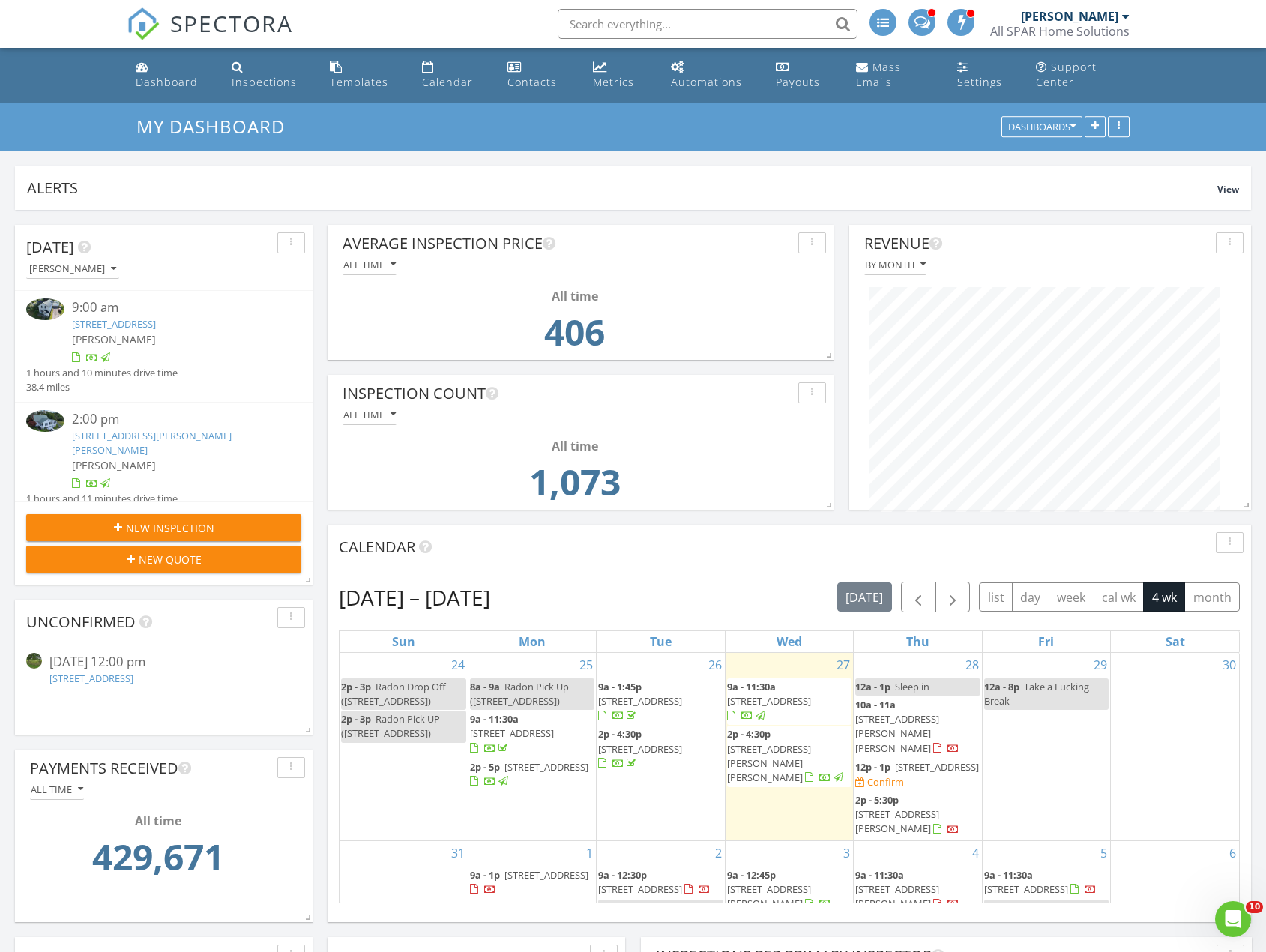
click at [131, 677] on link "[STREET_ADDRESS]" at bounding box center [91, 678] width 84 height 13
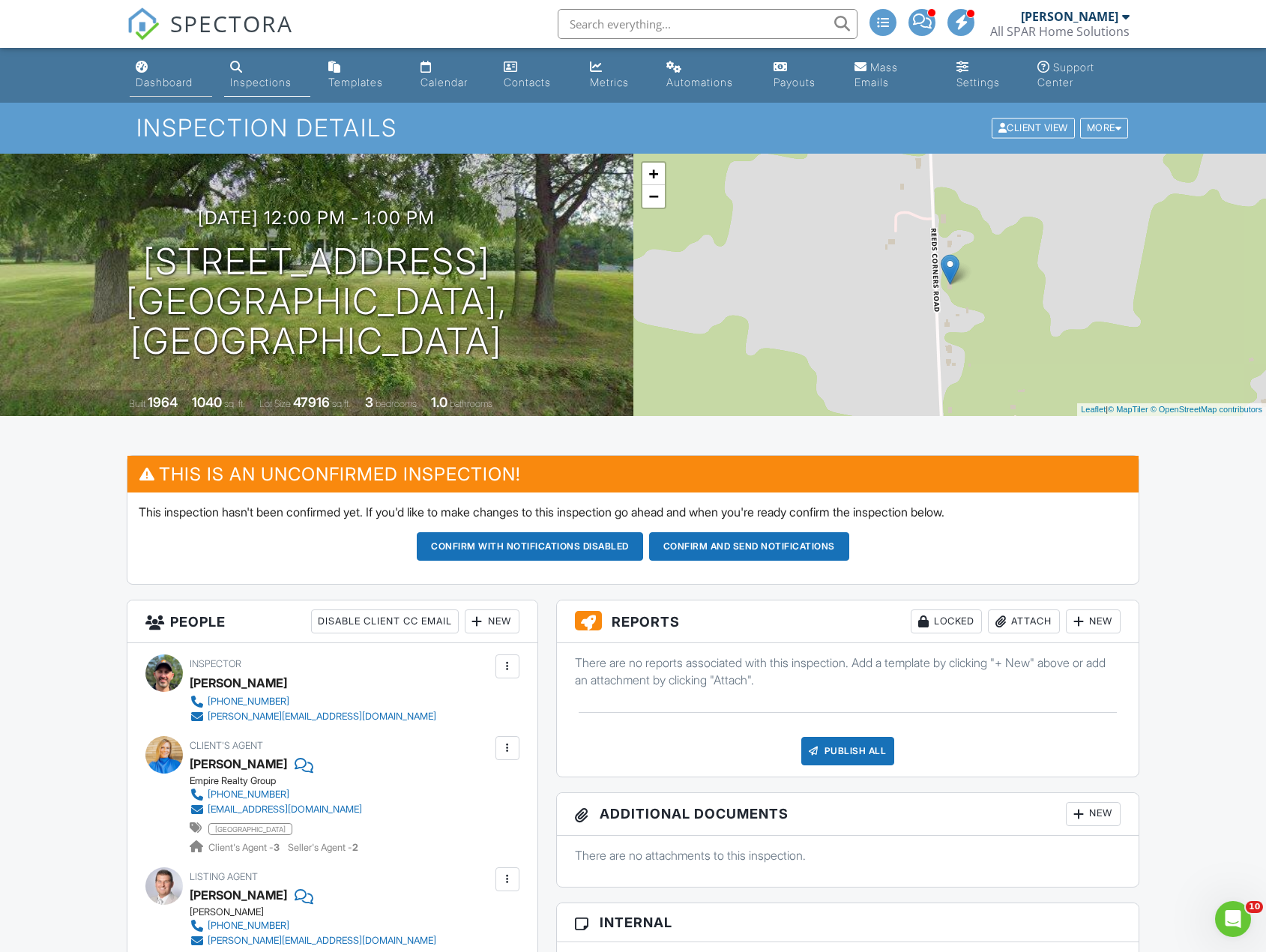
click at [146, 81] on div "Dashboard" at bounding box center [164, 81] width 57 height 12
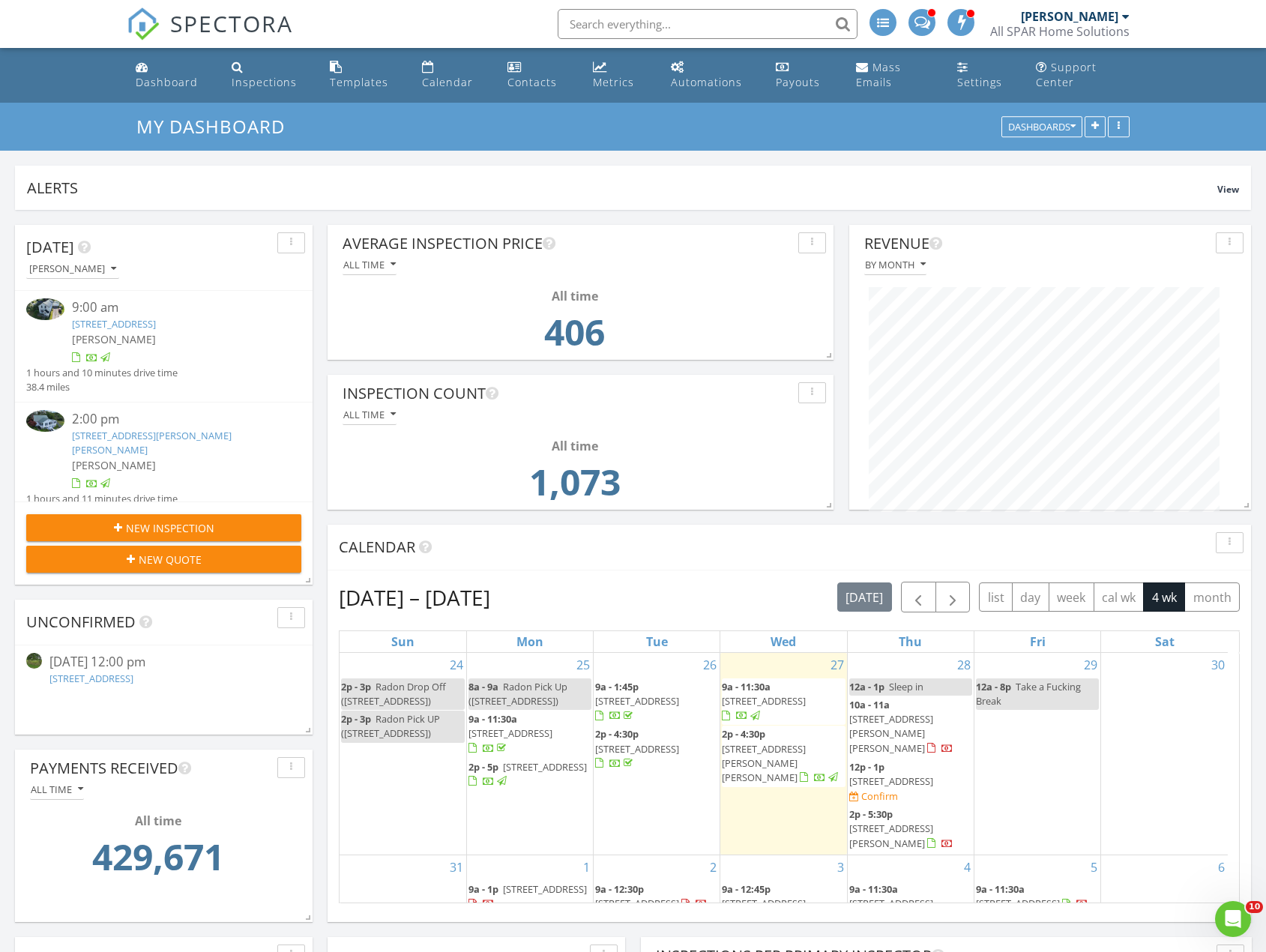
scroll to position [323, 611]
click at [898, 774] on span "8689 Reeds Corners Rd, Dansville 14437" at bounding box center [891, 780] width 84 height 13
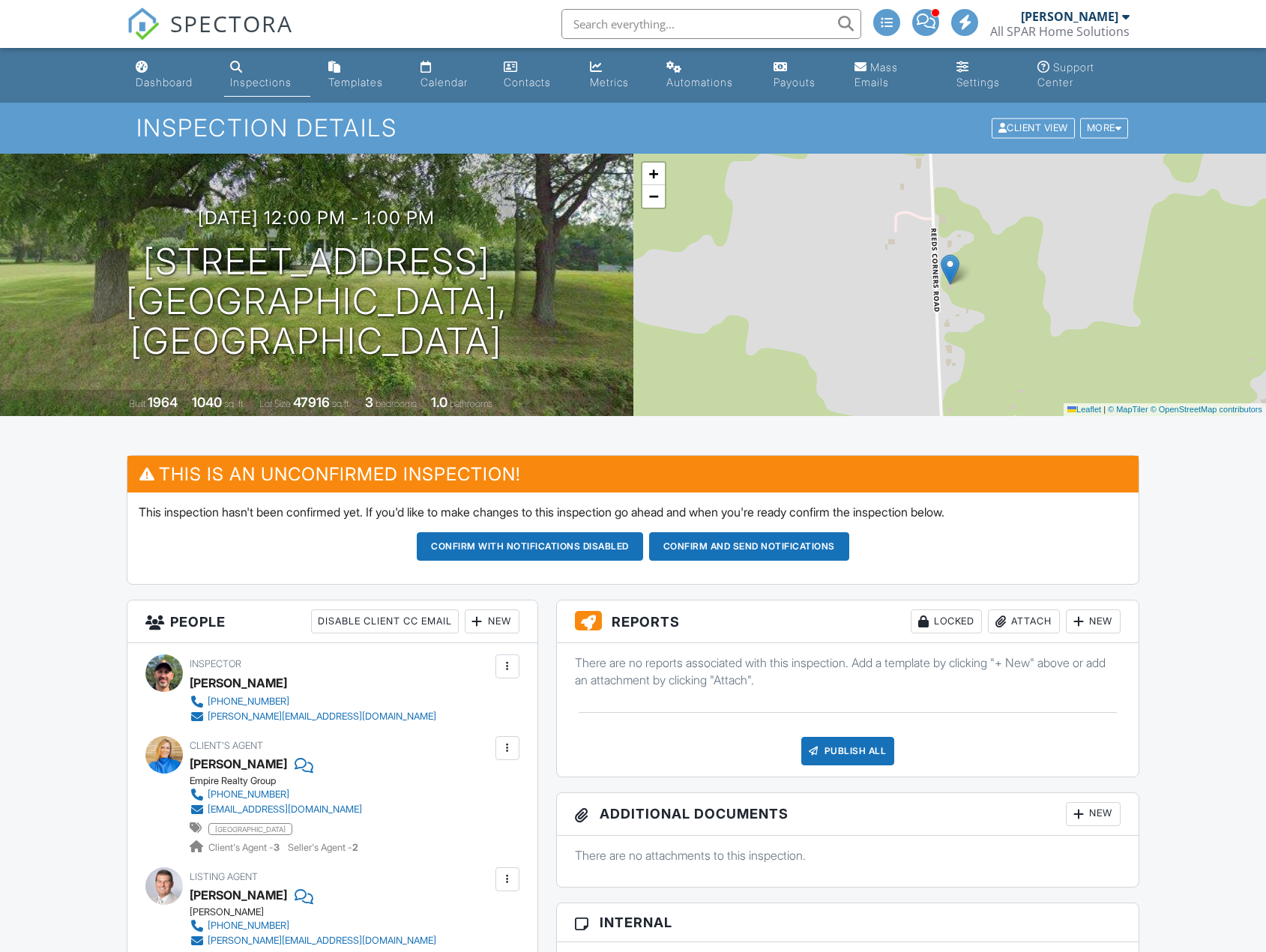
click at [489, 621] on div "New" at bounding box center [492, 621] width 55 height 24
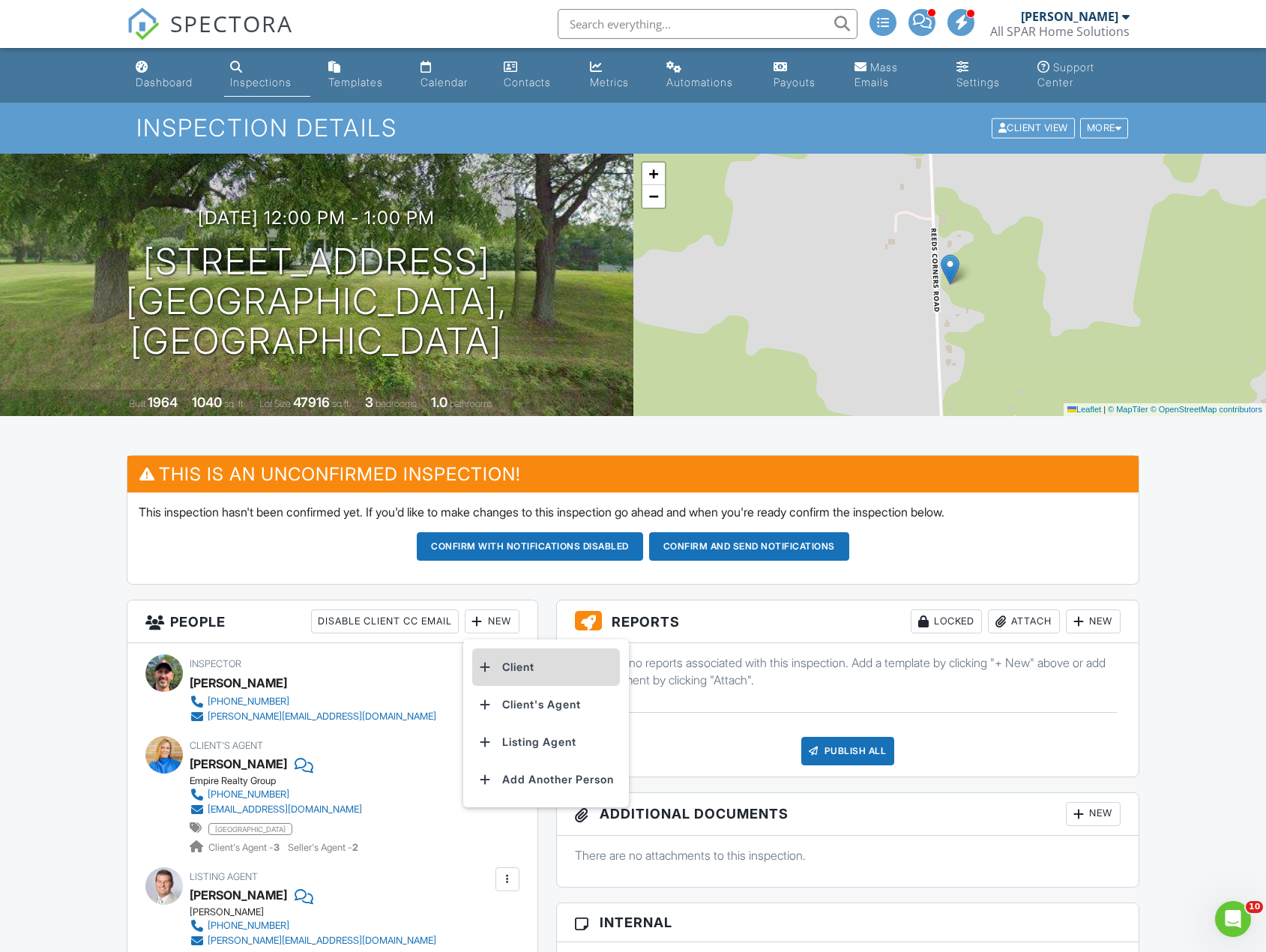
click at [504, 667] on li "Client" at bounding box center [546, 667] width 148 height 37
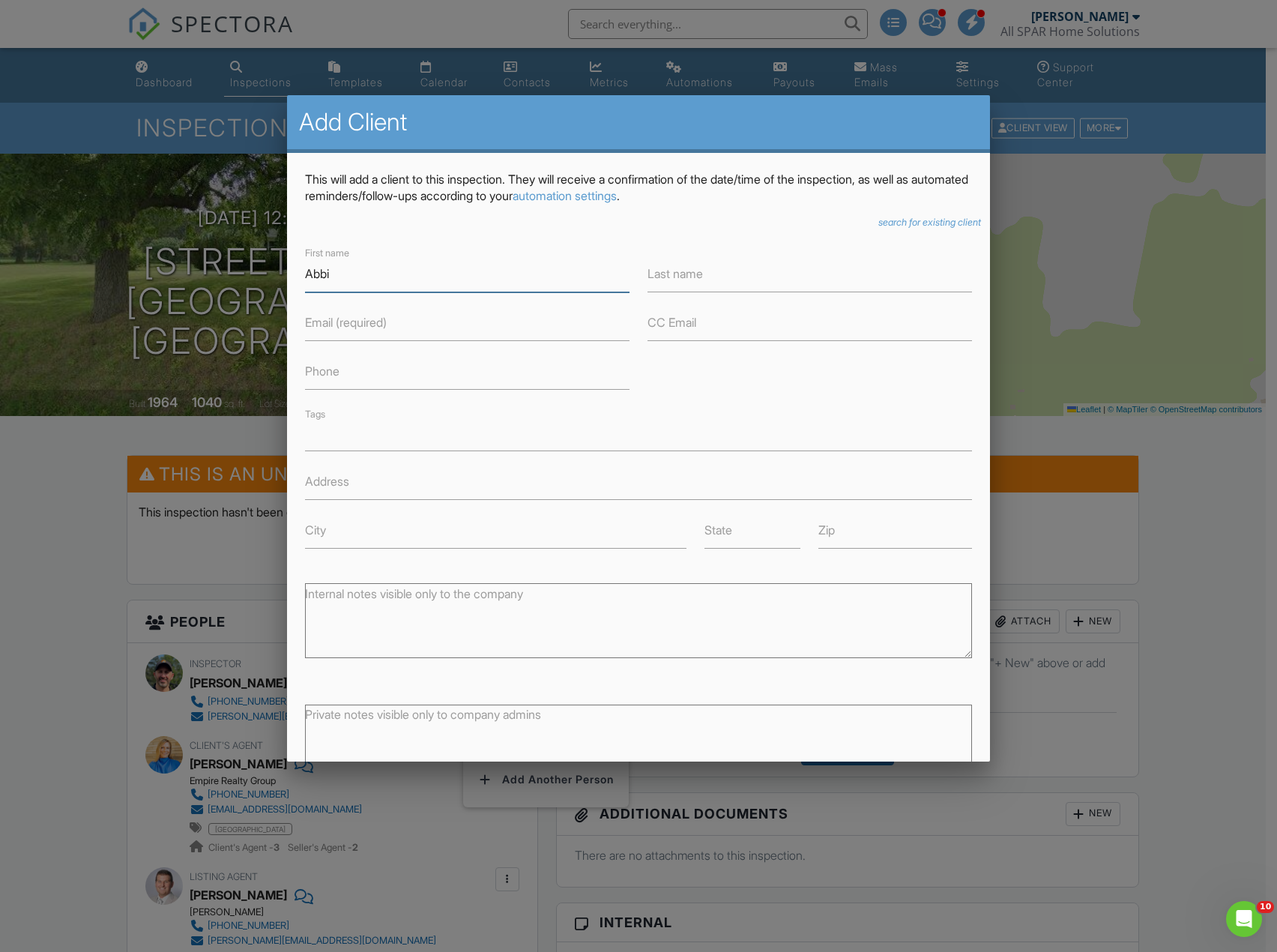
type input "Abbi"
type input "[PERSON_NAME]"
click at [369, 377] on input "Phone" at bounding box center [467, 372] width 324 height 36
click at [328, 371] on input "5859433173" at bounding box center [467, 372] width 324 height 36
click at [359, 369] on input "585-9433173" at bounding box center [467, 372] width 324 height 36
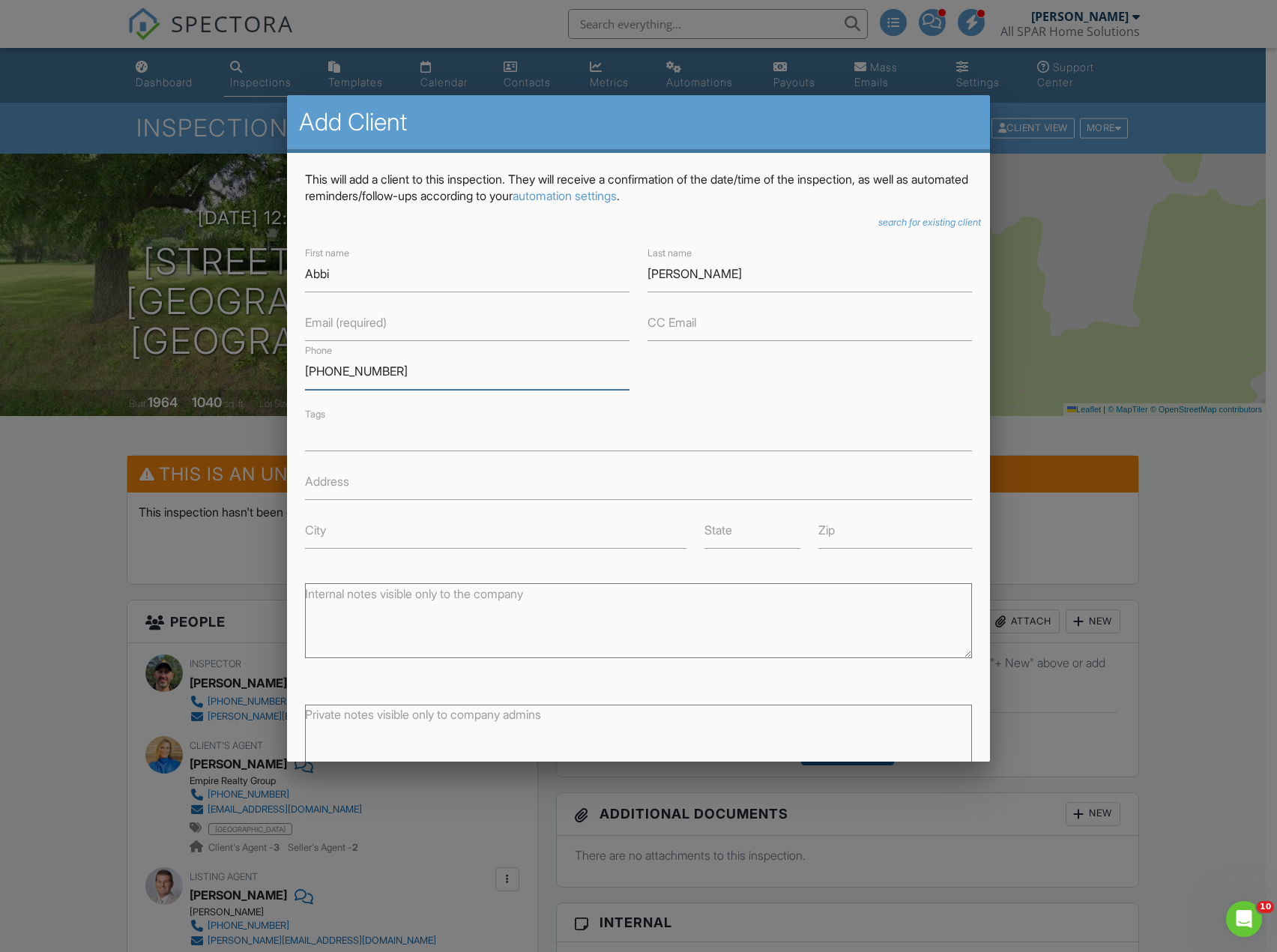
type input "[PHONE_NUMBER]"
click at [360, 318] on label "Email (required)" at bounding box center [346, 323] width 81 height 17
click at [360, 318] on input "Email (required)" at bounding box center [467, 323] width 324 height 36
type input "[EMAIL_ADDRESS][DOMAIN_NAME]"
click at [1196, 508] on div at bounding box center [638, 520] width 1277 height 1190
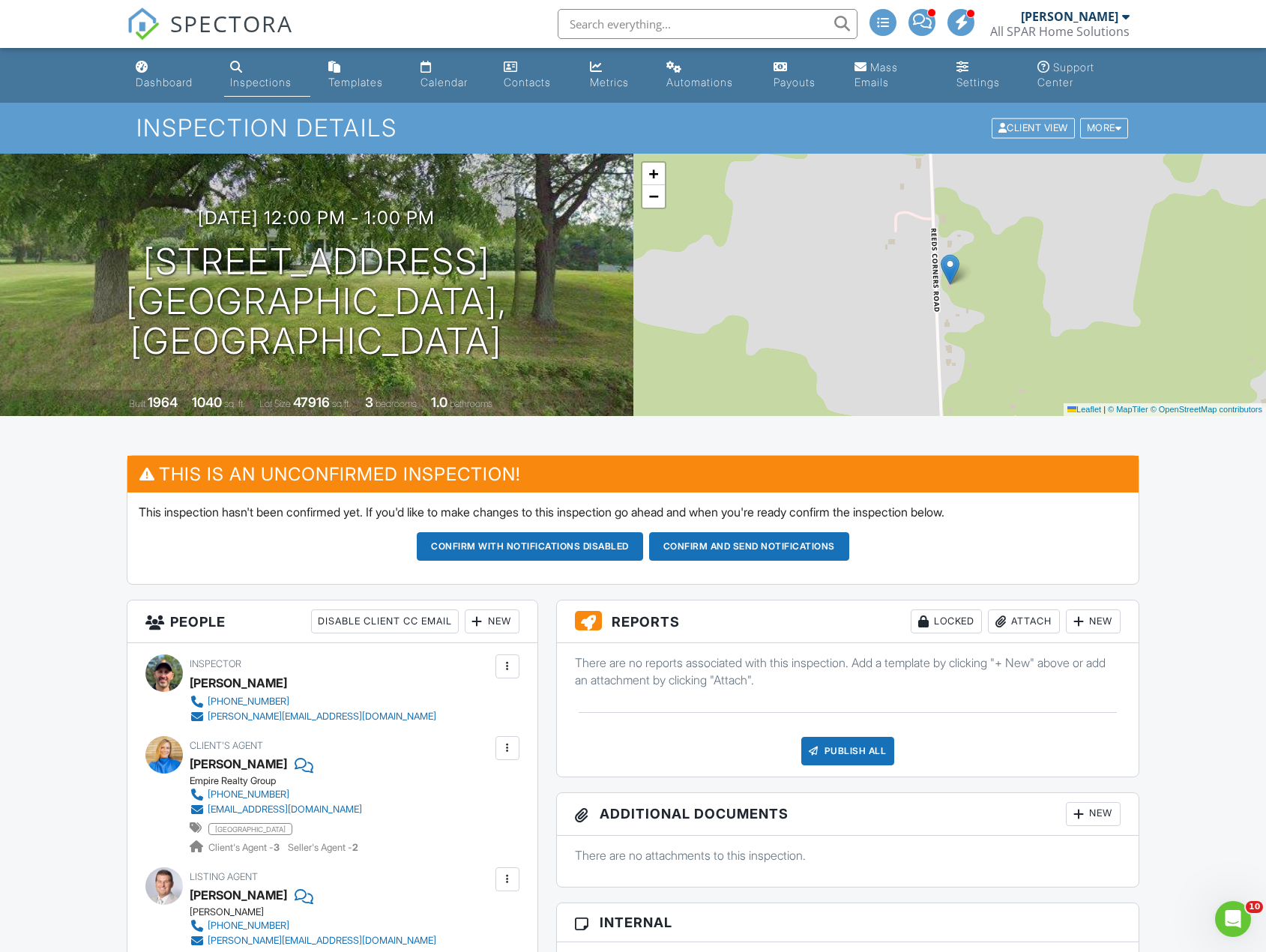
click at [501, 629] on div "New" at bounding box center [492, 621] width 55 height 24
click at [511, 661] on li "Client" at bounding box center [546, 667] width 148 height 37
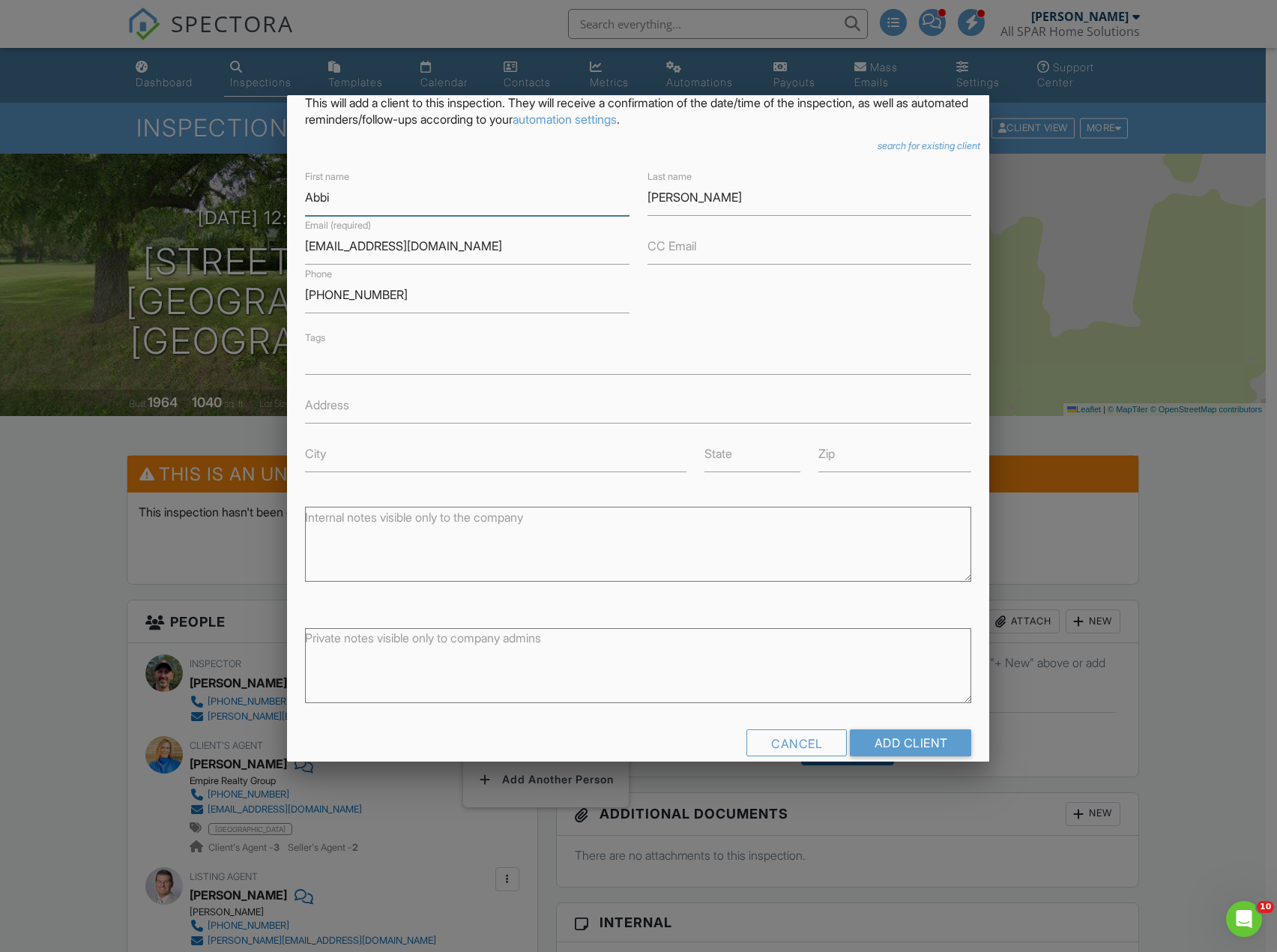
scroll to position [100, 0]
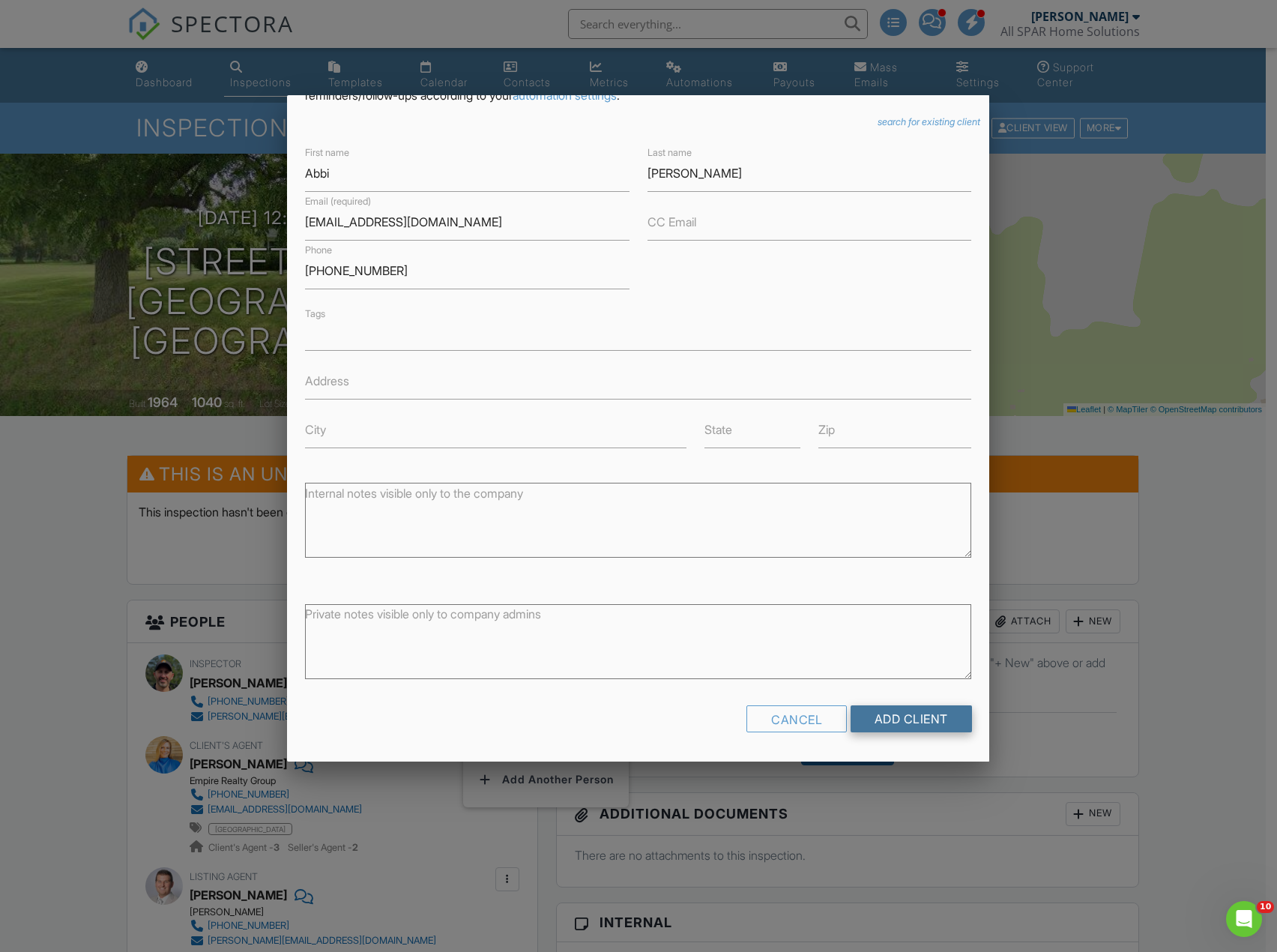
click at [885, 721] on input "Add Client" at bounding box center [911, 718] width 121 height 27
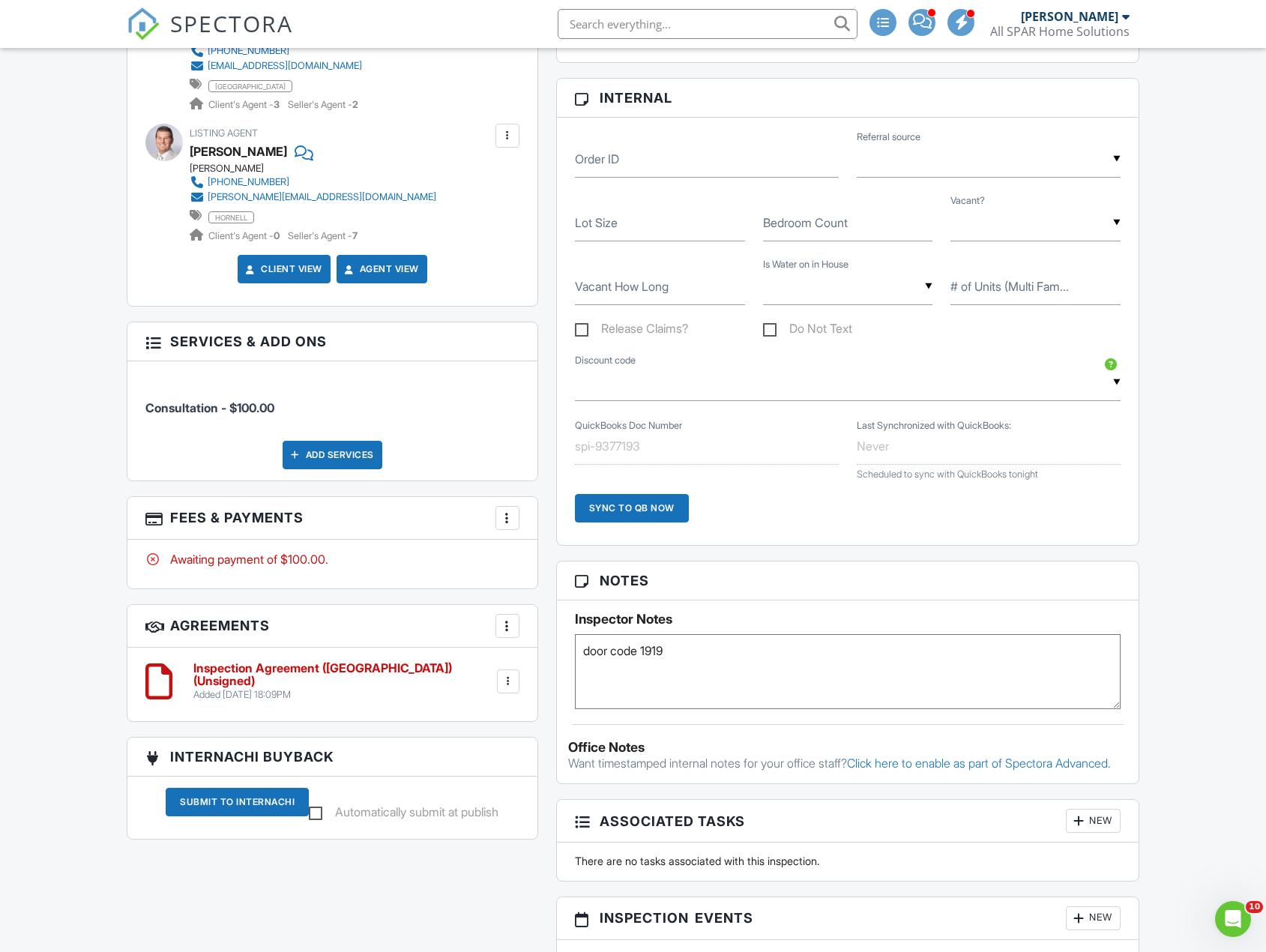
click at [500, 525] on div at bounding box center [508, 517] width 15 height 15
click at [520, 564] on div at bounding box center [518, 563] width 15 height 15
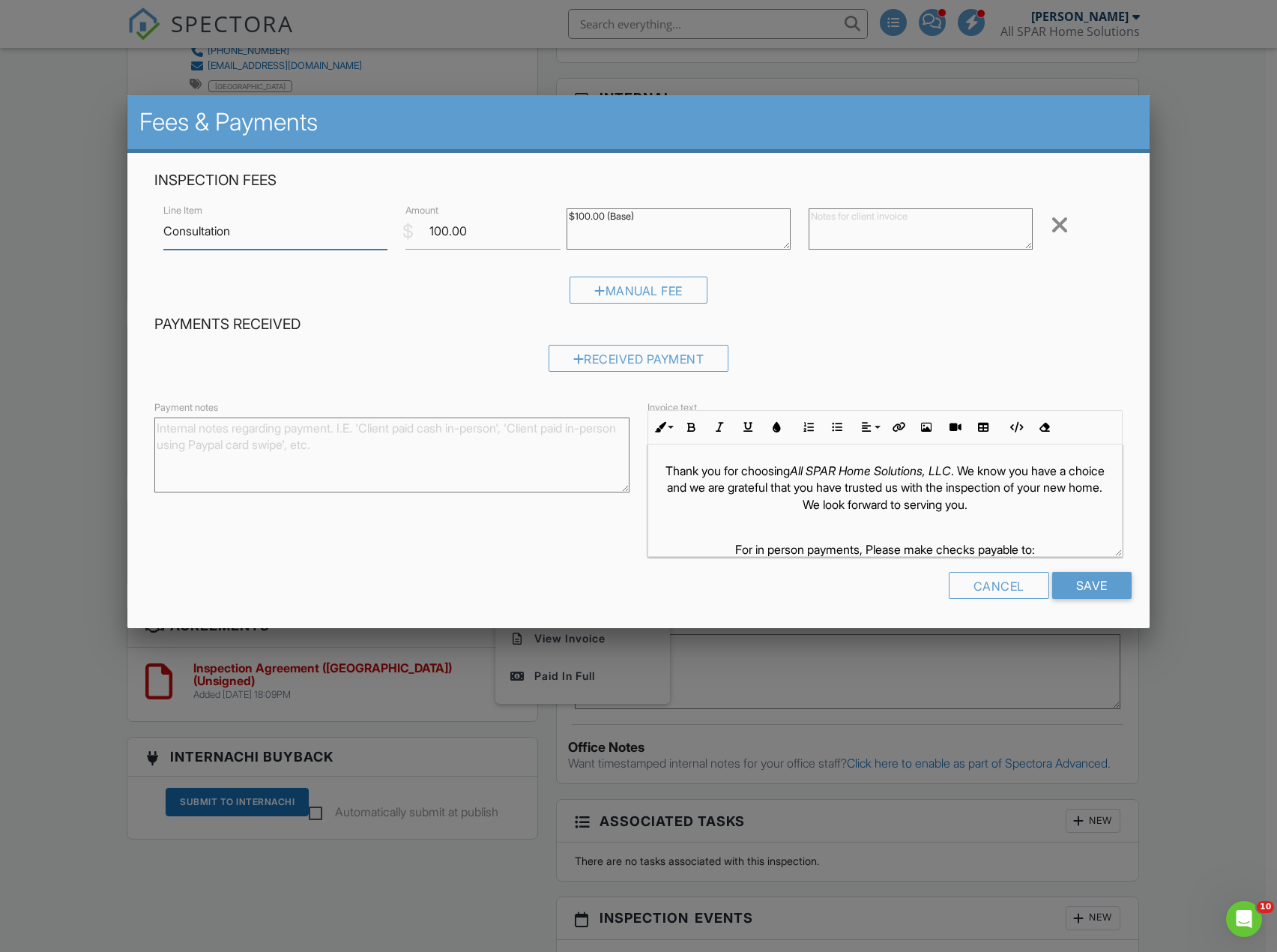
click at [163, 228] on input "Consultation" at bounding box center [275, 231] width 224 height 36
type input "Basement Consultation"
click at [1105, 596] on input "Save" at bounding box center [1092, 585] width 80 height 27
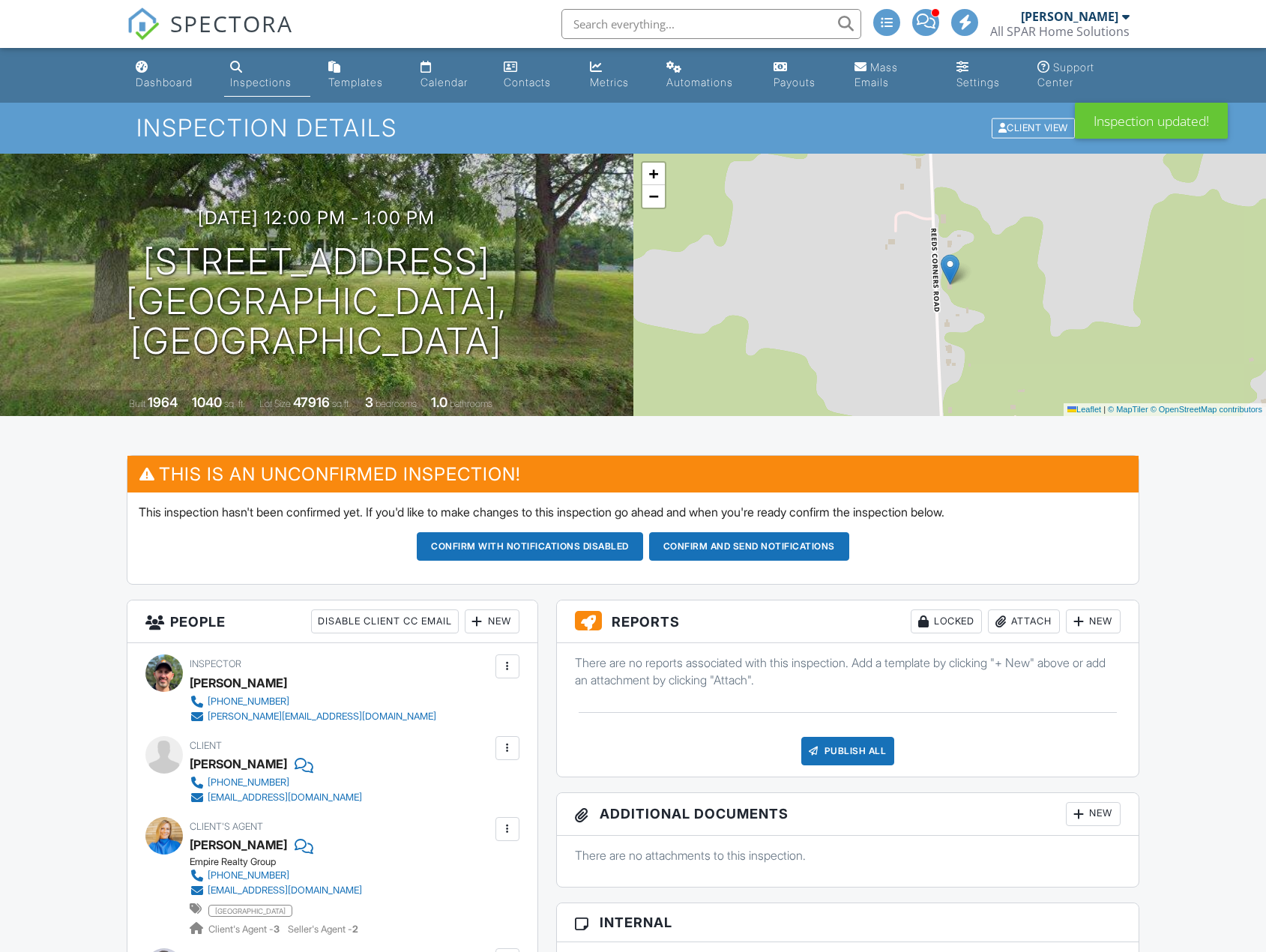
click at [643, 542] on button "Confirm and send notifications" at bounding box center [529, 546] width 226 height 28
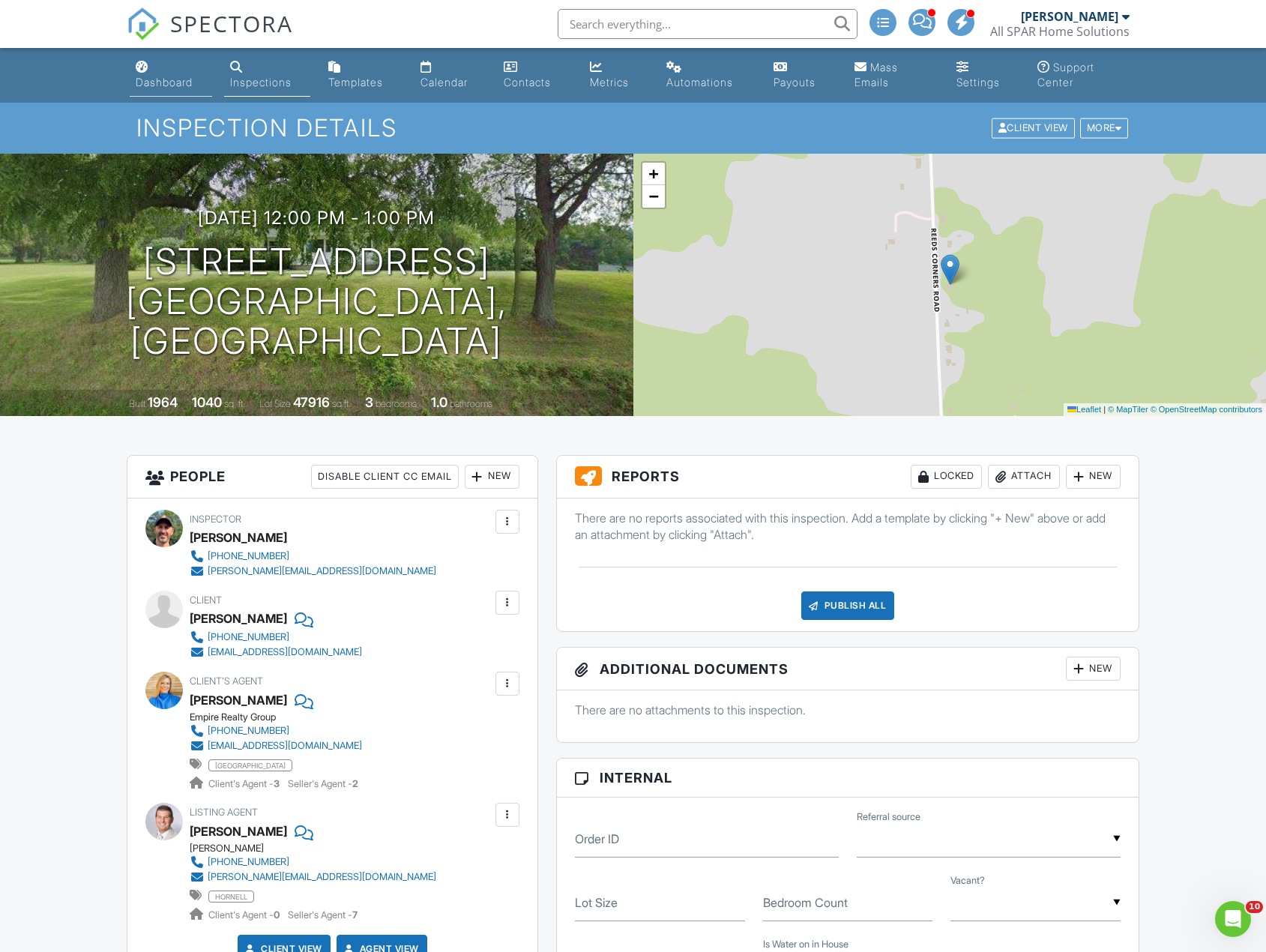
click at [145, 78] on div "Dashboard" at bounding box center [164, 81] width 57 height 12
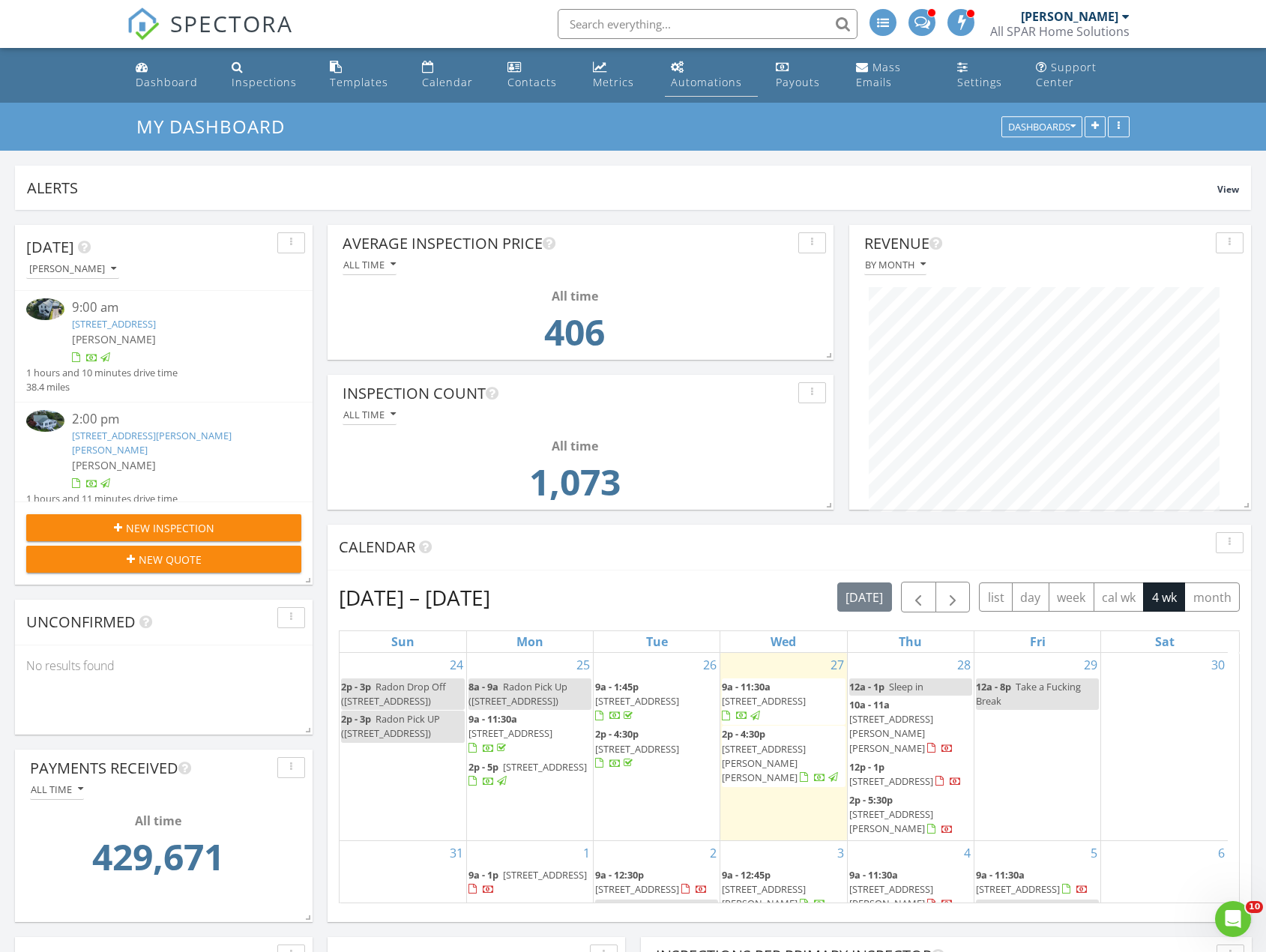
click at [699, 83] on div "Automations" at bounding box center [707, 81] width 71 height 14
